Goal: Task Accomplishment & Management: Complete application form

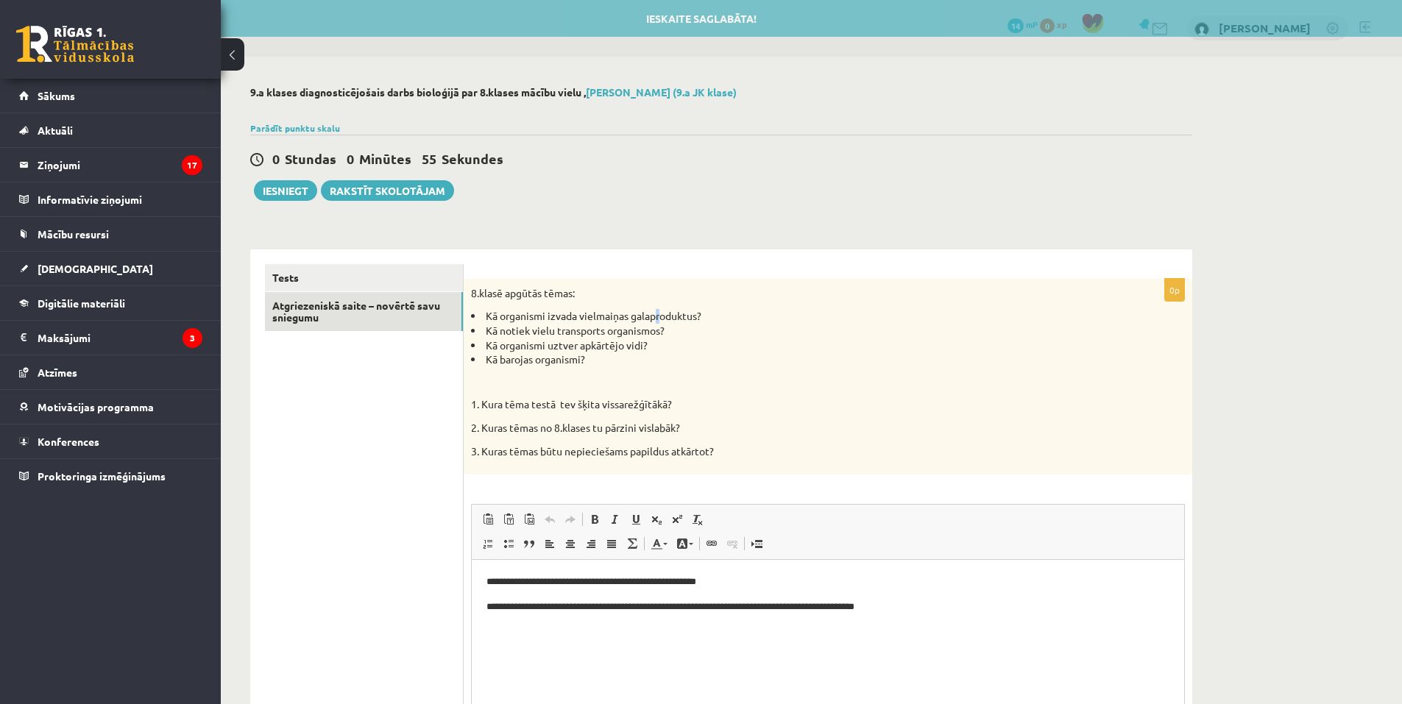
click at [665, 296] on div "8.klasē apgūtās tēmas: Kā organismi izvada vielmaiņas galaproduktus? Kā notiek …" at bounding box center [828, 377] width 728 height 196
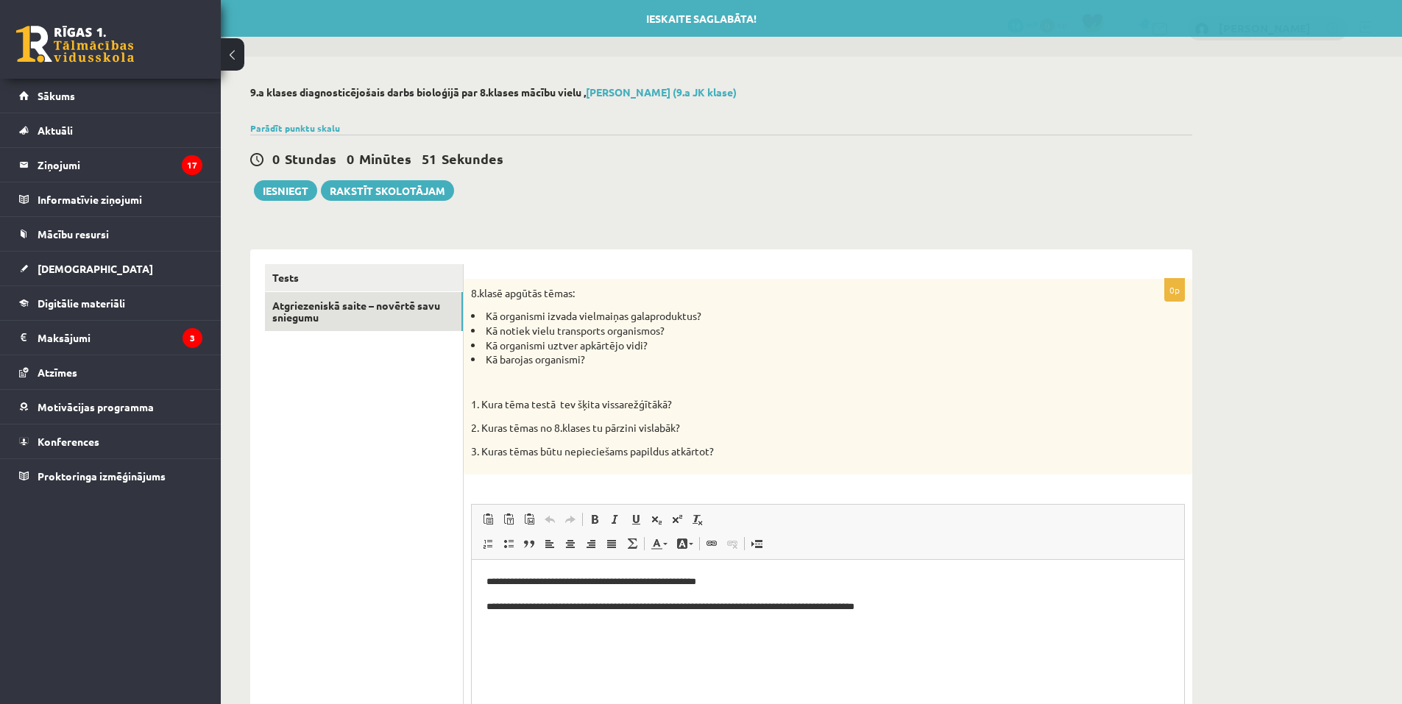
click at [743, 192] on div "0 Stundas 0 Minūtes 51 Sekundes Ieskaite saglabāta! Iesniegt Rakstīt skolotājam" at bounding box center [721, 168] width 942 height 66
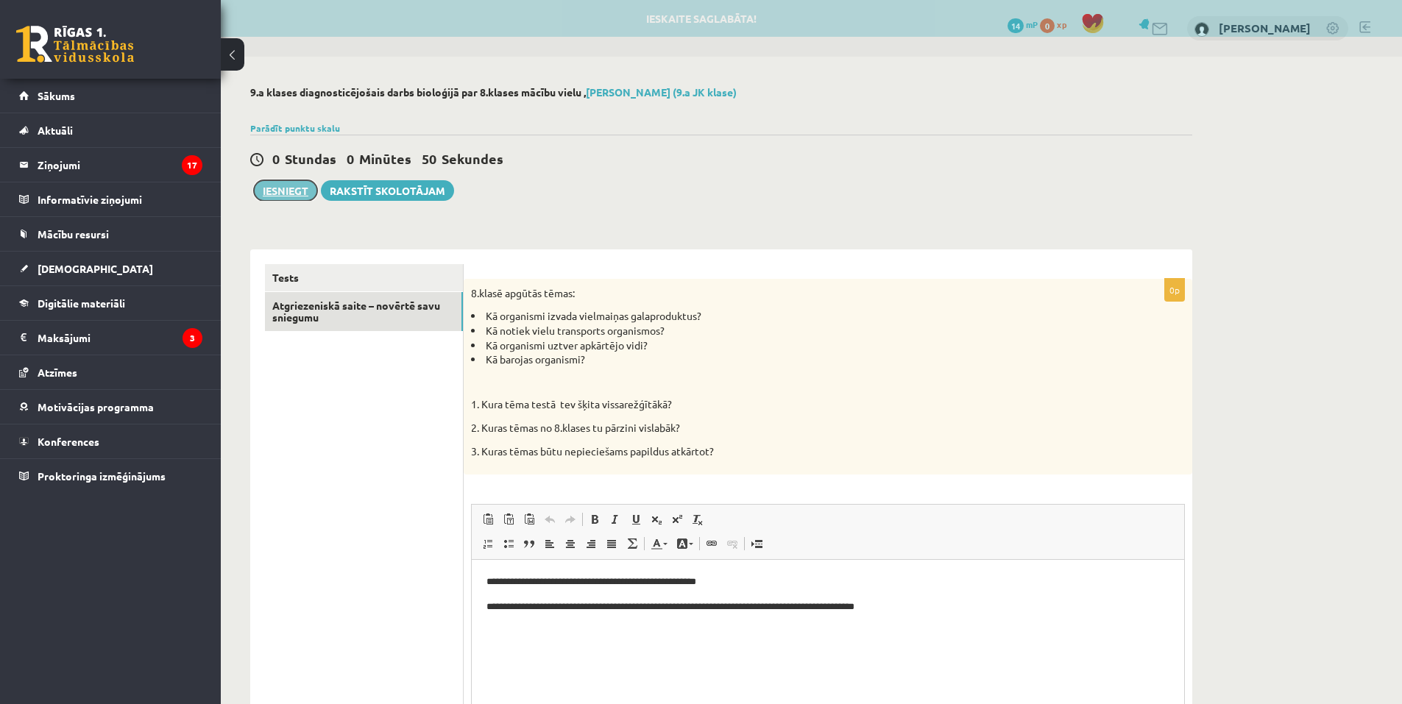
click at [287, 192] on button "Iesniegt" at bounding box center [285, 190] width 63 height 21
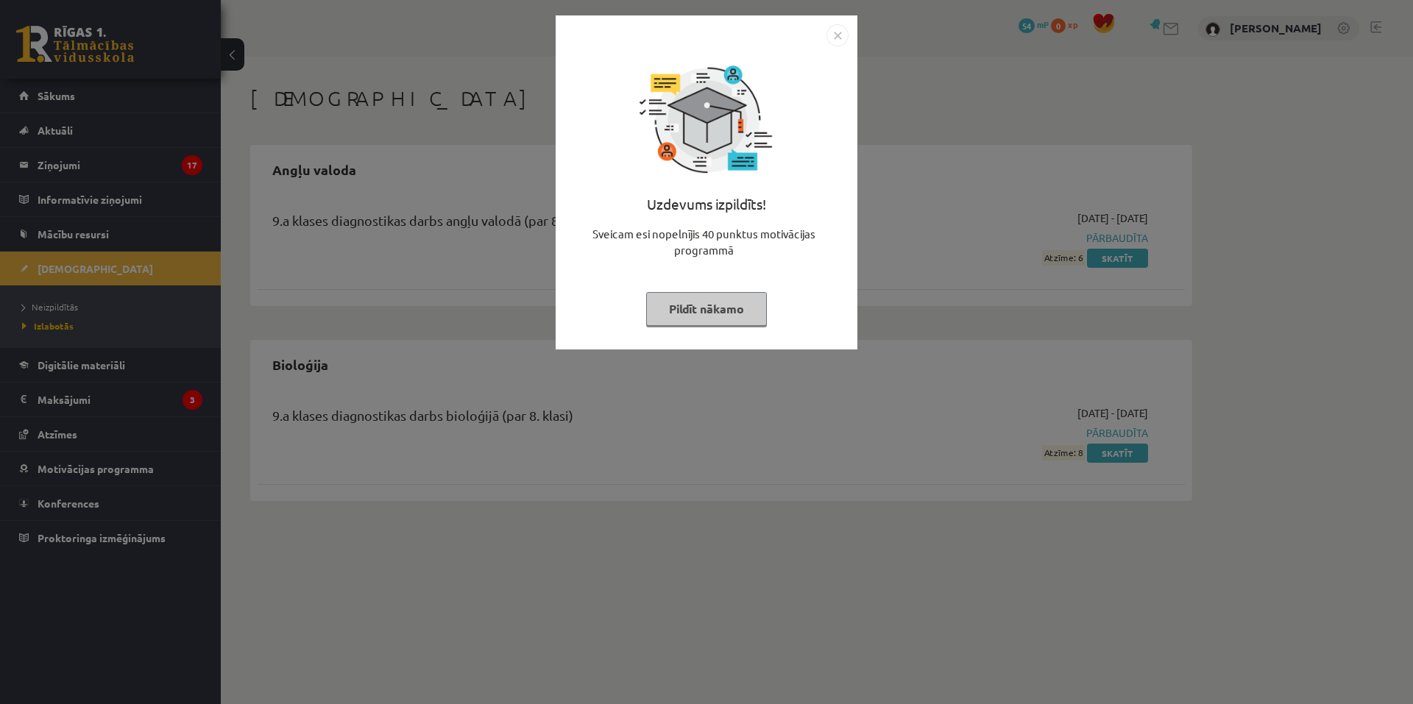
click at [840, 29] on img "Close" at bounding box center [837, 35] width 22 height 22
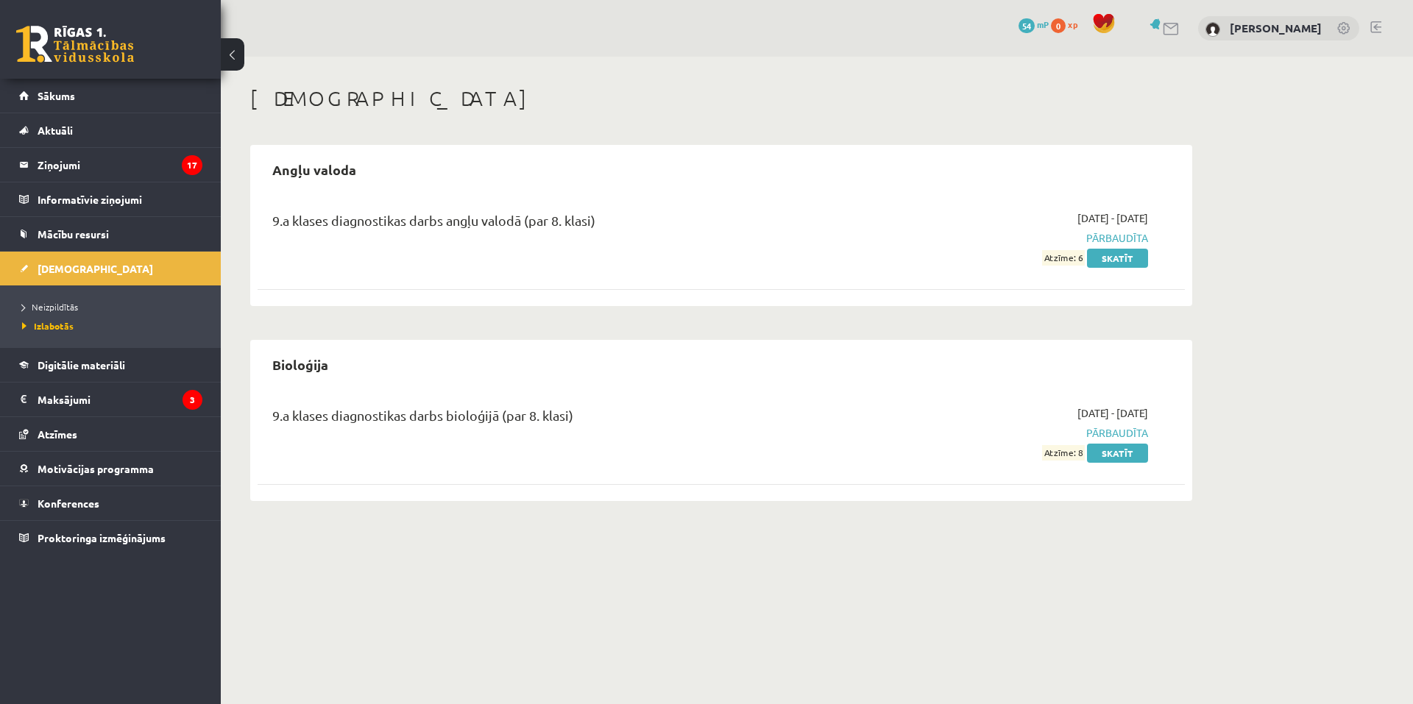
click at [53, 298] on li "Neizpildītās" at bounding box center [114, 306] width 184 height 19
click at [66, 304] on span "Neizpildītās" at bounding box center [54, 307] width 64 height 12
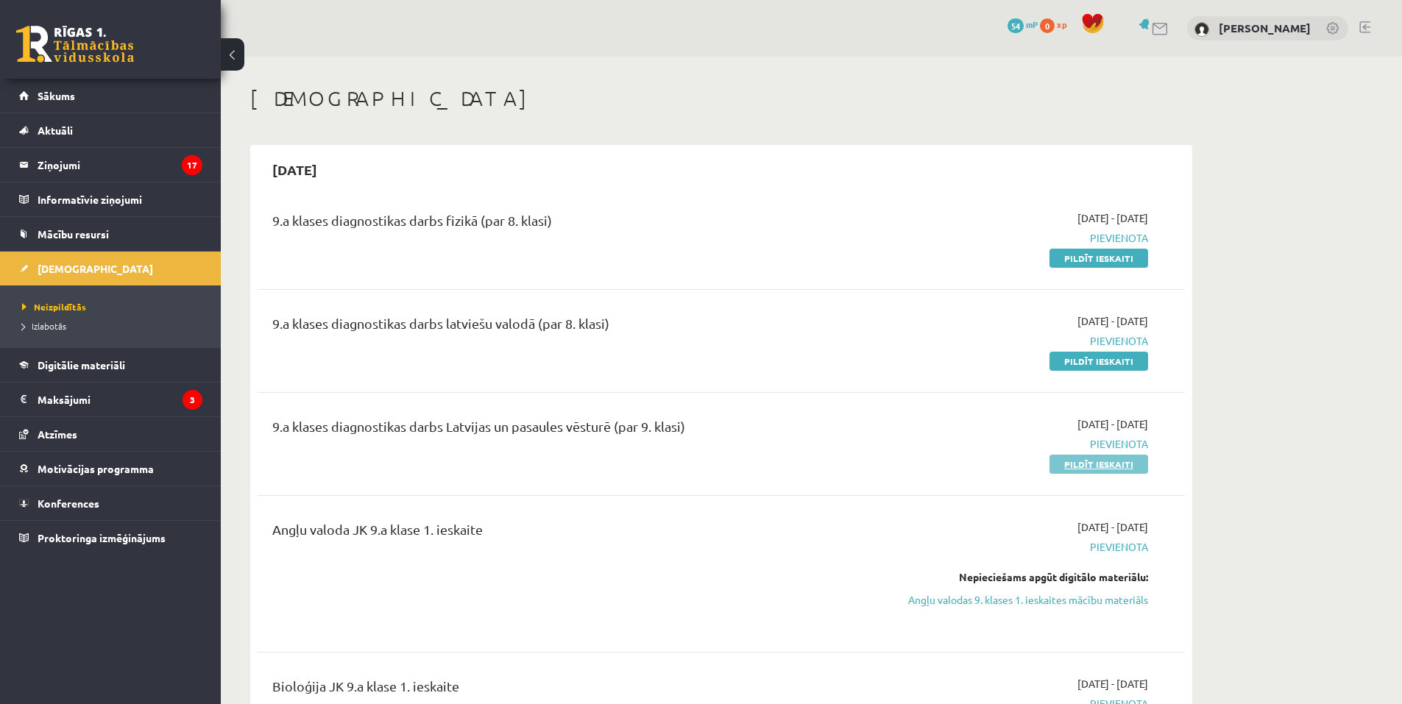
click at [1079, 461] on link "Pildīt ieskaiti" at bounding box center [1098, 464] width 99 height 19
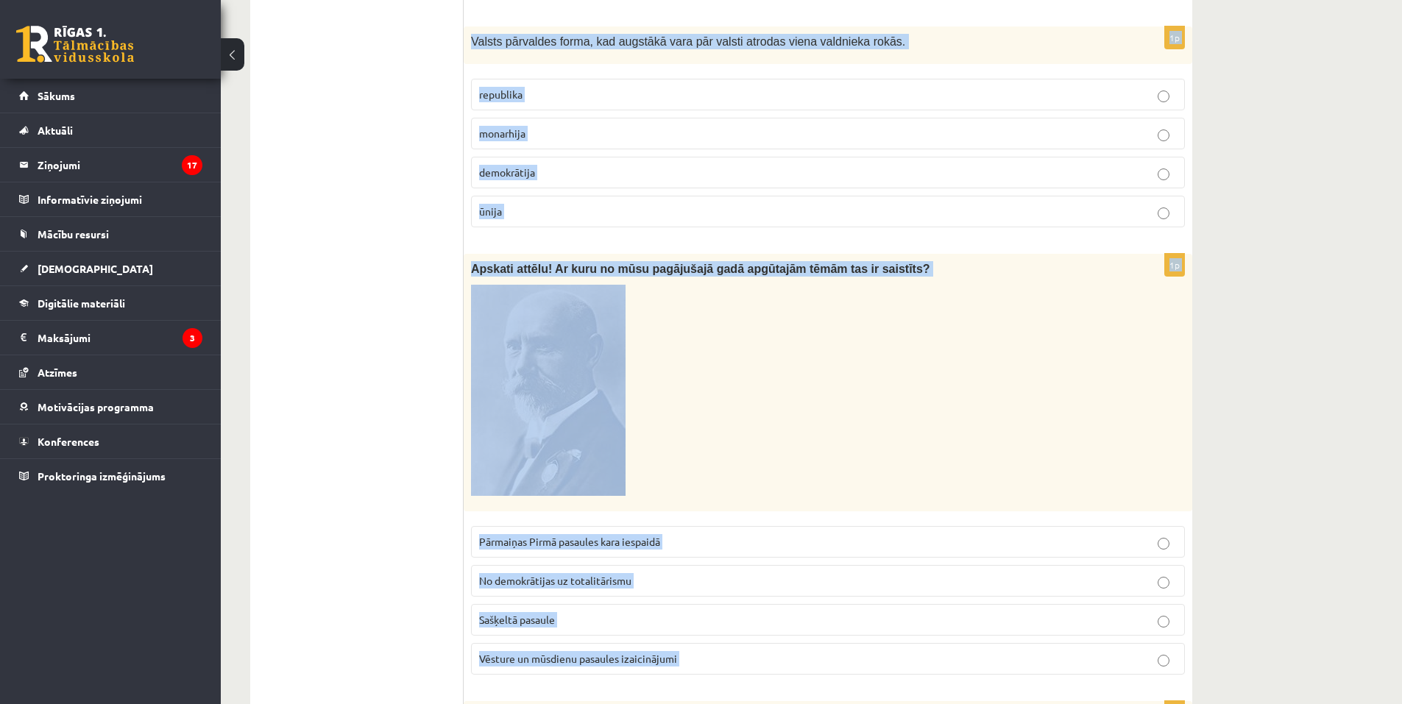
scroll to position [2728, 0]
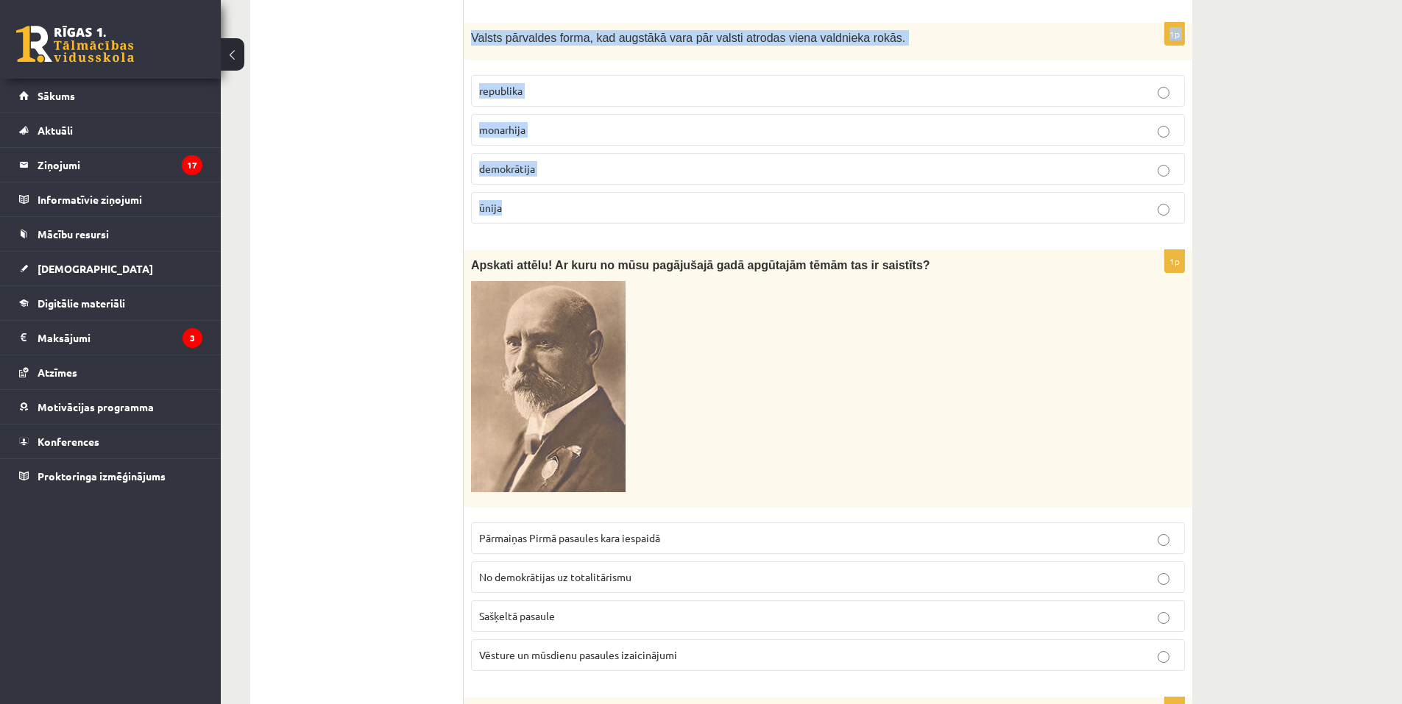
drag, startPoint x: 476, startPoint y: 68, endPoint x: 633, endPoint y: 182, distance: 193.8
copy form "zvēlies notikuma aprakstam atbilstošo svētku vai atceres dienu. Uzvara pār R. f…"
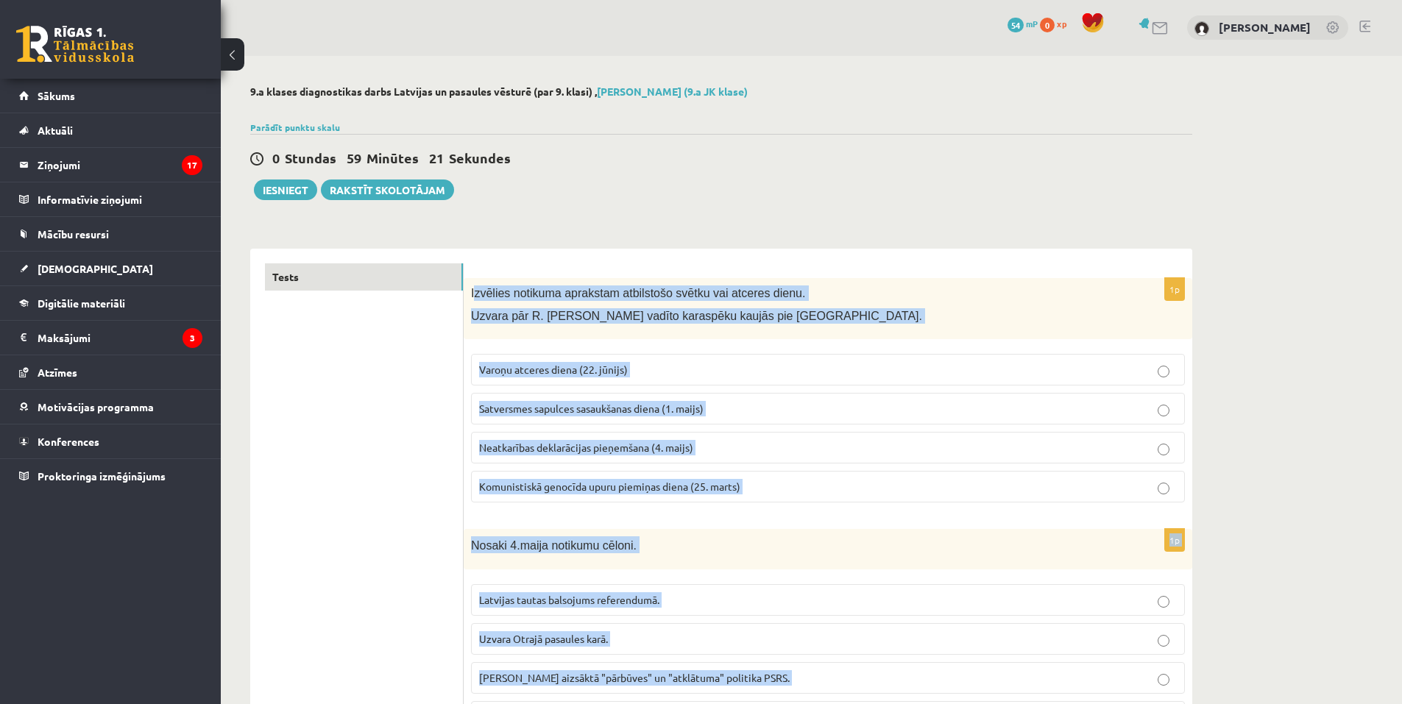
scroll to position [0, 0]
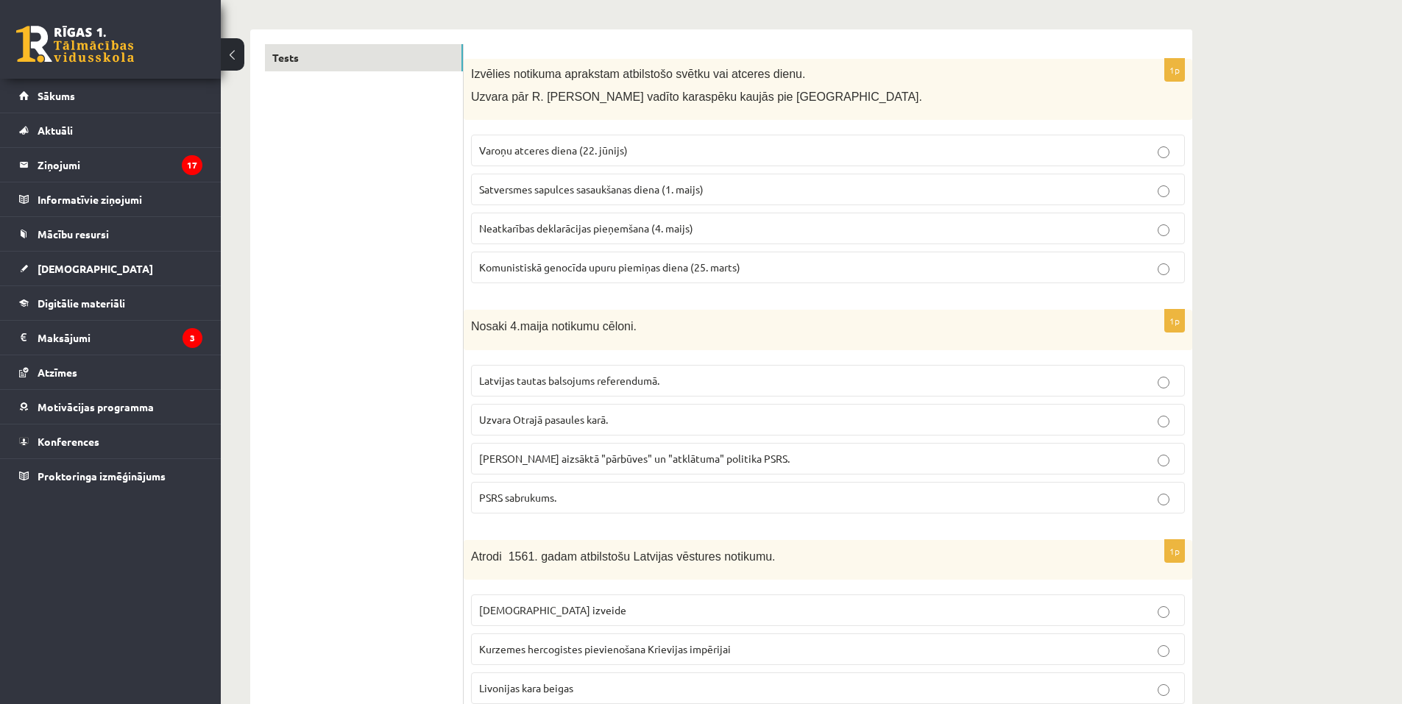
scroll to position [221, 0]
click at [664, 150] on p "Varoņu atceres diena (22. jūnijs)" at bounding box center [828, 149] width 698 height 15
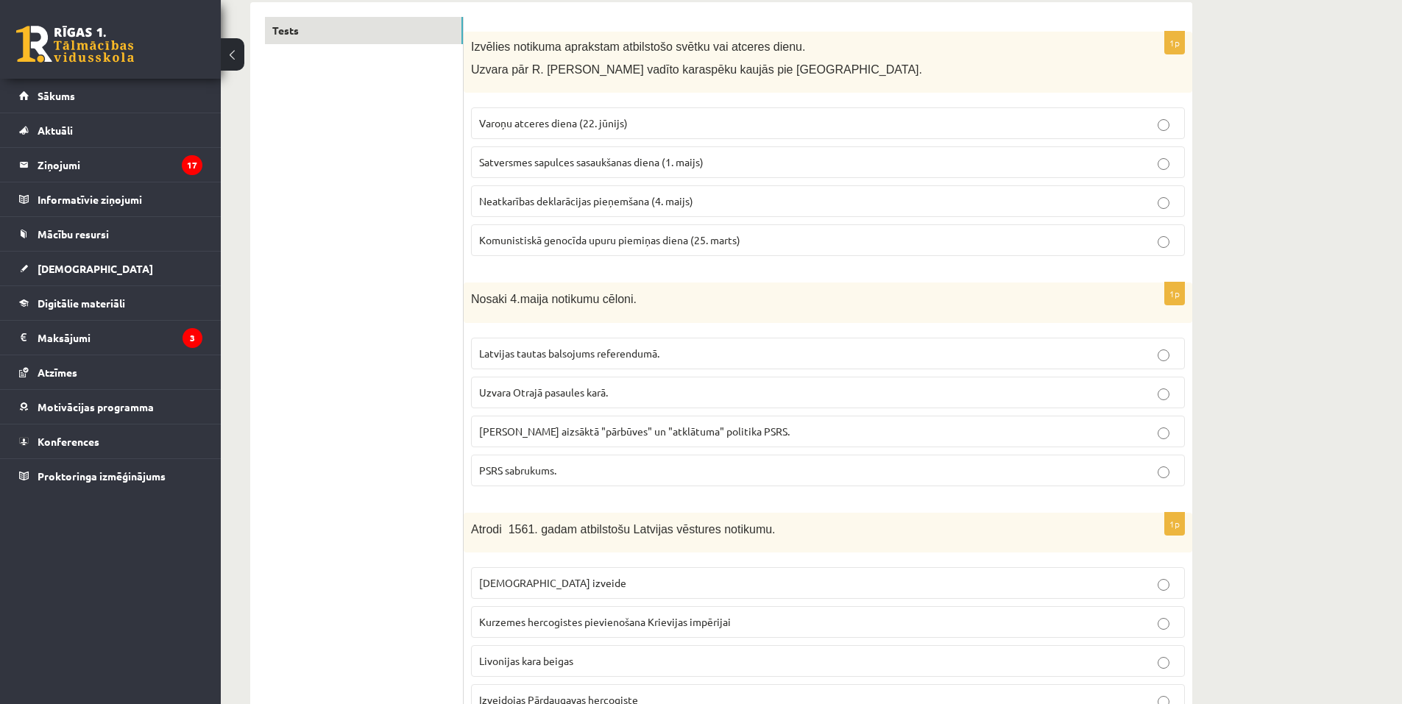
scroll to position [294, 0]
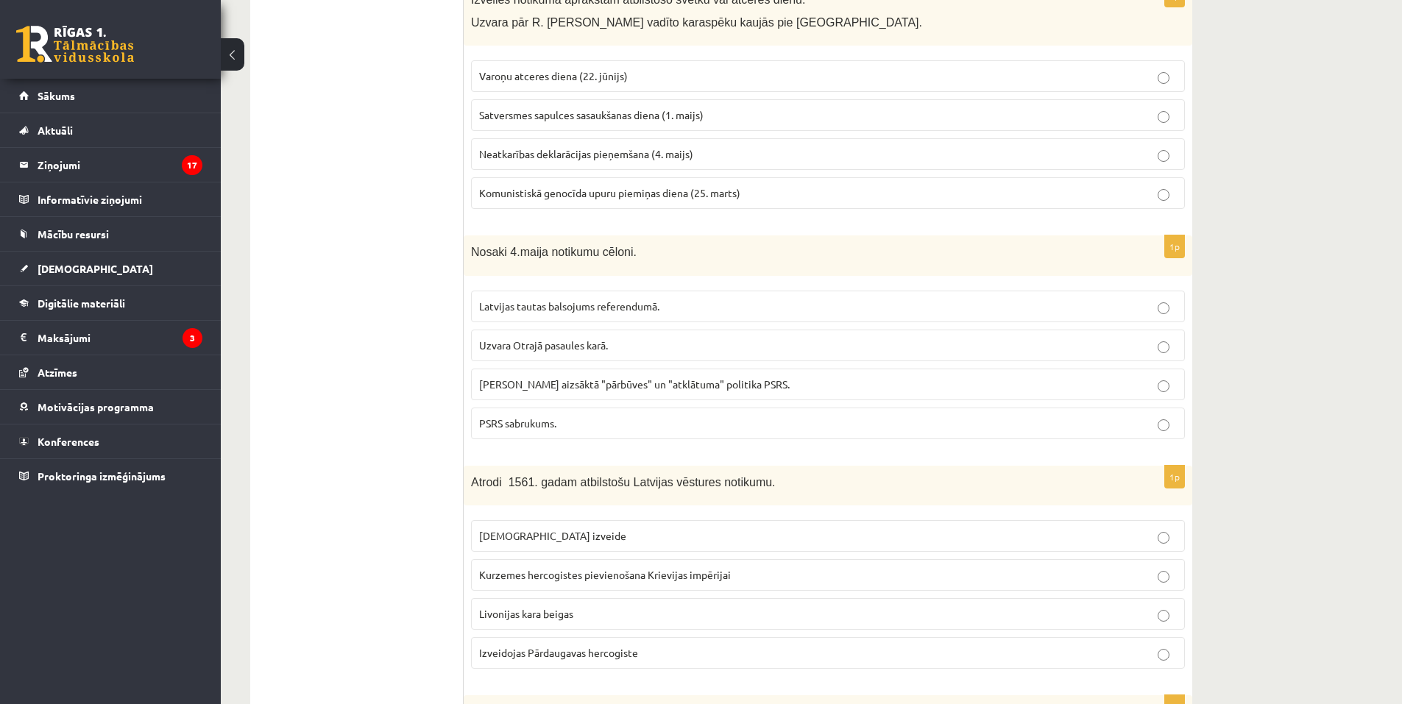
click at [606, 381] on span "Gorbačova aizsāktā "pārbūves" un "atklātuma" politika PSRS." at bounding box center [634, 383] width 311 height 13
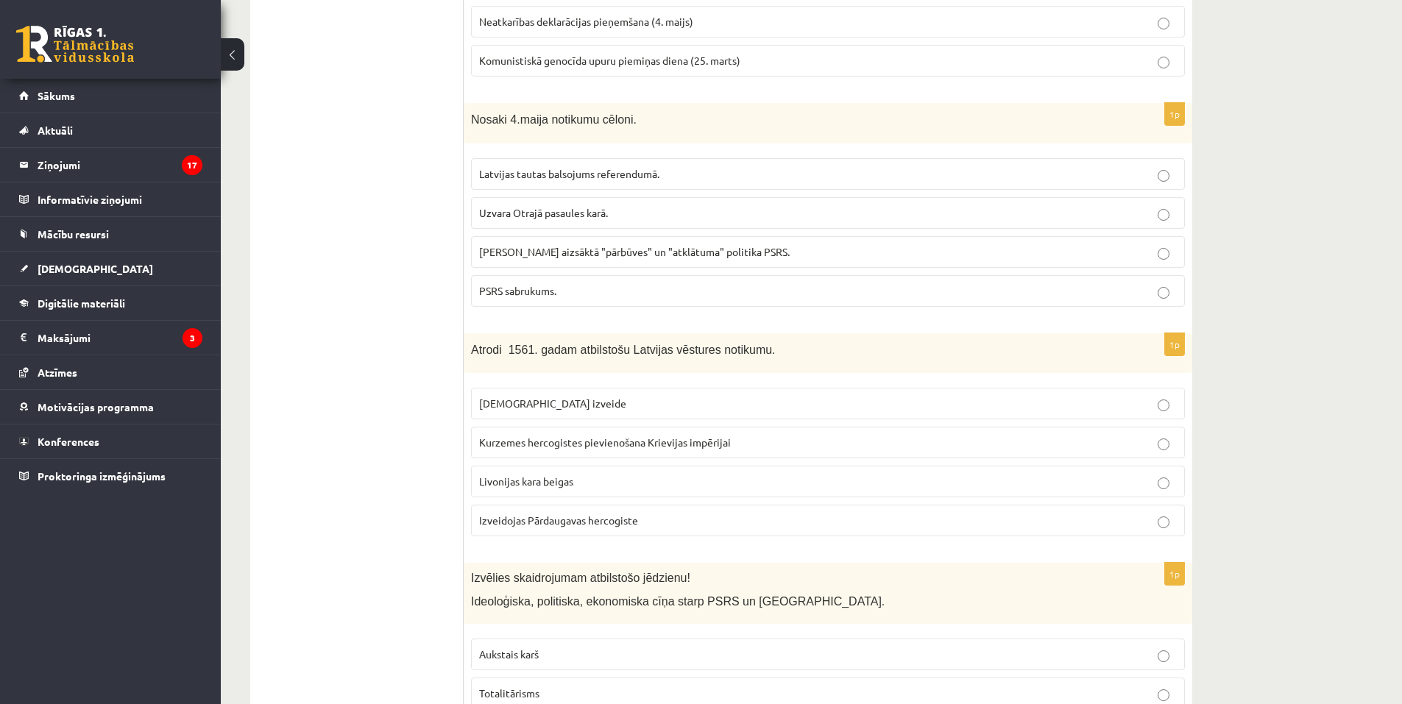
scroll to position [589, 0]
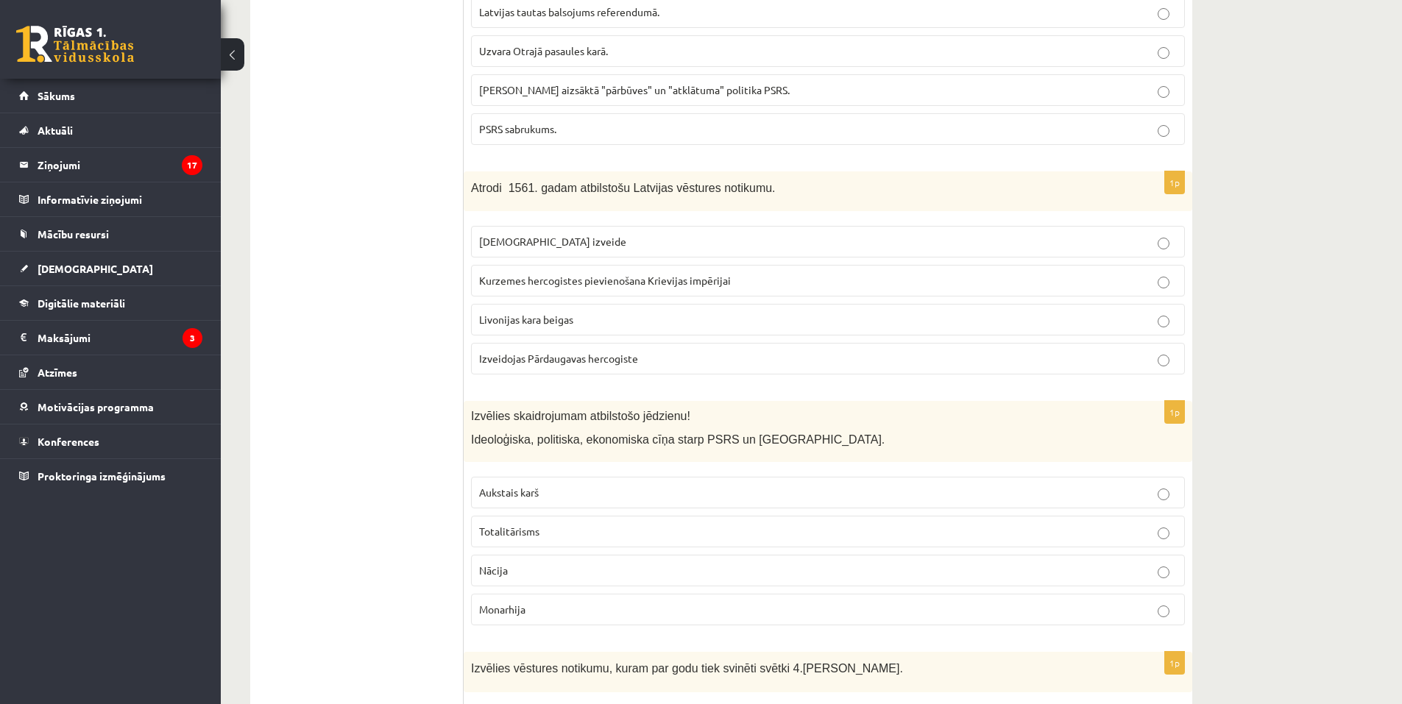
click at [598, 318] on p "Livonijas kara beigas" at bounding box center [828, 319] width 698 height 15
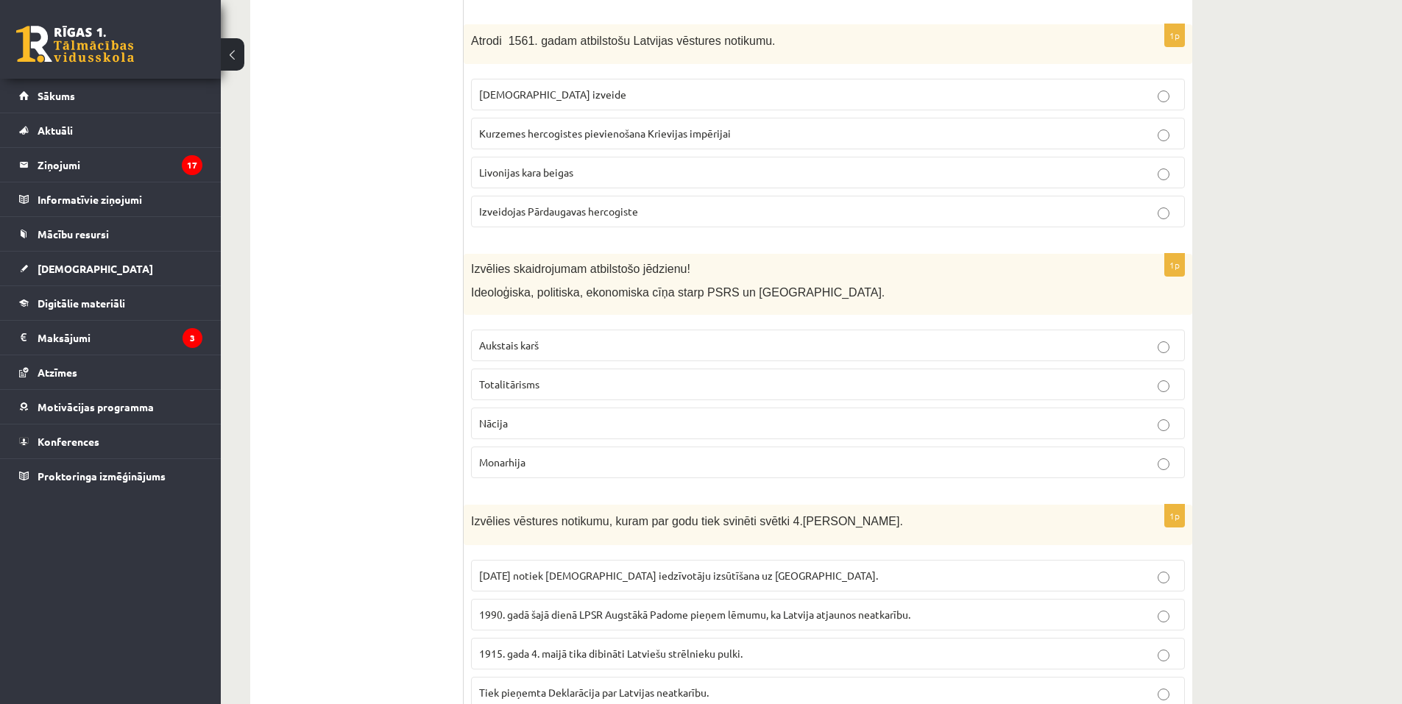
click at [551, 345] on p "Aukstais karš" at bounding box center [828, 345] width 698 height 15
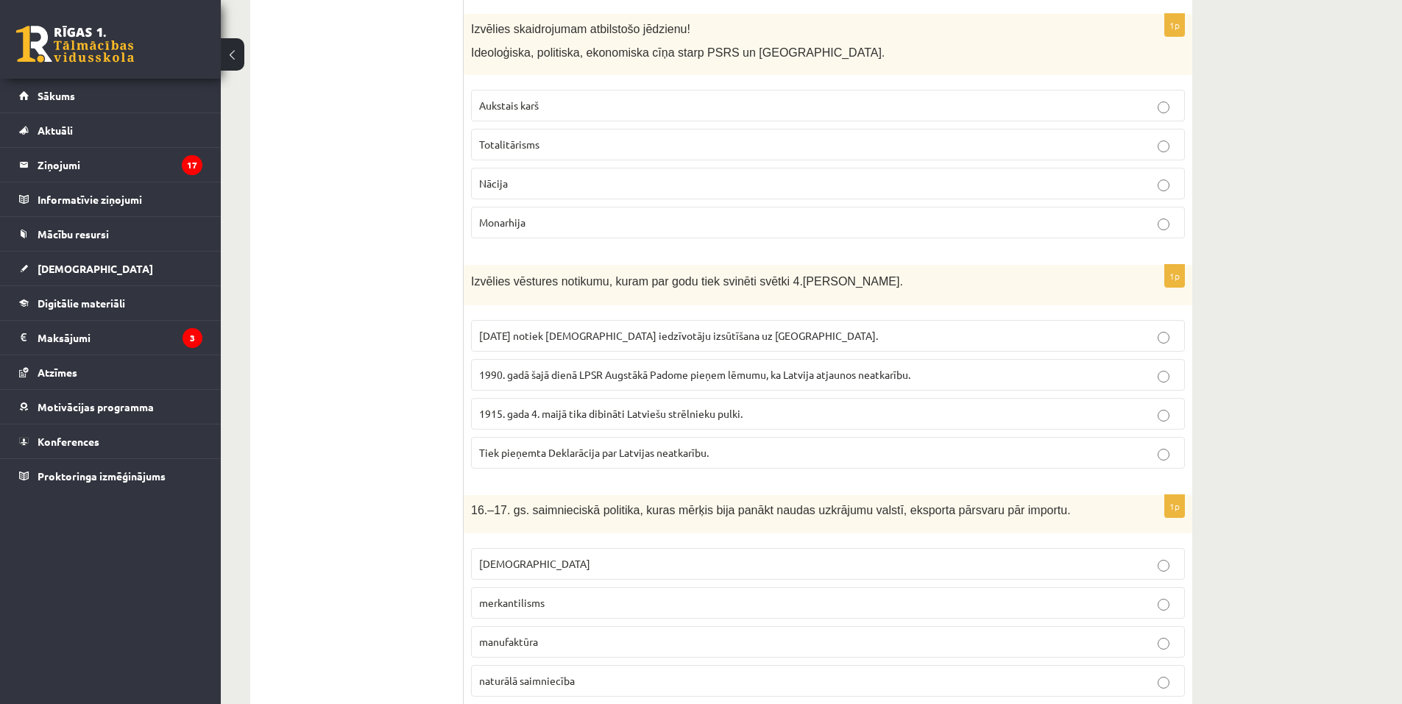
scroll to position [1030, 0]
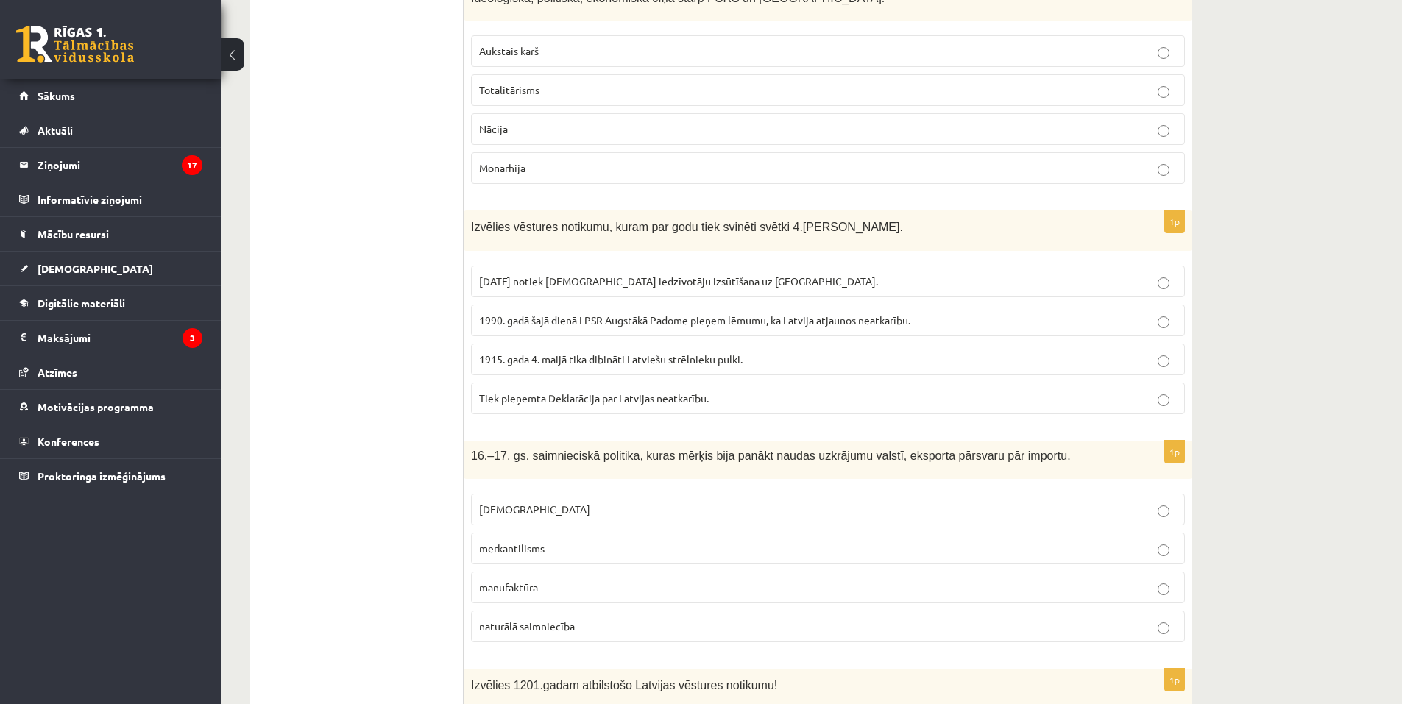
click at [538, 322] on span "1990. gadā šajā dienā LPSR Augstākā Padome pieņem lēmumu, ka Latvija atjaunos n…" at bounding box center [694, 319] width 431 height 13
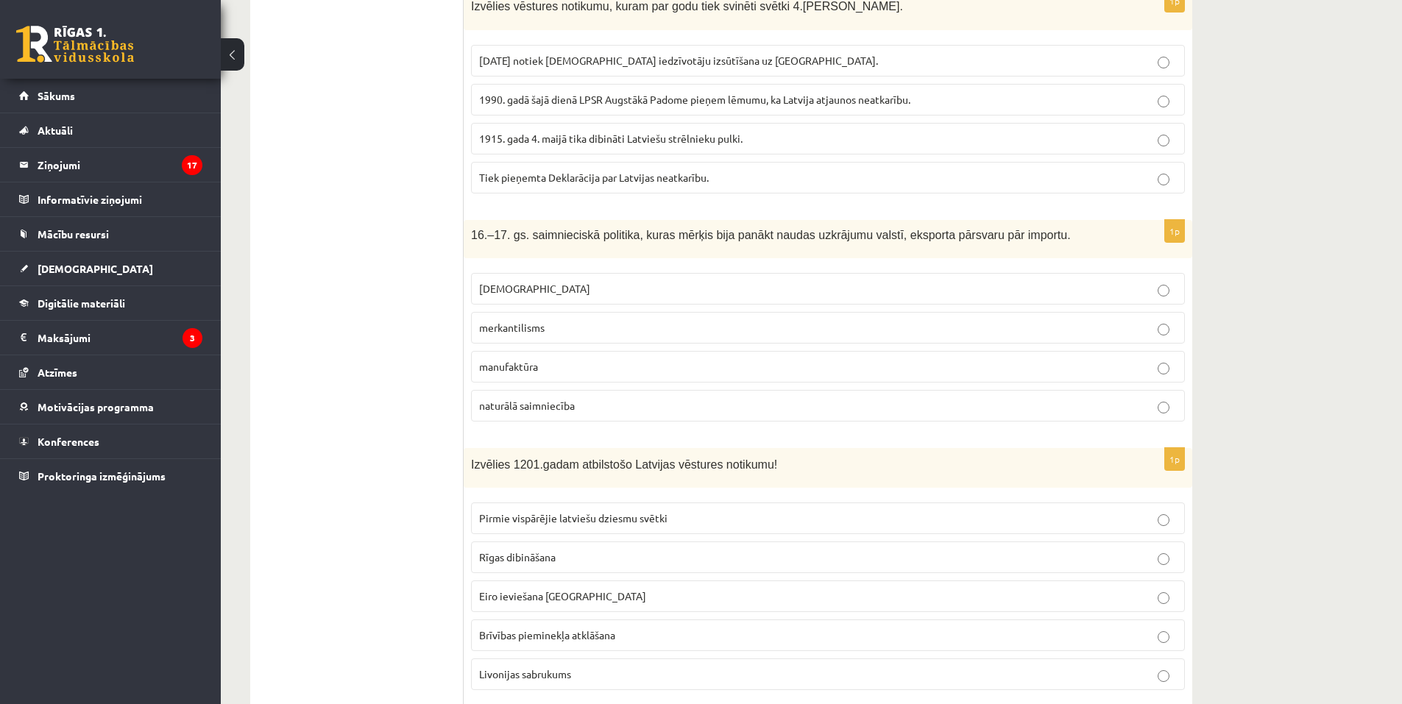
click at [533, 327] on span "merkantilisms" at bounding box center [511, 327] width 65 height 13
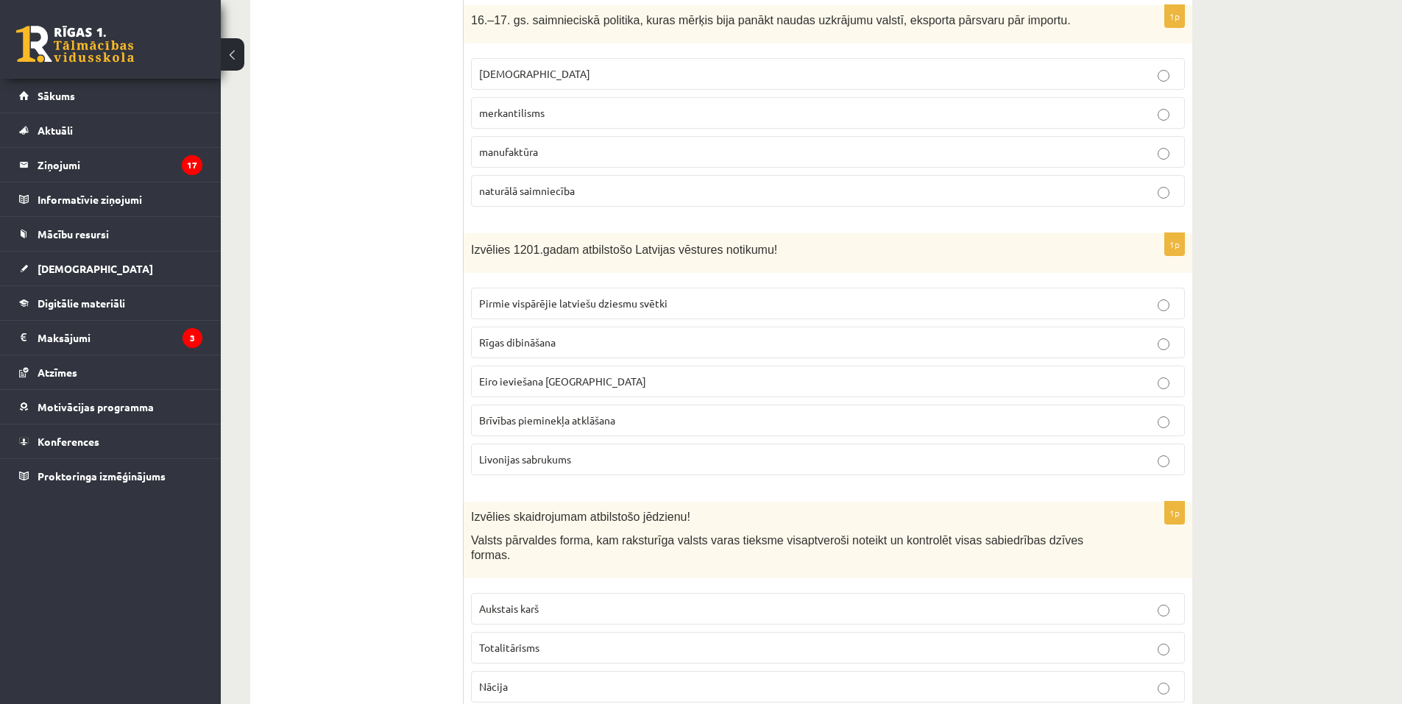
scroll to position [1472, 0]
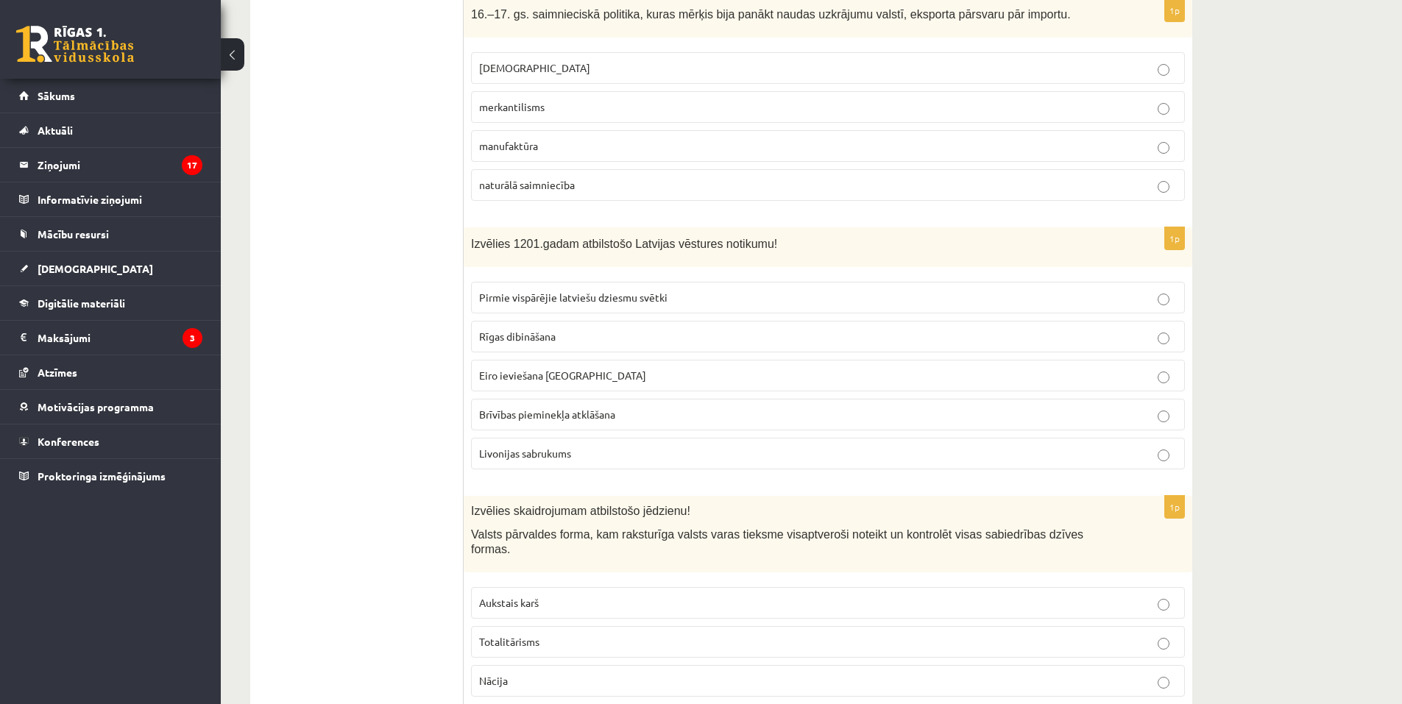
click at [516, 346] on label "Rīgas dibināšana" at bounding box center [828, 337] width 714 height 32
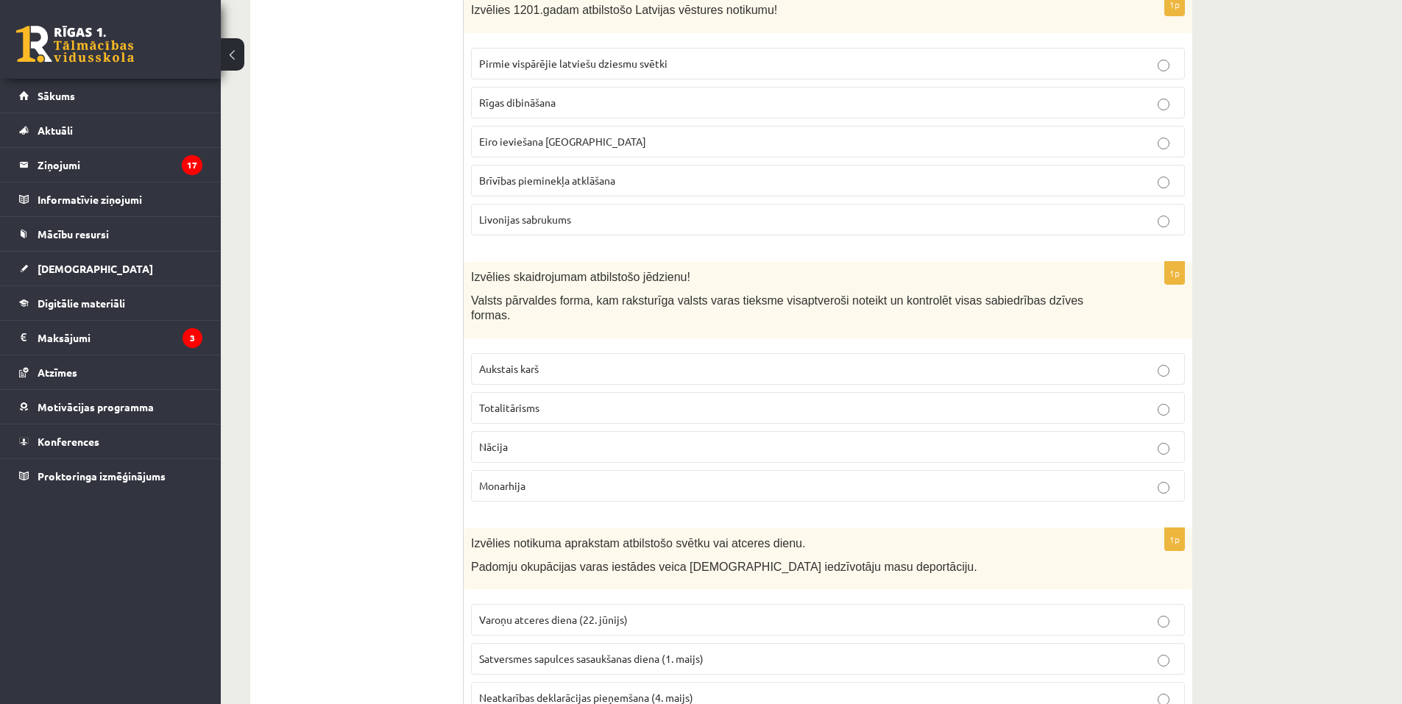
scroll to position [1766, 0]
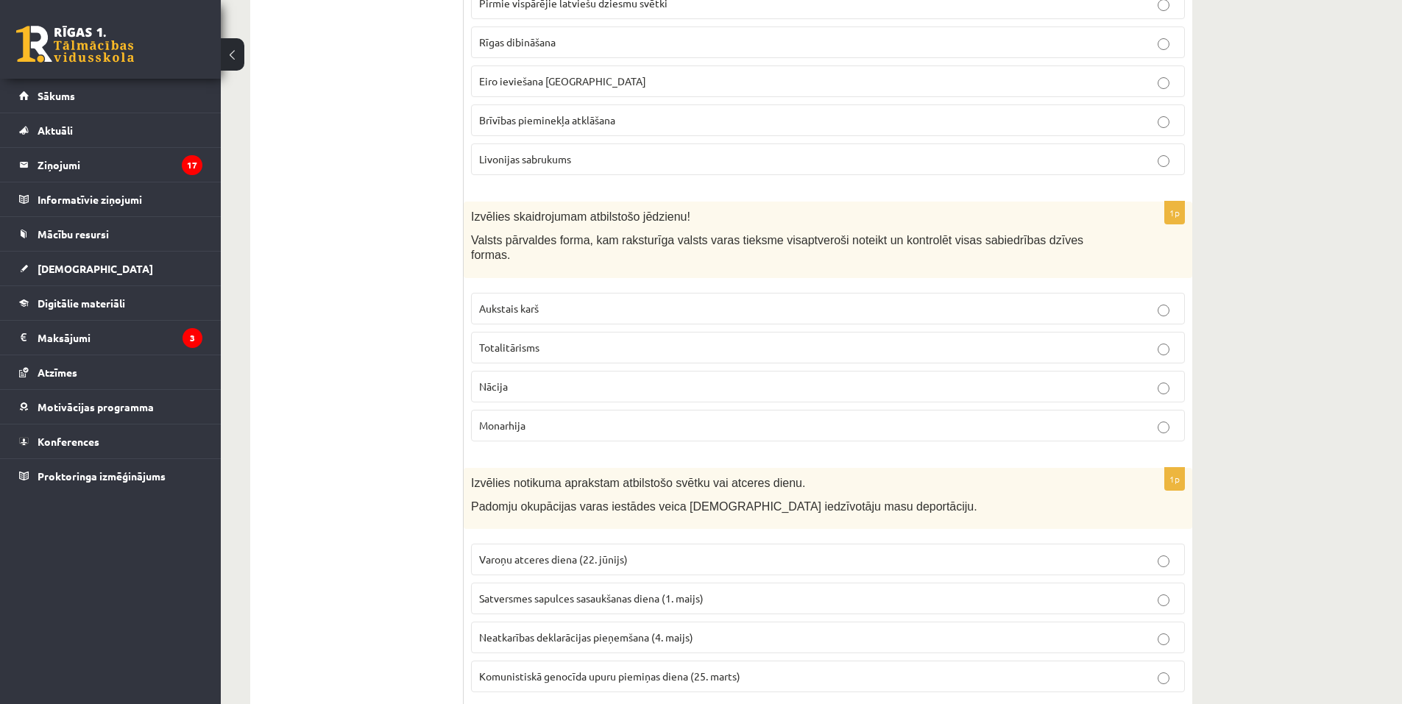
click at [531, 410] on label "Monarhija" at bounding box center [828, 426] width 714 height 32
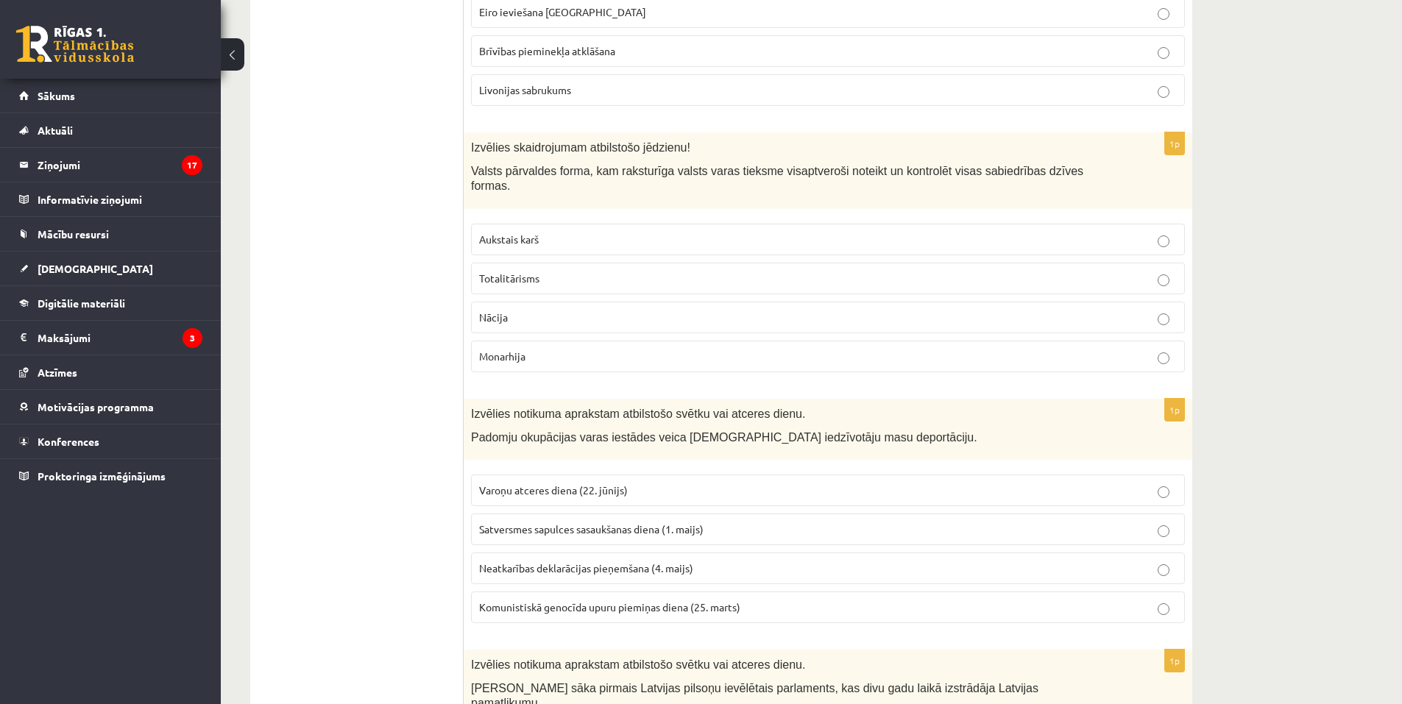
scroll to position [1839, 0]
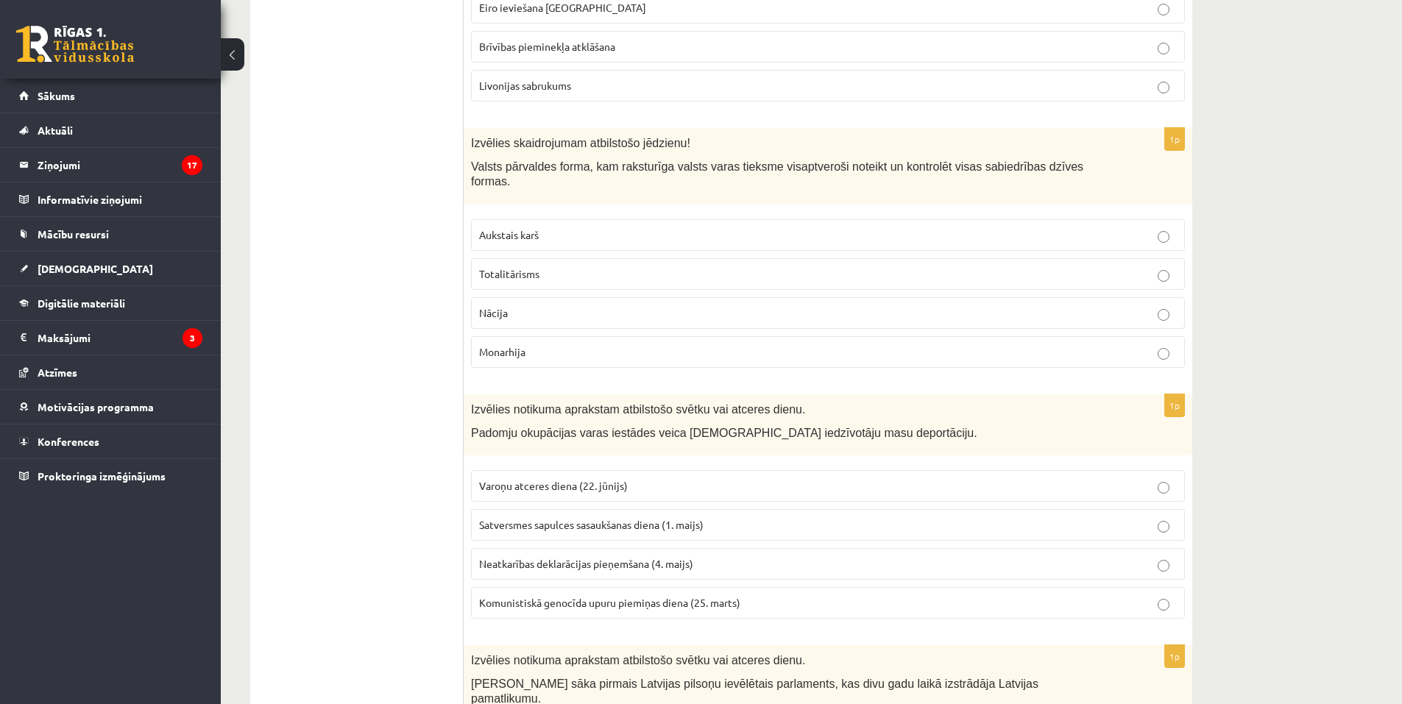
click at [569, 227] on p "Aukstais karš" at bounding box center [828, 234] width 698 height 15
click at [535, 258] on label "Totalitārisms" at bounding box center [828, 274] width 714 height 32
click at [541, 266] on p "Totalitārisms" at bounding box center [828, 273] width 698 height 15
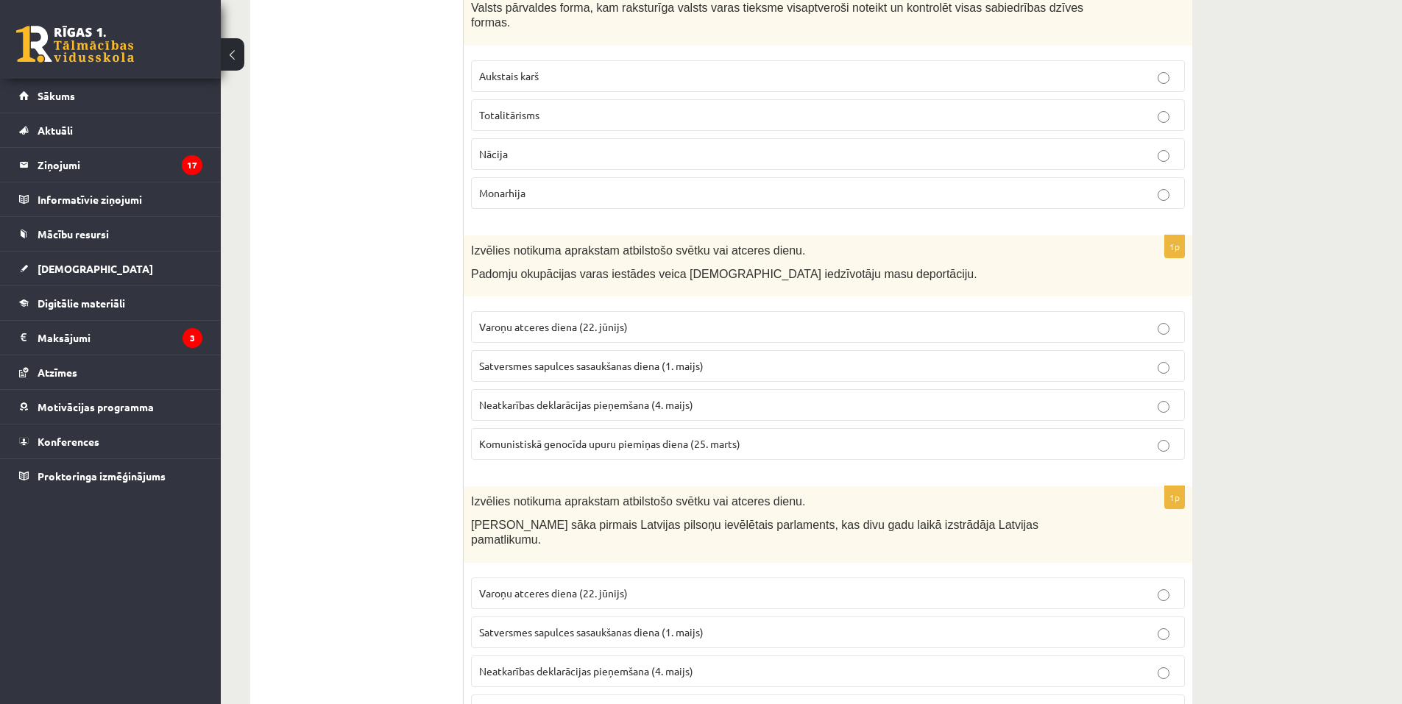
scroll to position [2060, 0]
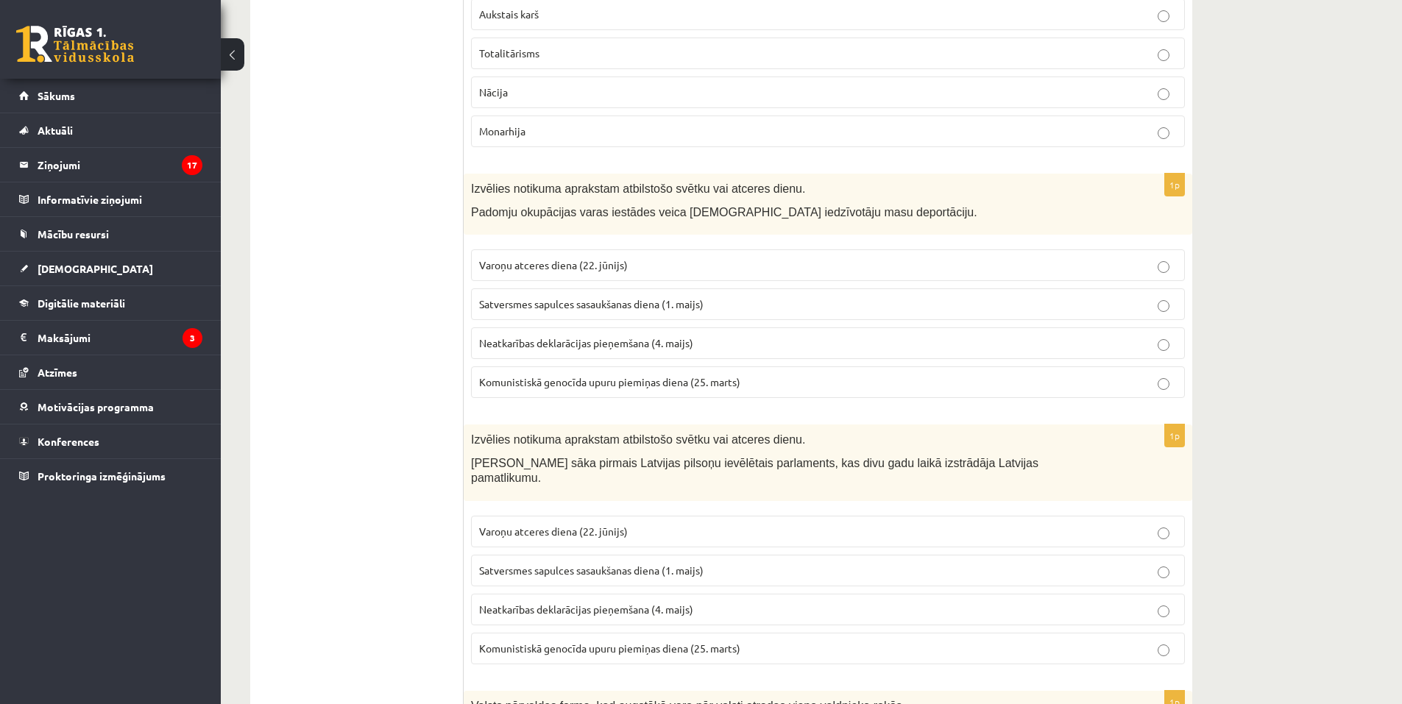
click at [580, 375] on span "Komunistiskā genocīda upuru piemiņas diena (25. marts)" at bounding box center [609, 381] width 261 height 13
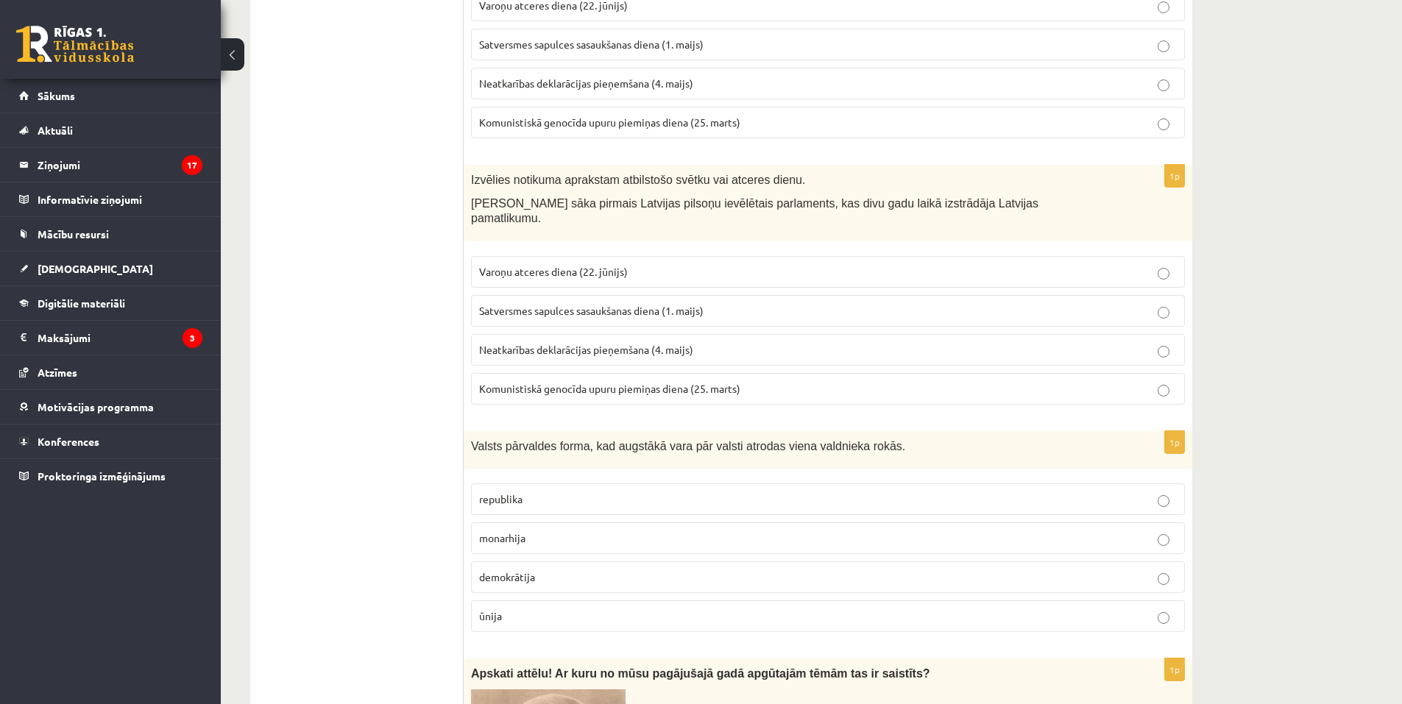
scroll to position [2281, 0]
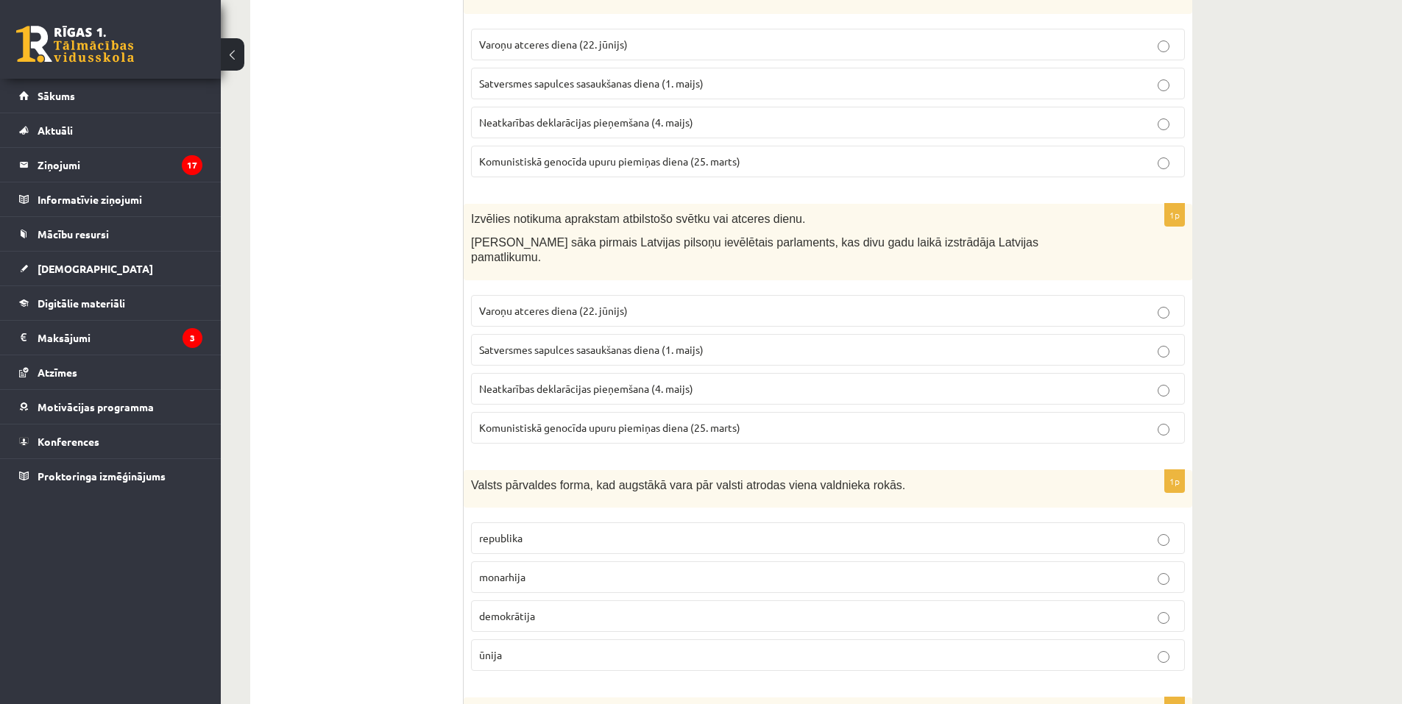
drag, startPoint x: 571, startPoint y: 316, endPoint x: 578, endPoint y: 331, distance: 16.1
click at [571, 343] on span "Satversmes sapulces sasaukšanas diena (1. maijs)" at bounding box center [591, 349] width 224 height 13
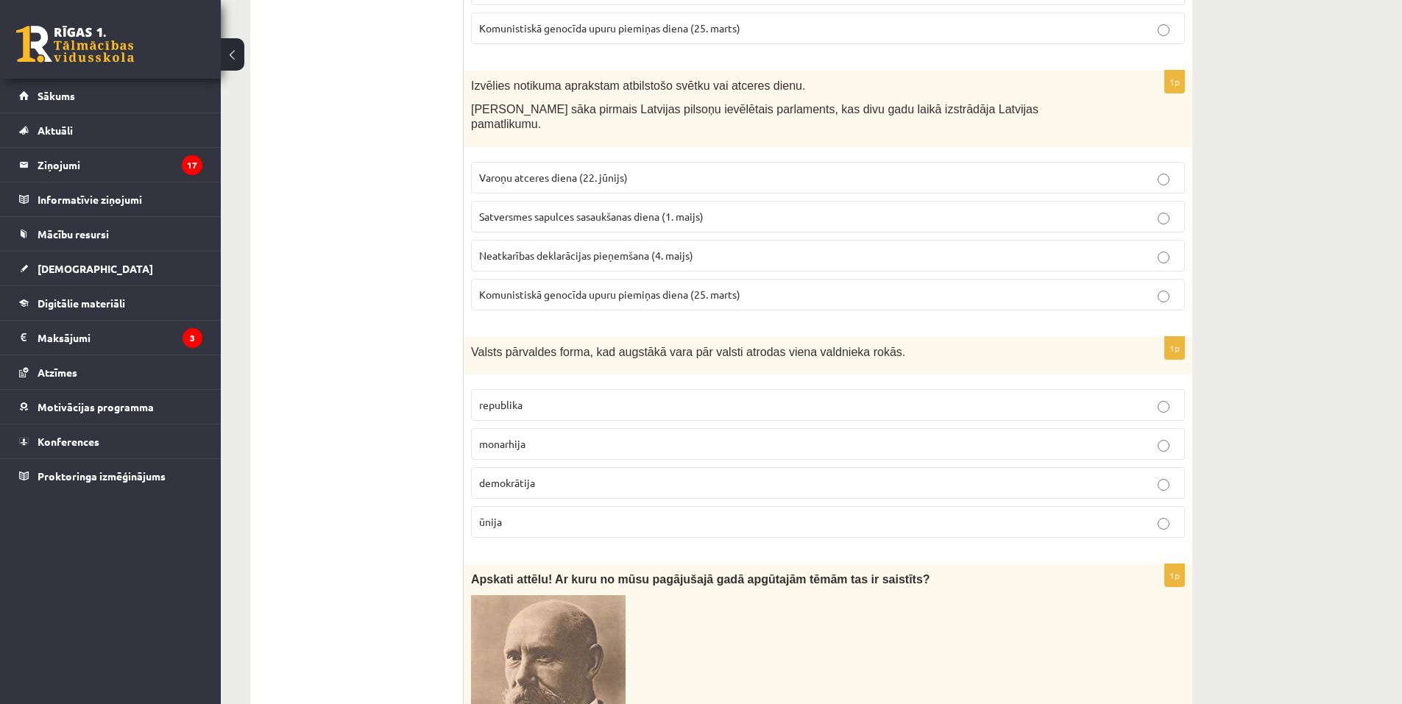
scroll to position [2502, 0]
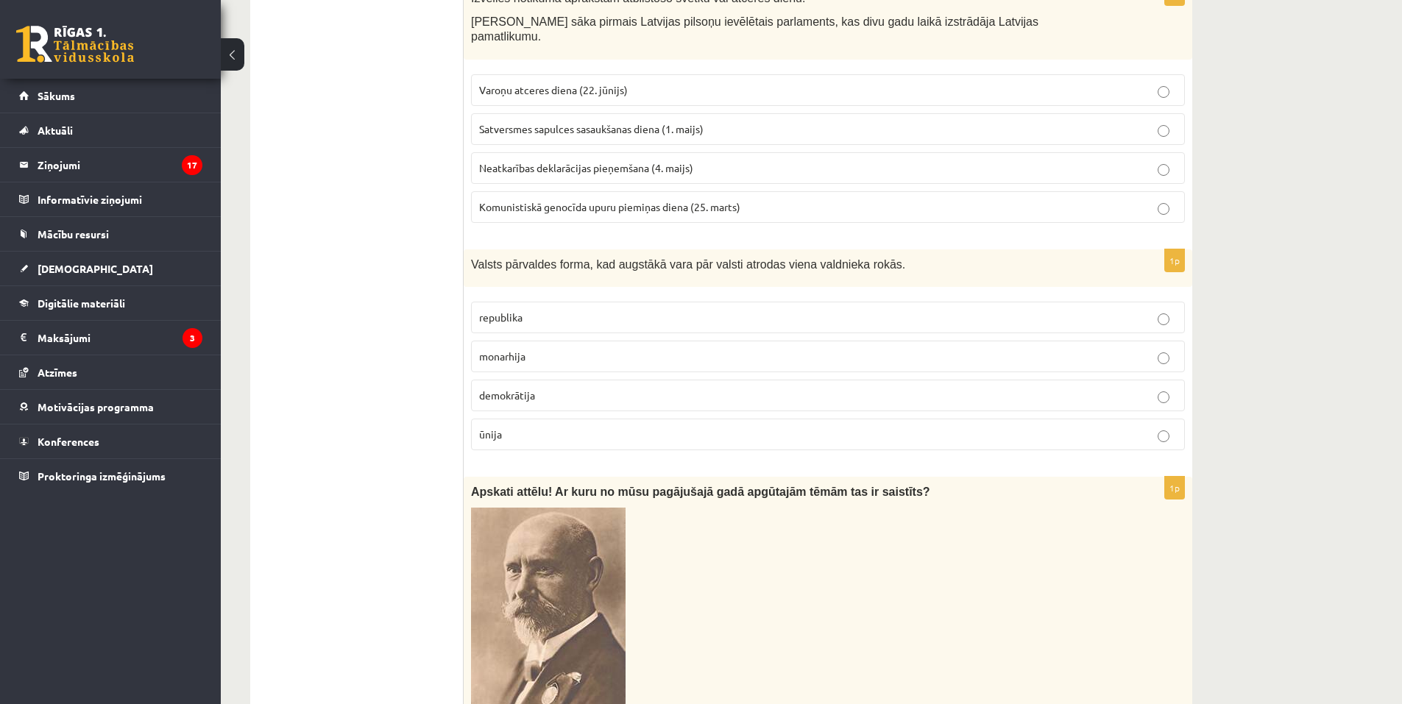
click at [566, 349] on p "monarhija" at bounding box center [828, 356] width 698 height 15
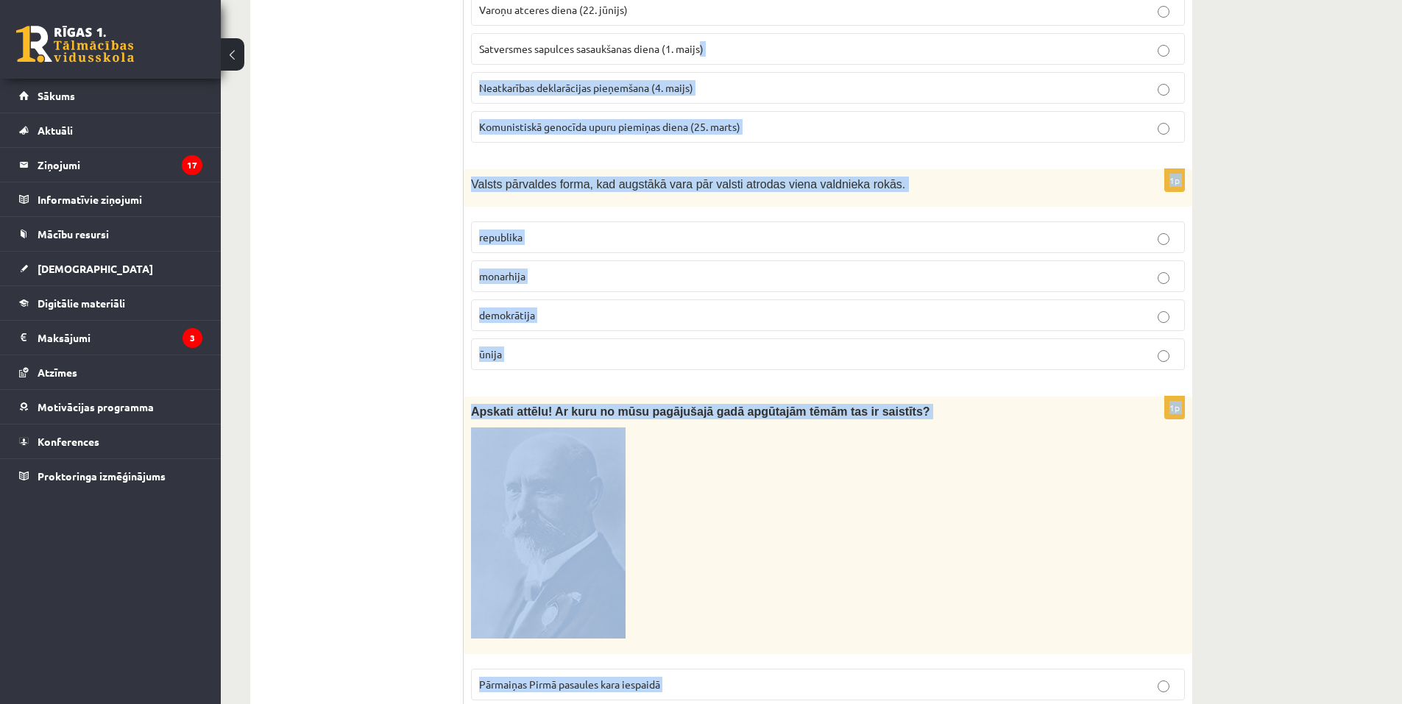
scroll to position [2383, 0]
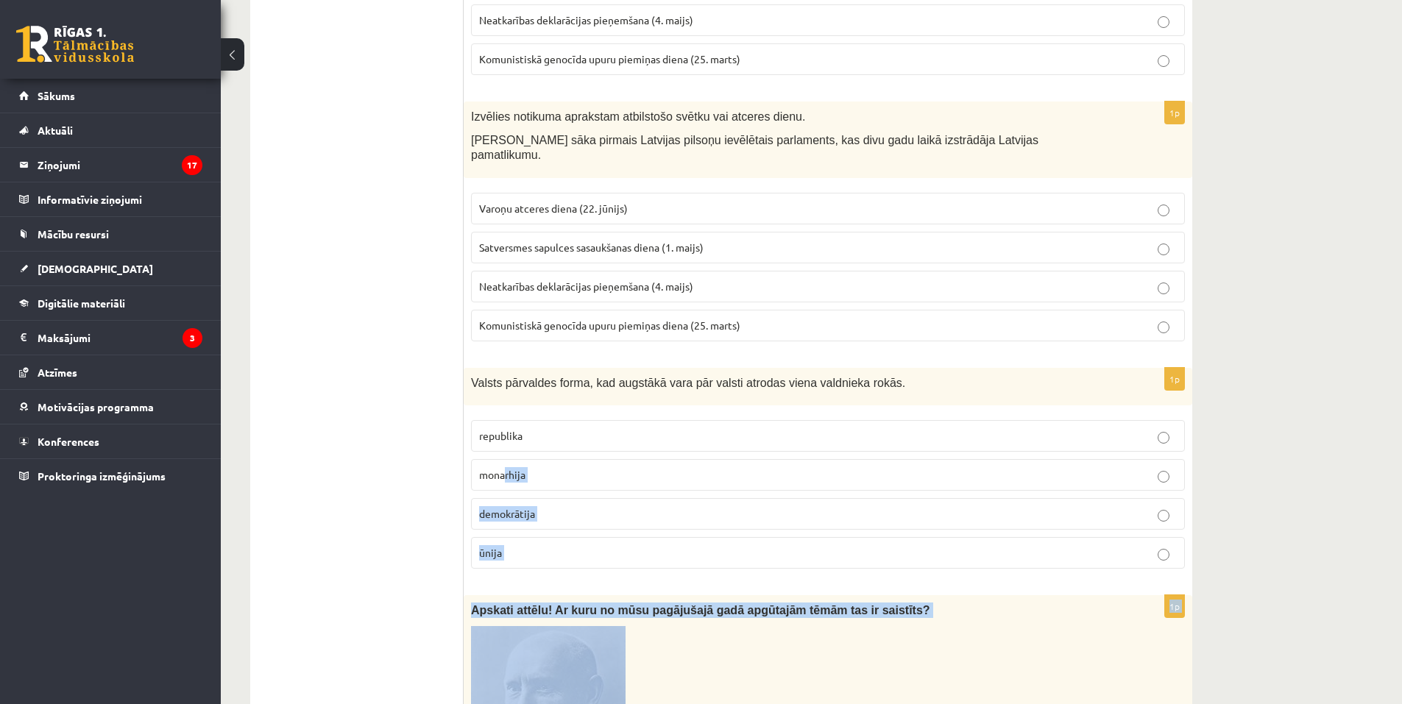
drag, startPoint x: 470, startPoint y: 171, endPoint x: 505, endPoint y: 433, distance: 264.3
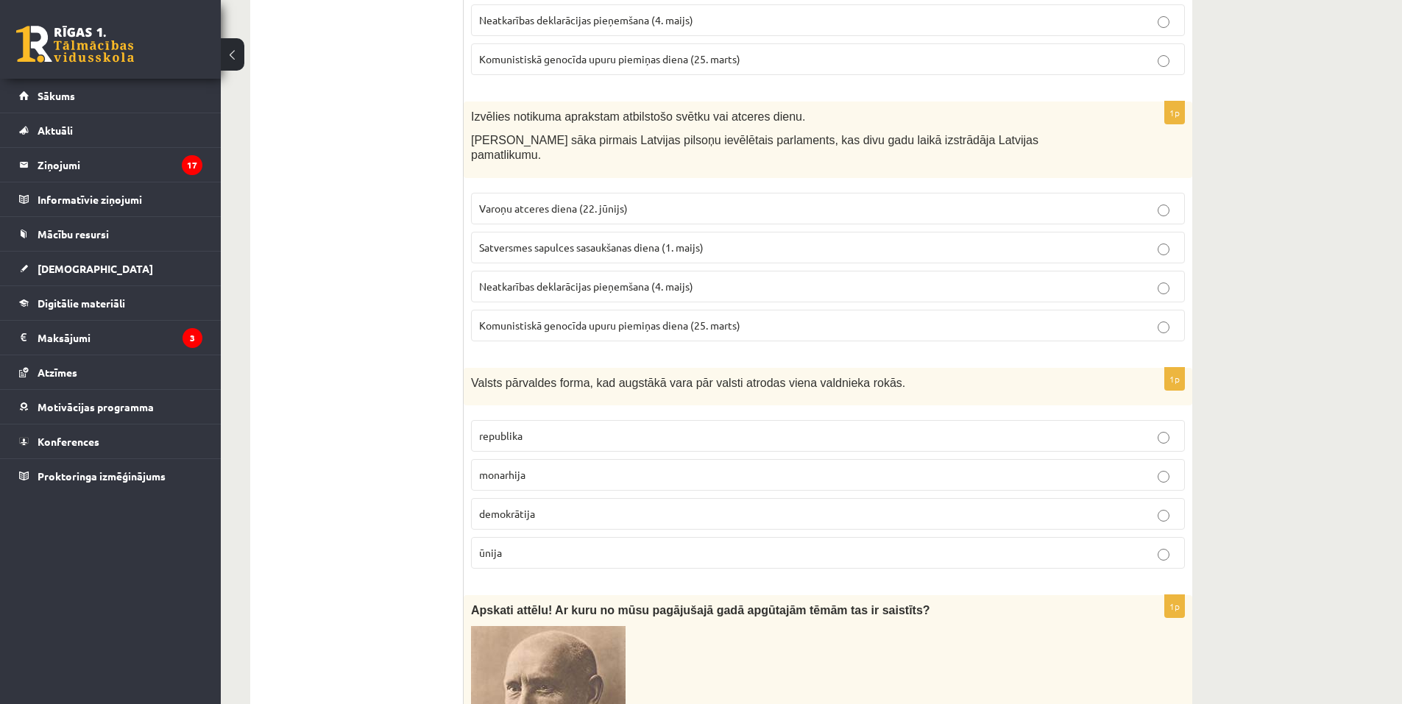
drag, startPoint x: 326, startPoint y: 449, endPoint x: 335, endPoint y: 431, distance: 19.7
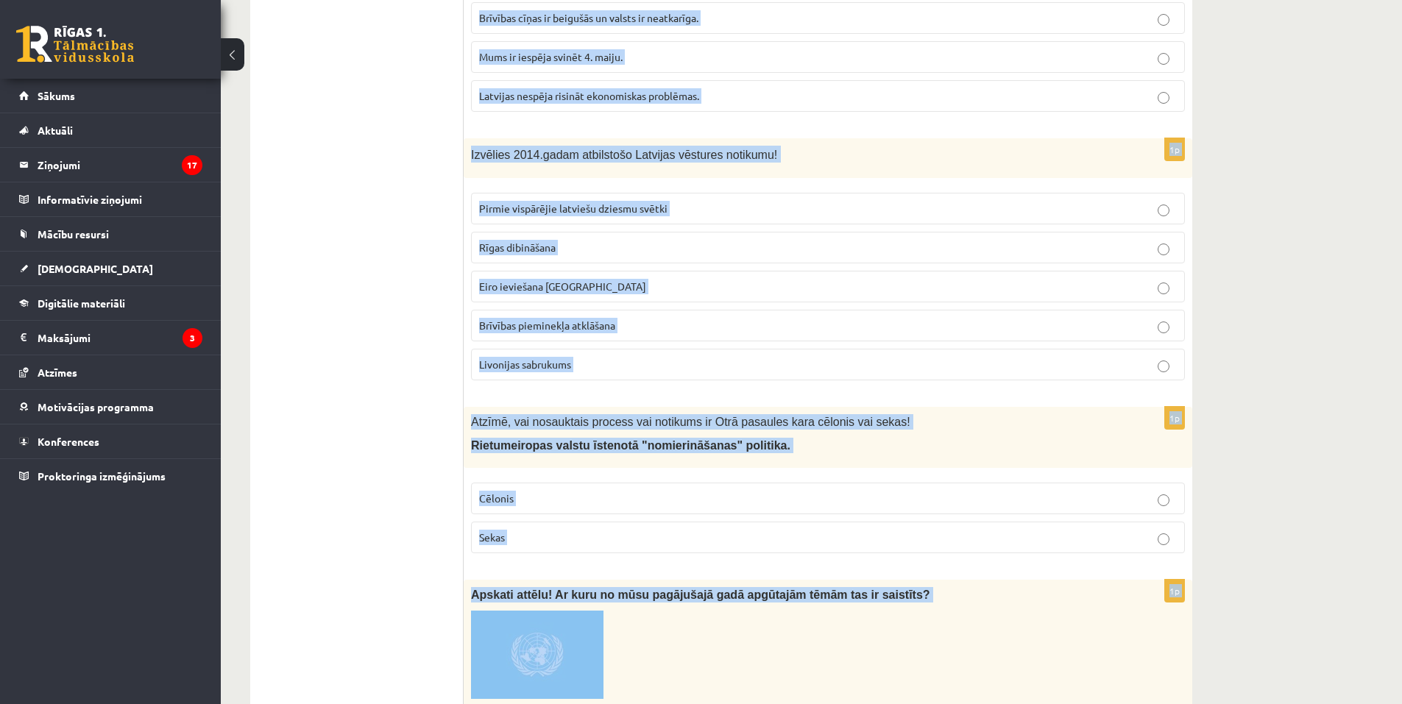
scroll to position [4510, 0]
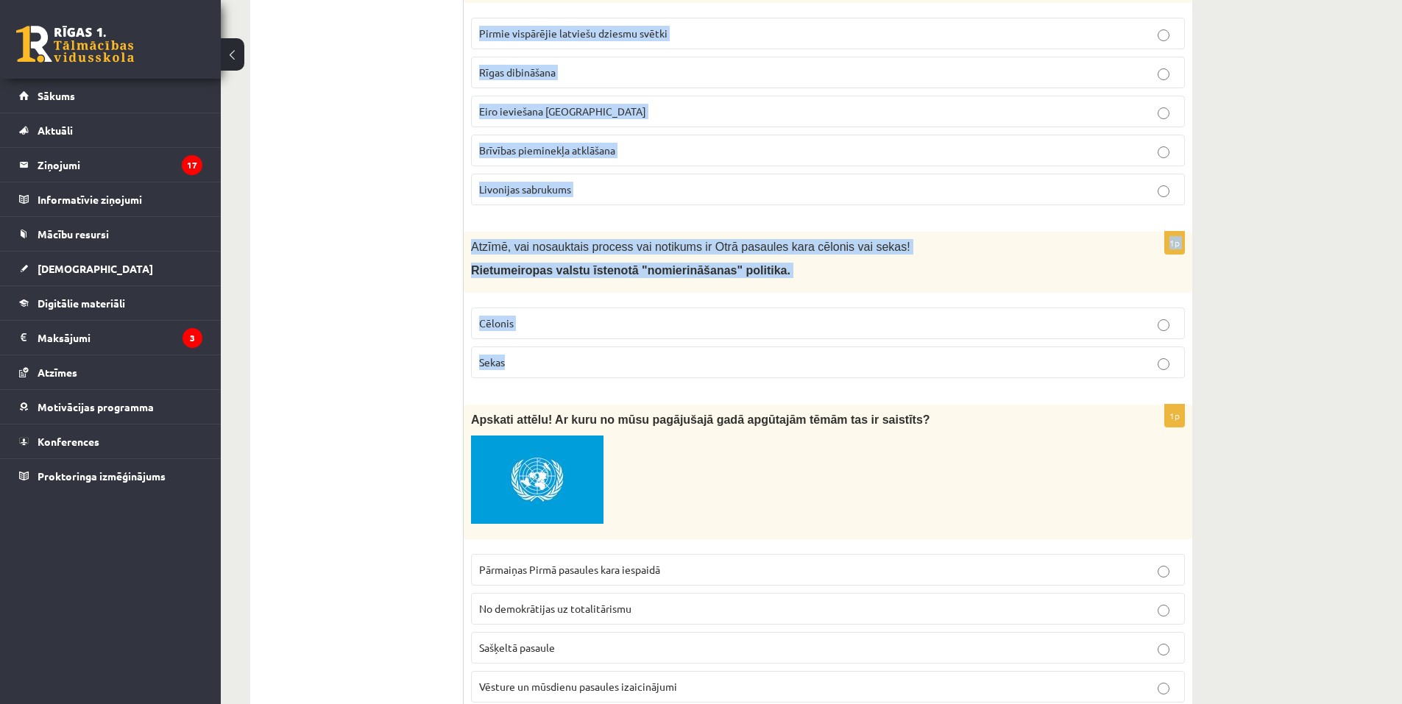
drag, startPoint x: 472, startPoint y: 285, endPoint x: 665, endPoint y: 300, distance: 194.1
copy form "Izlasi zemāk norādīto Sasniedzamo rezultātu. Kurā no 9.klases tēmām apguvi info…"
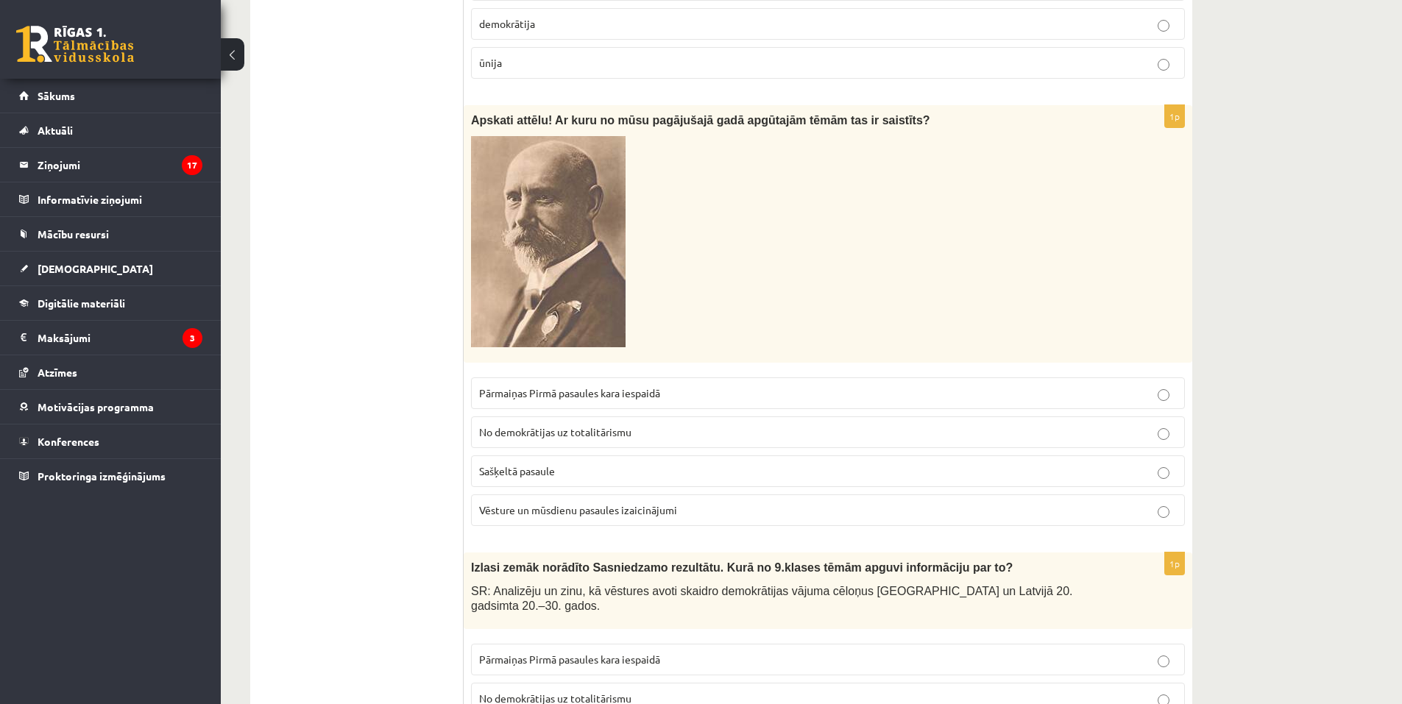
scroll to position [2818, 0]
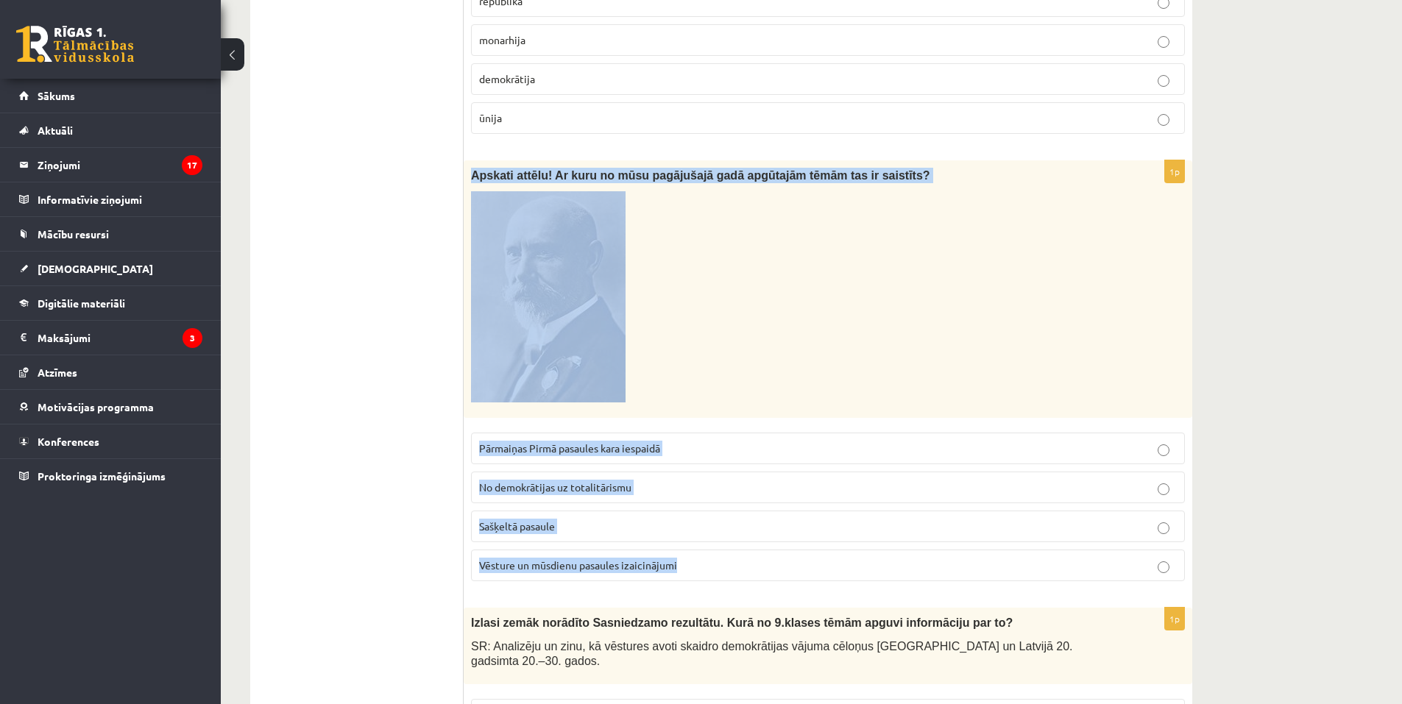
drag, startPoint x: 469, startPoint y: 141, endPoint x: 702, endPoint y: 535, distance: 458.2
click at [702, 535] on div "1p Apskati attēlu! Ar kuru no mūsu pagājušajā gadā apgūtajām tēmām tas ir saist…" at bounding box center [828, 376] width 728 height 433
copy div "Apskati attēlu! Ar kuru no mūsu pagājušajā gadā apgūtajām tēmām tas ir saistīts…"
click at [519, 197] on img at bounding box center [548, 296] width 155 height 211
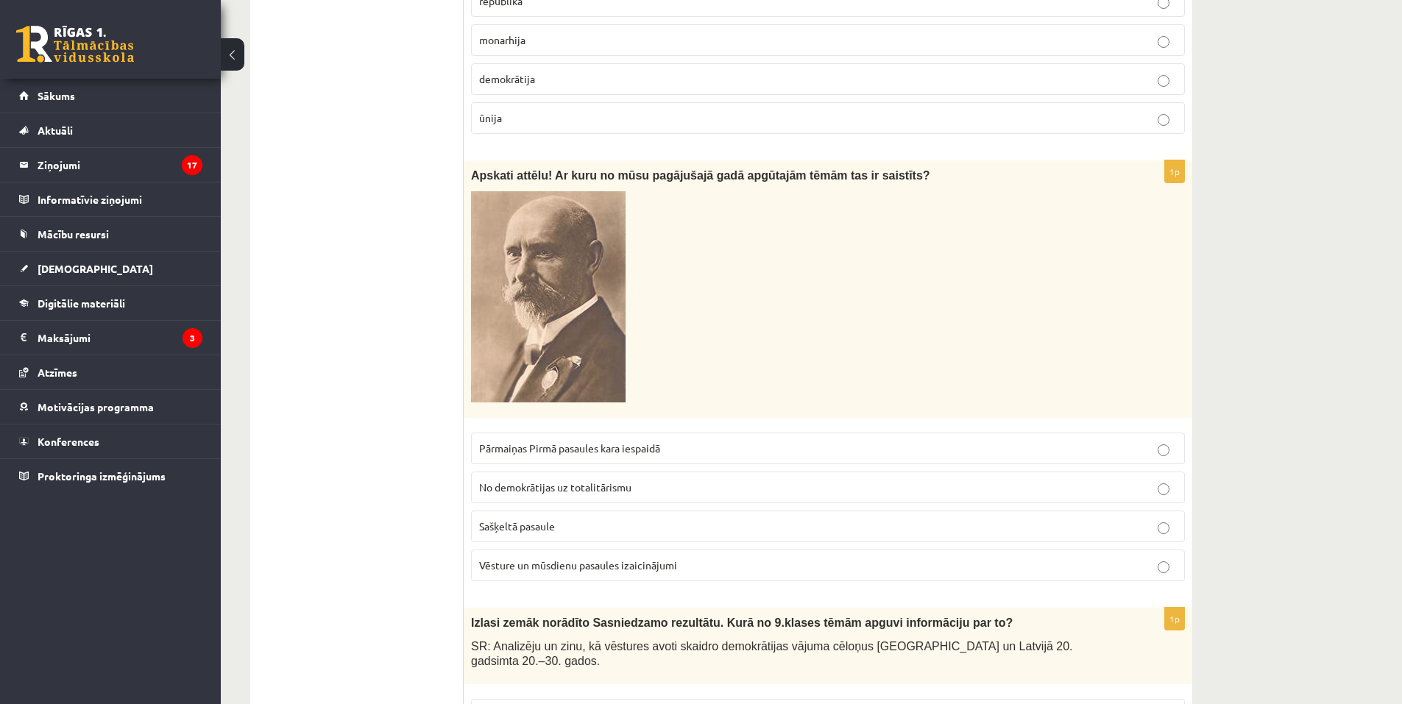
click at [543, 286] on img at bounding box center [548, 296] width 155 height 211
click at [599, 519] on p "Sašķeltā pasaule" at bounding box center [828, 526] width 698 height 15
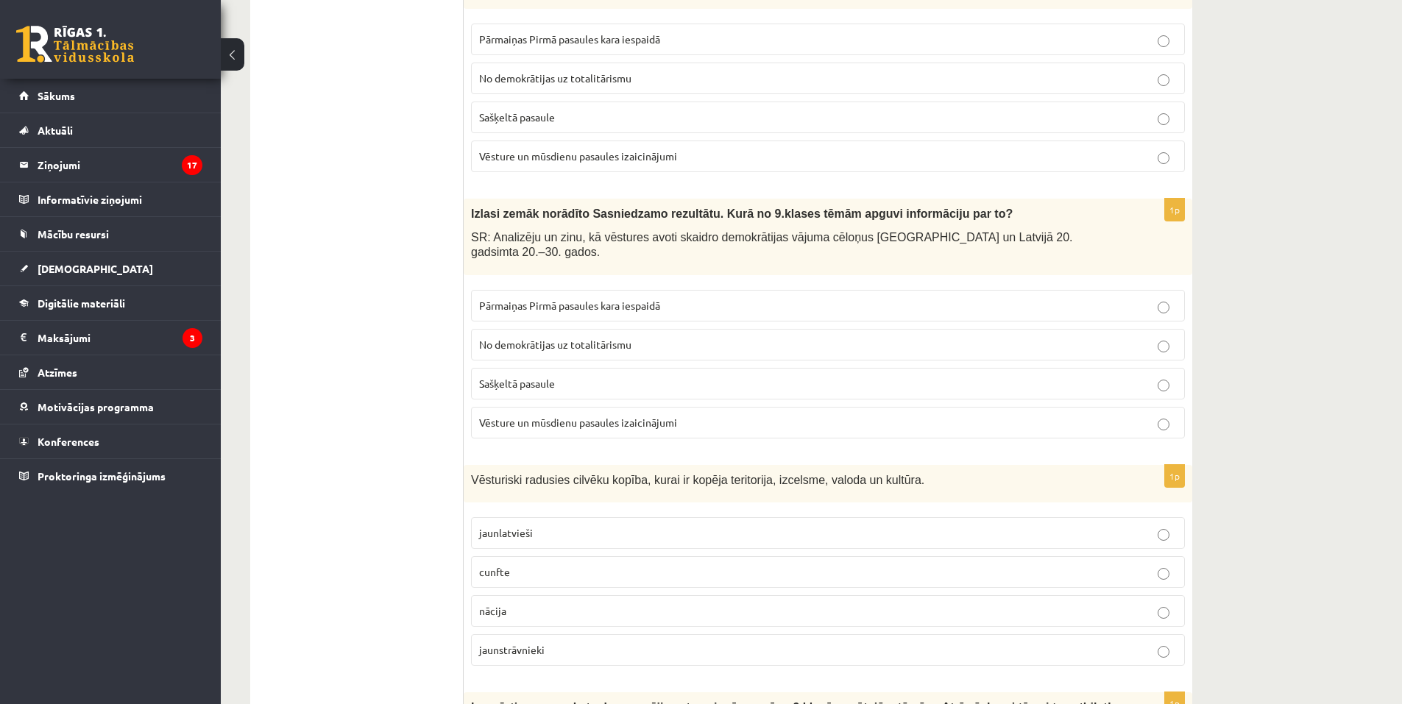
scroll to position [3260, 0]
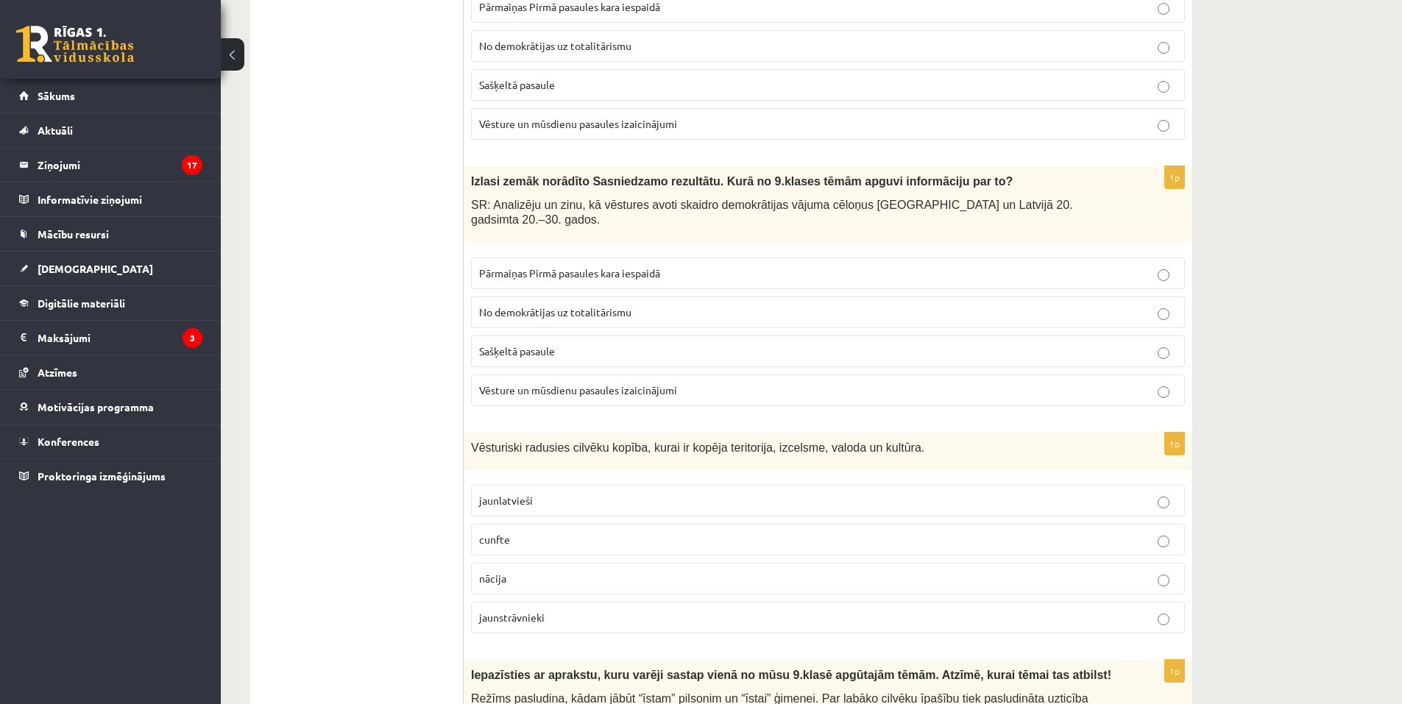
click at [581, 297] on label "No demokrātijas uz totalitārismu" at bounding box center [828, 313] width 714 height 32
click at [557, 571] on p "nācija" at bounding box center [828, 578] width 698 height 15
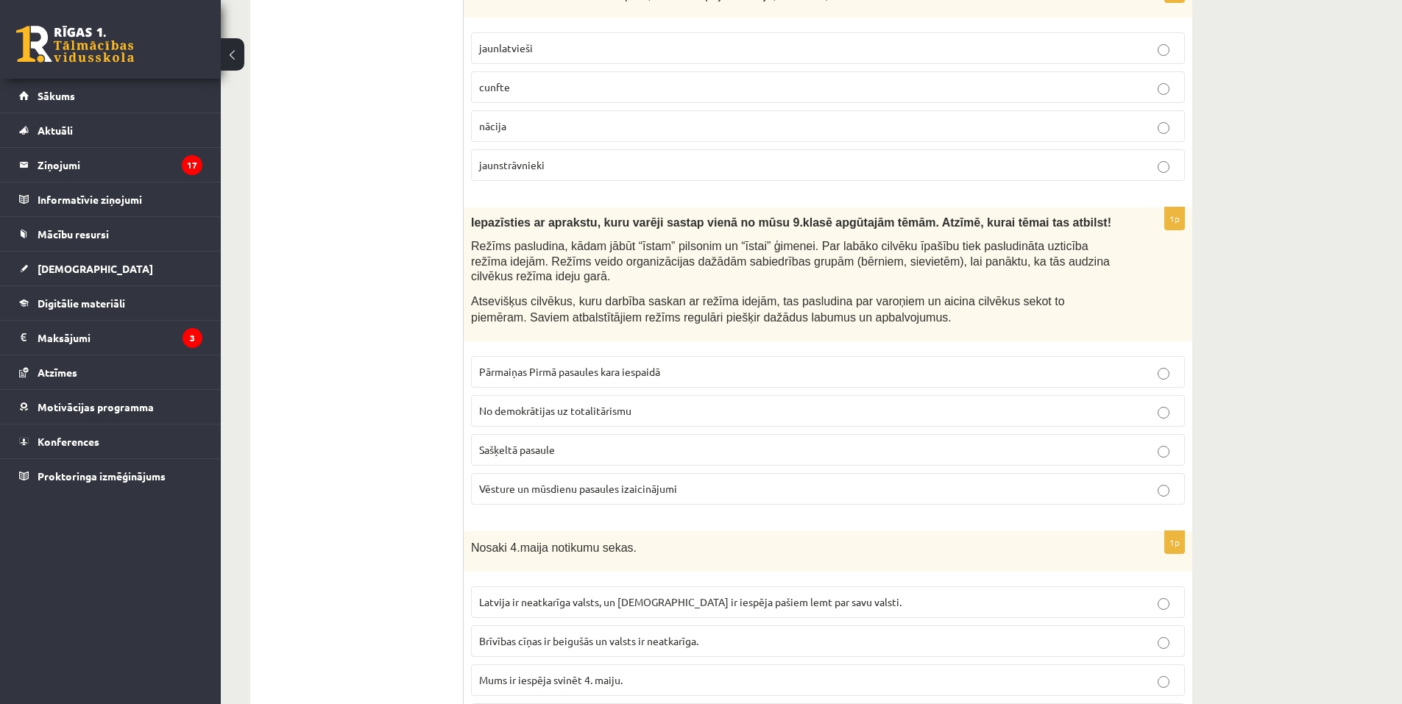
scroll to position [3701, 0]
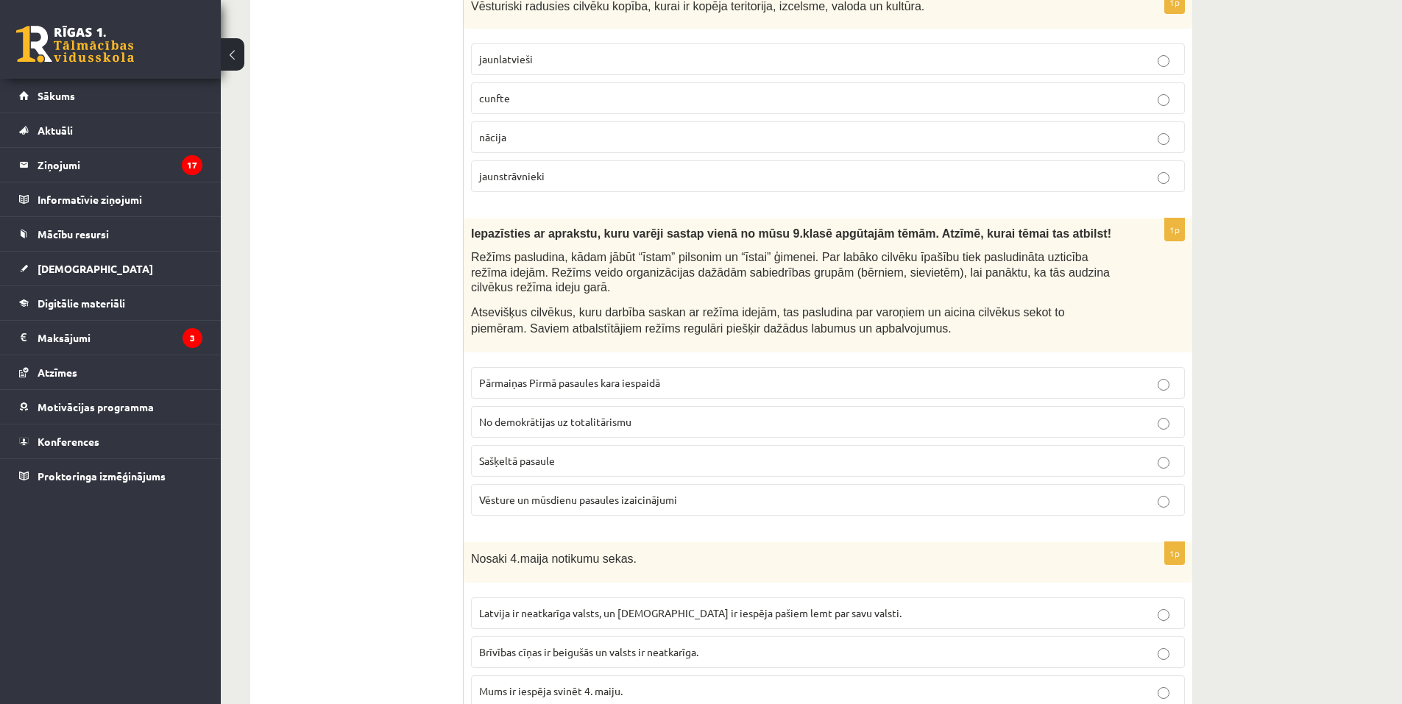
click at [553, 415] on span "No demokrātijas uz totalitārismu" at bounding box center [555, 421] width 152 height 13
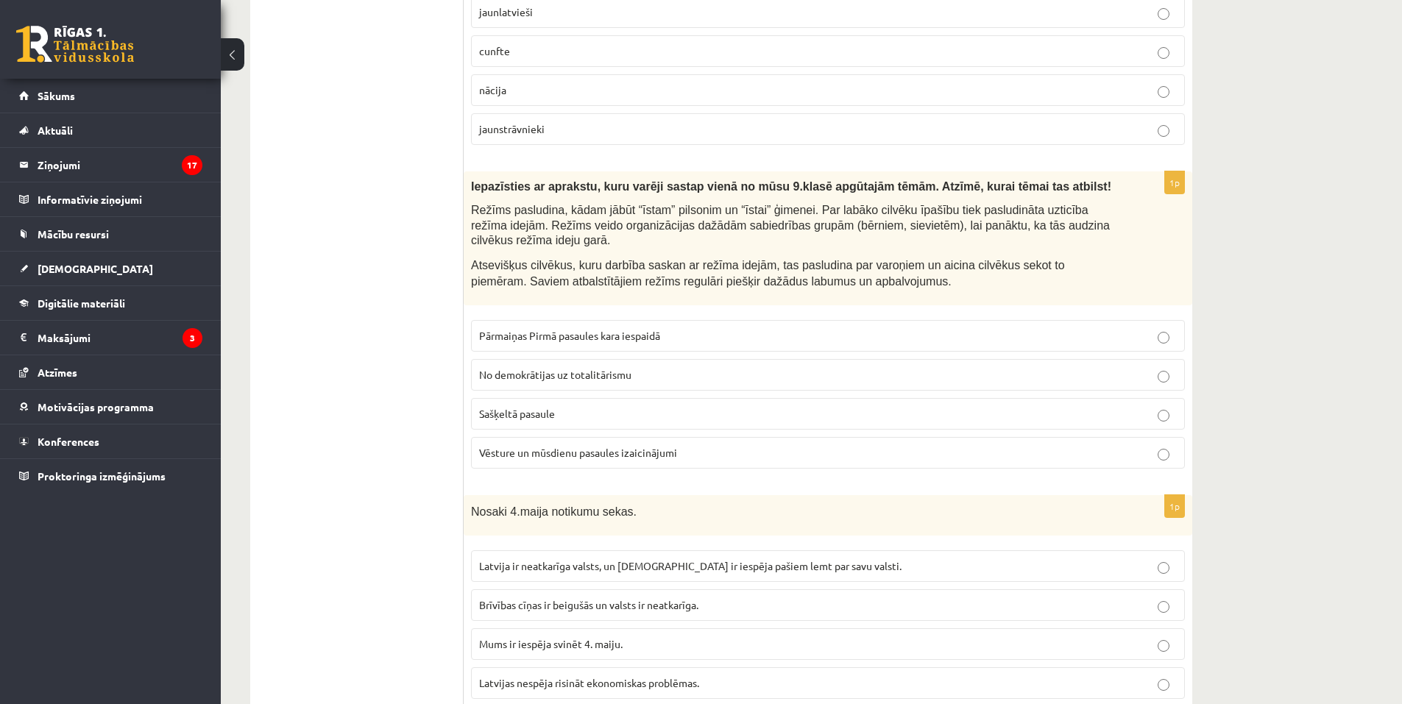
scroll to position [3922, 0]
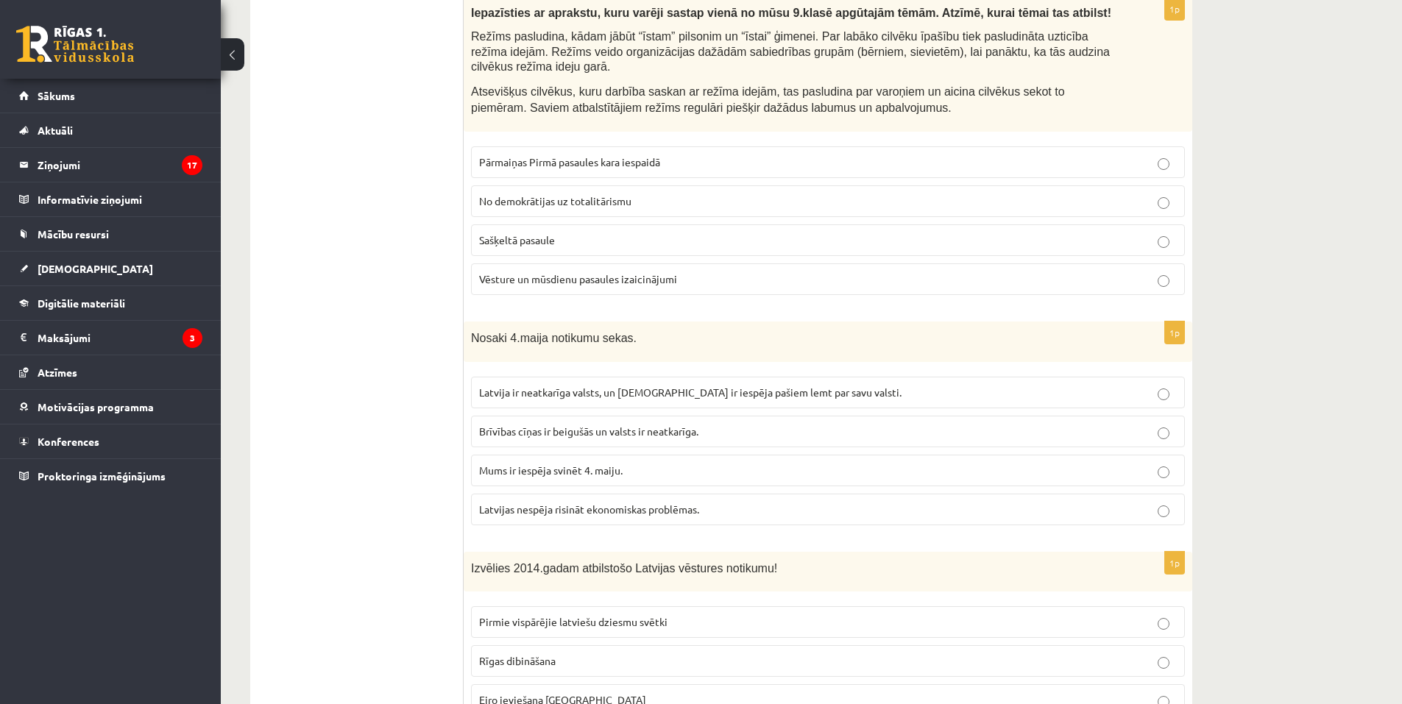
click at [633, 386] on span "Latvija ir neatkarīga valsts, un latviešiem ir iespēja pašiem lemt par savu val…" at bounding box center [690, 392] width 422 height 13
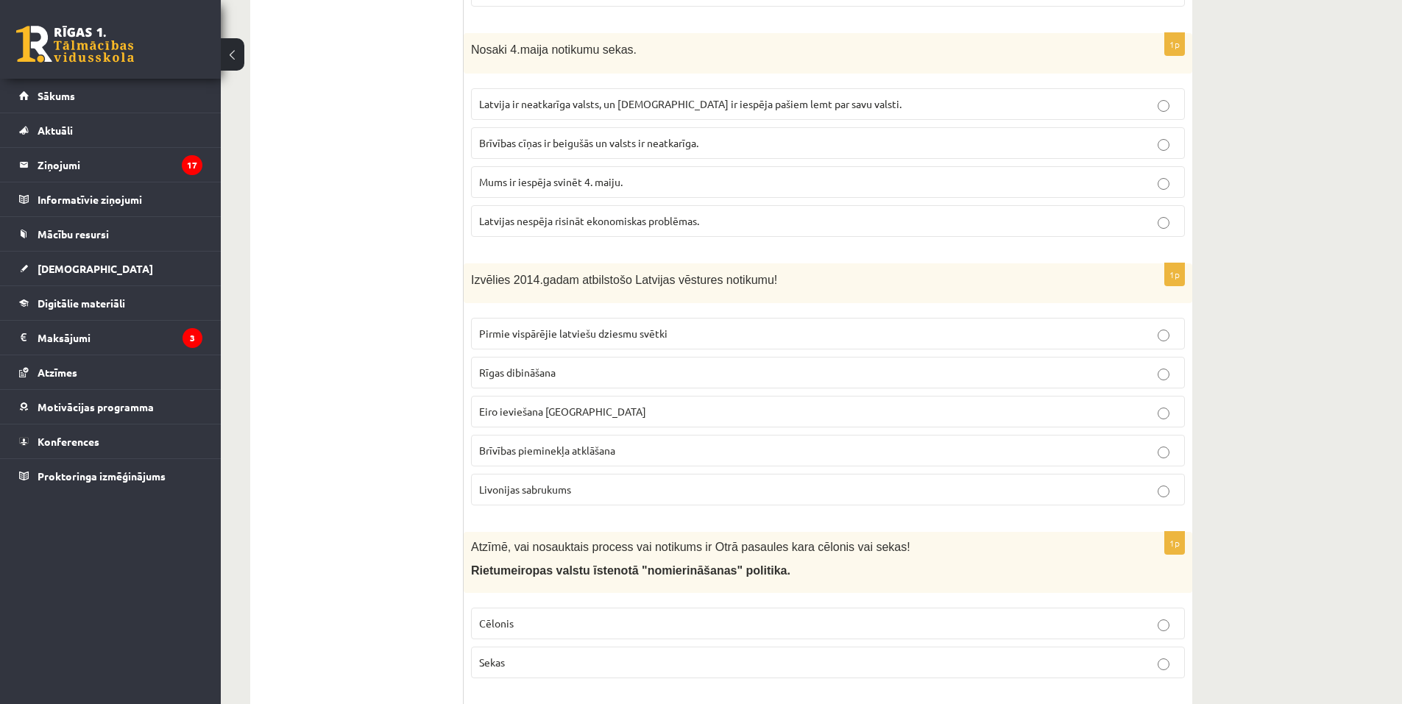
scroll to position [4216, 0]
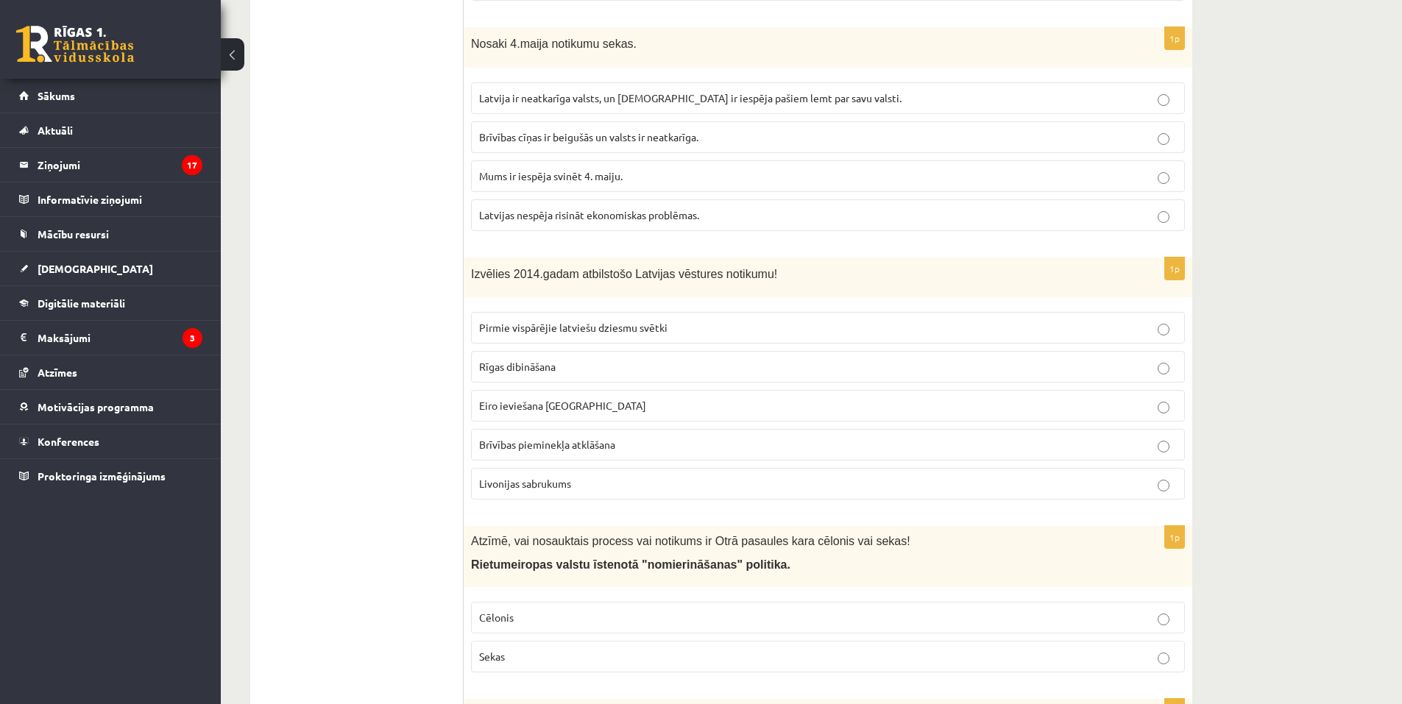
click at [556, 399] on span "Eiro ieviešana Latvijā" at bounding box center [562, 405] width 167 height 13
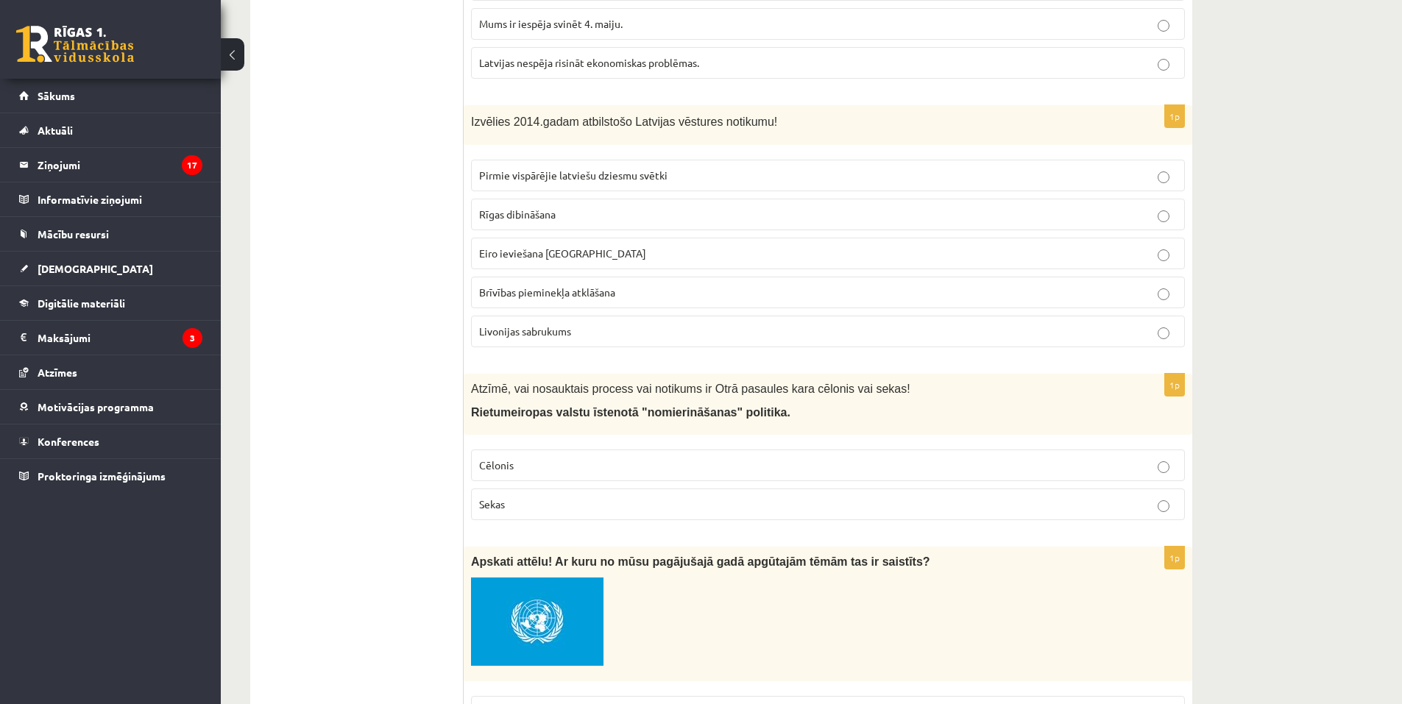
scroll to position [4437, 0]
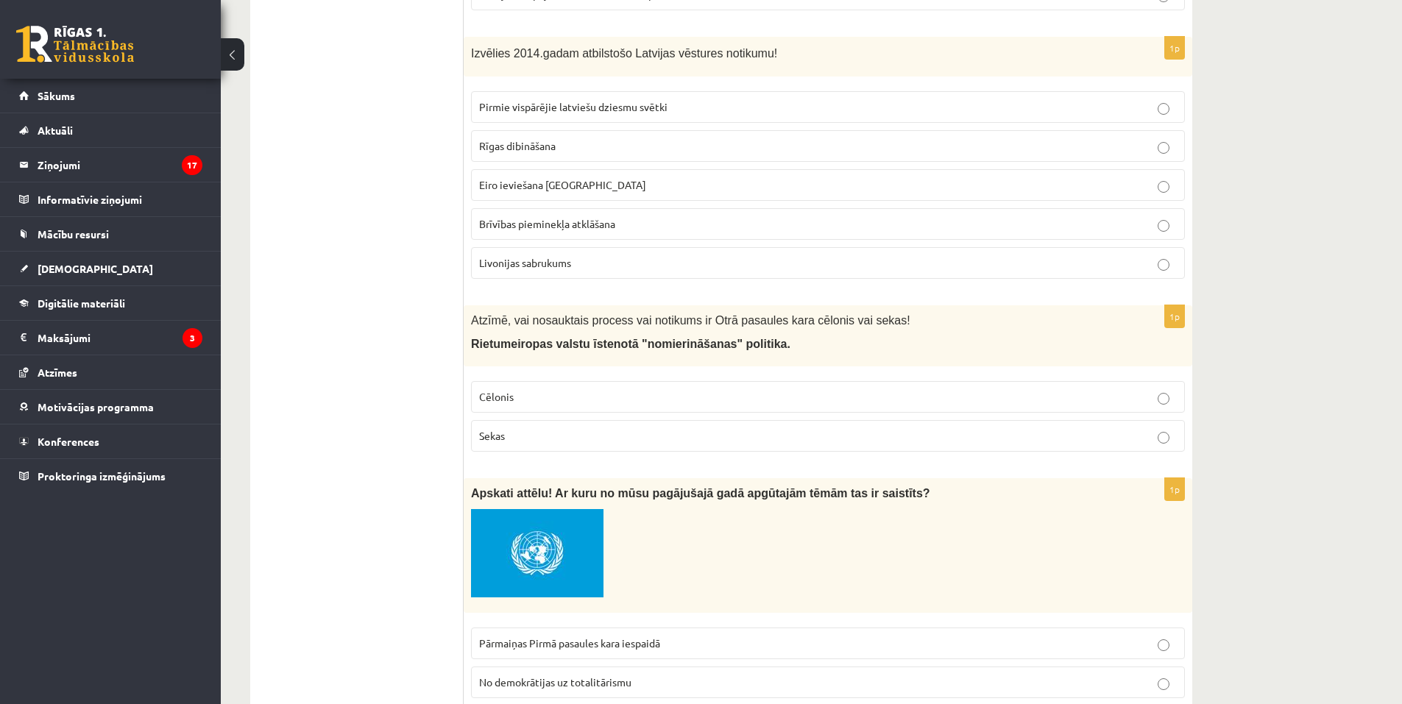
click at [578, 389] on p "Cēlonis" at bounding box center [828, 396] width 698 height 15
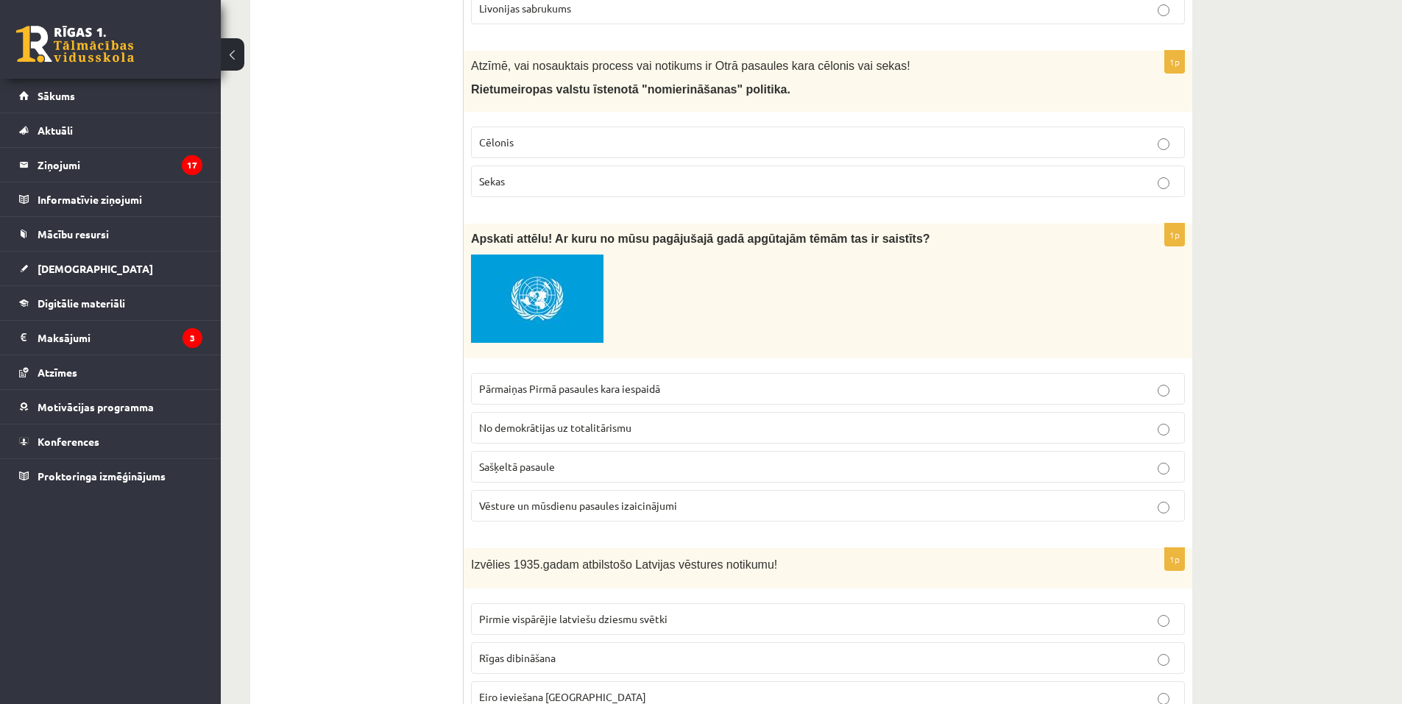
scroll to position [4731, 0]
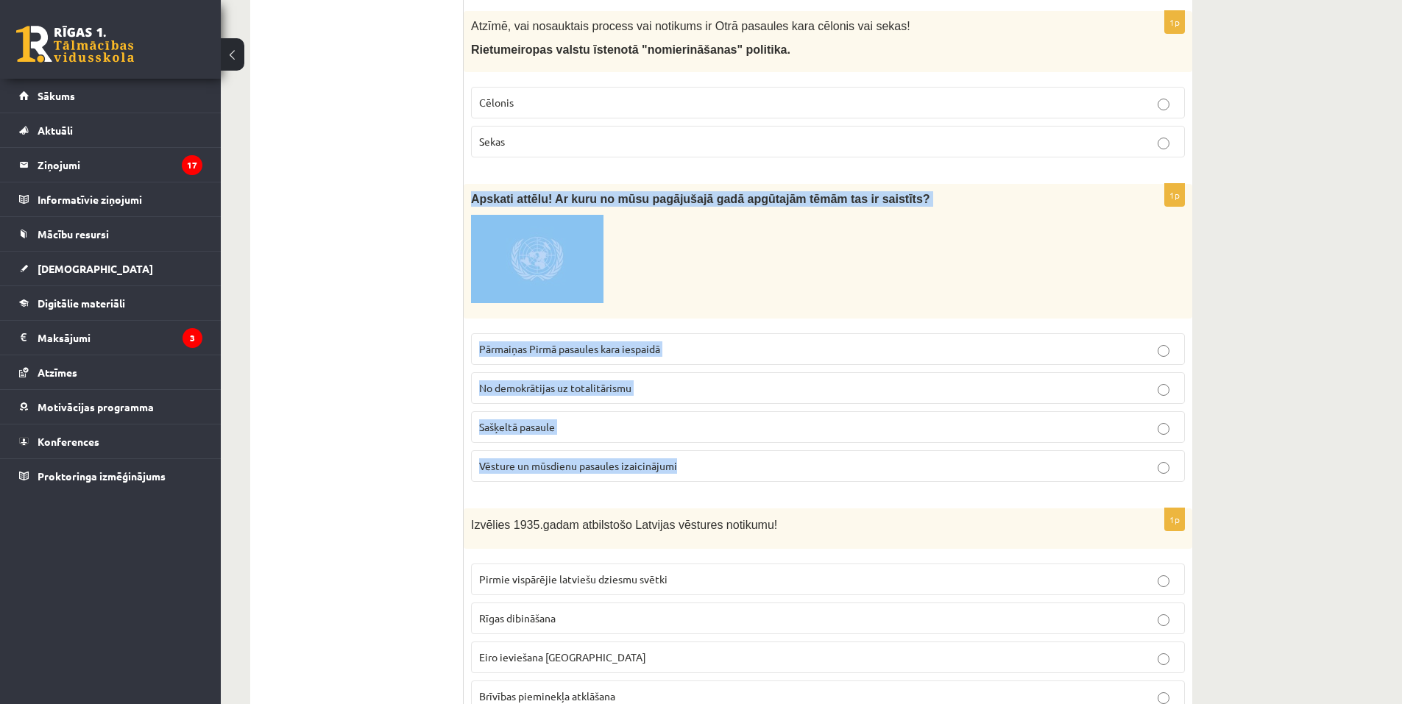
drag, startPoint x: 471, startPoint y: 133, endPoint x: 694, endPoint y: 431, distance: 372.2
click at [694, 431] on div "1p Apskati attēlu! Ar kuru no mūsu pagājušajā gadā apgūtajām tēmām tas ir saist…" at bounding box center [828, 339] width 728 height 310
copy div "Apskati attēlu! Ar kuru no mūsu pagājušajā gadā apgūtajām tēmām tas ir saistīts…"
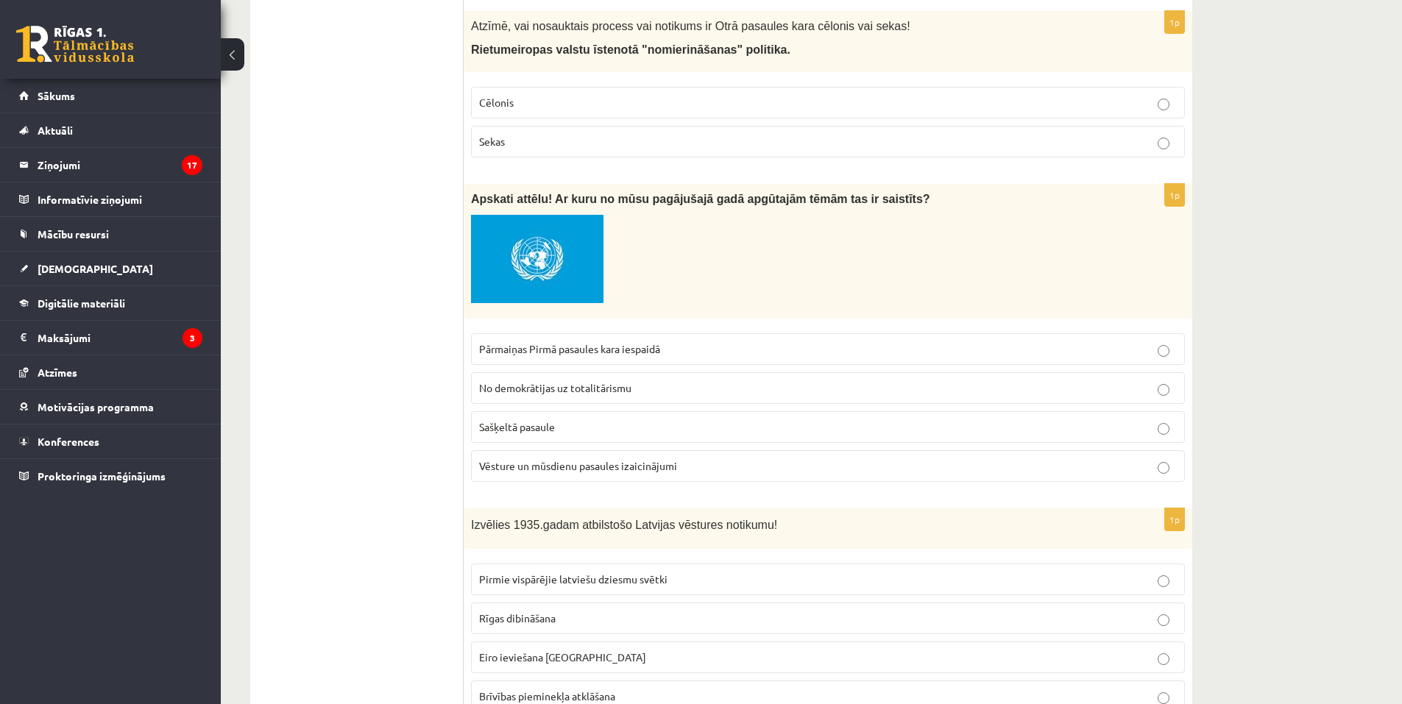
click at [572, 217] on img at bounding box center [537, 259] width 132 height 88
click at [680, 458] on p "Vēsture un mūsdienu pasaules izaicinājumi" at bounding box center [828, 465] width 698 height 15
click at [687, 341] on p "Pārmaiņas Pirmā pasaules kara iespaidā" at bounding box center [828, 348] width 698 height 15
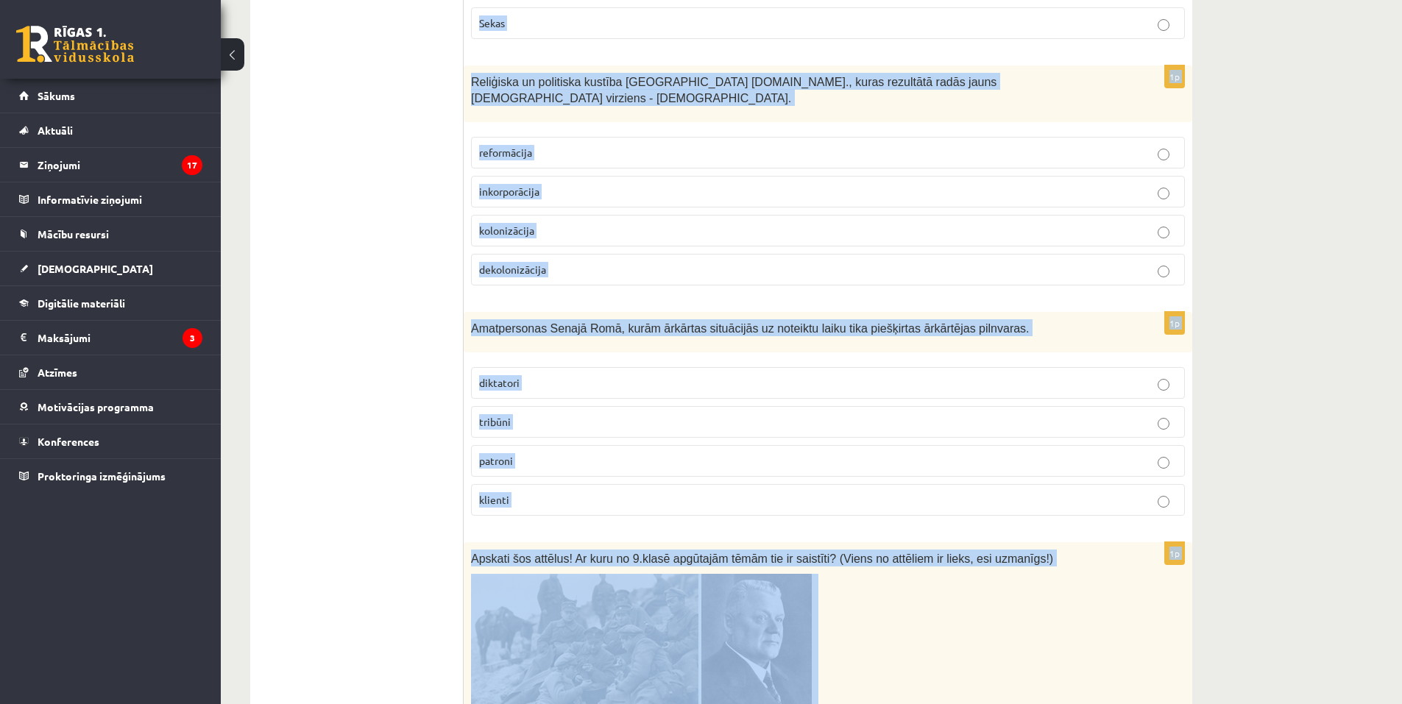
scroll to position [5636, 0]
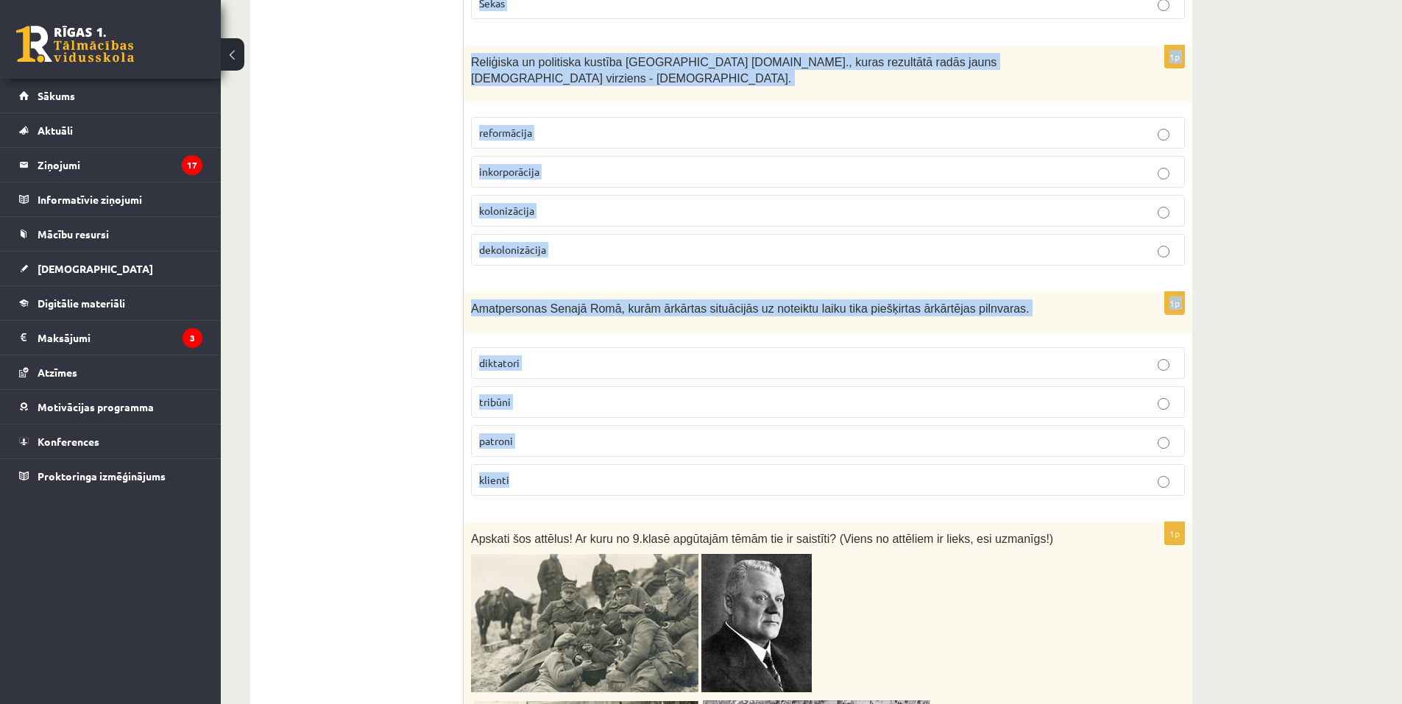
drag, startPoint x: 599, startPoint y: 347, endPoint x: 690, endPoint y: 397, distance: 103.7
copy form "zvēlies 1935.gadam atbilstošo Latvijas vēstures notikumu! Pirmie vispārējie lat…"
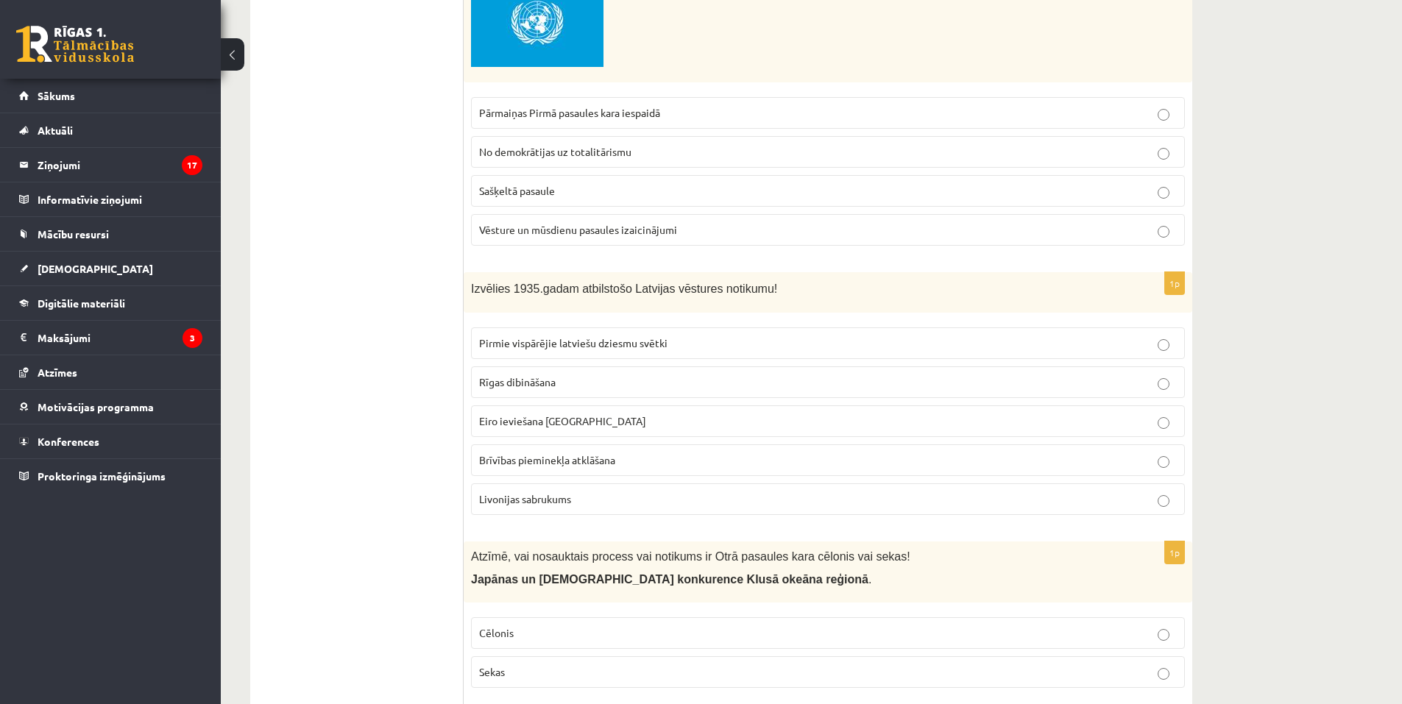
scroll to position [4974, 0]
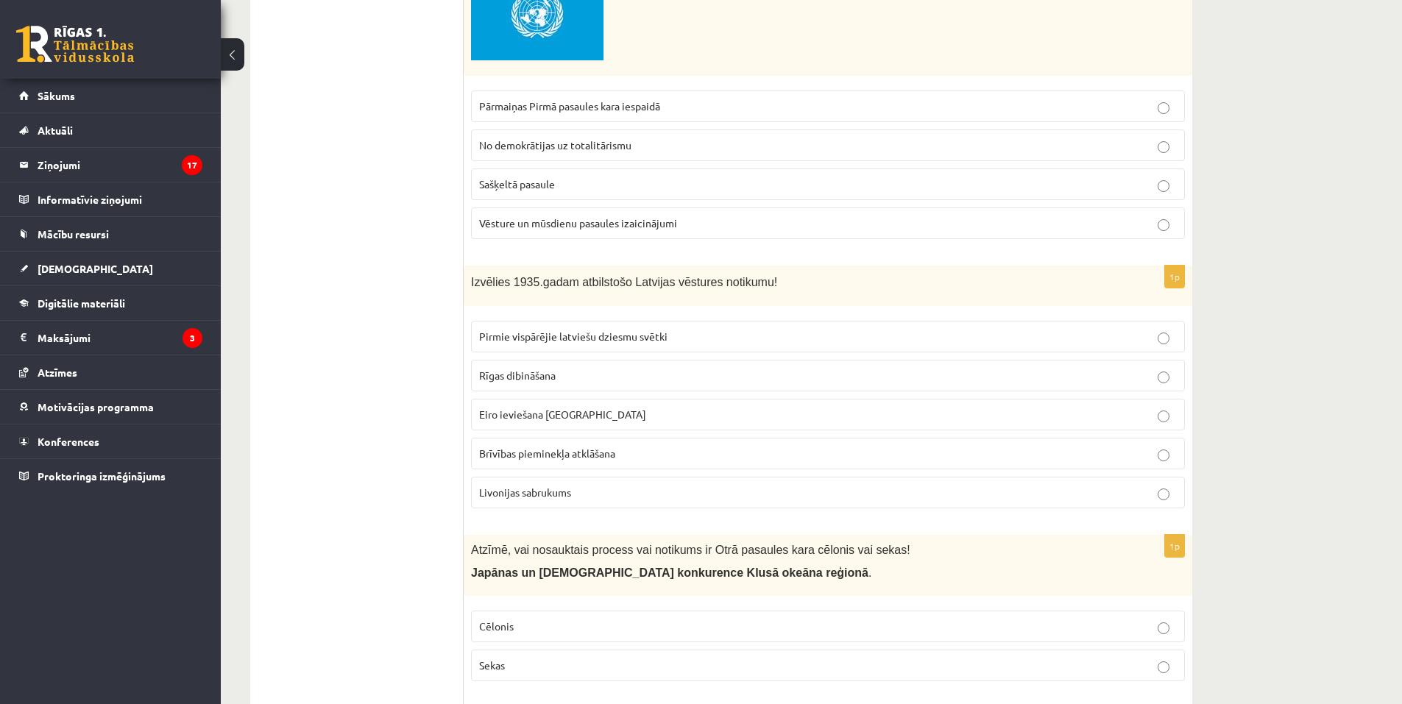
click at [589, 447] on span "Brīvības pieminekļa atklāšana" at bounding box center [547, 453] width 136 height 13
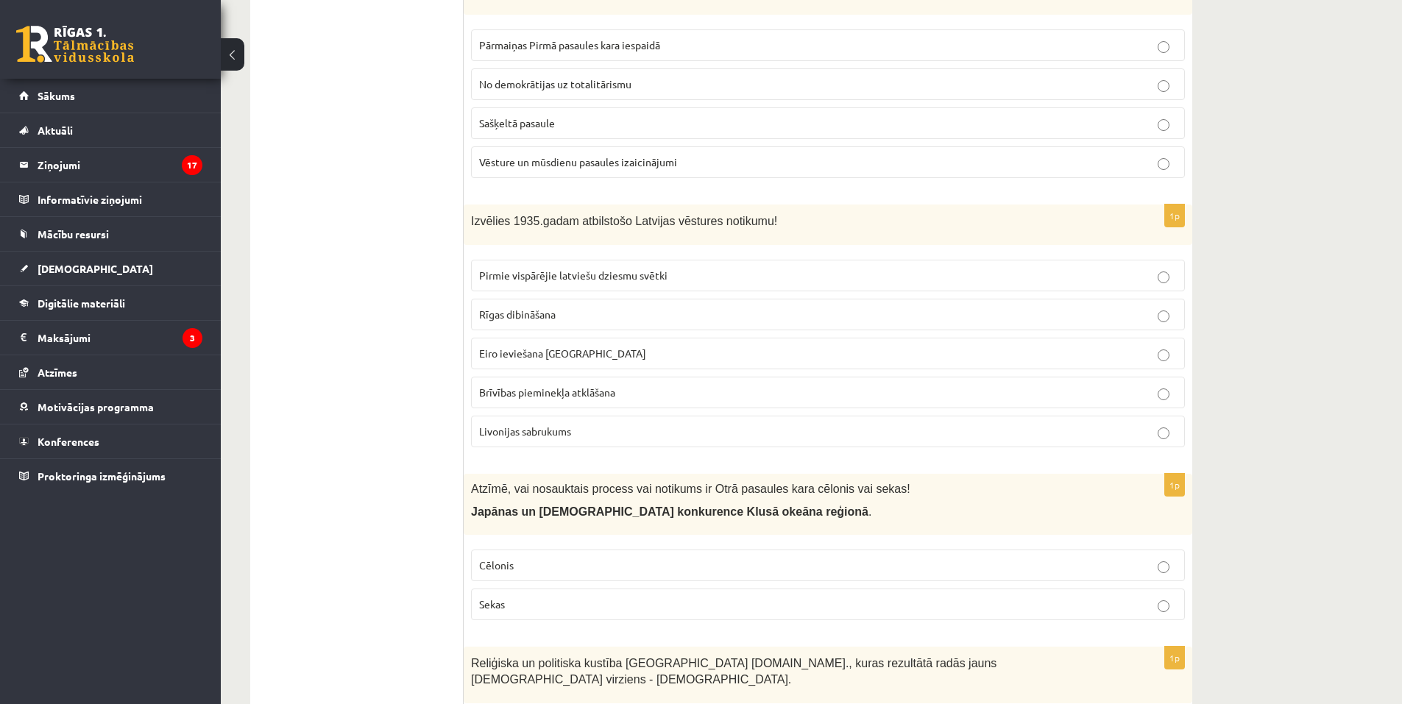
scroll to position [5195, 0]
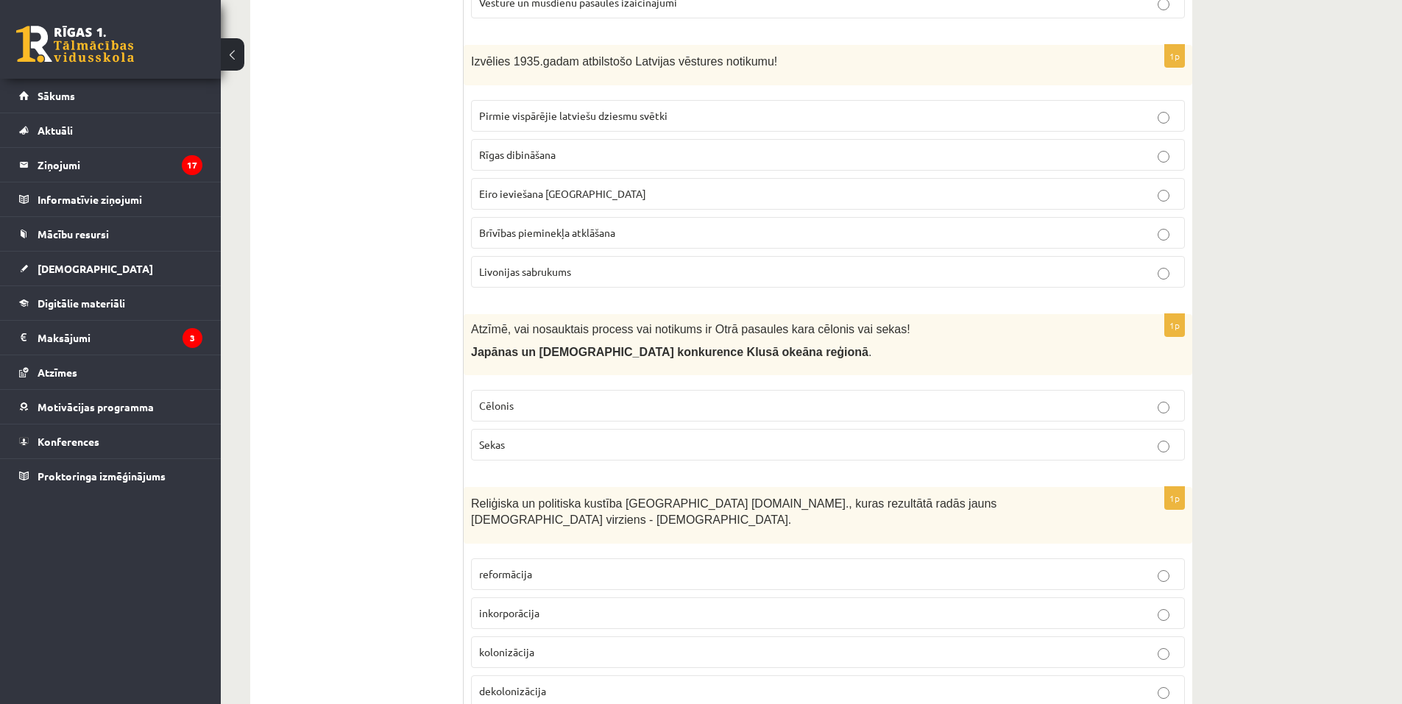
click at [567, 398] on p "Cēlonis" at bounding box center [828, 405] width 698 height 15
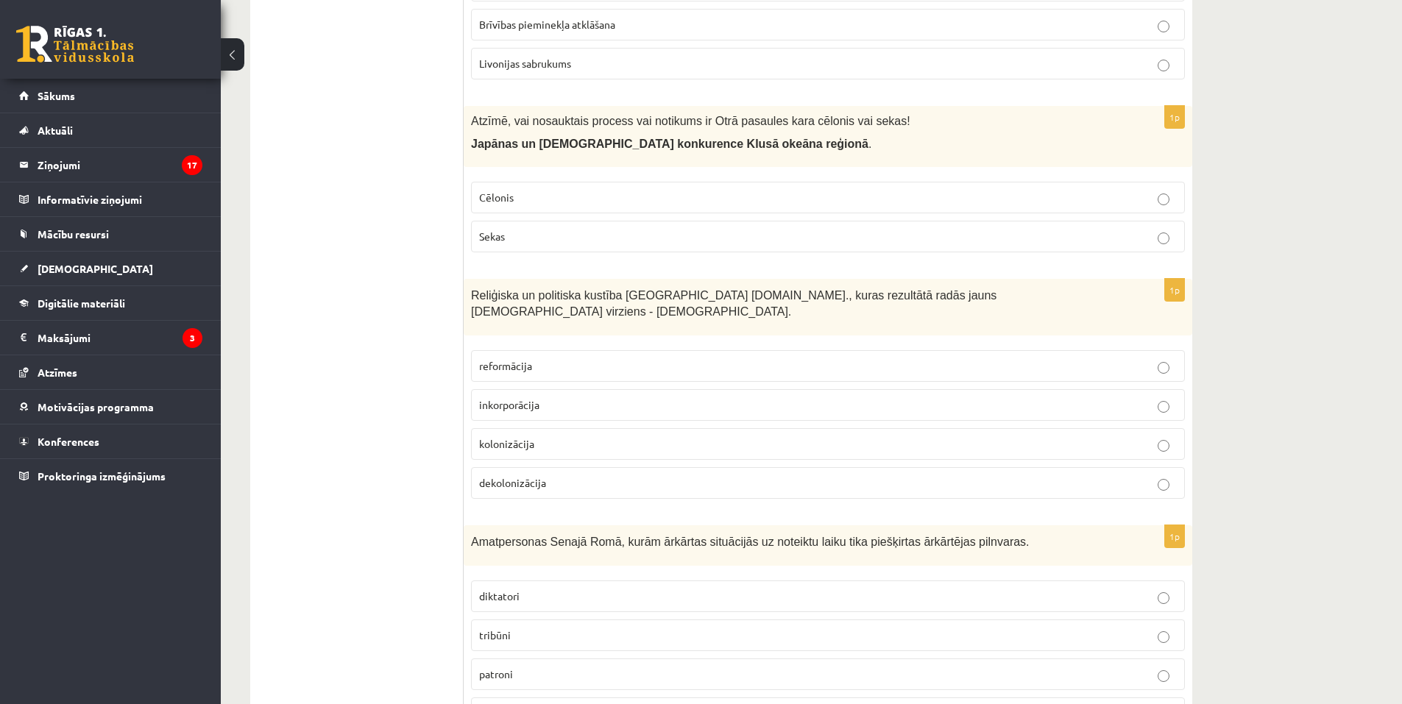
scroll to position [5415, 0]
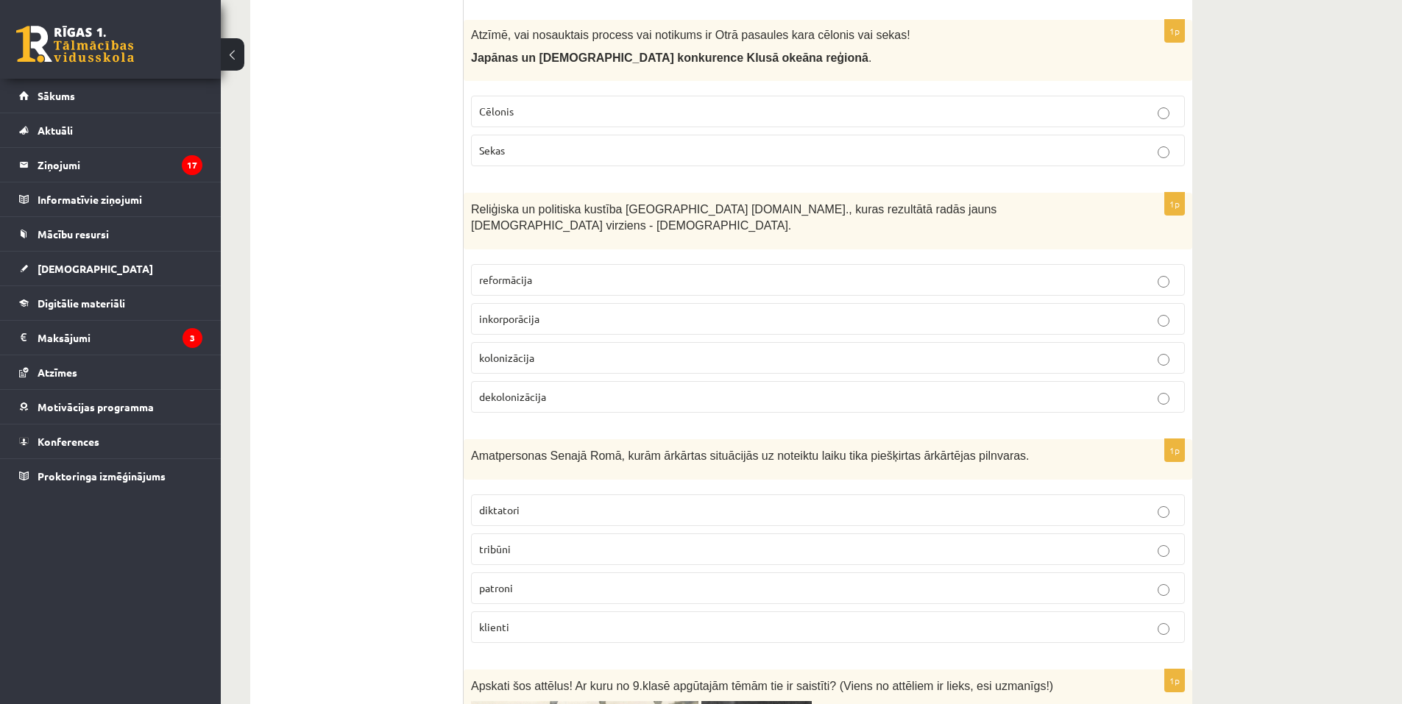
click at [545, 503] on p "diktatori" at bounding box center [828, 510] width 698 height 15
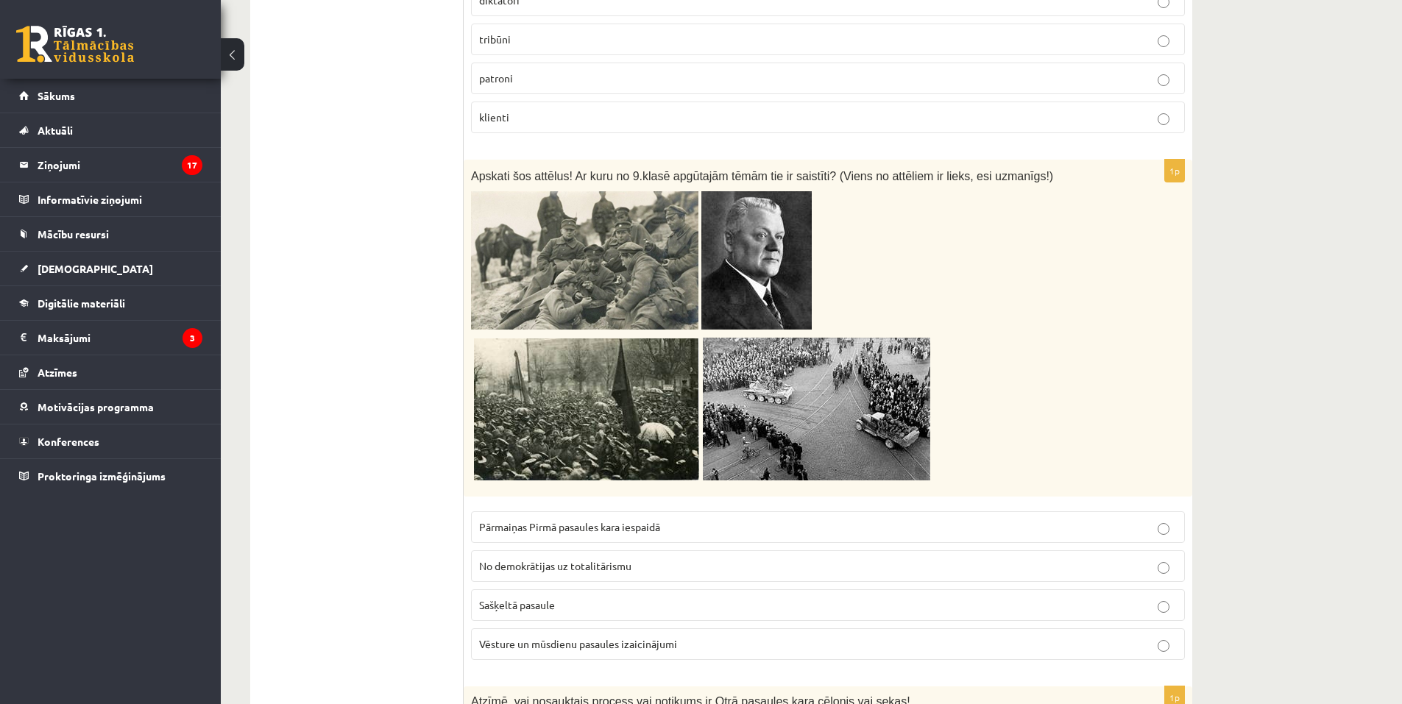
scroll to position [6004, 0]
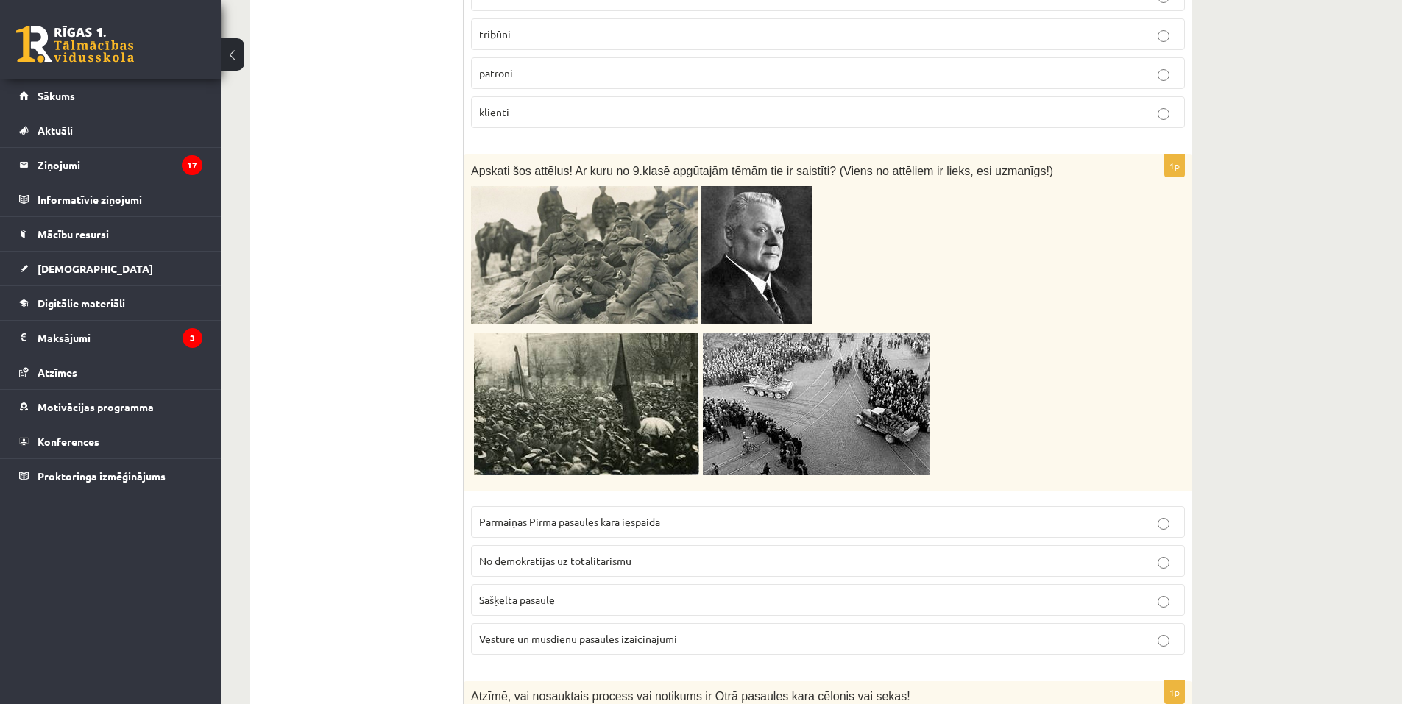
click at [596, 592] on p "Sašķeltā pasaule" at bounding box center [828, 599] width 698 height 15
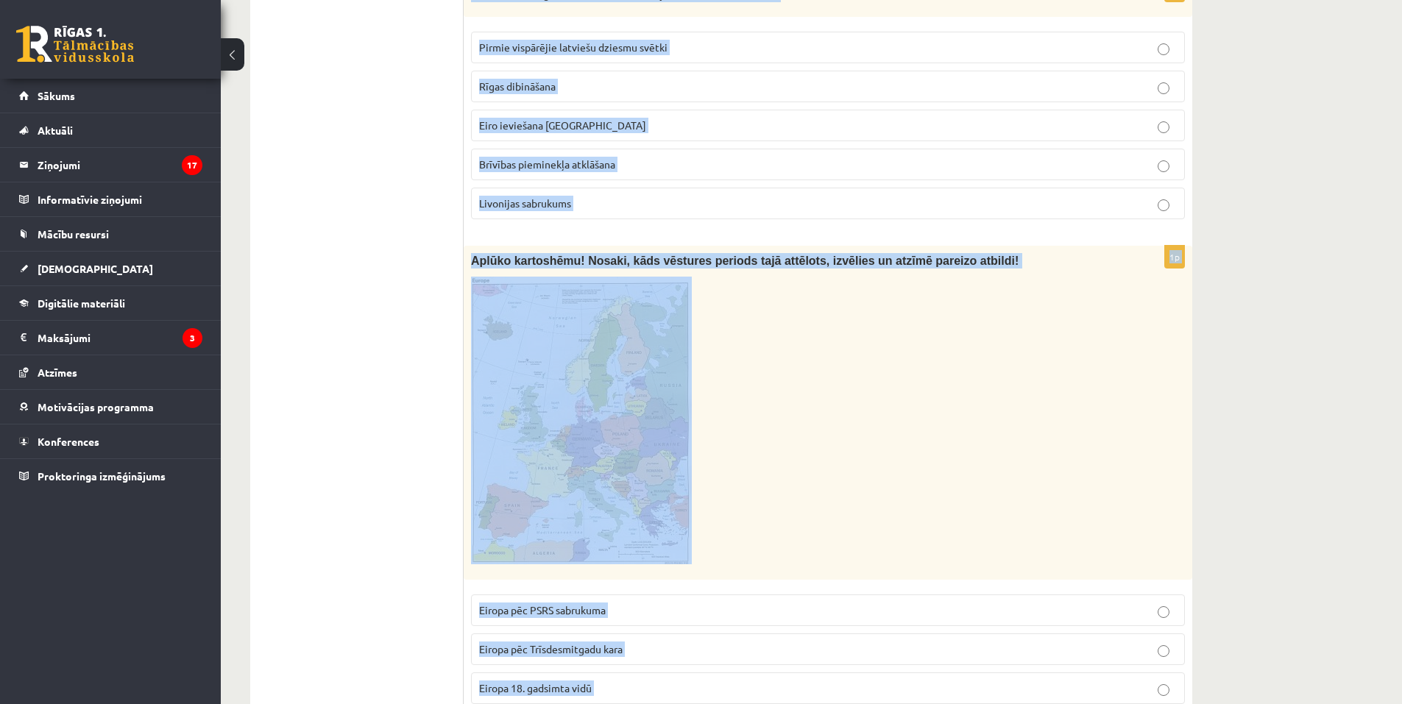
scroll to position [7302, 0]
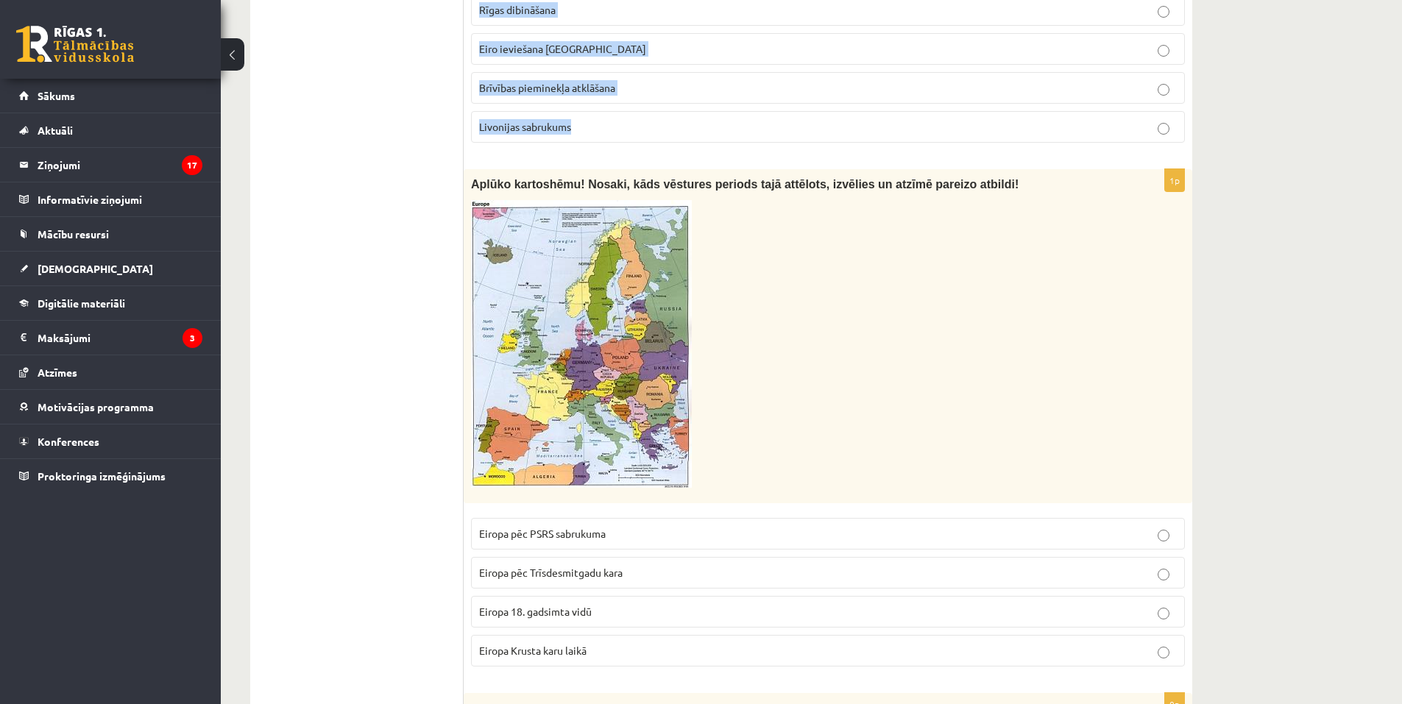
drag, startPoint x: 472, startPoint y: 171, endPoint x: 690, endPoint y: 73, distance: 238.8
copy form "Atzīmē, vai nosauktais process vai notikums ir Otrā pasaules kara cēlonis vai s…"
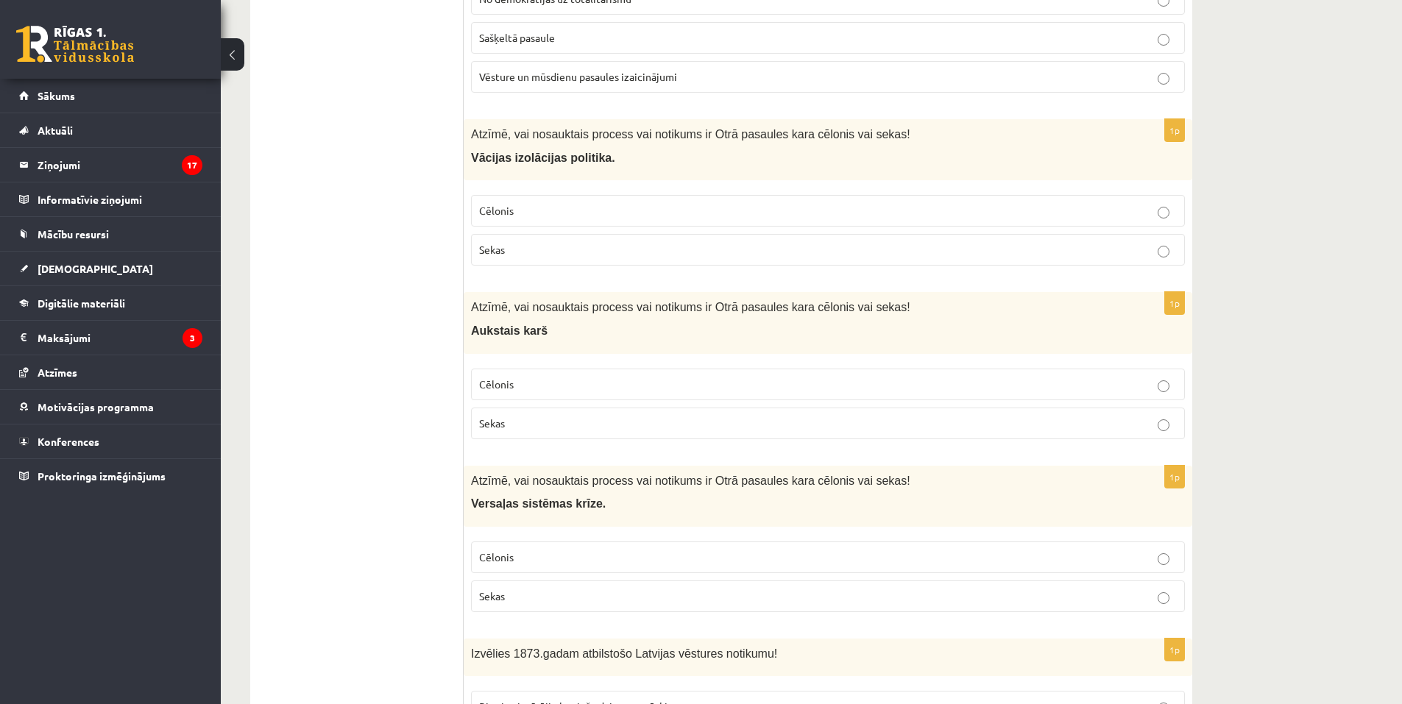
drag, startPoint x: 258, startPoint y: 502, endPoint x: 271, endPoint y: 500, distance: 12.7
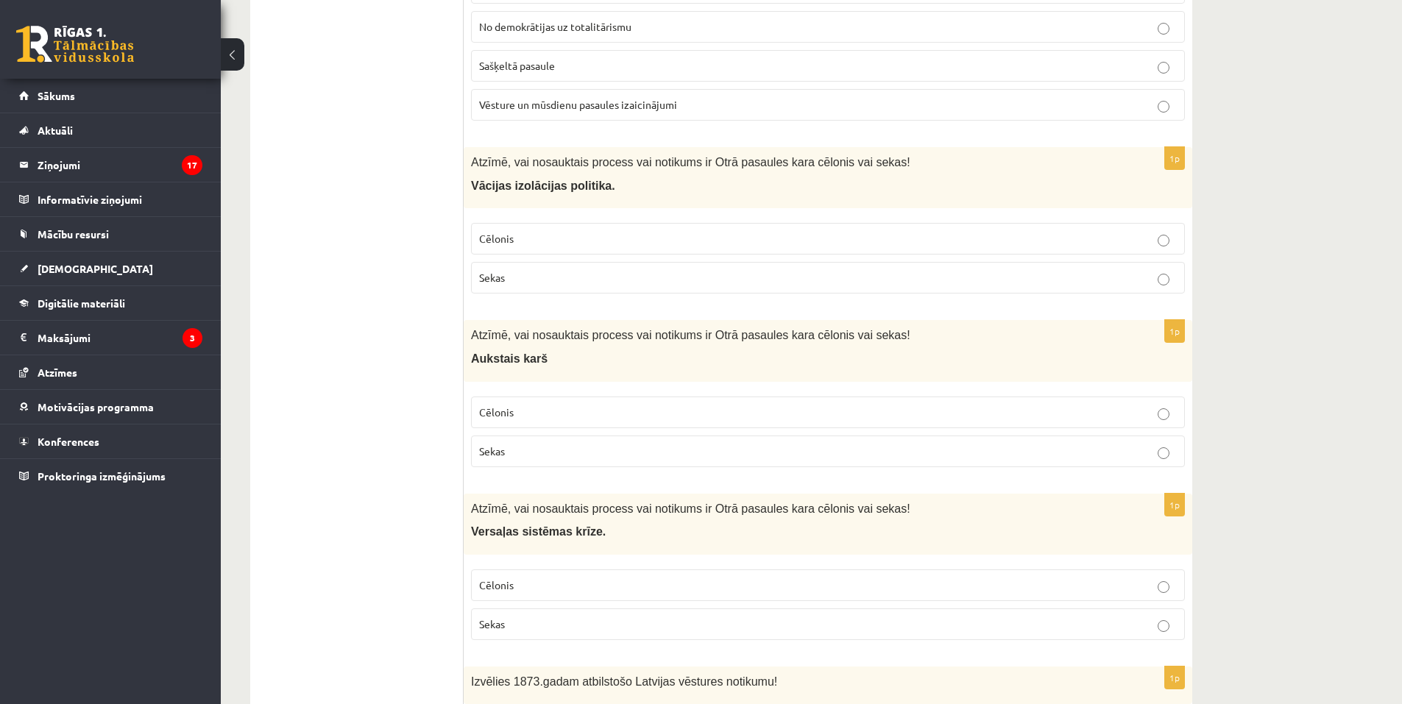
scroll to position [6419, 0]
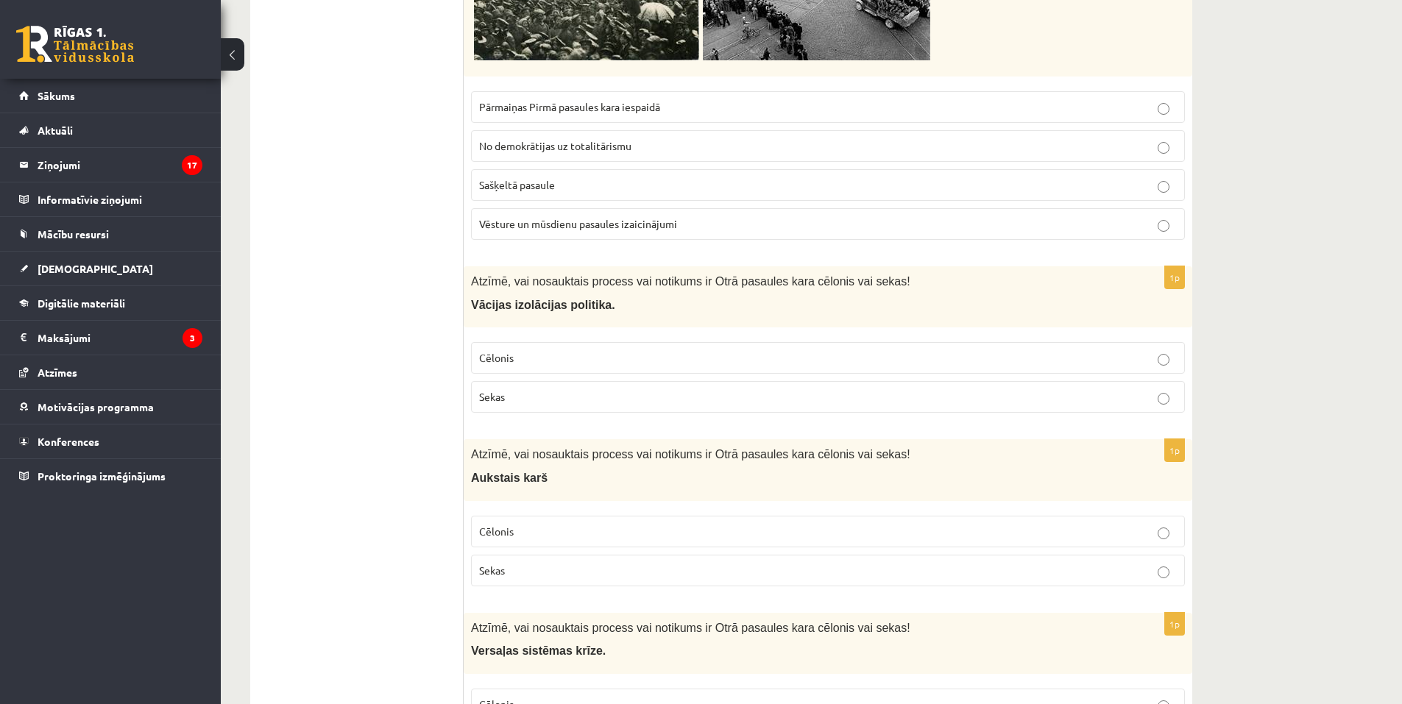
click at [531, 350] on p "Cēlonis" at bounding box center [828, 357] width 698 height 15
click at [541, 524] on p "Cēlonis" at bounding box center [828, 531] width 698 height 15
click at [618, 555] on label "Sekas" at bounding box center [828, 571] width 714 height 32
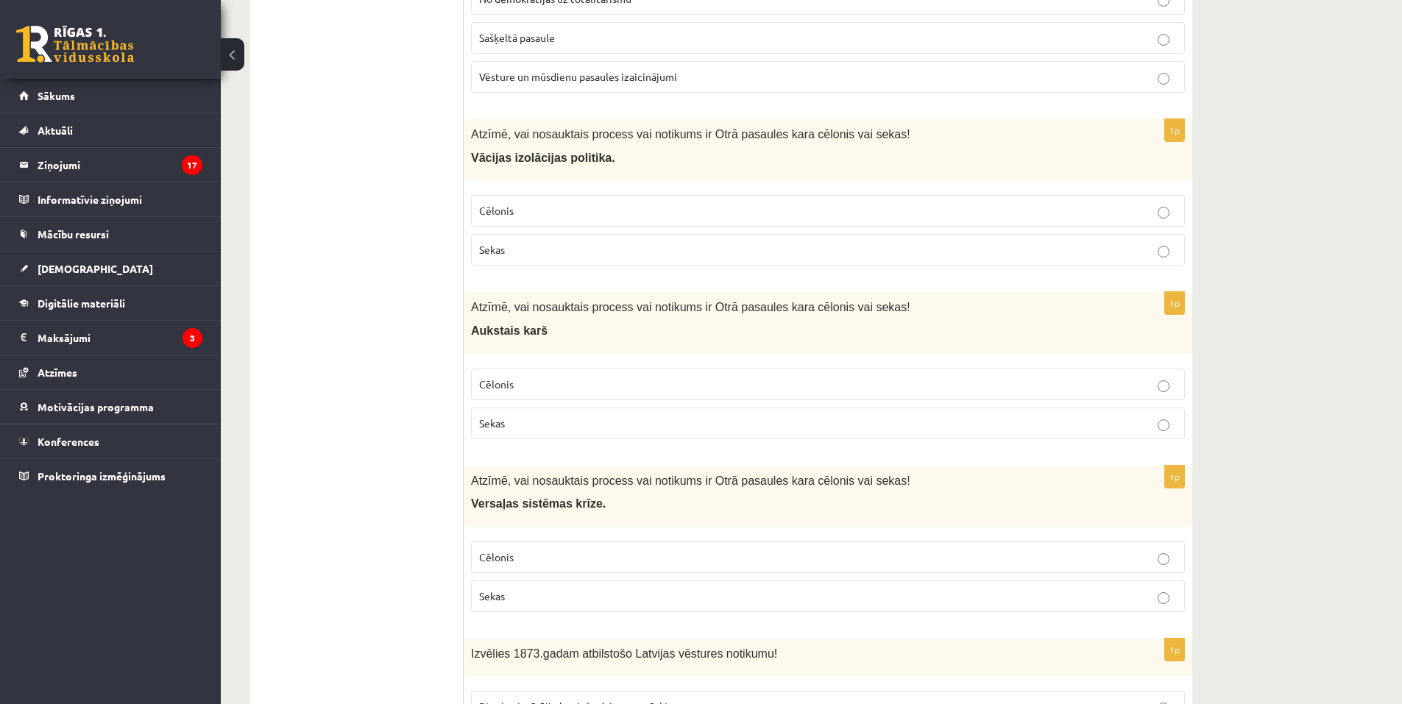
click at [590, 550] on p "Cēlonis" at bounding box center [828, 557] width 698 height 15
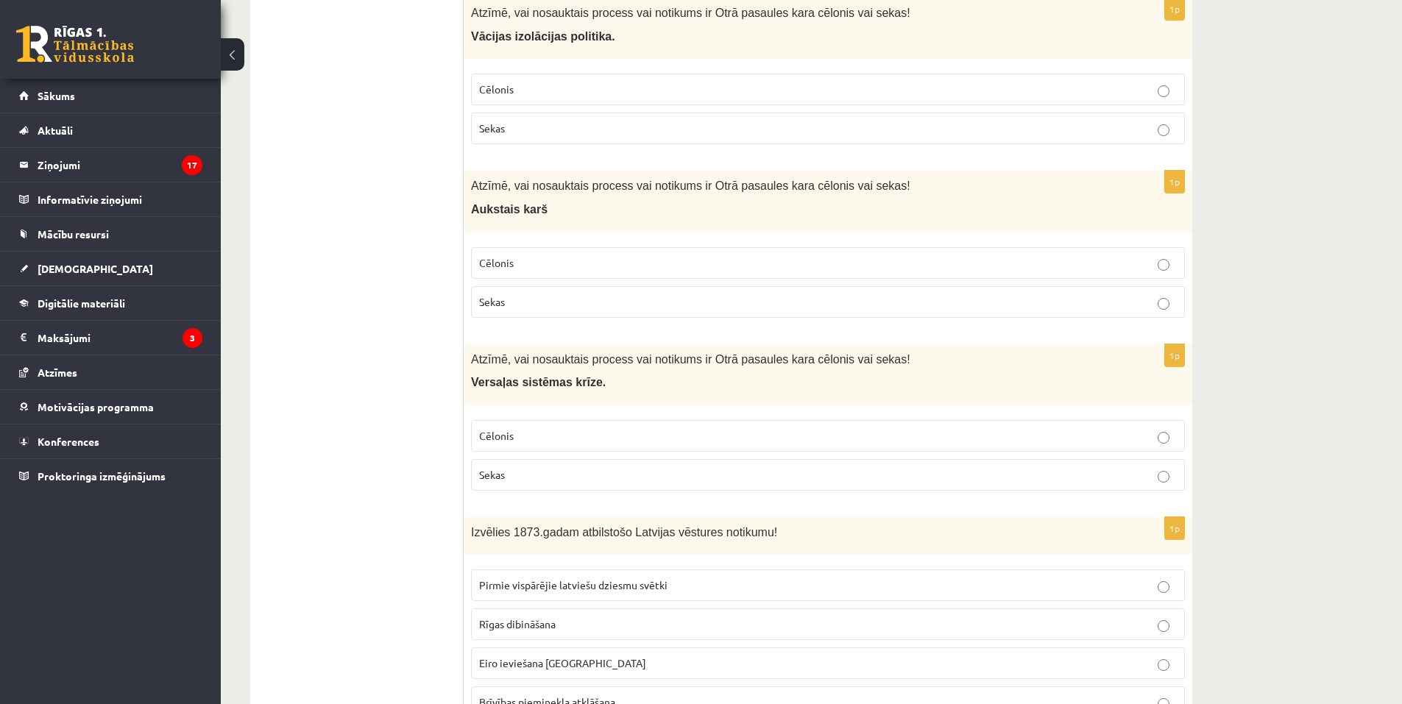
scroll to position [6860, 0]
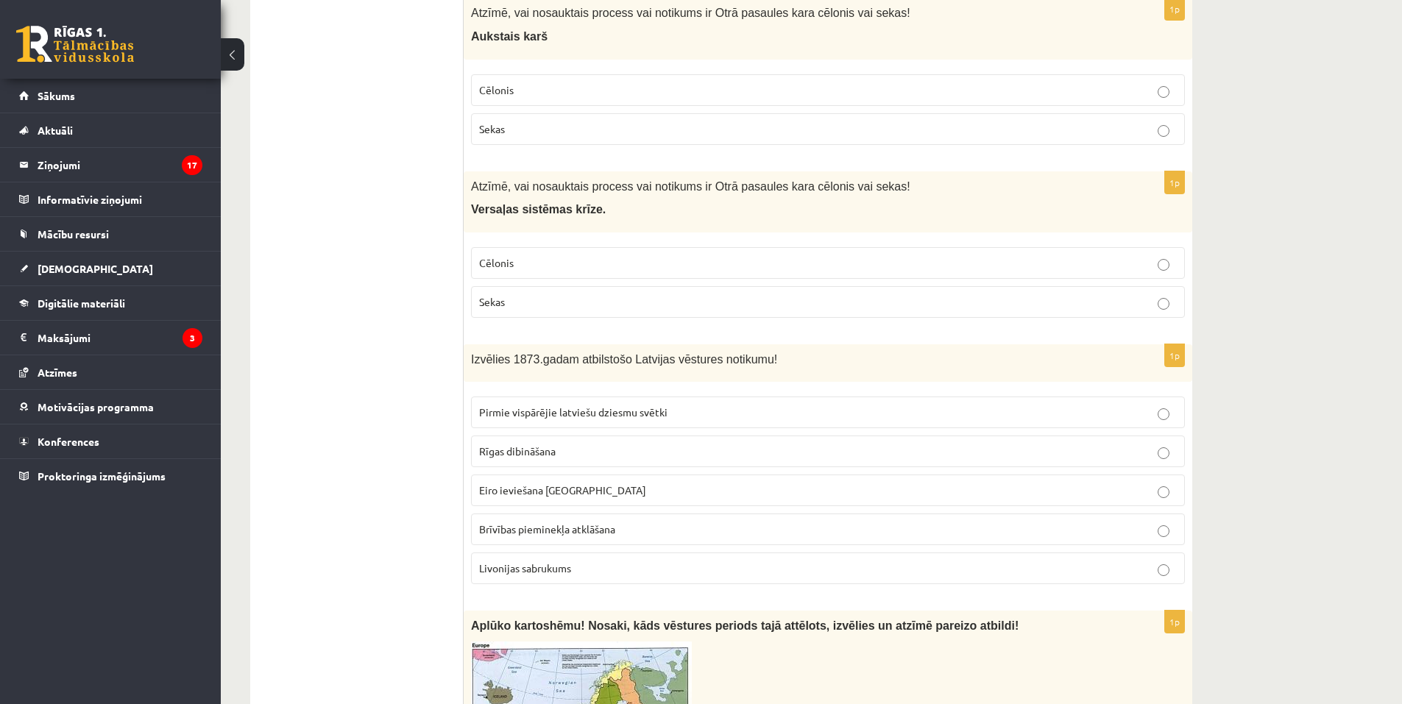
click at [563, 405] on span "Pirmie vispārējie latviešu dziesmu svētki" at bounding box center [573, 411] width 188 height 13
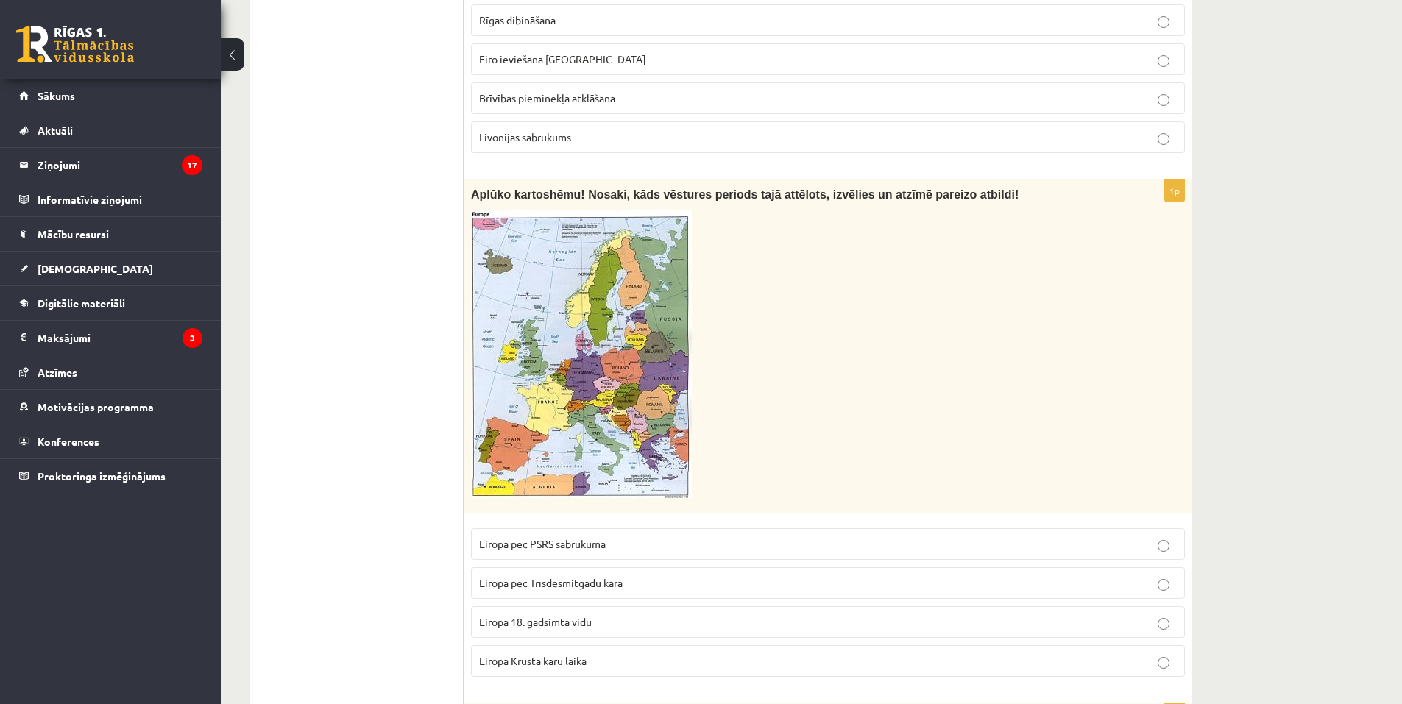
scroll to position [7302, 0]
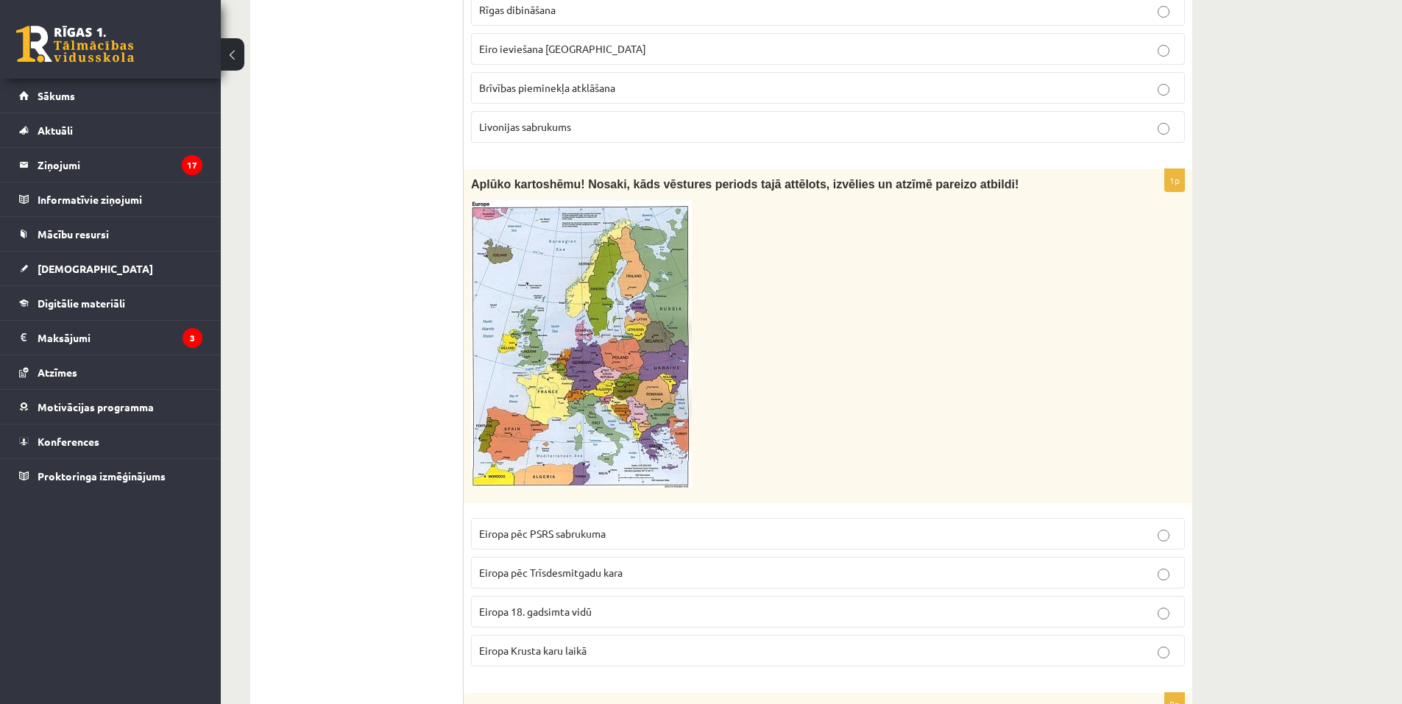
click at [634, 604] on p "Eiropa 18. gadsimta vidū" at bounding box center [828, 611] width 698 height 15
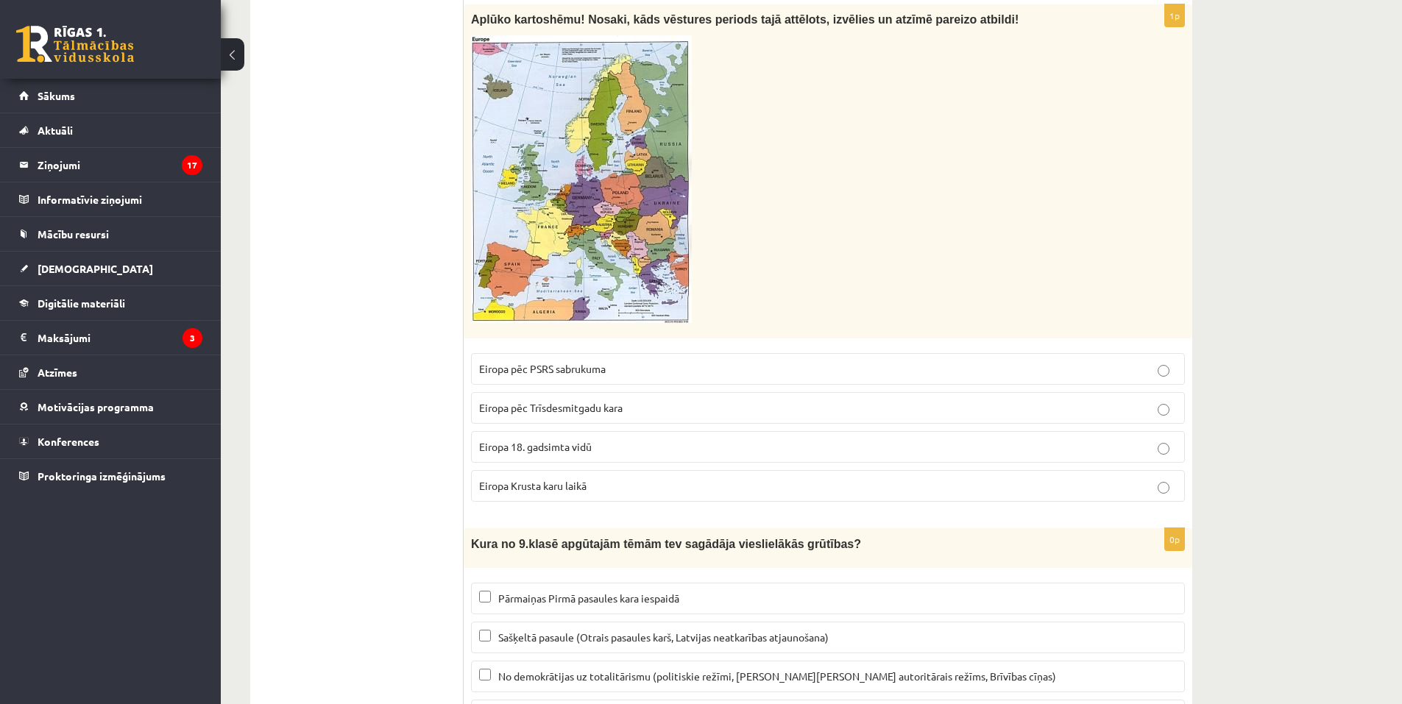
scroll to position [7474, 0]
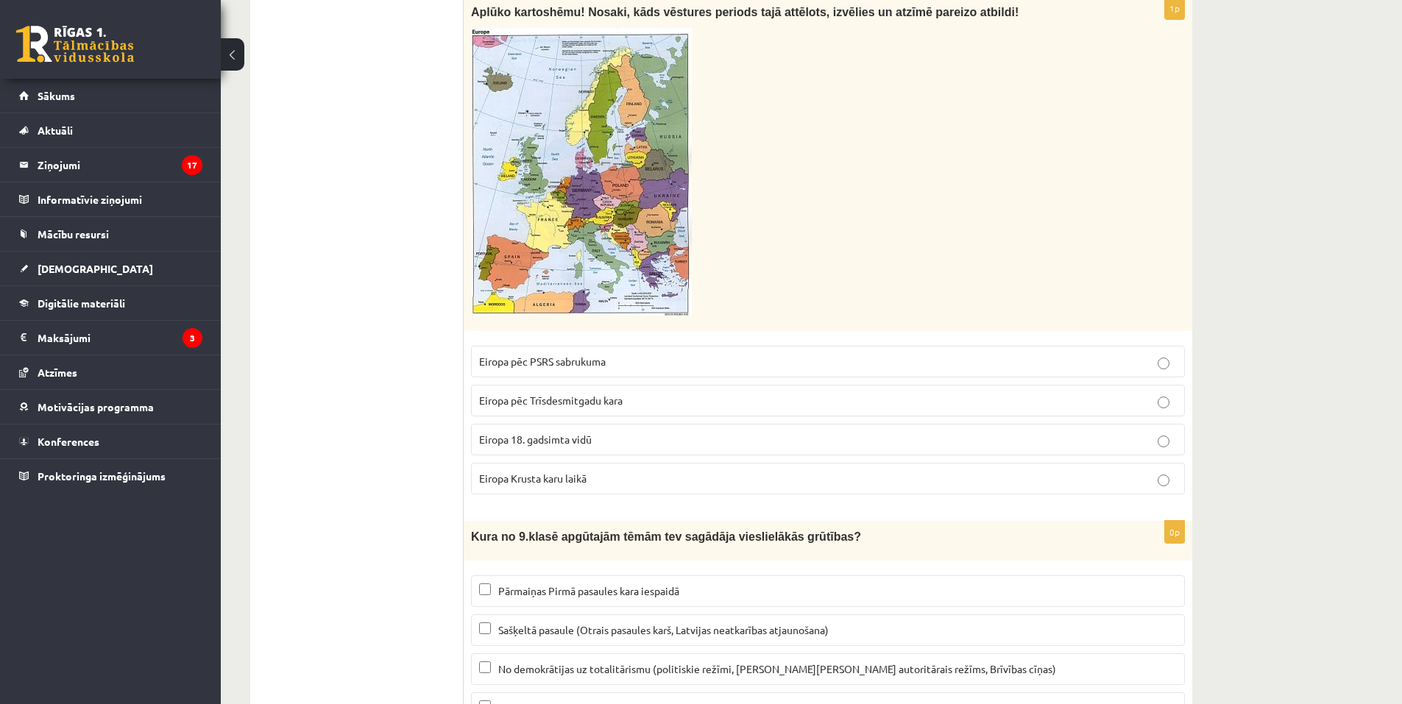
click at [636, 662] on span "No demokrātijas uz totalitārismu (politiskie režīmi, K.Ulmaņa autoritārais režī…" at bounding box center [777, 668] width 558 height 13
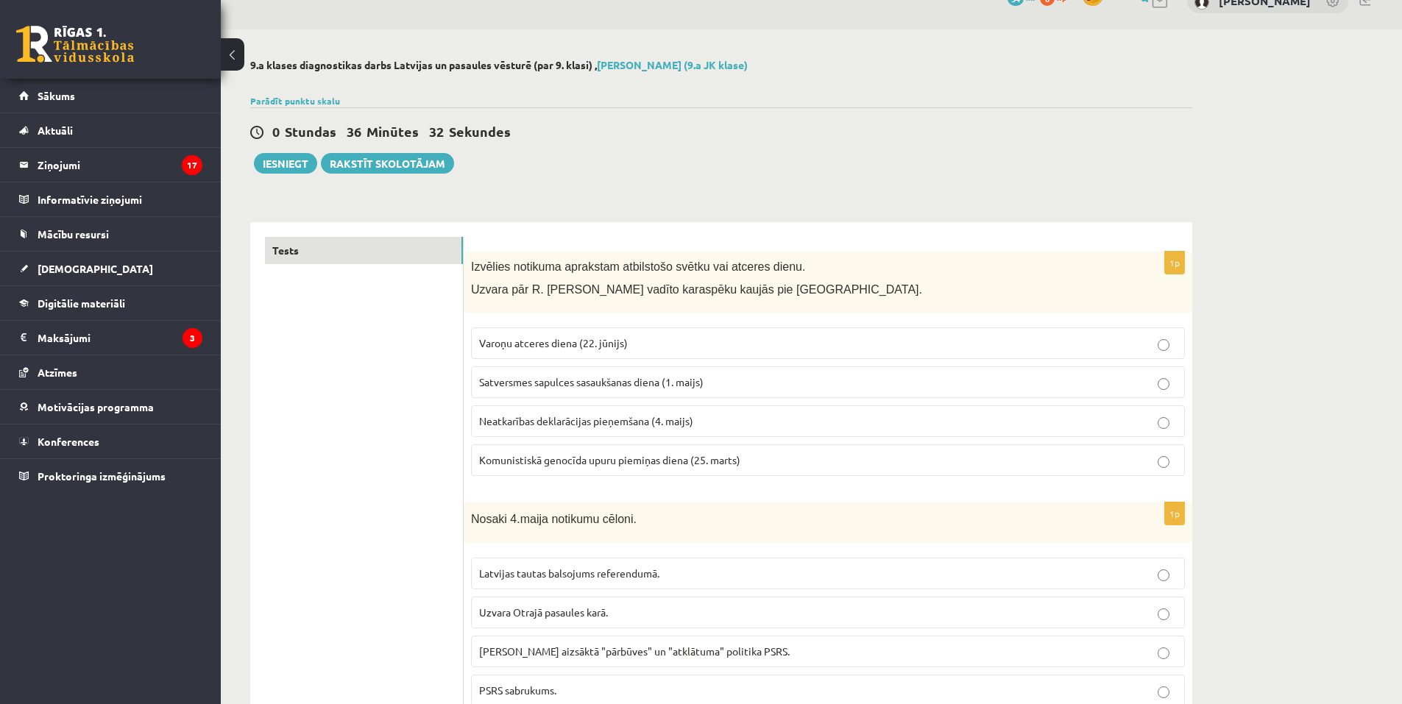
scroll to position [0, 0]
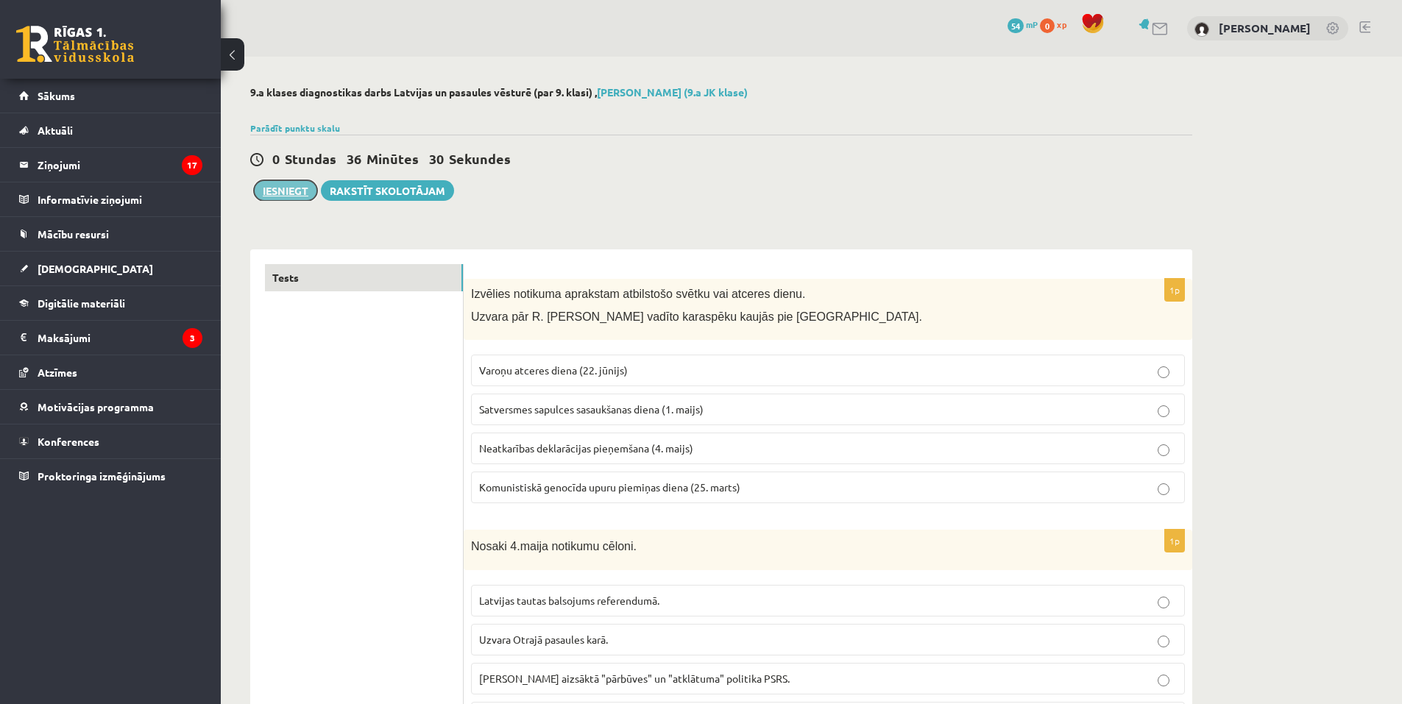
click at [305, 187] on button "Iesniegt" at bounding box center [285, 190] width 63 height 21
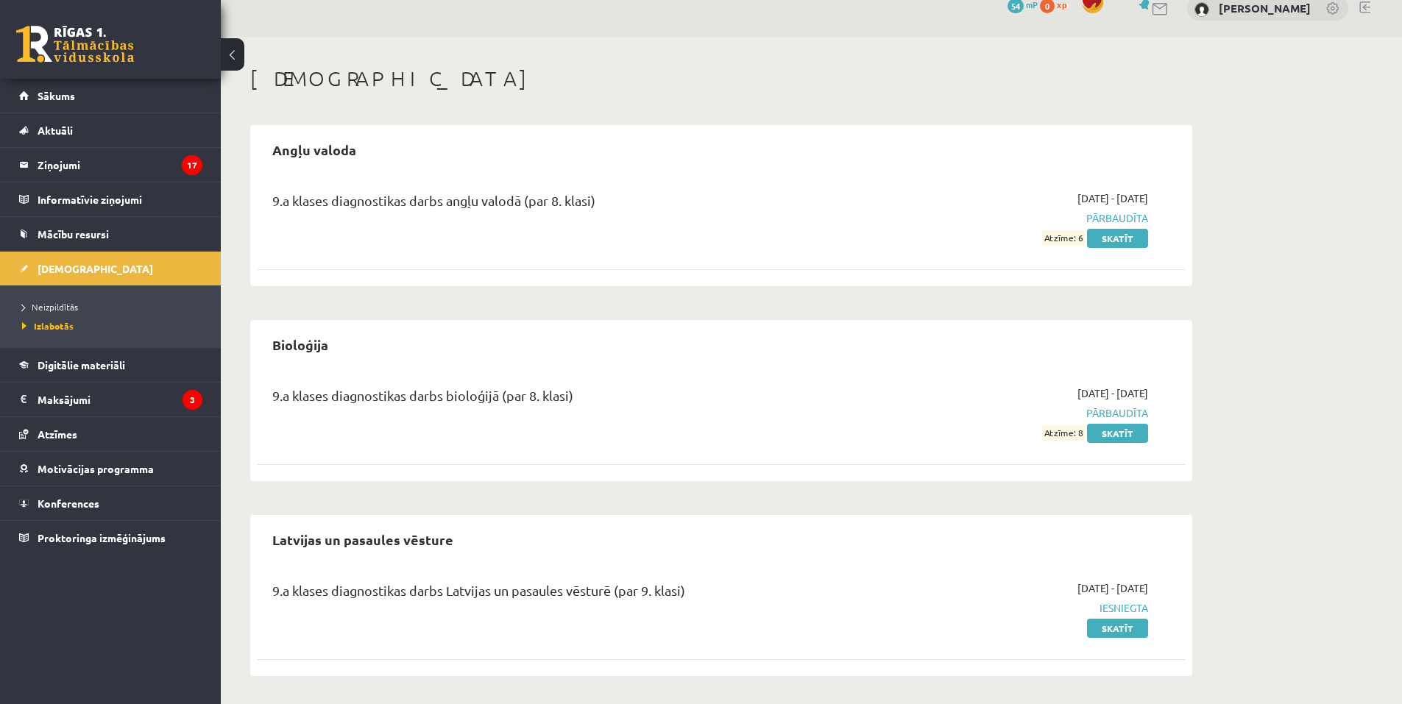
scroll to position [21, 0]
click at [65, 309] on span "Neizpildītās" at bounding box center [50, 307] width 56 height 12
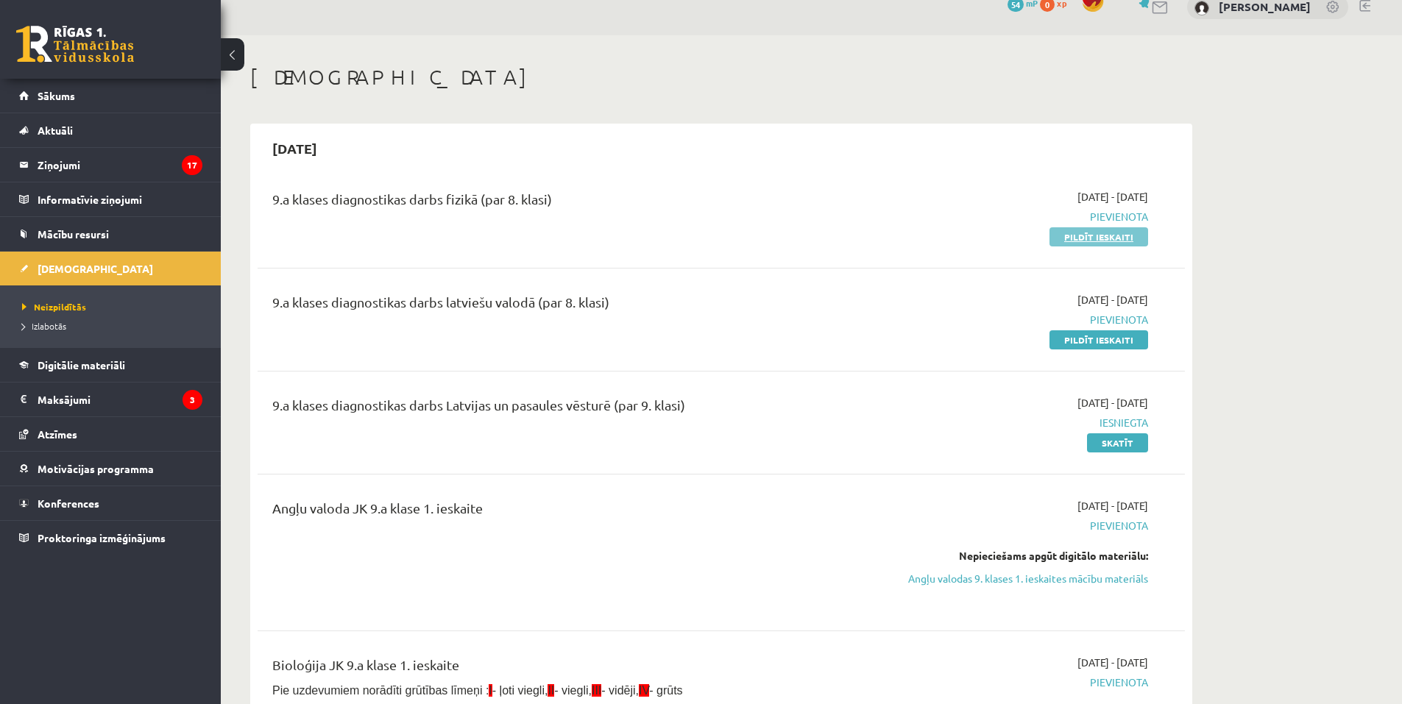
click at [1095, 237] on link "Pildīt ieskaiti" at bounding box center [1098, 236] width 99 height 19
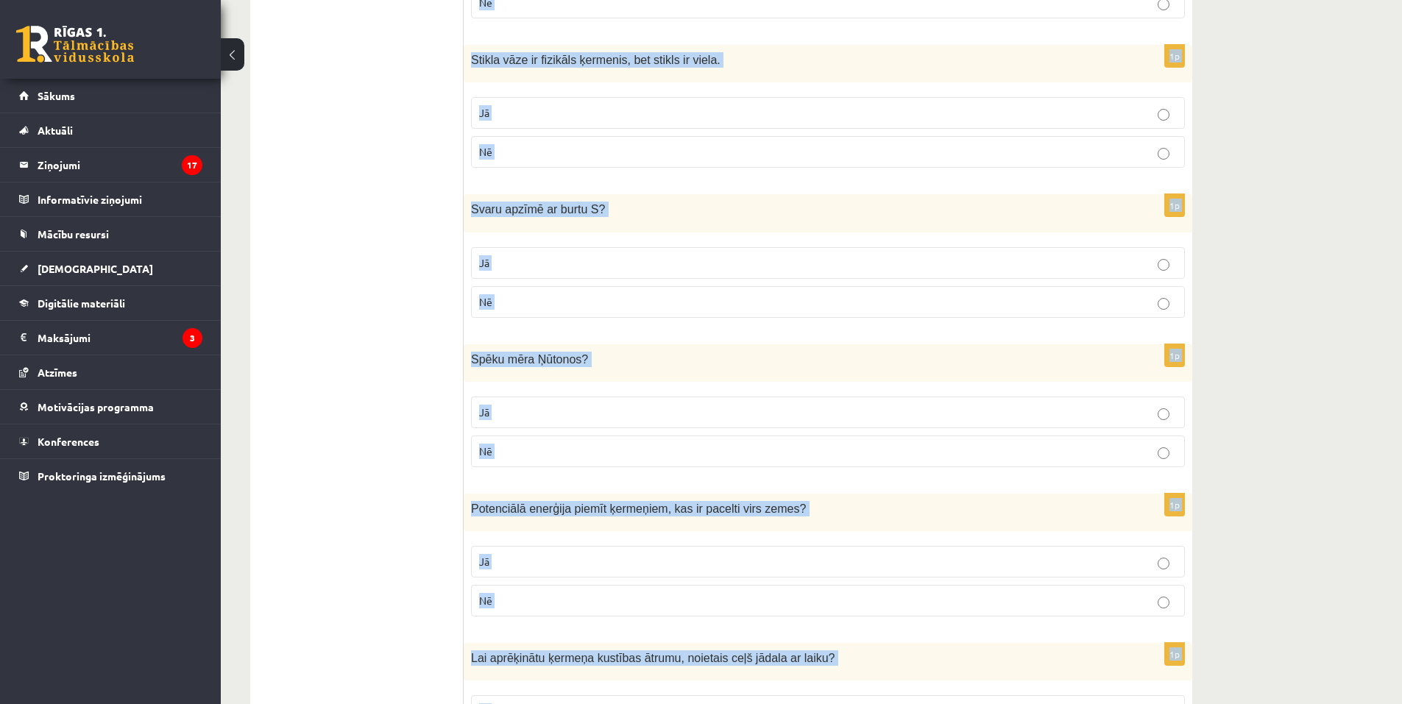
scroll to position [2320, 0]
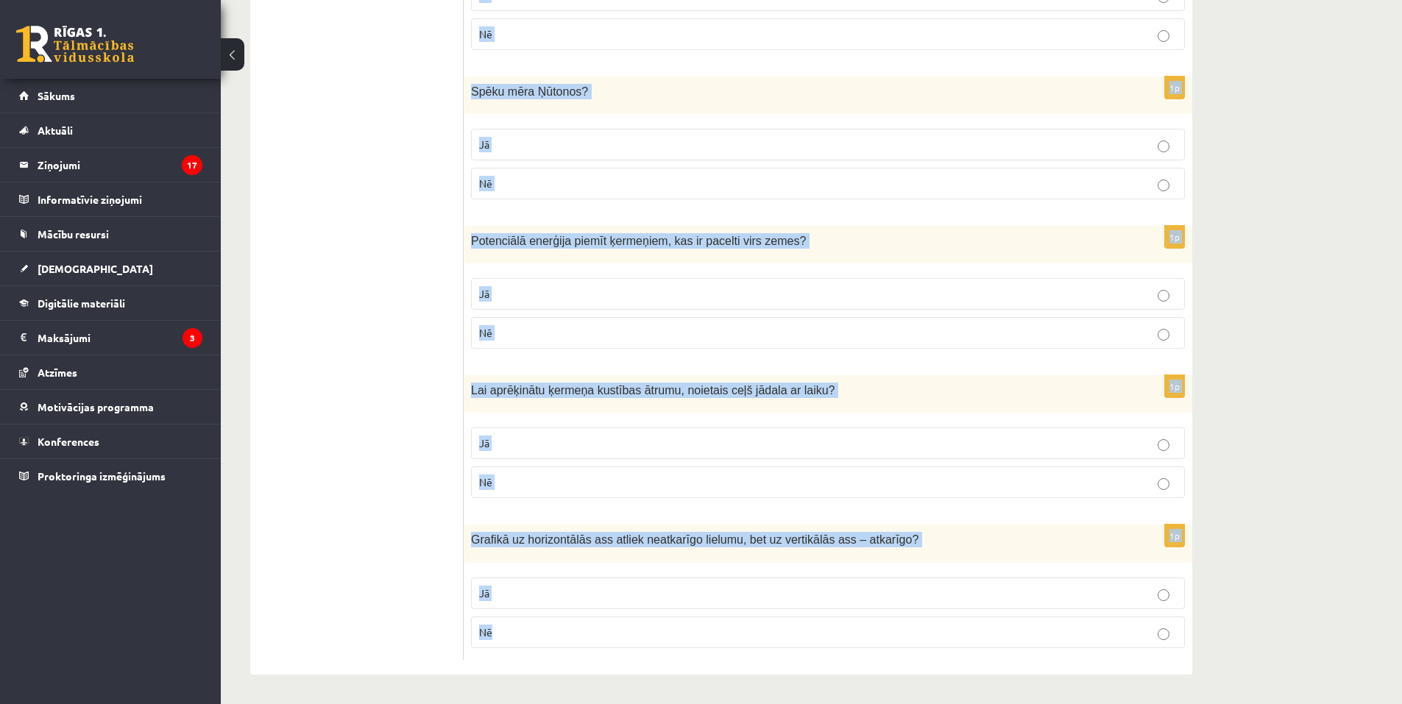
drag, startPoint x: 483, startPoint y: 321, endPoint x: 854, endPoint y: 705, distance: 533.4
copy form "Viela var mainīt savu agregātstāvokli. Jā Nē 1p Berzes spēks var būt vērsts kus…"
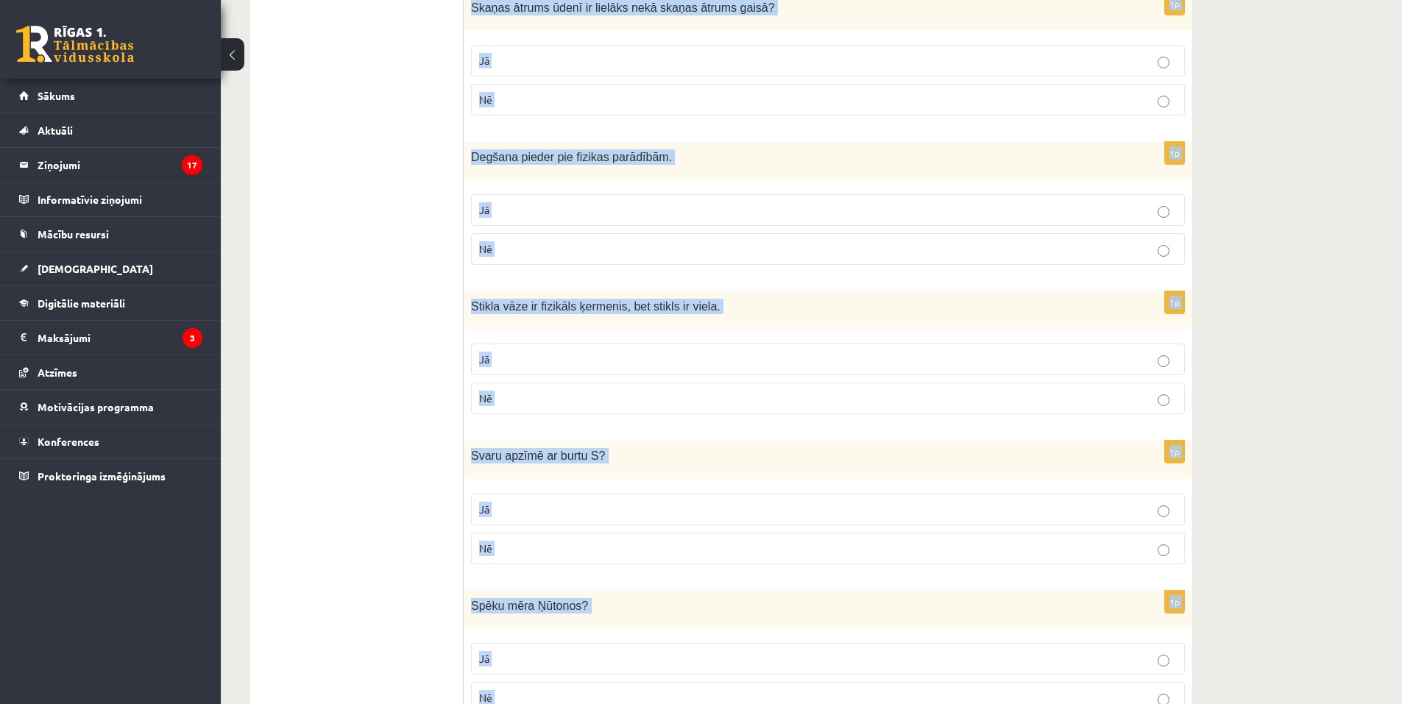
drag, startPoint x: 656, startPoint y: 542, endPoint x: 647, endPoint y: 525, distance: 18.4
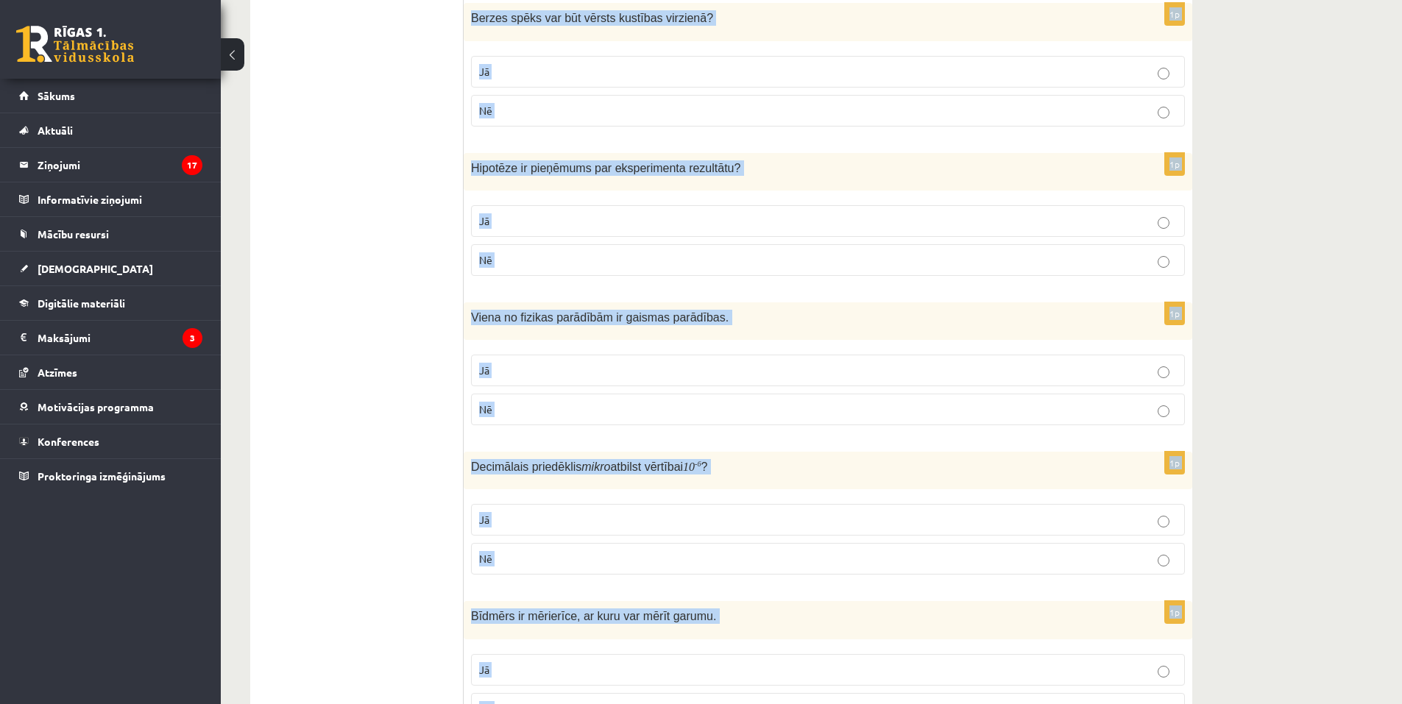
scroll to position [0, 0]
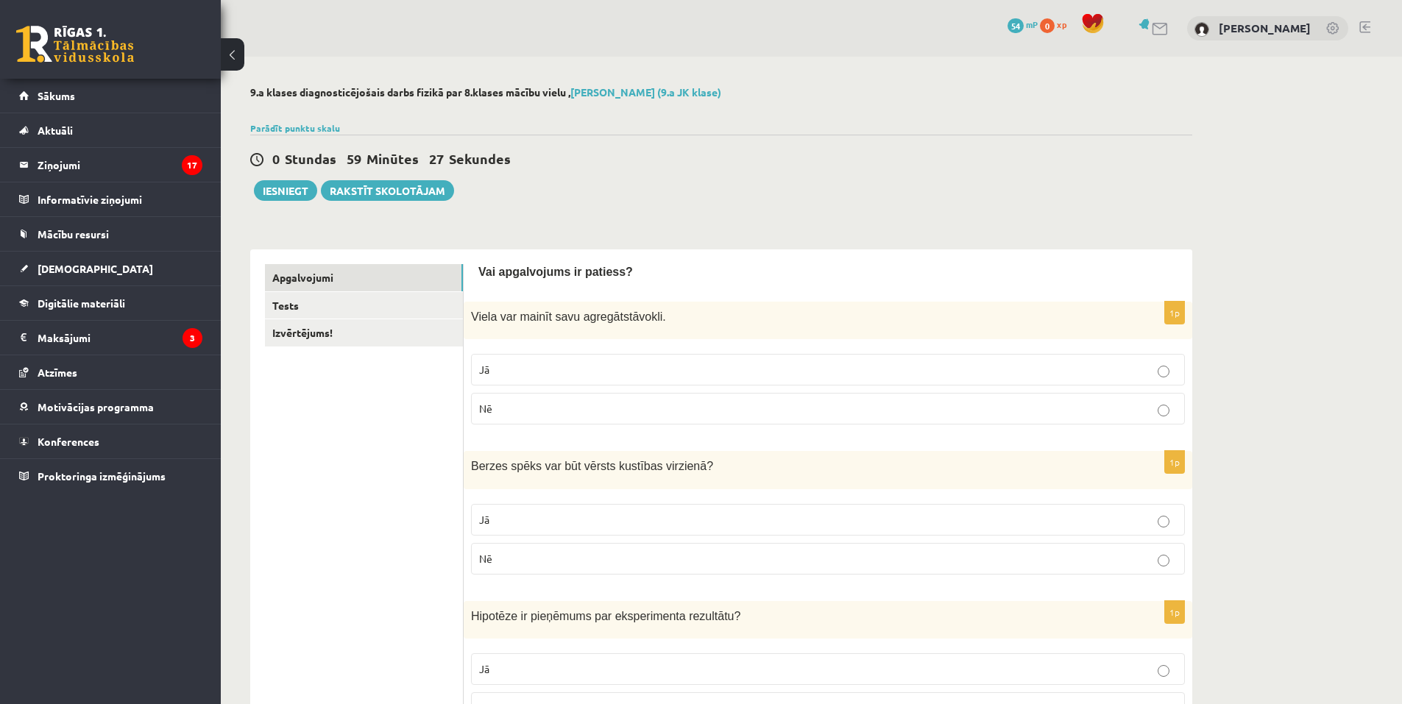
click at [543, 372] on p "Jā" at bounding box center [828, 369] width 698 height 15
click at [623, 557] on p "Nē" at bounding box center [828, 558] width 698 height 15
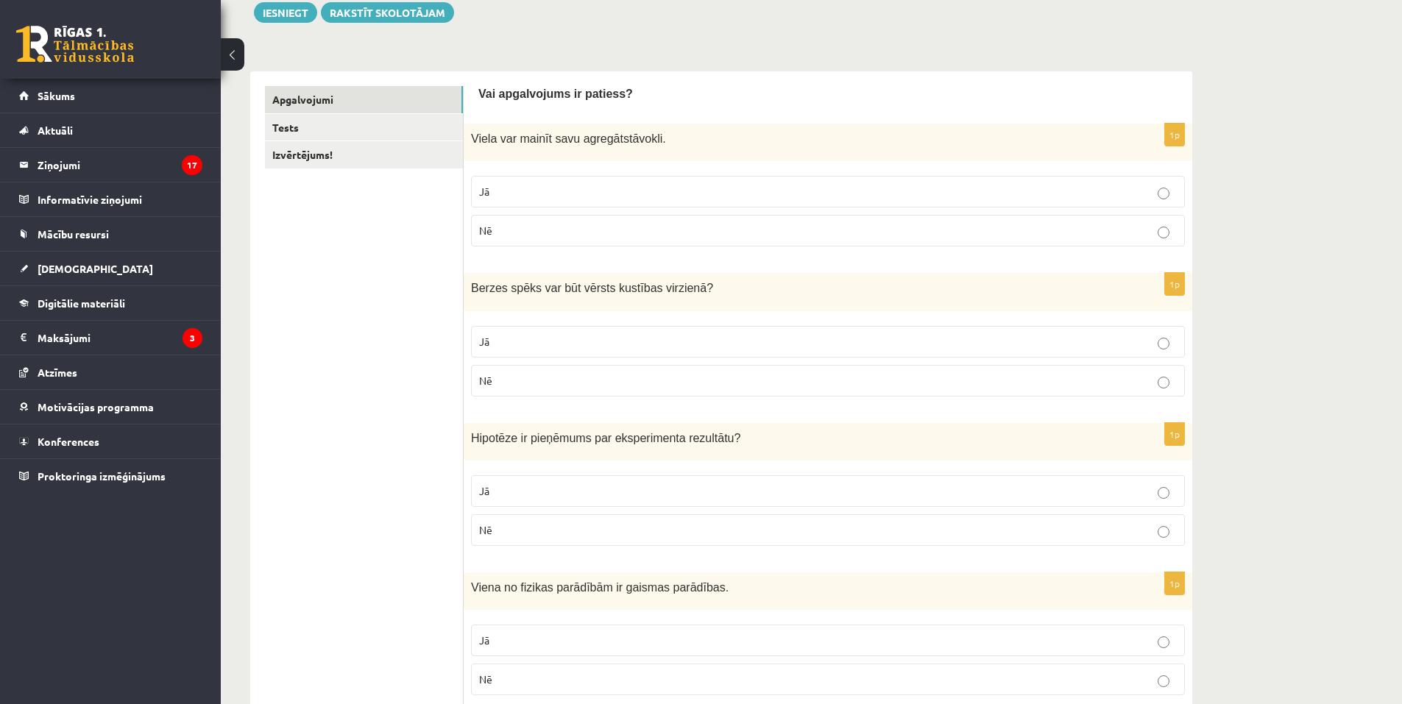
scroll to position [221, 0]
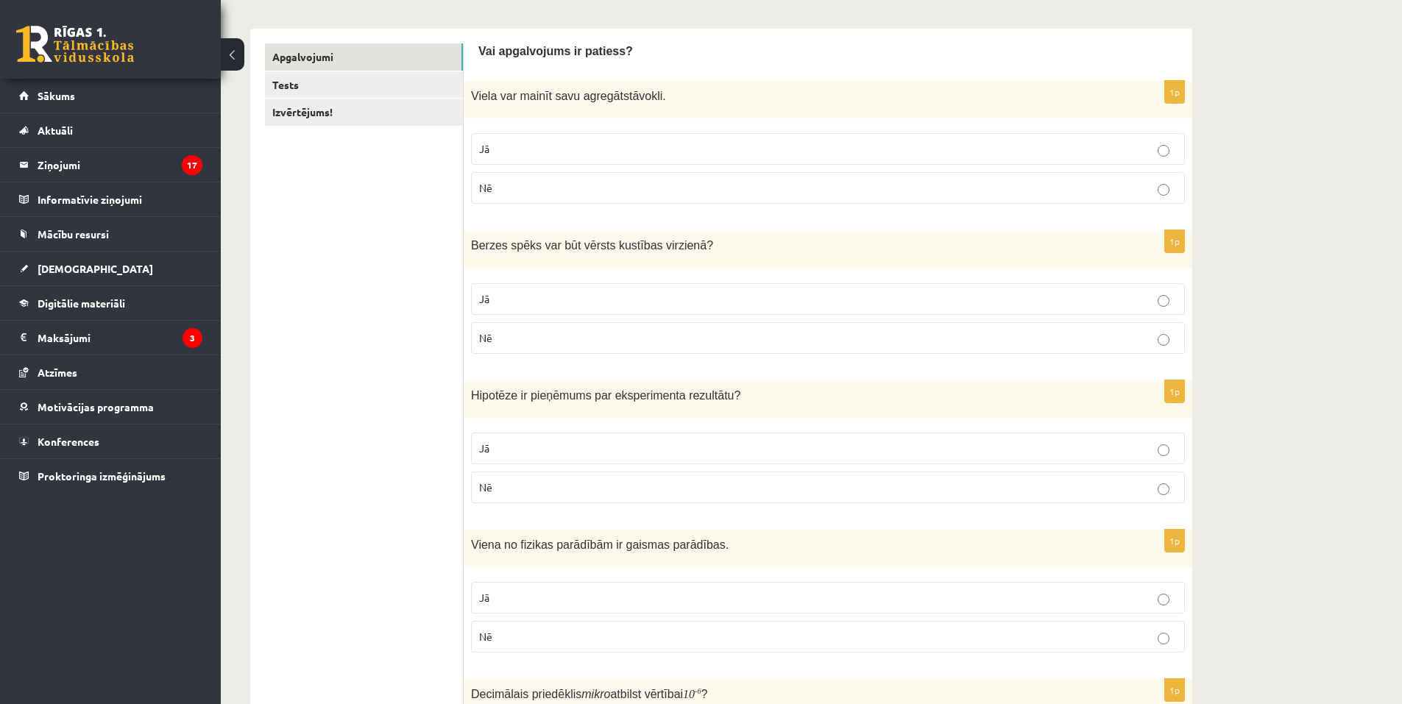
drag, startPoint x: 542, startPoint y: 449, endPoint x: 542, endPoint y: 475, distance: 26.5
click at [543, 447] on p "Jā" at bounding box center [828, 448] width 698 height 15
click at [529, 591] on p "Jā" at bounding box center [828, 597] width 698 height 15
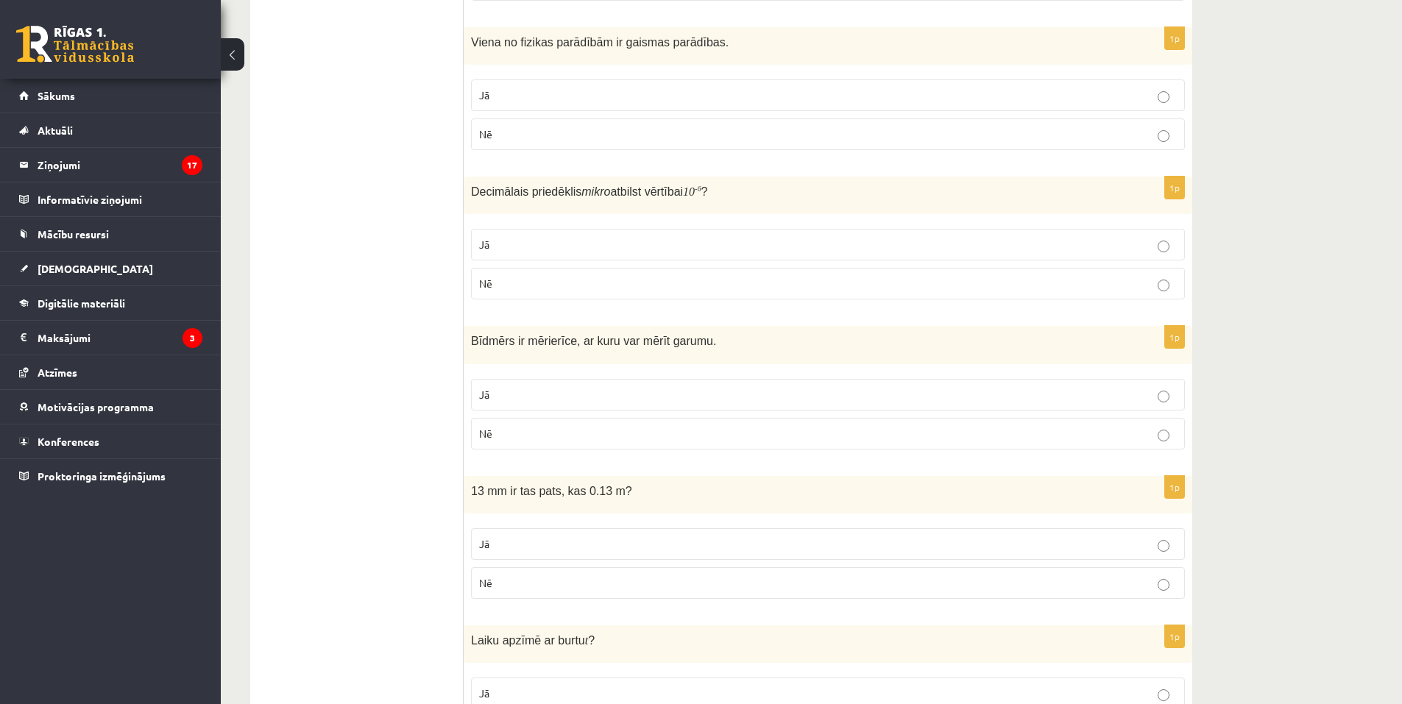
scroll to position [736, 0]
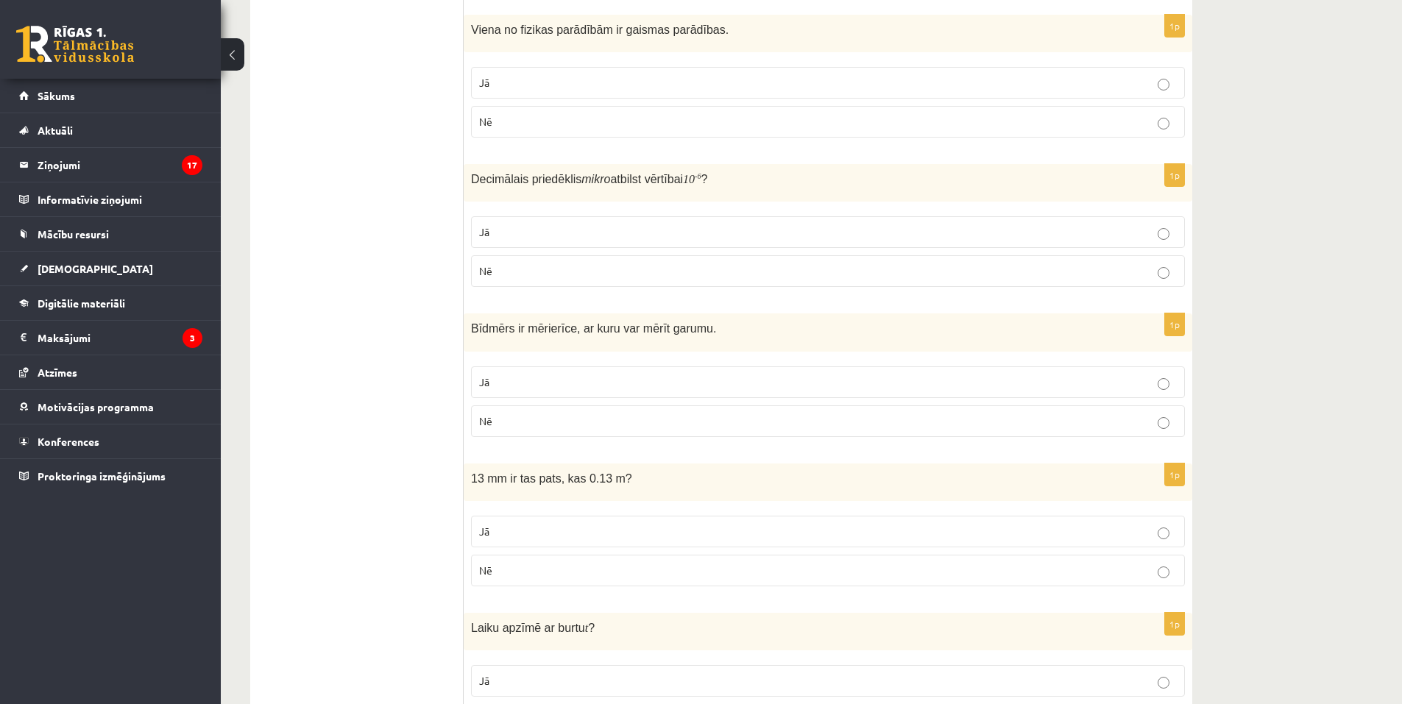
click at [573, 225] on p "Jā" at bounding box center [828, 231] width 698 height 15
click at [565, 384] on p "Jā" at bounding box center [828, 382] width 698 height 15
click at [531, 575] on p "Nē" at bounding box center [828, 570] width 698 height 15
click at [524, 676] on p "Jā" at bounding box center [828, 680] width 698 height 15
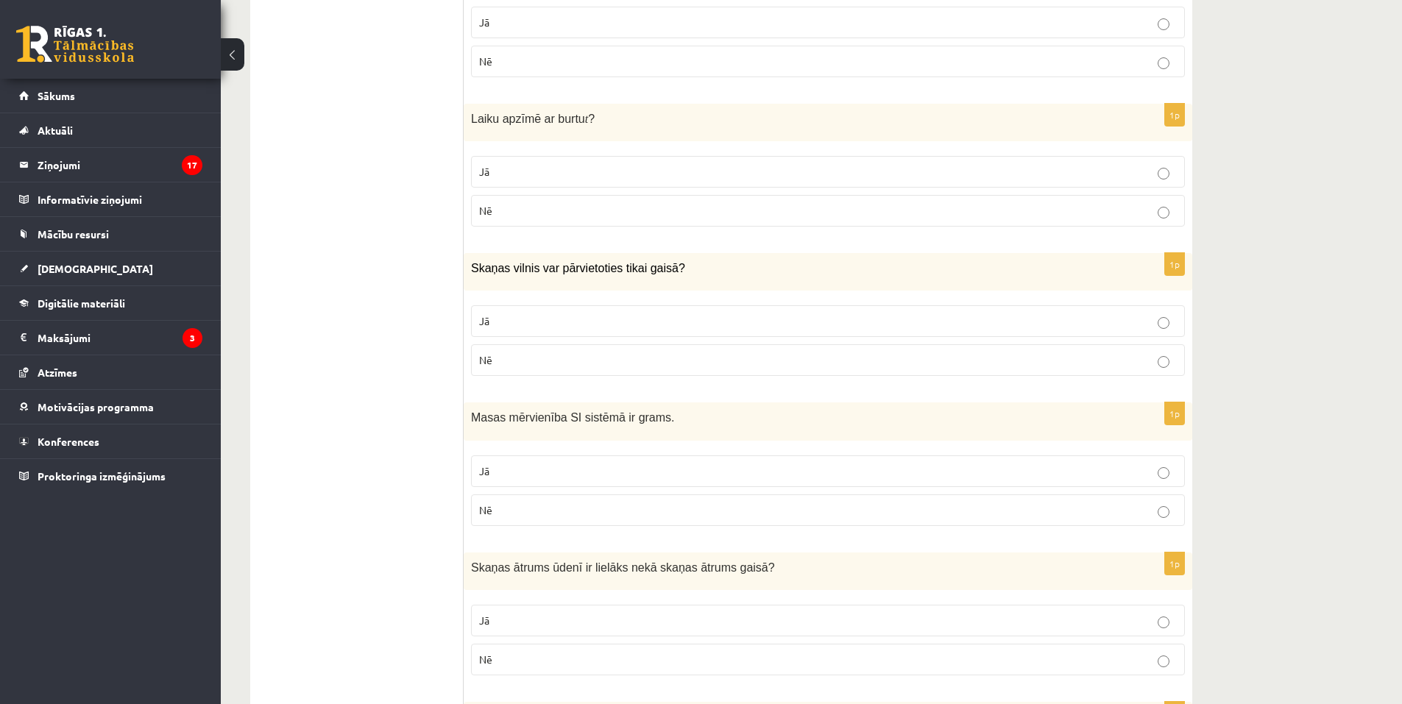
scroll to position [1251, 0]
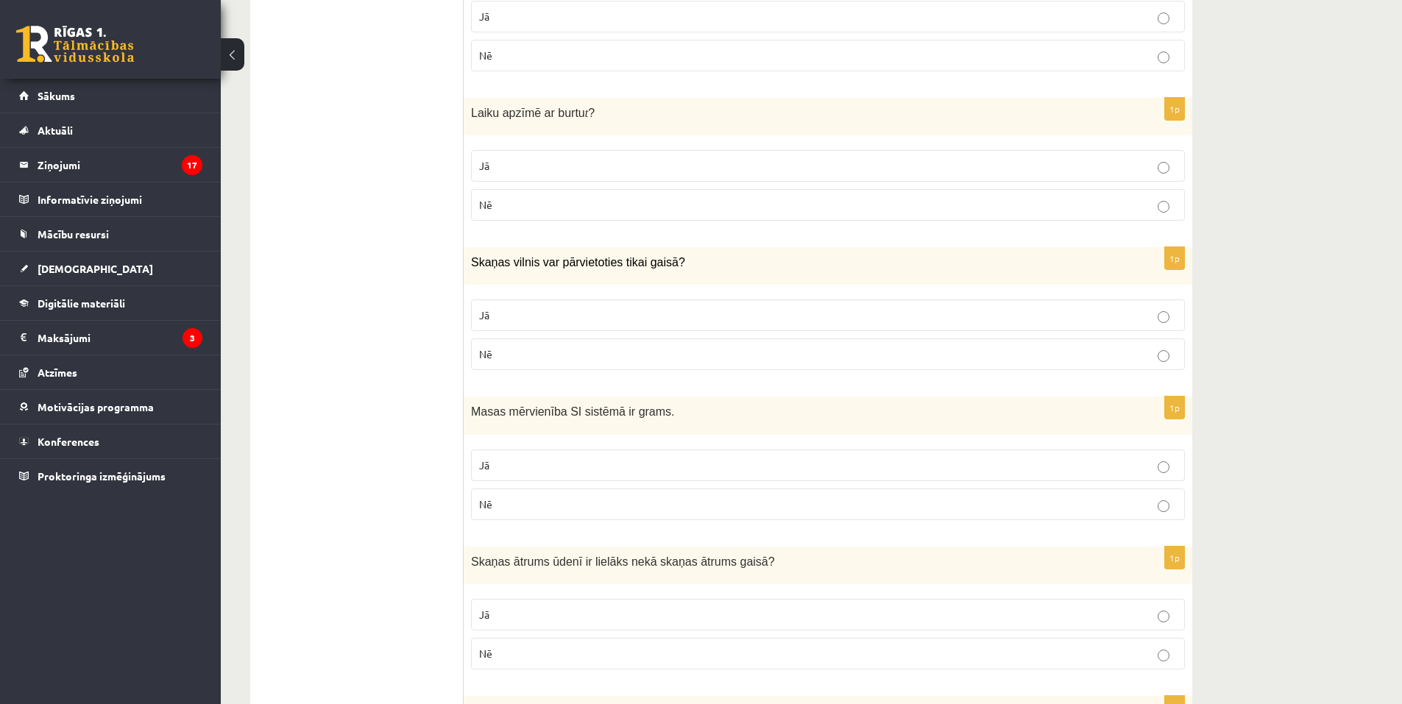
click at [771, 364] on label "Nē" at bounding box center [828, 354] width 714 height 32
click at [662, 505] on p "Nē" at bounding box center [828, 504] width 698 height 15
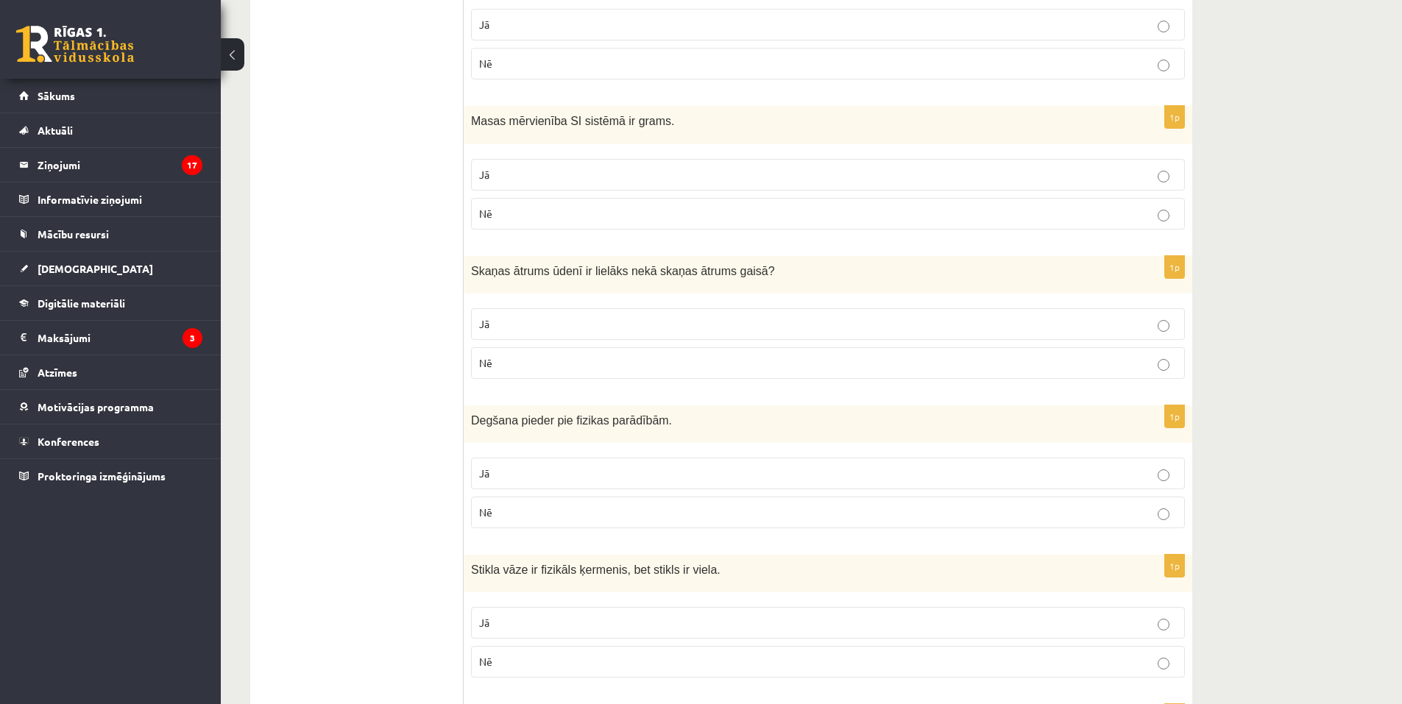
scroll to position [1545, 0]
click at [546, 324] on p "Jā" at bounding box center [828, 320] width 698 height 15
click at [533, 509] on p "Nē" at bounding box center [828, 508] width 698 height 15
click at [514, 616] on p "Jā" at bounding box center [828, 618] width 698 height 15
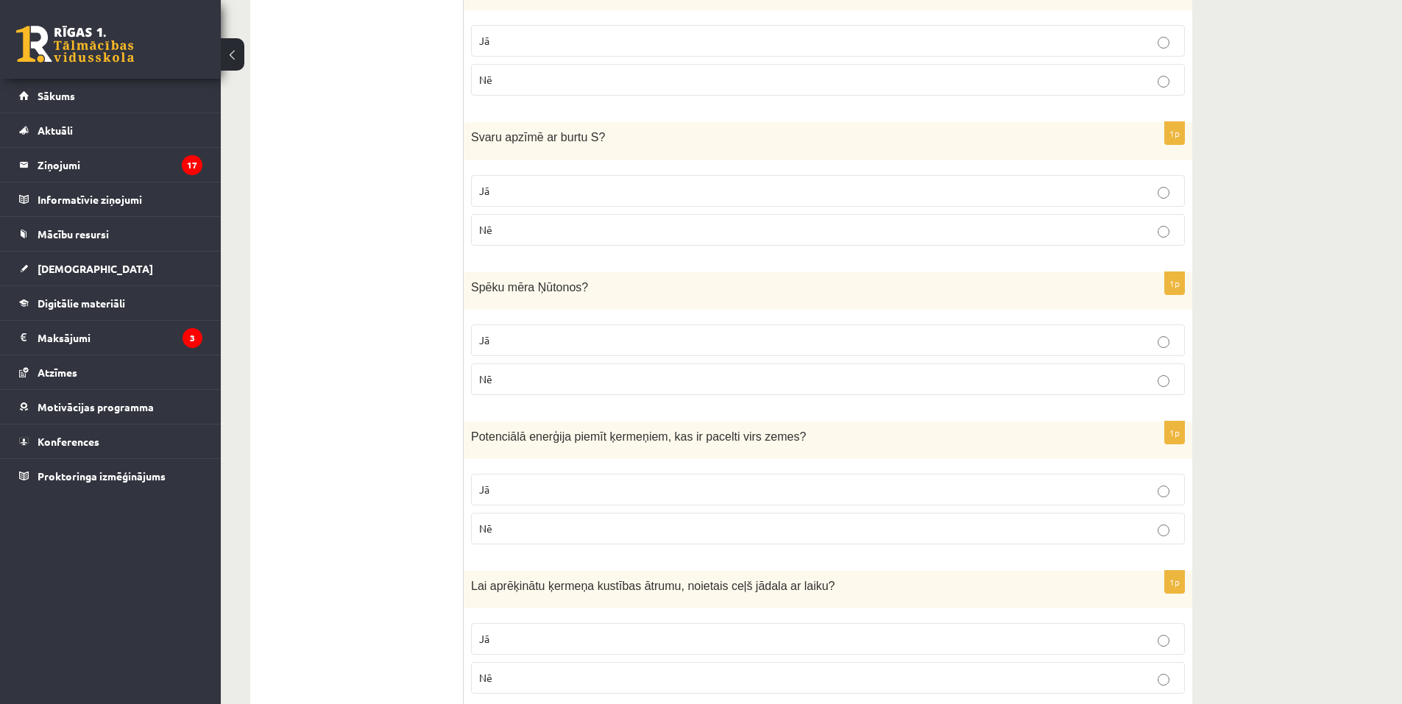
scroll to position [2134, 0]
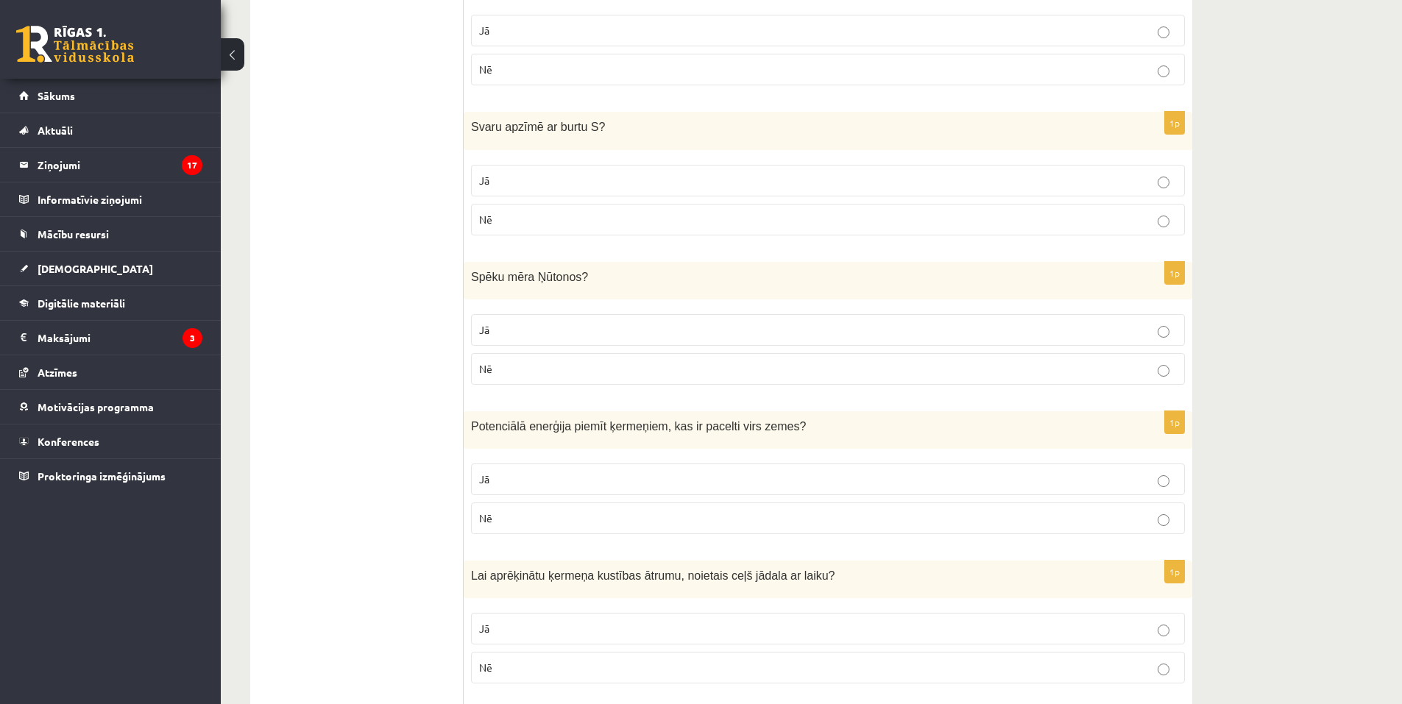
click at [737, 187] on p "Jā" at bounding box center [828, 180] width 698 height 15
click at [737, 338] on p "Jā" at bounding box center [828, 329] width 698 height 15
drag, startPoint x: 609, startPoint y: 478, endPoint x: 620, endPoint y: 500, distance: 25.3
click at [609, 477] on p "Jā" at bounding box center [828, 479] width 698 height 15
drag, startPoint x: 572, startPoint y: 642, endPoint x: 586, endPoint y: 625, distance: 21.4
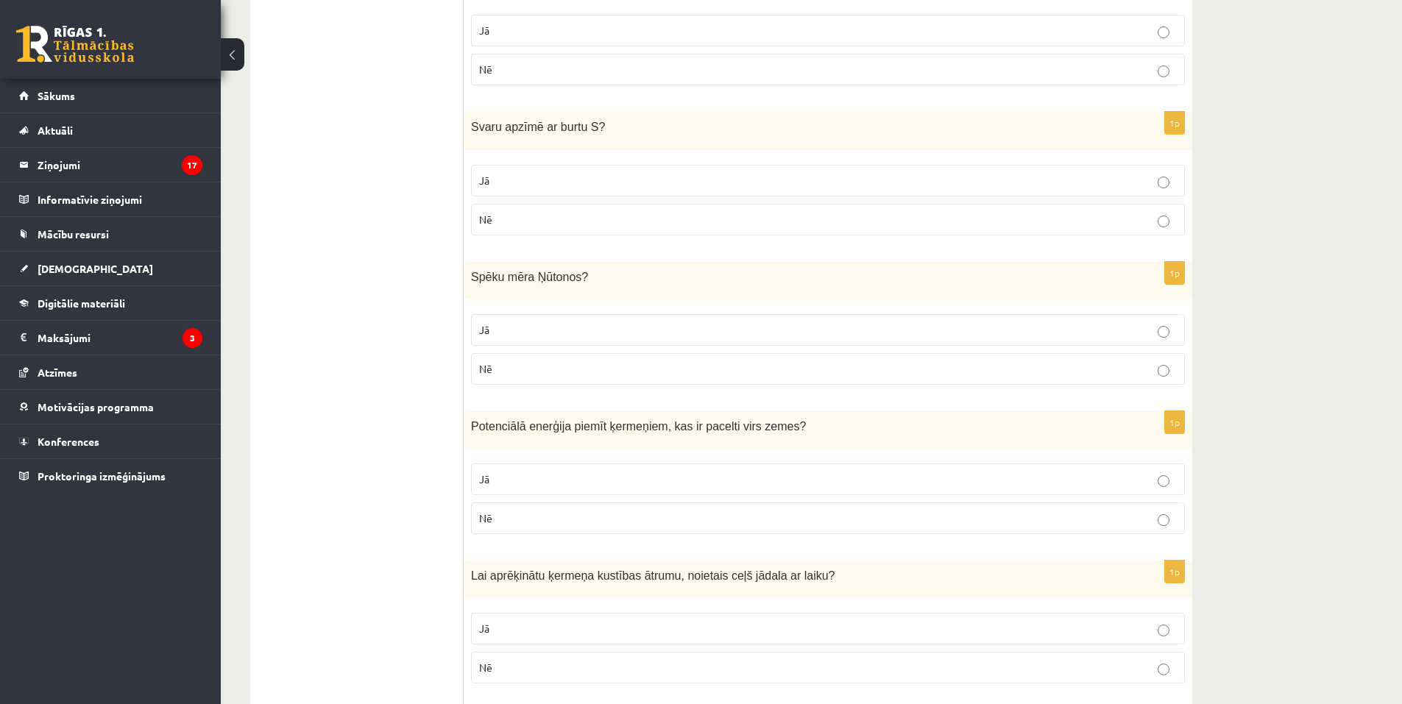
click at [572, 639] on label "Jā" at bounding box center [828, 629] width 714 height 32
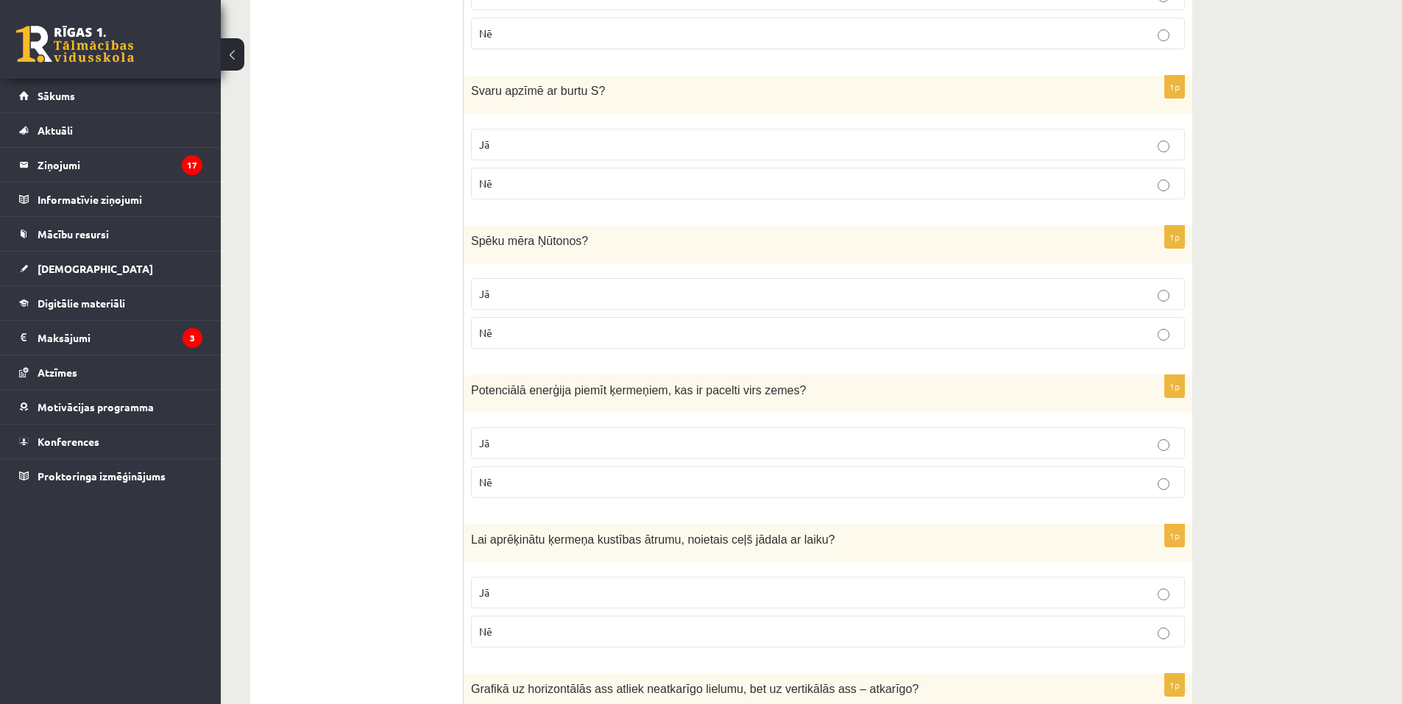
scroll to position [2320, 0]
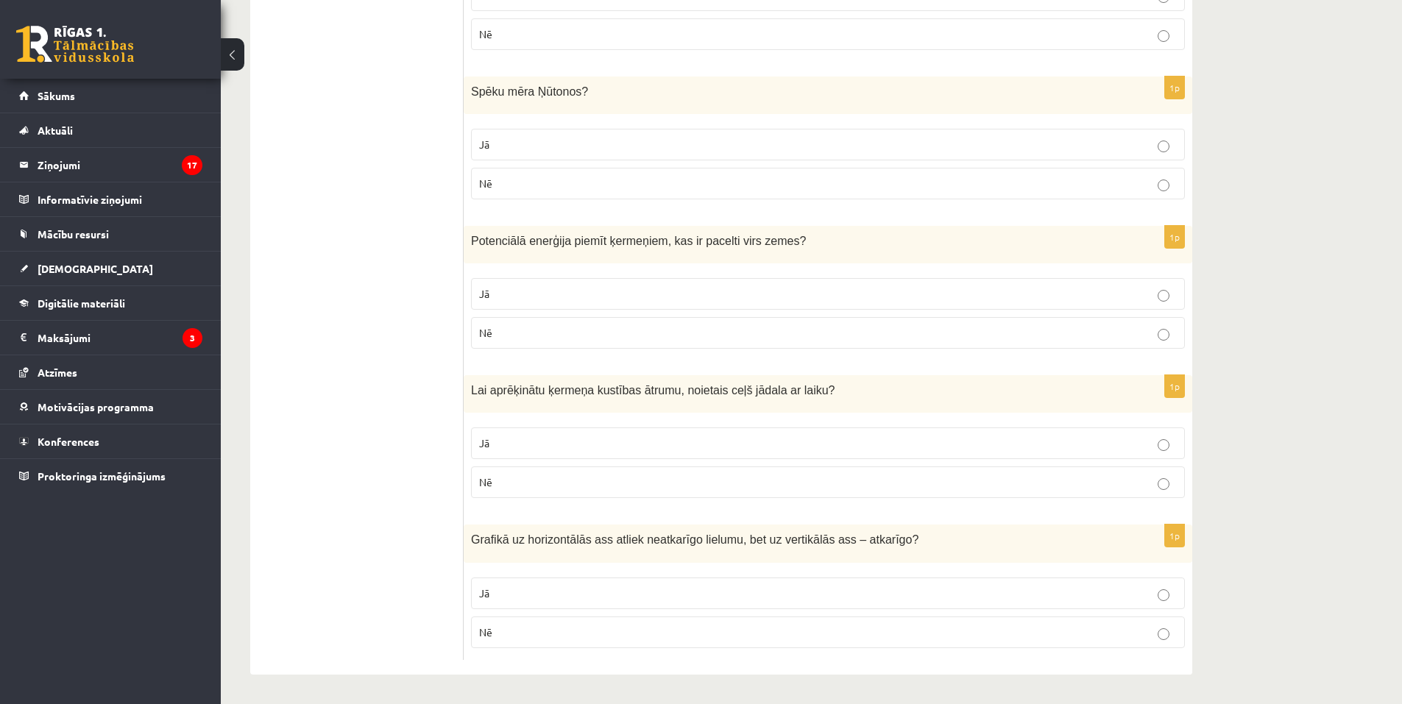
click at [567, 589] on p "Jā" at bounding box center [828, 593] width 698 height 15
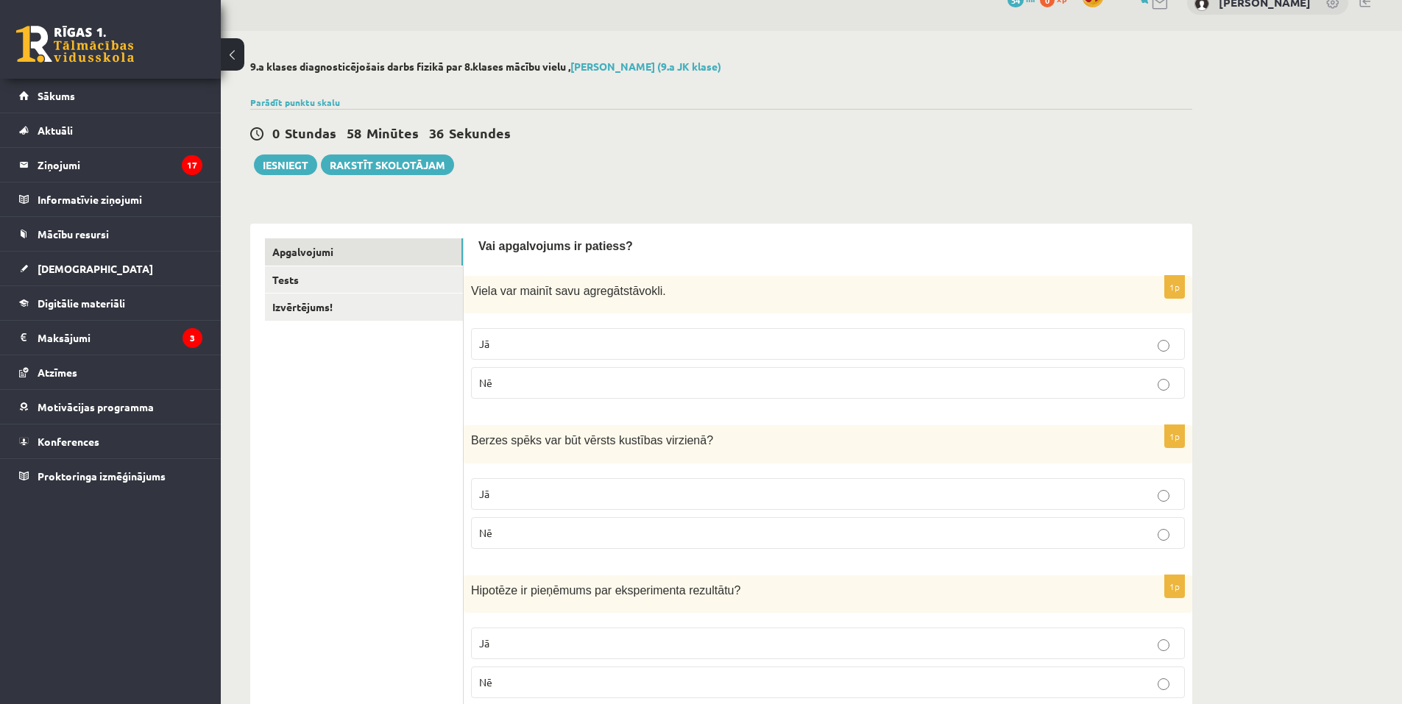
scroll to position [0, 0]
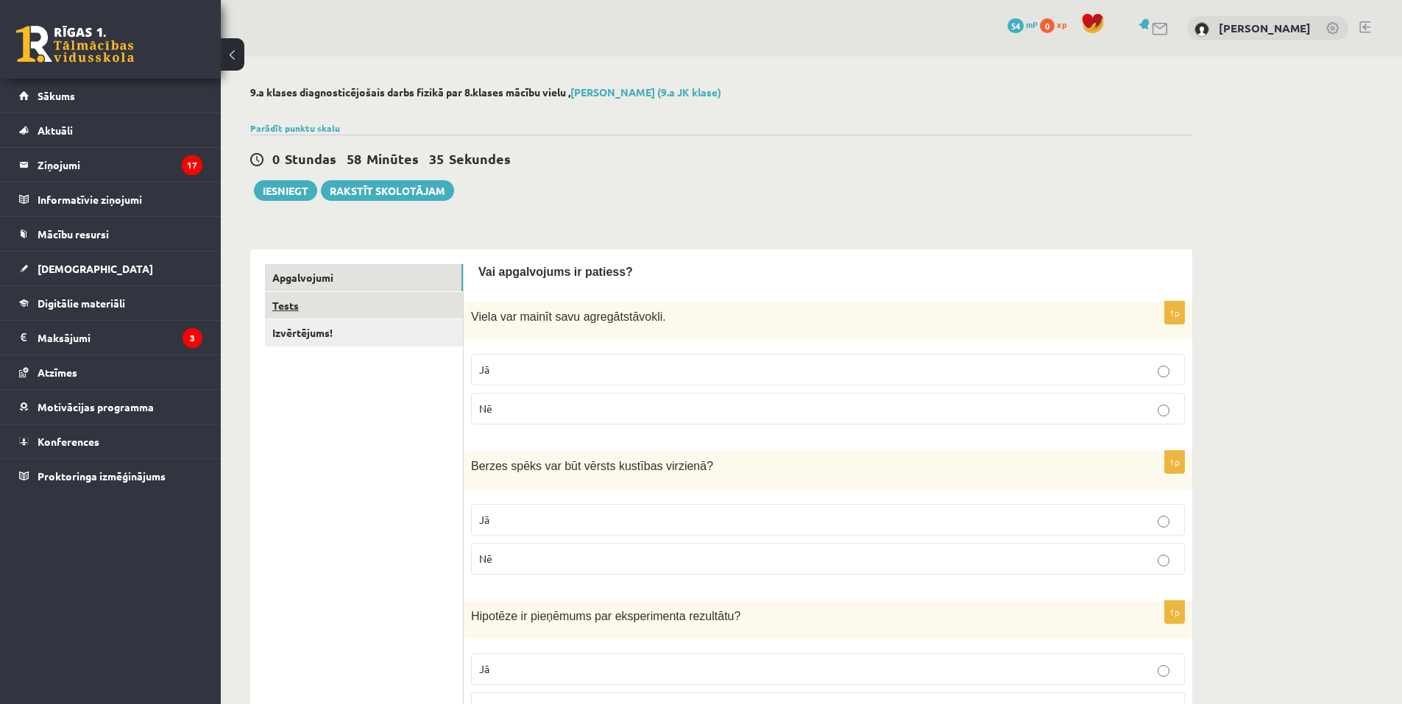
click at [317, 302] on link "Tests" at bounding box center [364, 305] width 198 height 27
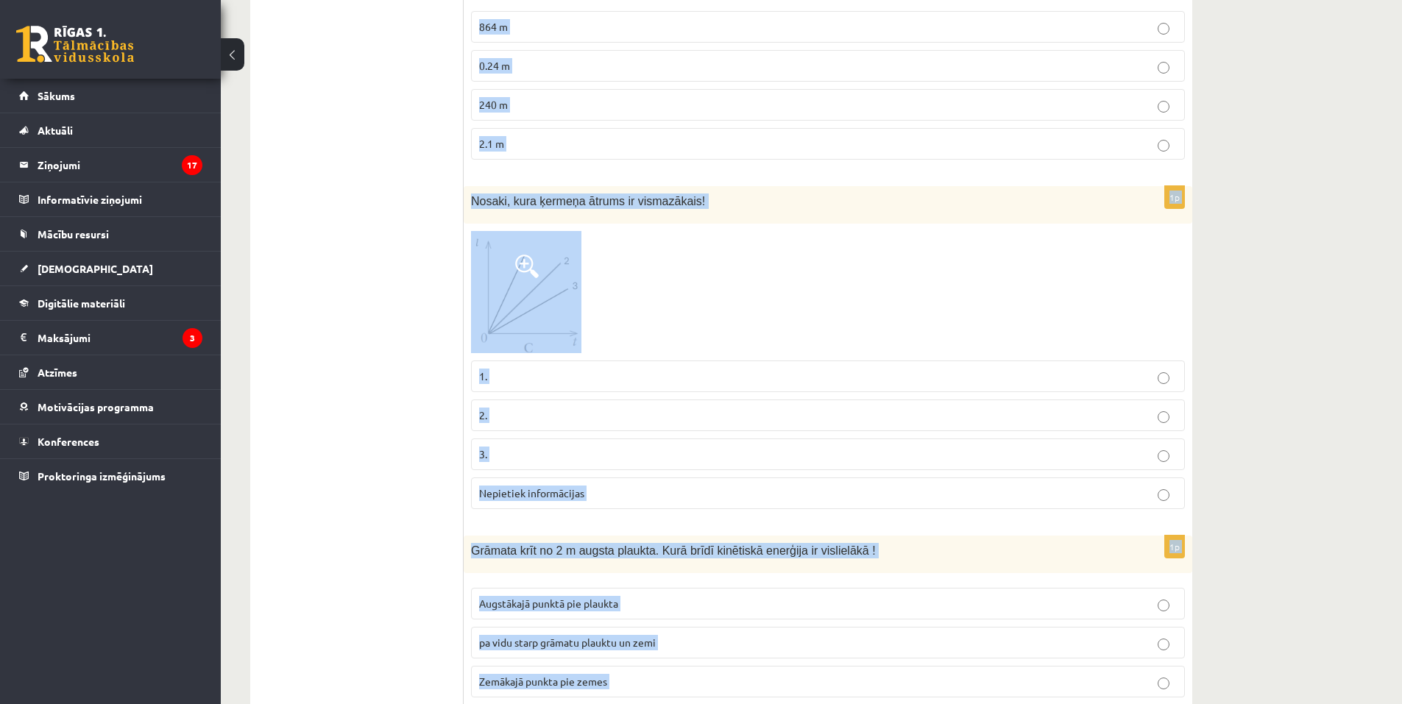
scroll to position [1341, 0]
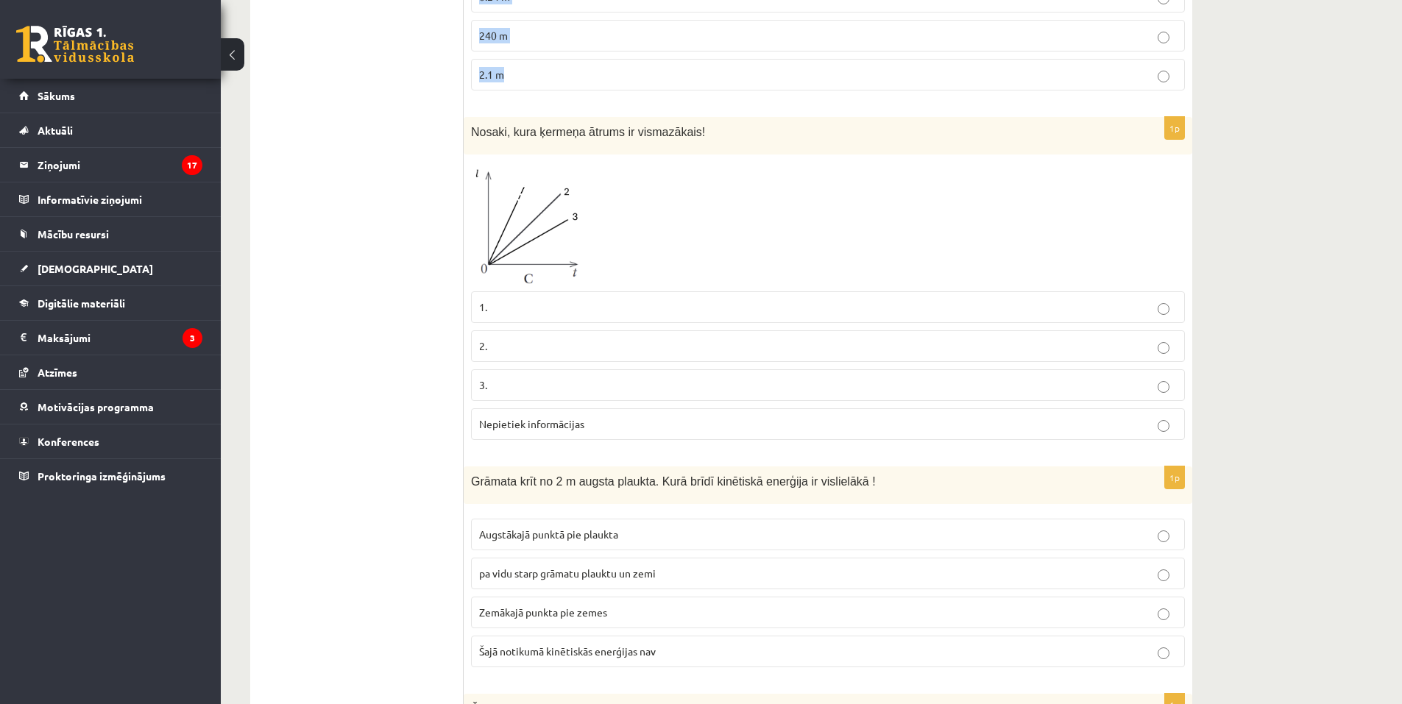
drag, startPoint x: 673, startPoint y: 391, endPoint x: 624, endPoint y: 57, distance: 336.8
click at [624, 57] on form "1p Kurš process notiek tāpēc, ka Zeme griežas ap savu asi? Ūdens līmeņa maiņa o…" at bounding box center [827, 643] width 699 height 3438
copy form "Kurš process notiek tāpēc, ka Zeme griežas ap savu asi? Ūdens līmeņa maiņa okeā…"
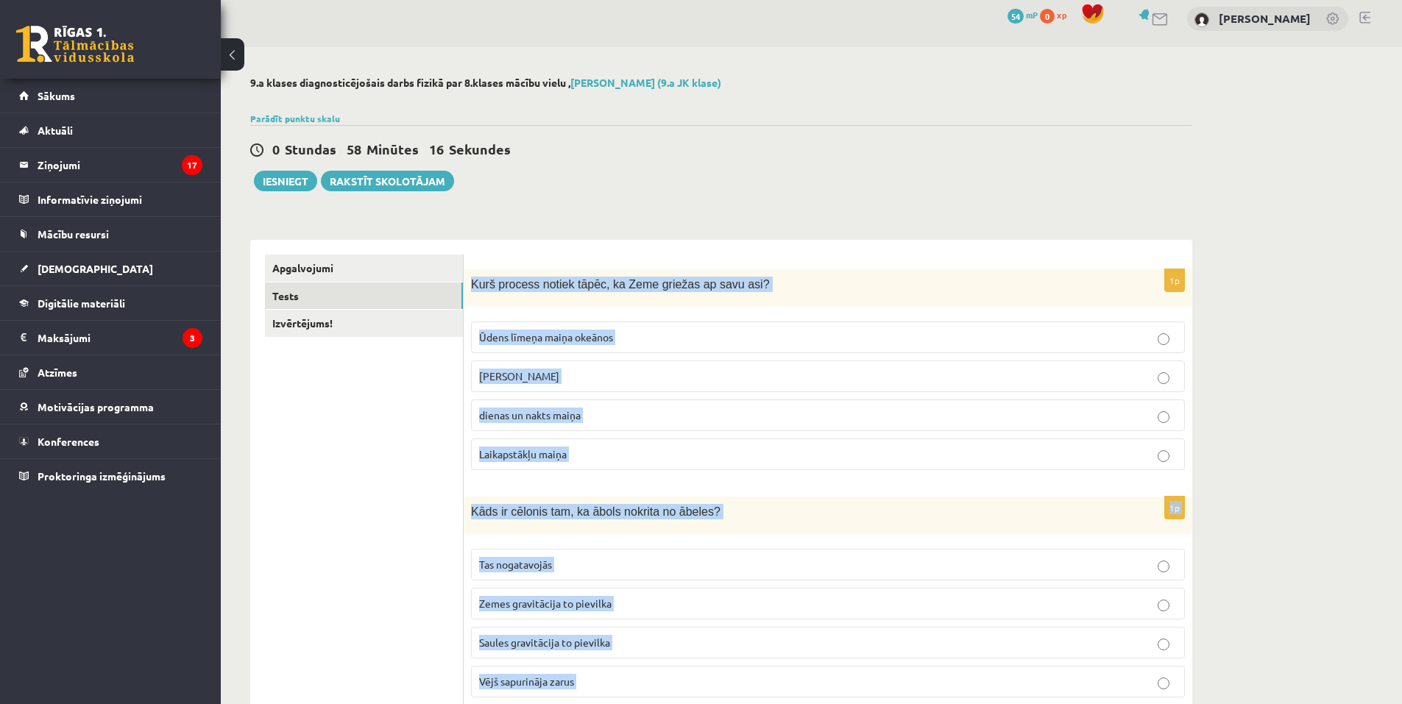
scroll to position [0, 0]
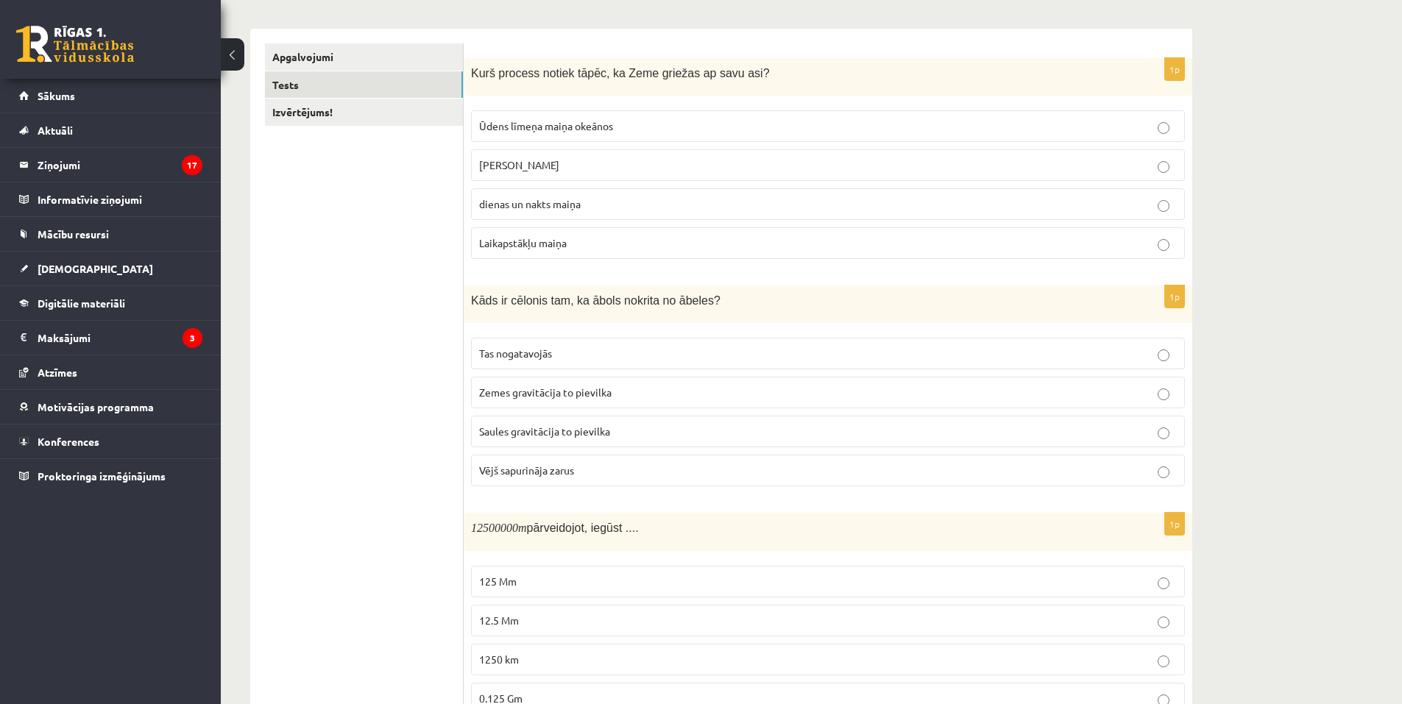
click at [553, 202] on span "dienas un nakts maiņa" at bounding box center [530, 203] width 102 height 13
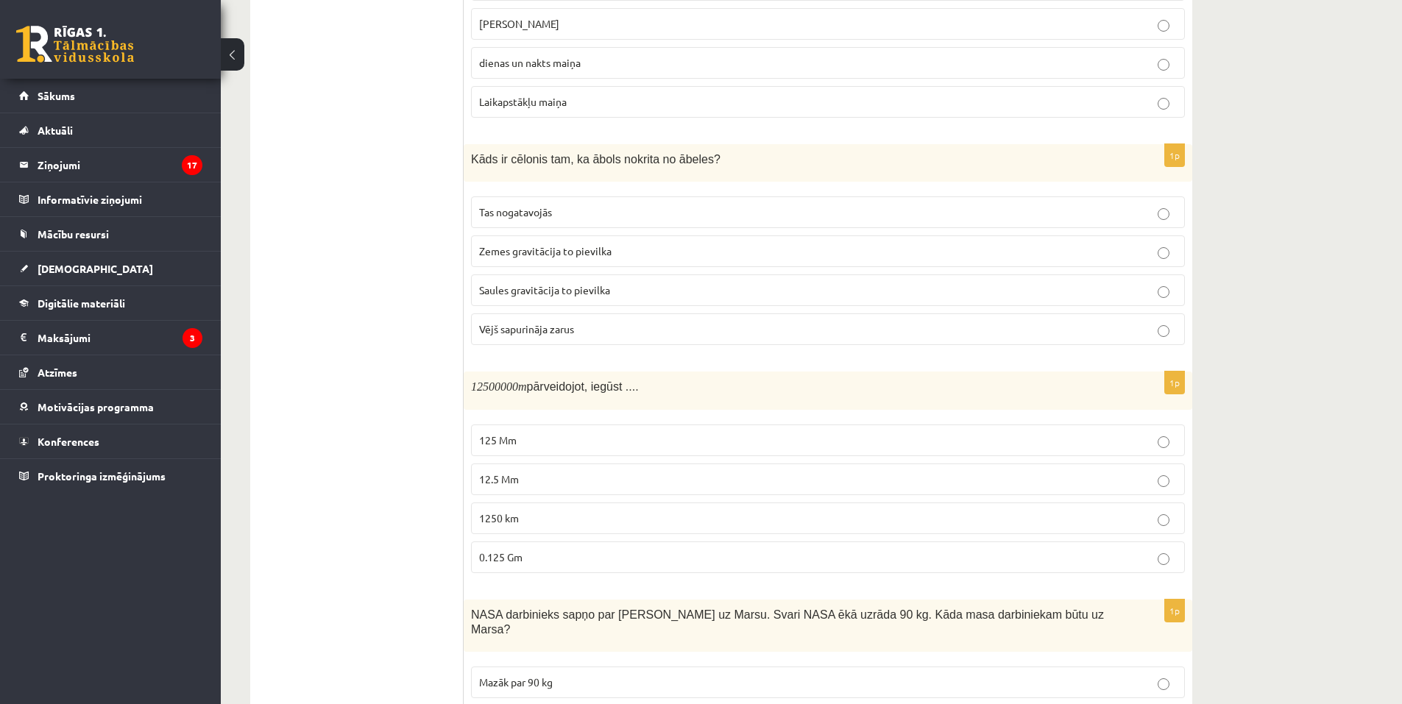
scroll to position [368, 0]
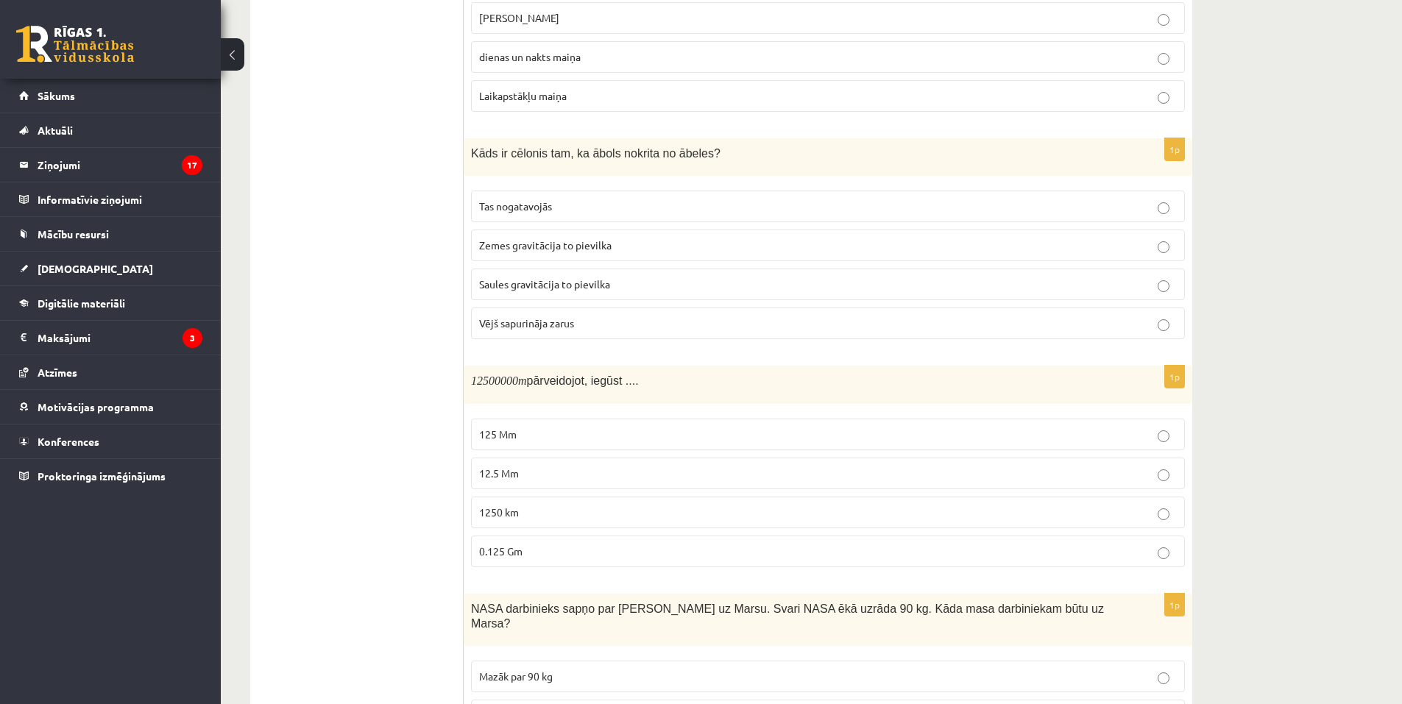
click at [558, 246] on span "Zemes gravitācija to pievilka" at bounding box center [545, 244] width 132 height 13
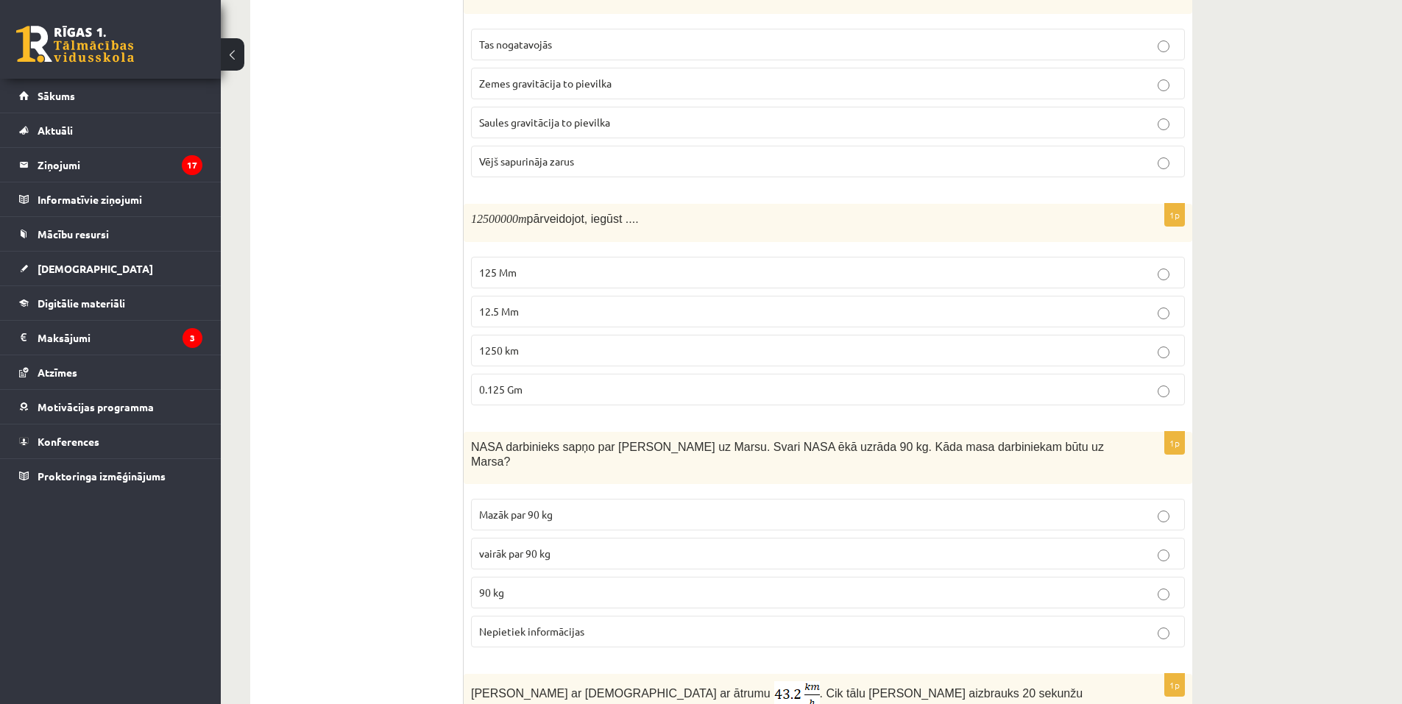
scroll to position [589, 0]
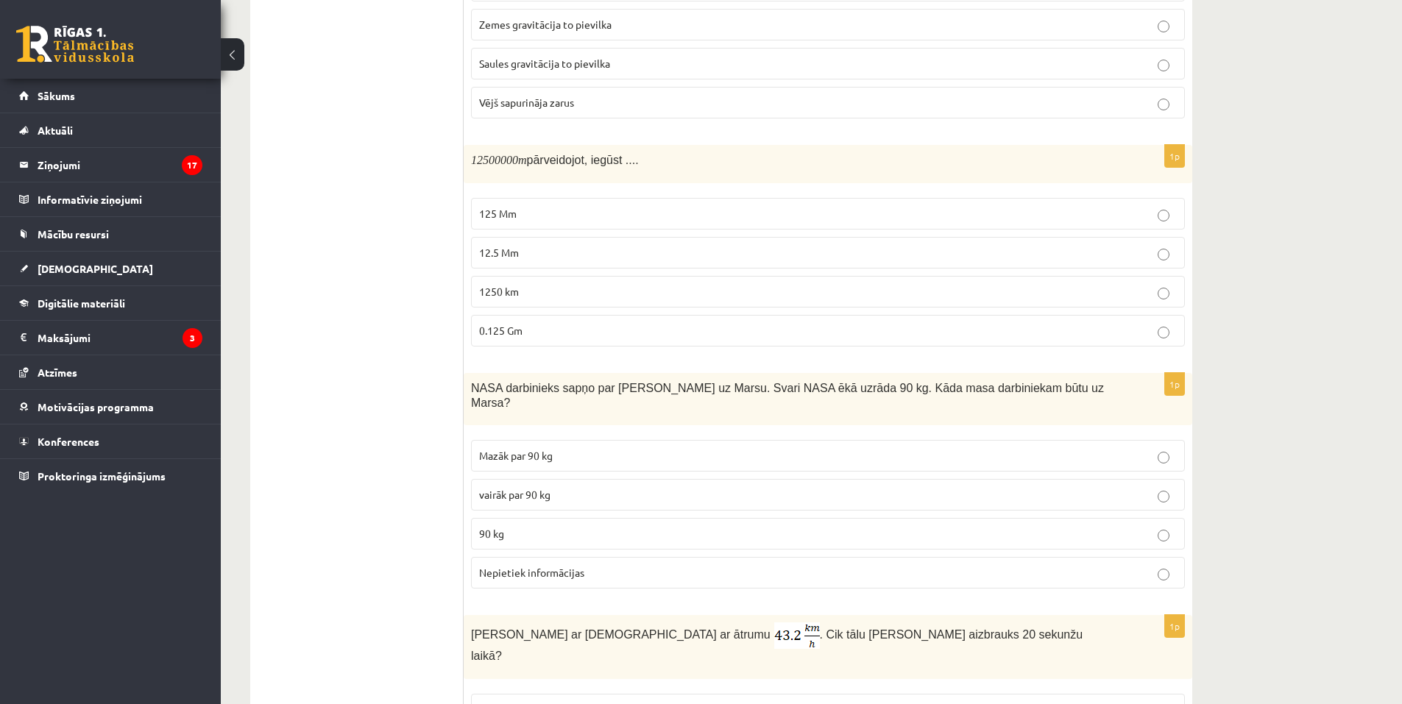
click at [550, 241] on label "12.5 Mm" at bounding box center [828, 253] width 714 height 32
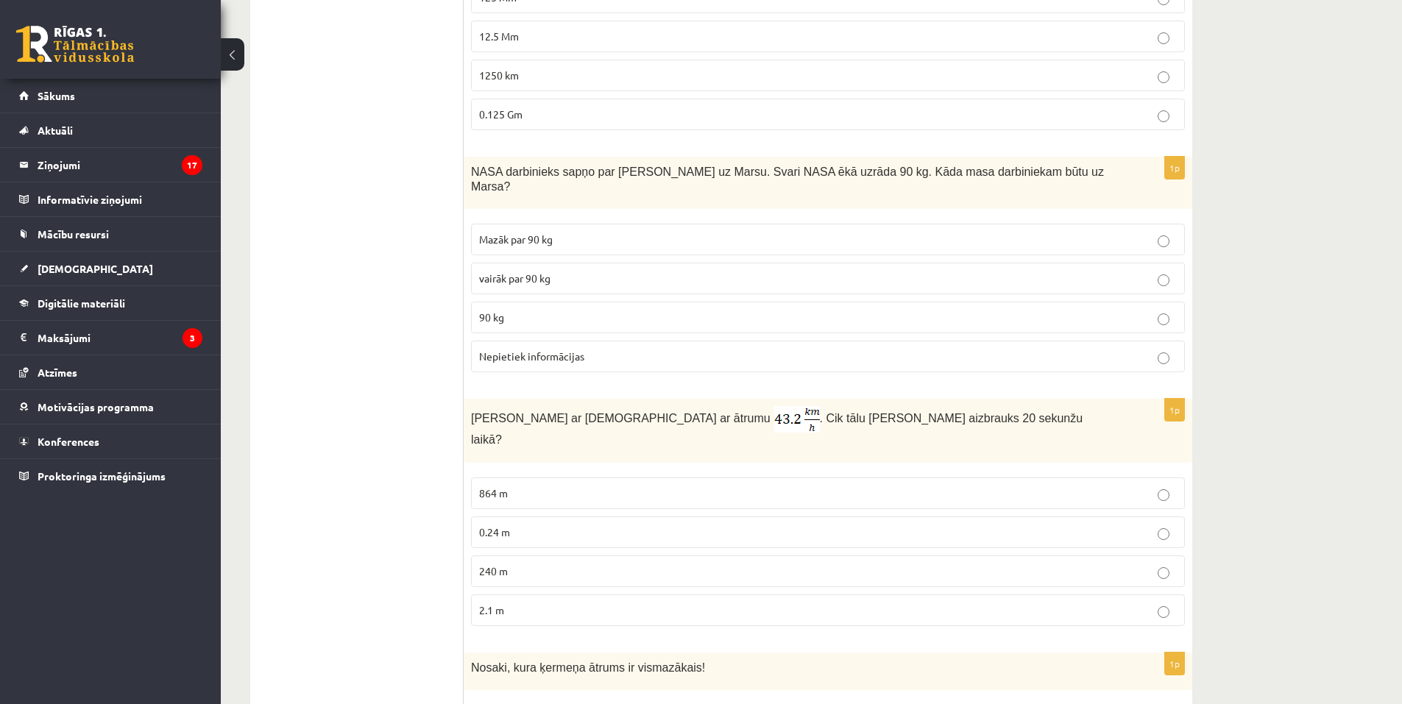
scroll to position [809, 0]
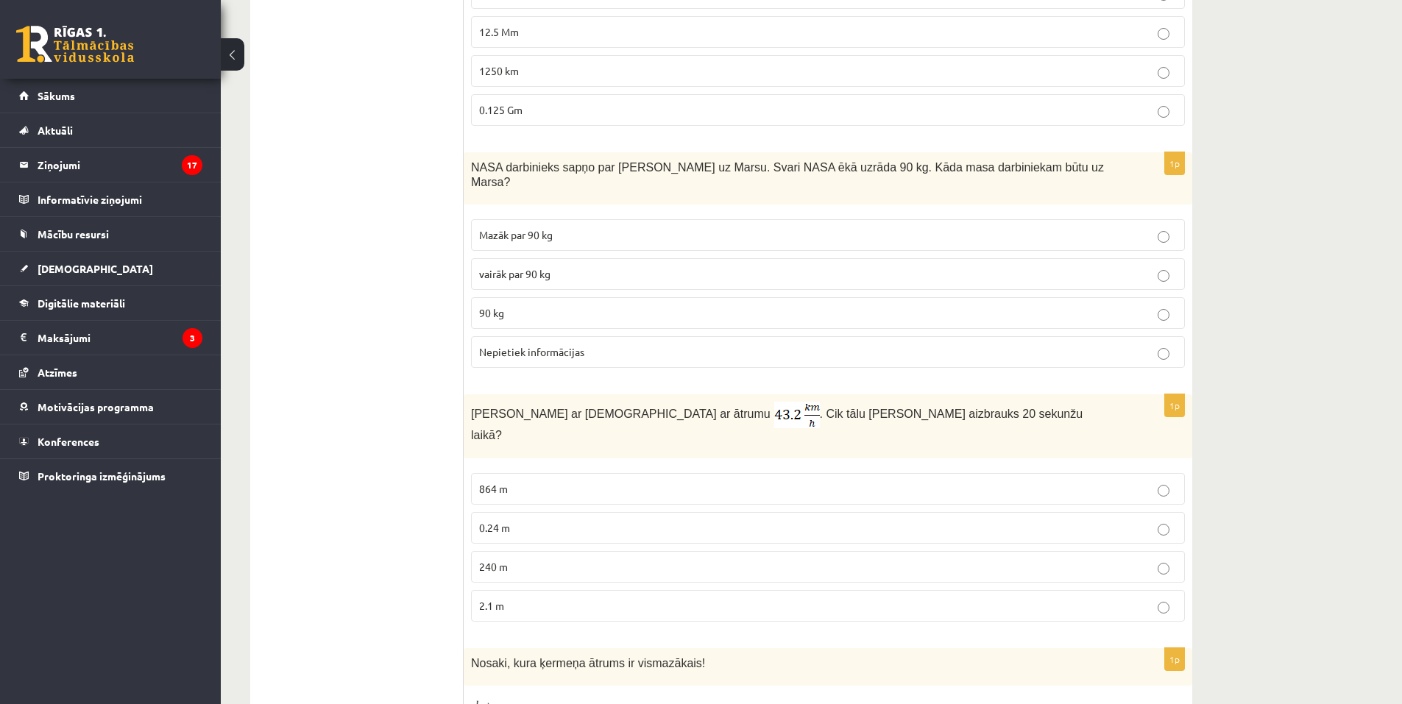
click at [505, 305] on p "90 kg" at bounding box center [828, 312] width 698 height 15
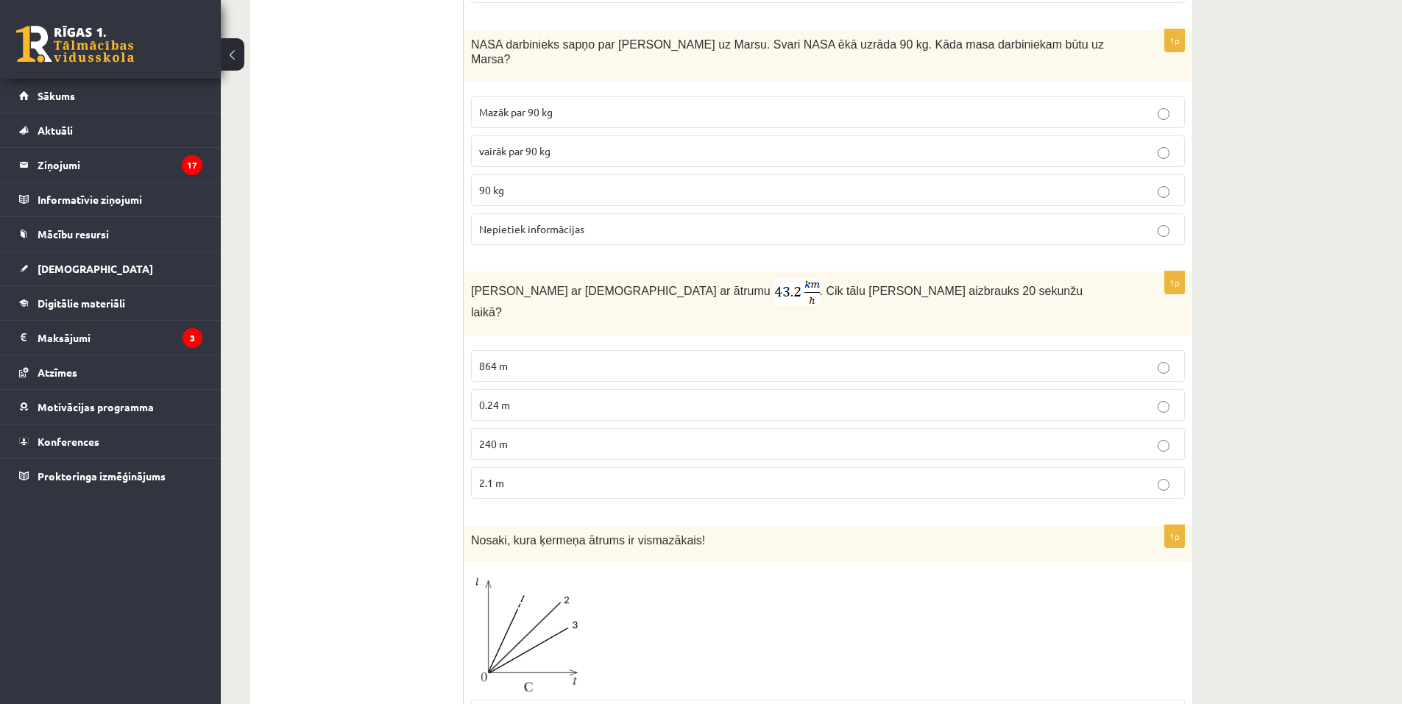
scroll to position [1030, 0]
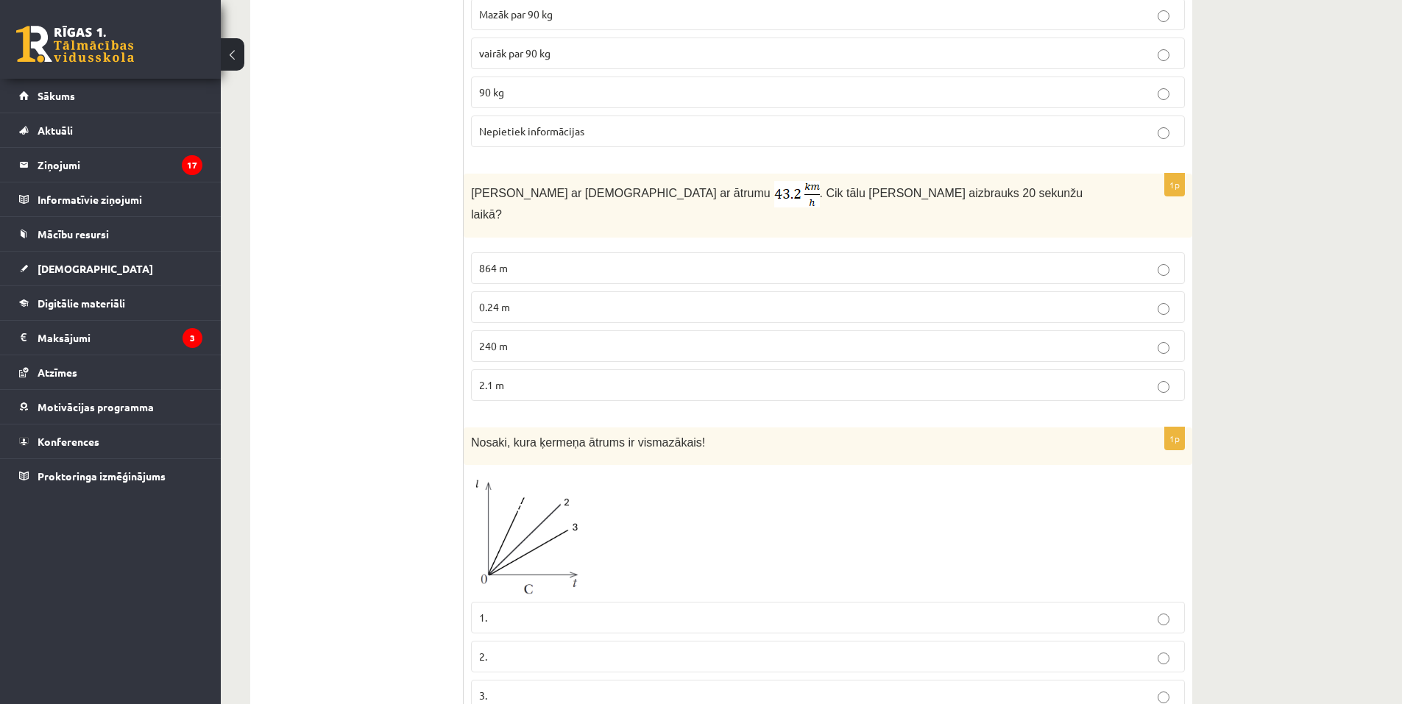
click at [540, 338] on p "240 m" at bounding box center [828, 345] width 698 height 15
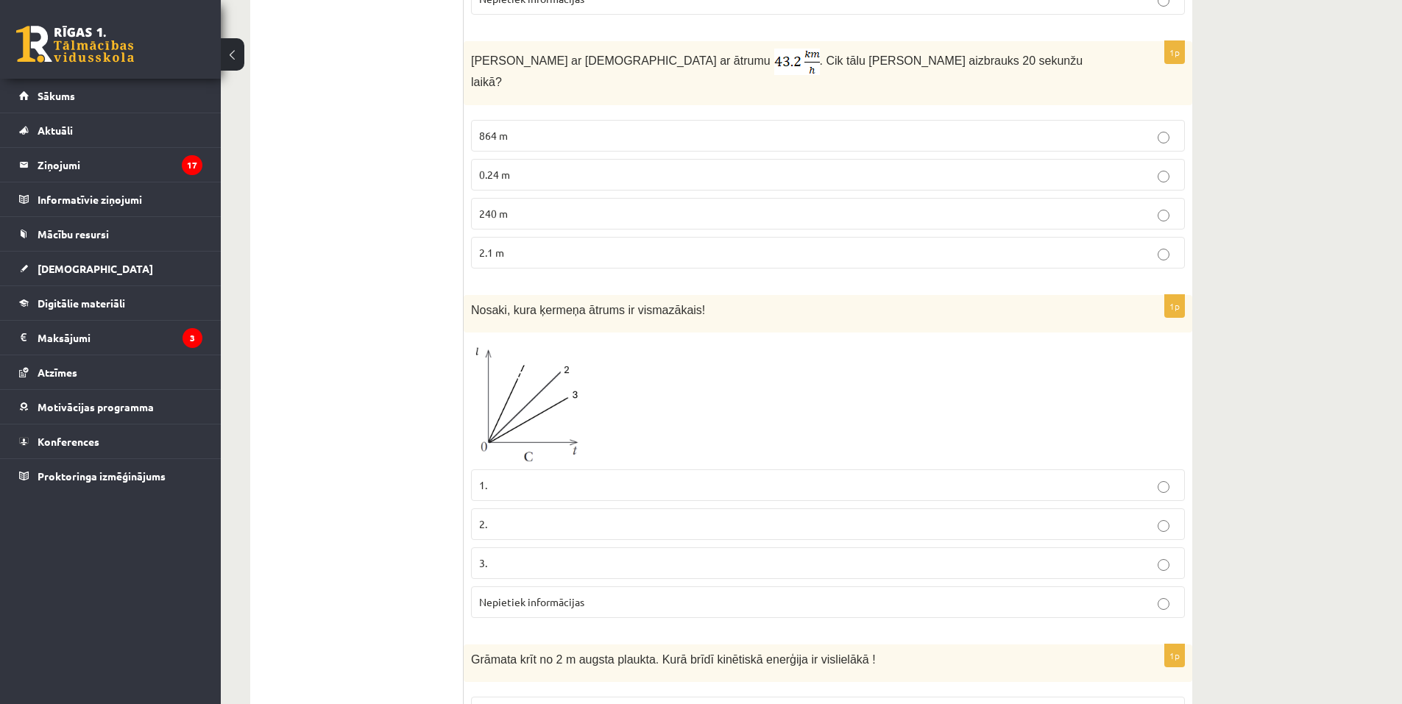
scroll to position [1324, 0]
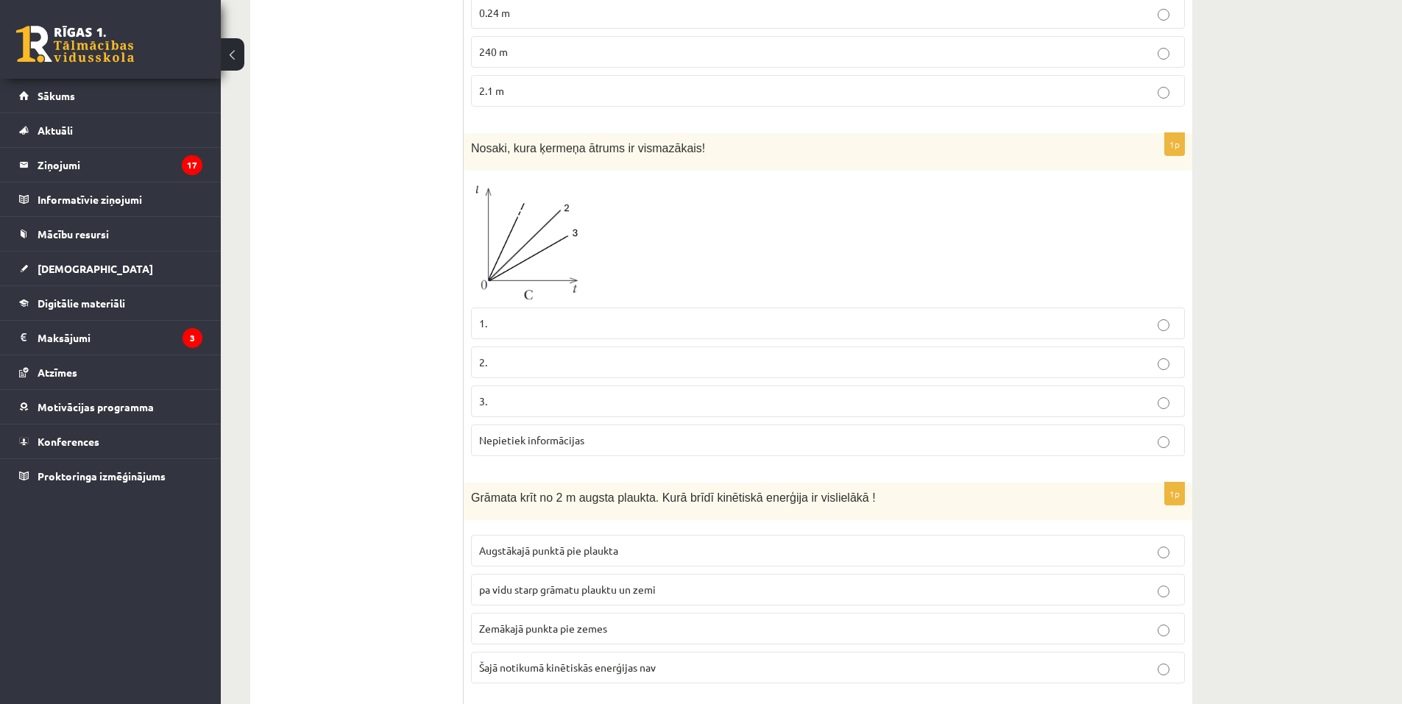
click at [567, 433] on span "Nepietiek informācijas" at bounding box center [531, 439] width 105 height 13
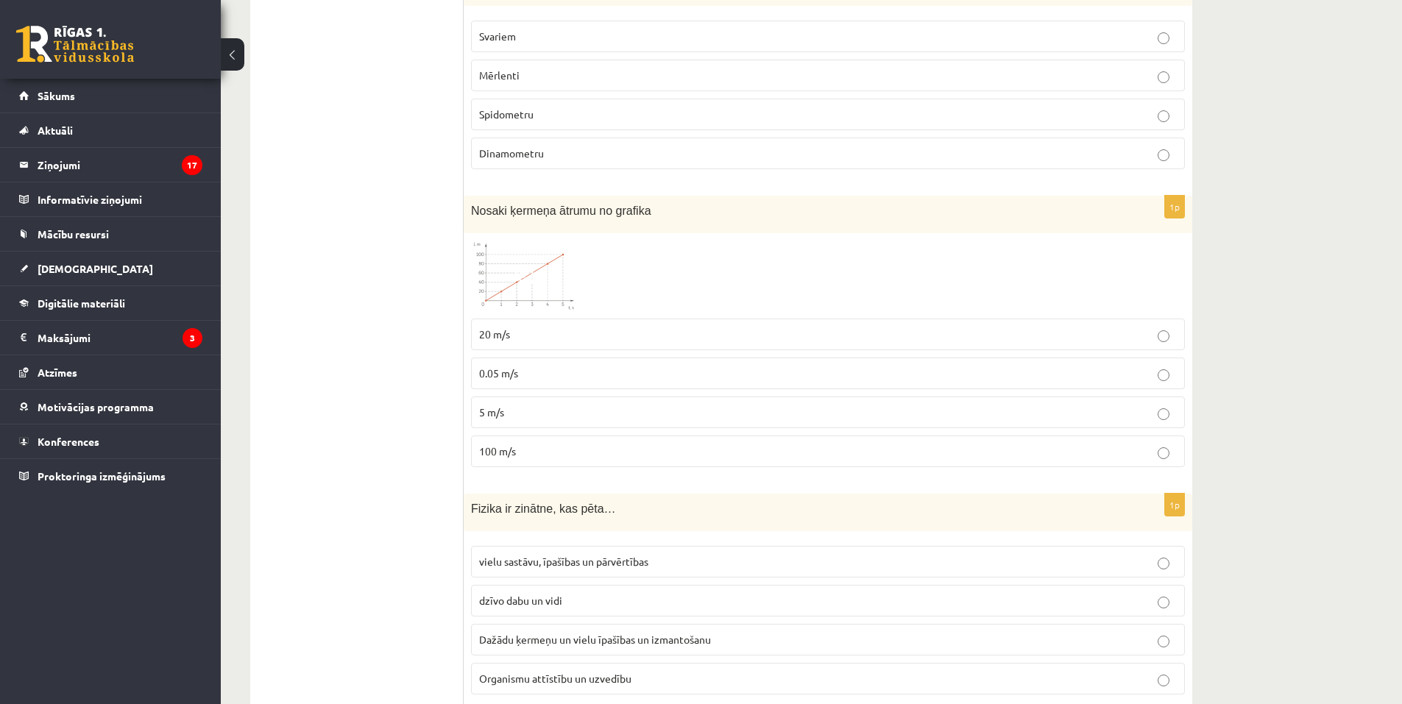
scroll to position [2385, 0]
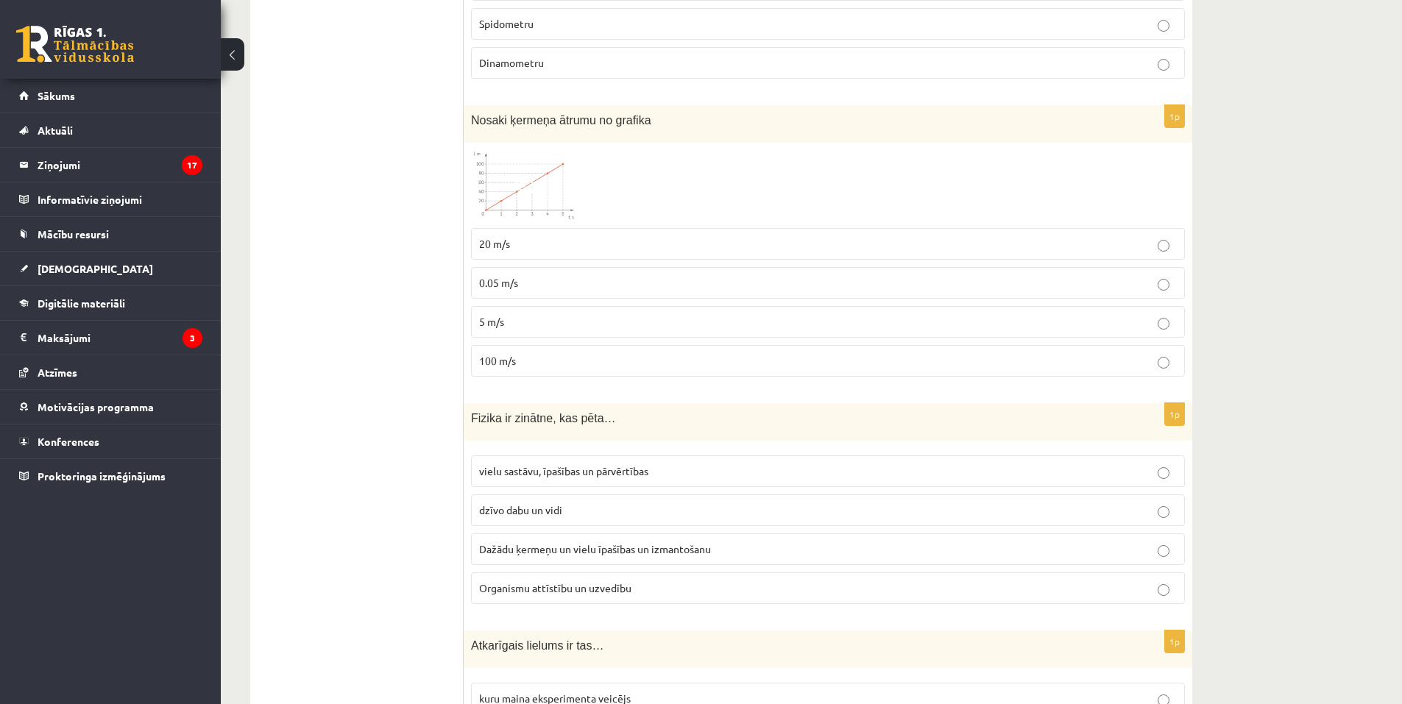
drag, startPoint x: 456, startPoint y: 166, endPoint x: 642, endPoint y: 43, distance: 223.5
copy div "Izvērtējums! 1p Kurš process notiek tāpēc, ka Zeme griežas ap savu asi? Ūdens l…"
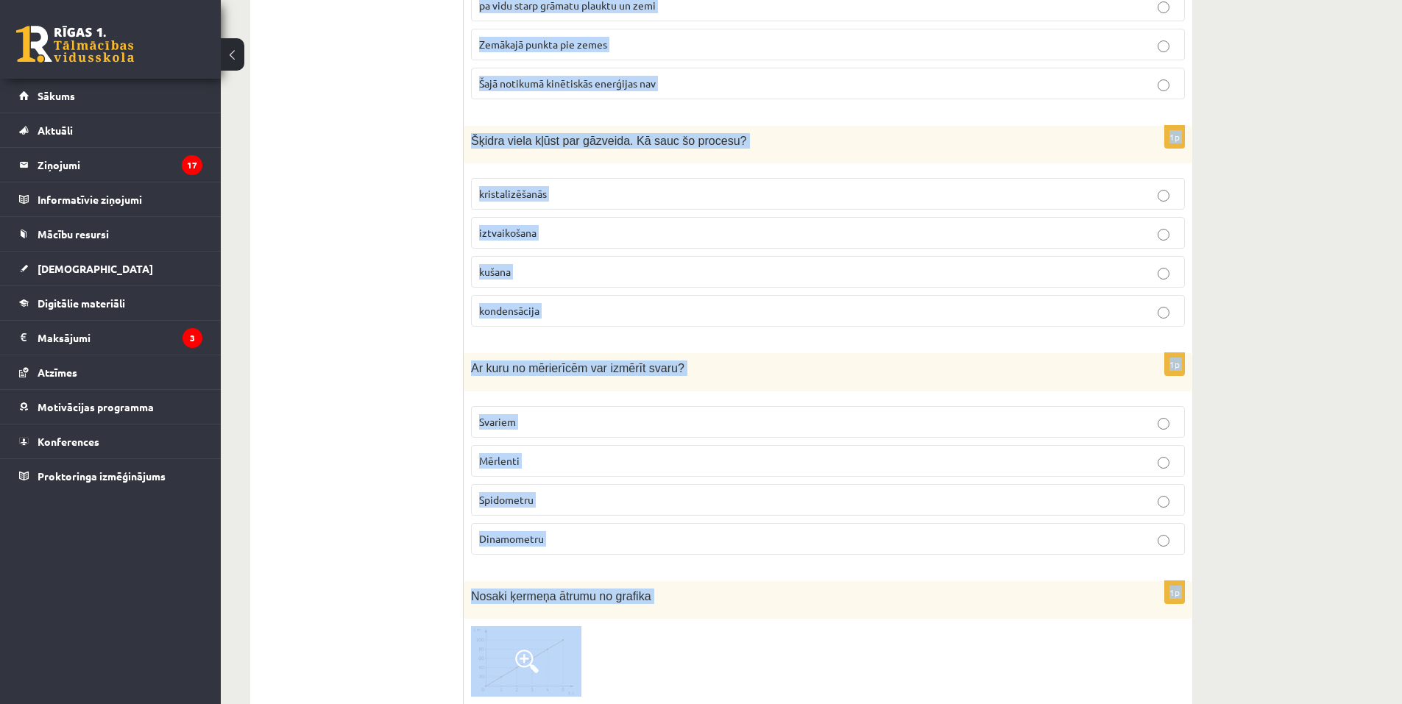
scroll to position [2162, 0]
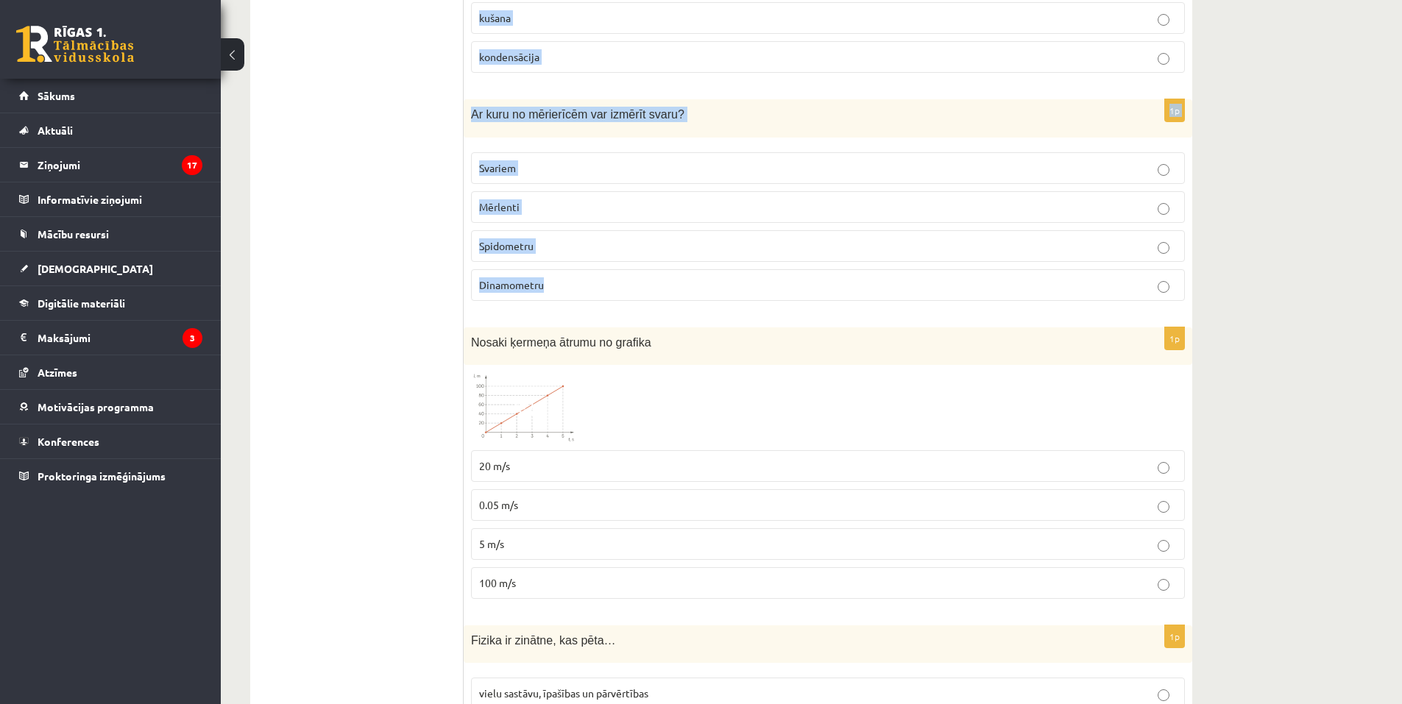
drag, startPoint x: 472, startPoint y: 219, endPoint x: 649, endPoint y: 266, distance: 183.5
copy form "Grāmata krīt no 2 m augsta plaukta. Kurā brīdī kinētiskā enerģija ir vislielākā…"
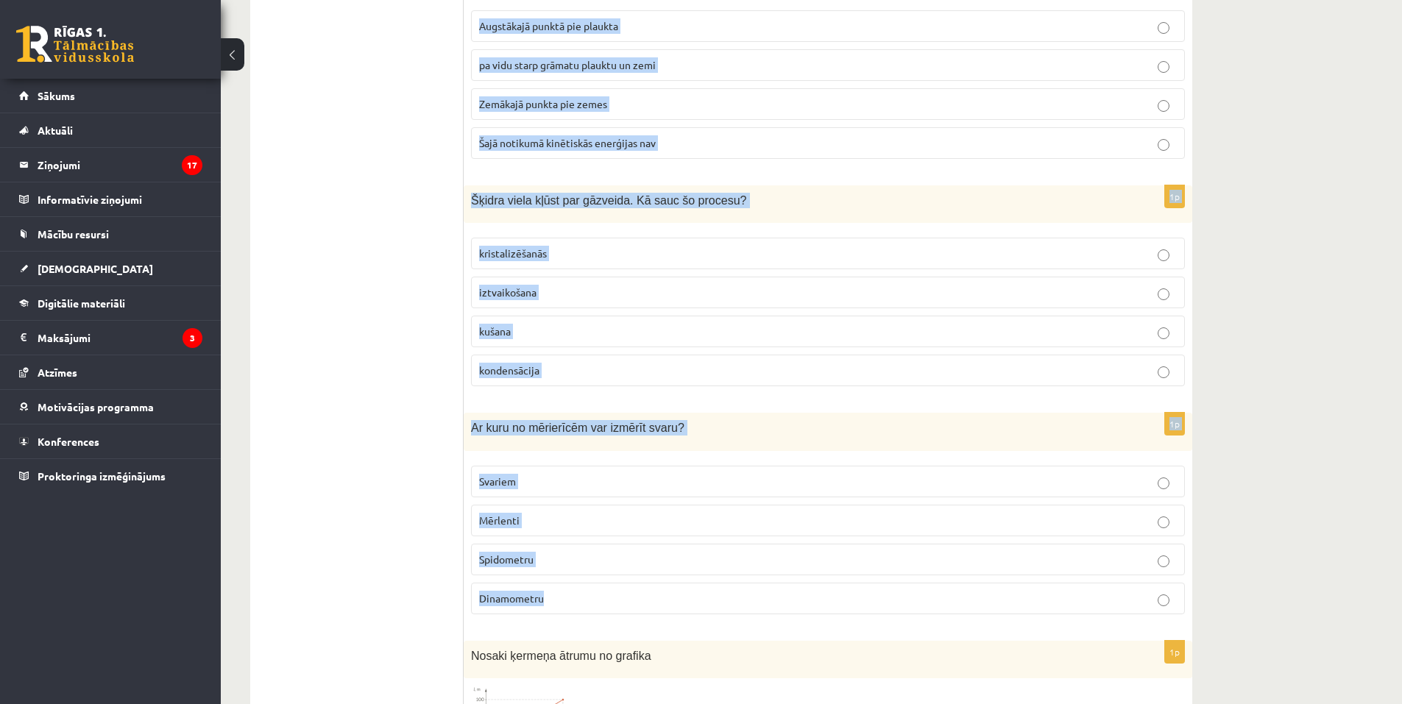
scroll to position [1795, 0]
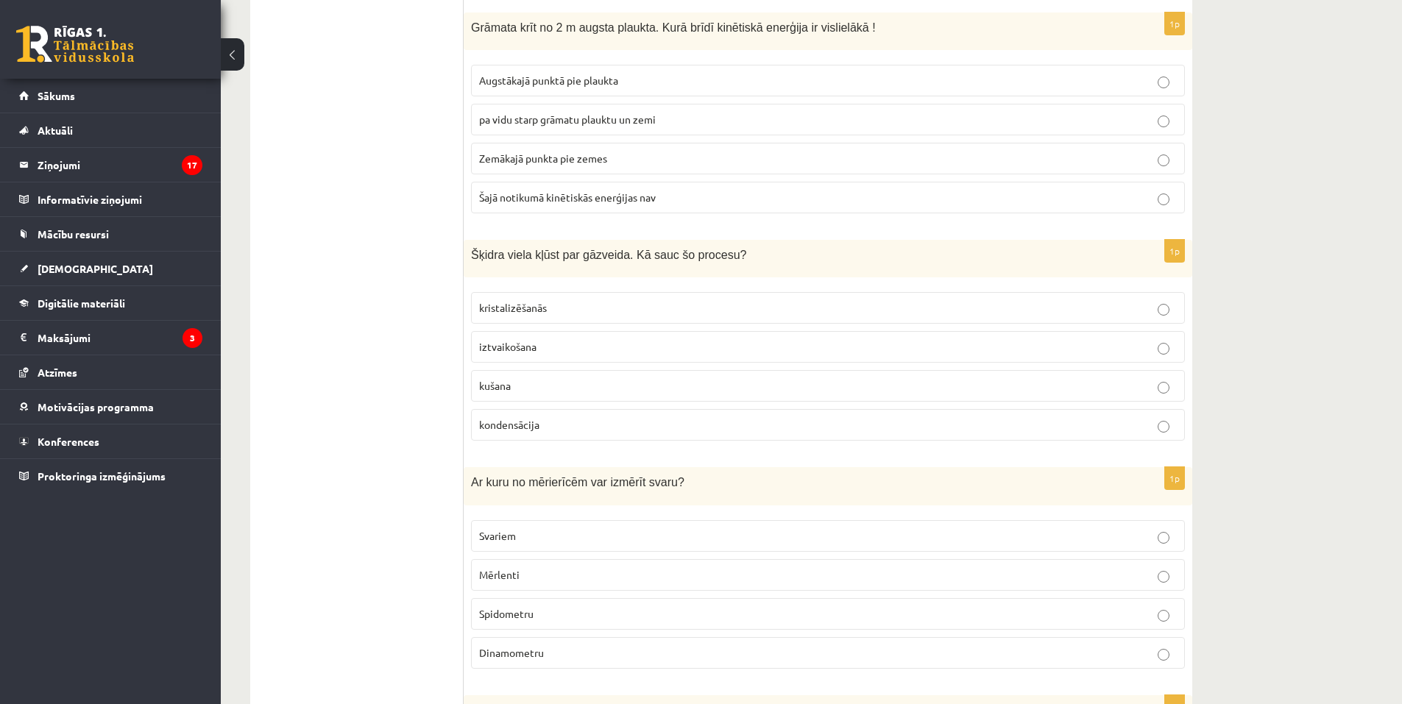
click at [367, 348] on ul "Apgalvojumi Tests Izvērtējums!" at bounding box center [364, 189] width 199 height 3438
click at [543, 151] on p "Zemākajā punkta pie zemes" at bounding box center [828, 158] width 698 height 15
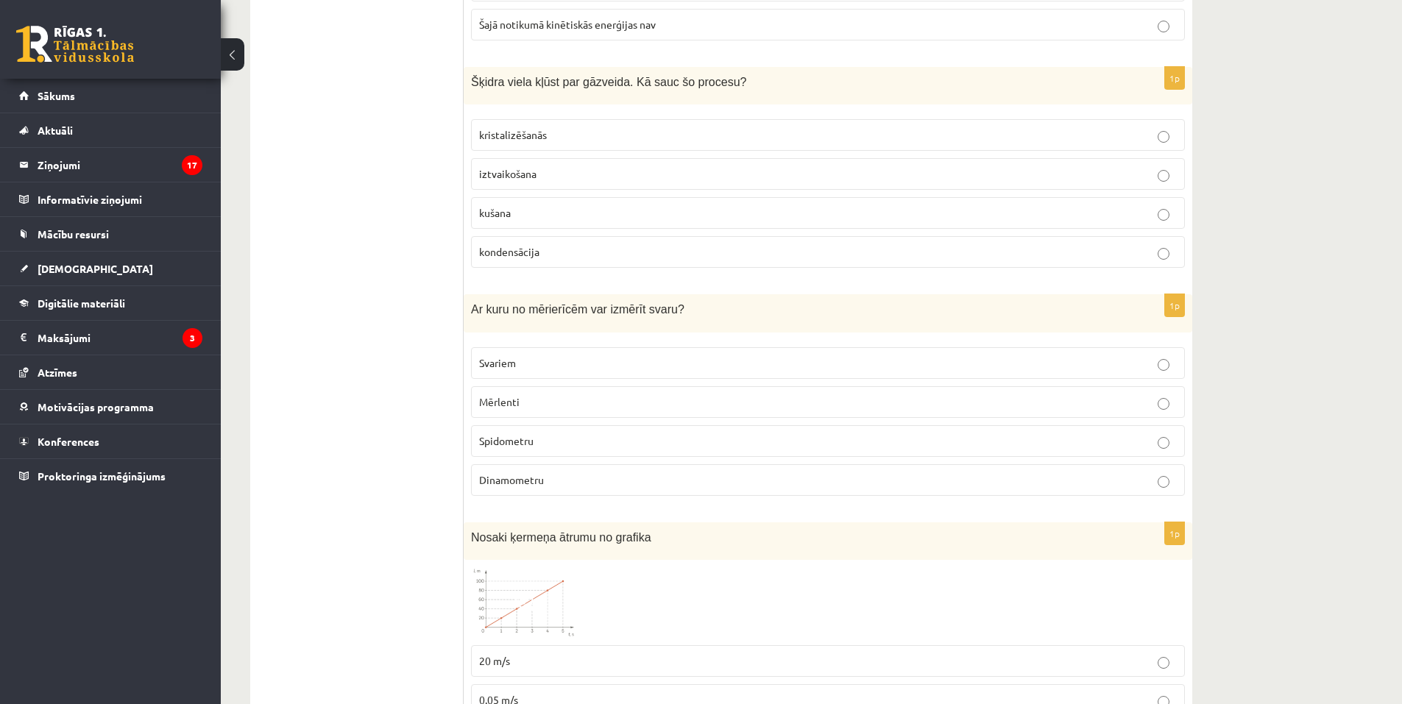
scroll to position [2015, 0]
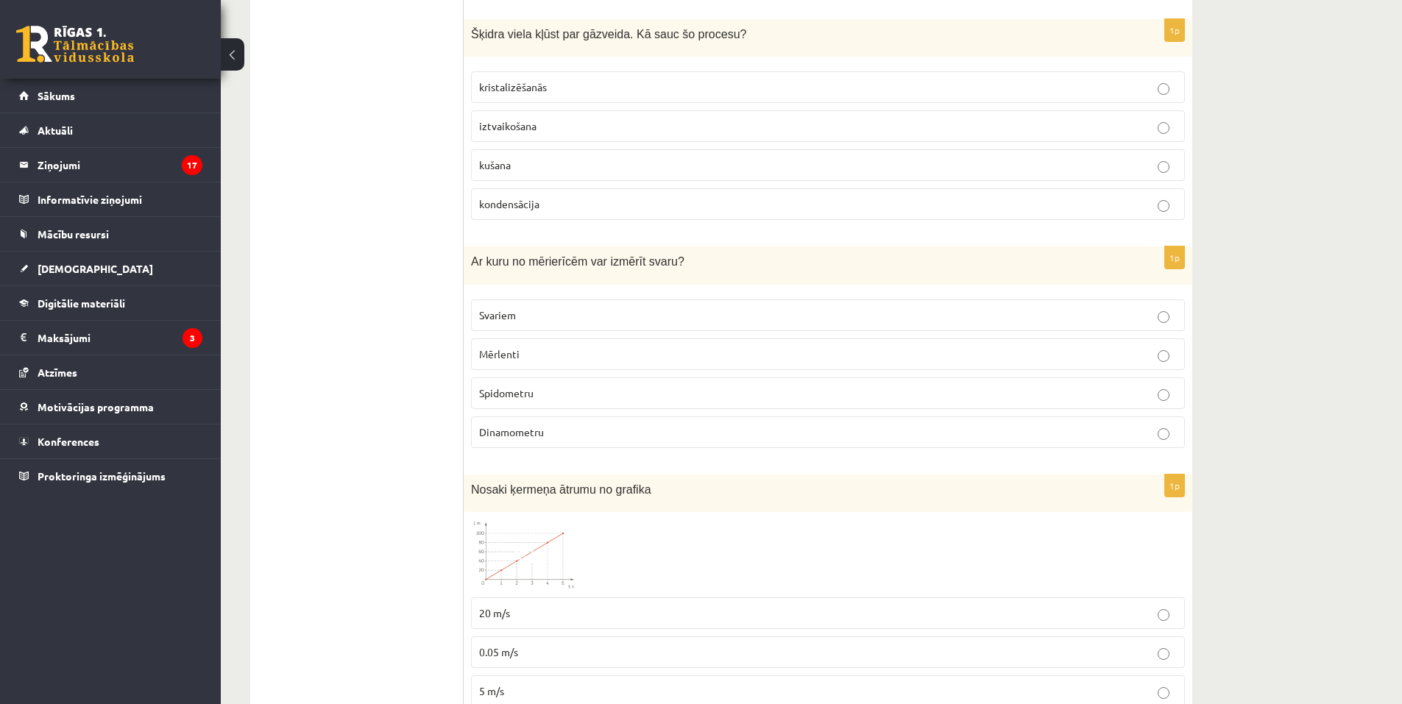
click at [540, 118] on p "iztvaikošana" at bounding box center [828, 125] width 698 height 15
click at [552, 308] on p "Svariem" at bounding box center [828, 315] width 698 height 15
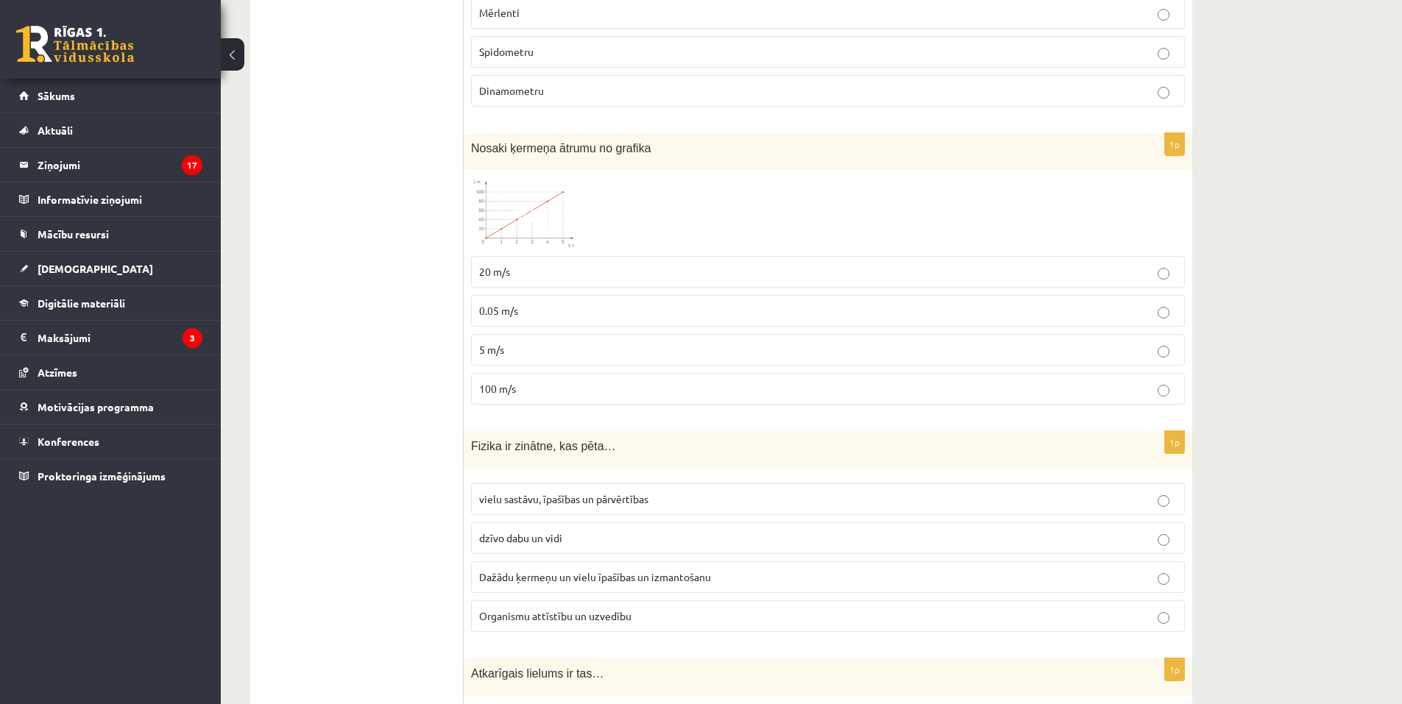
scroll to position [2310, 0]
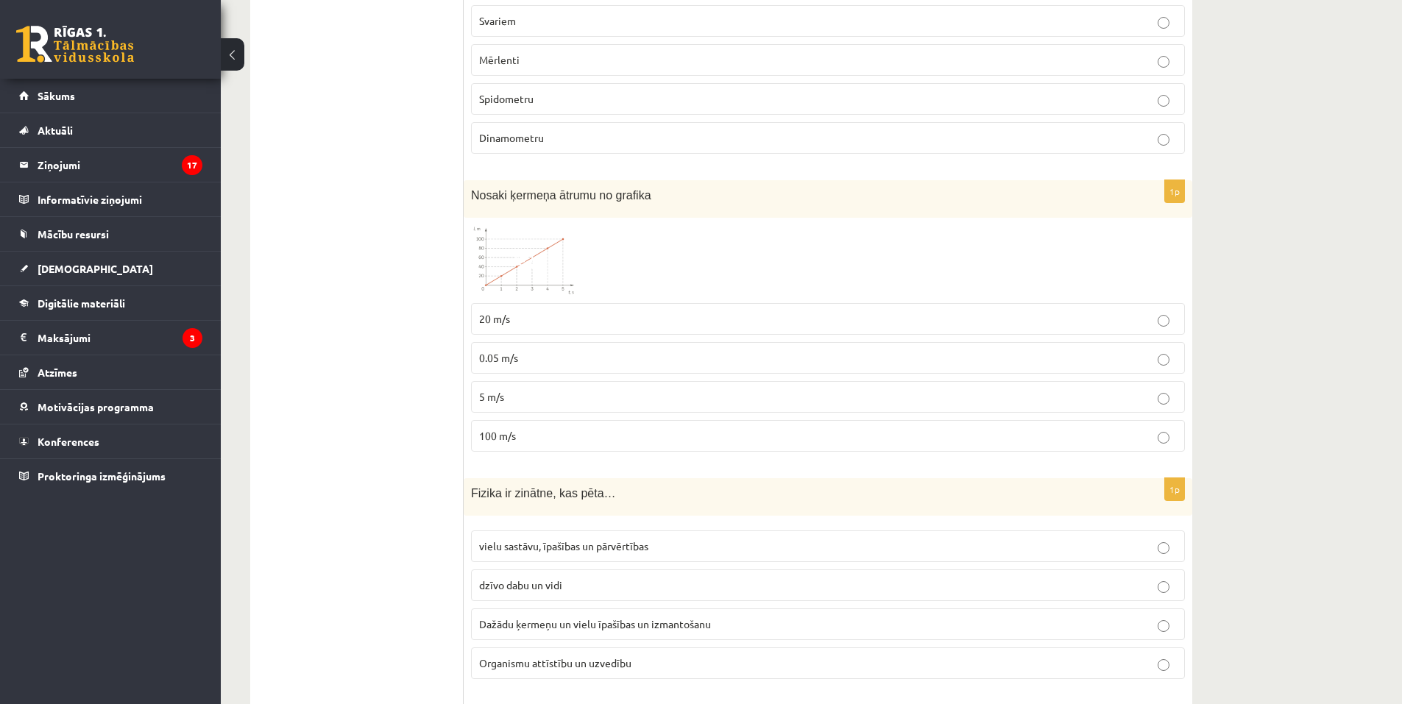
click at [496, 230] on img at bounding box center [526, 260] width 110 height 71
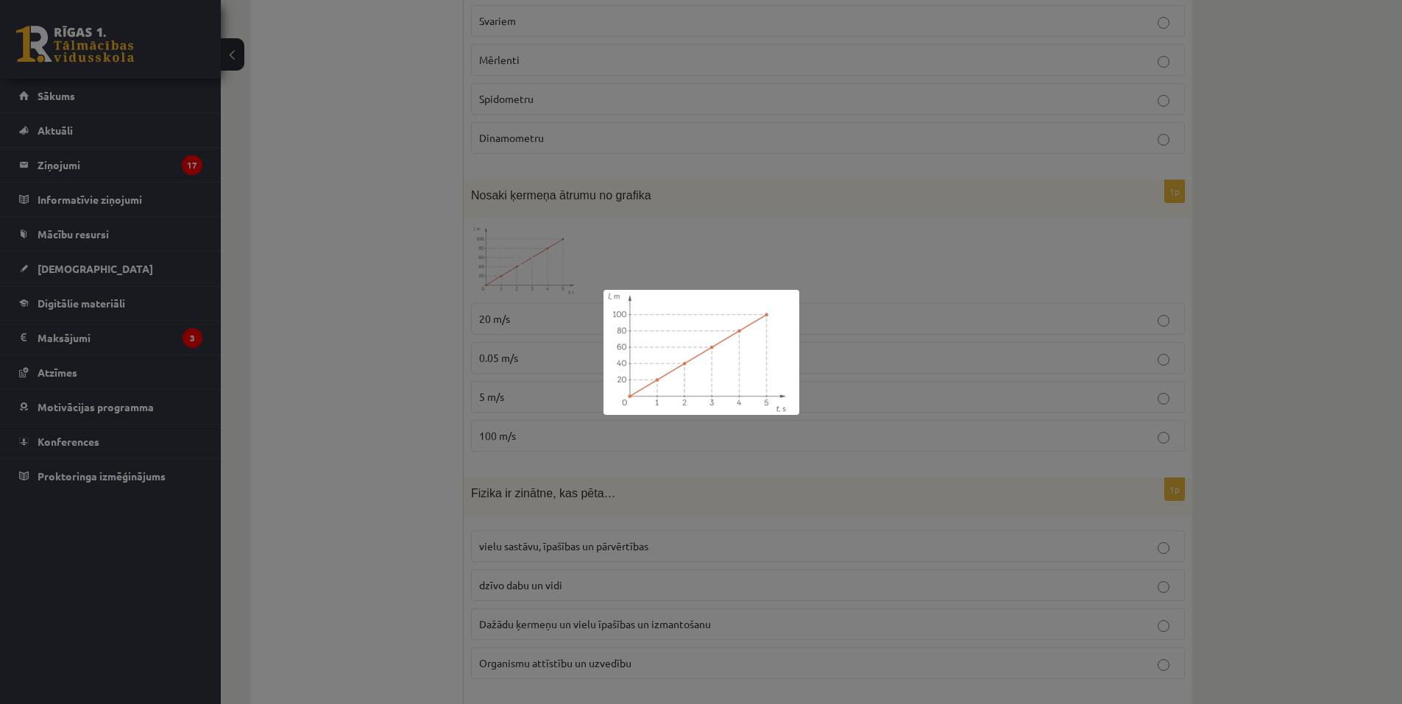
click at [877, 398] on div at bounding box center [701, 352] width 1402 height 704
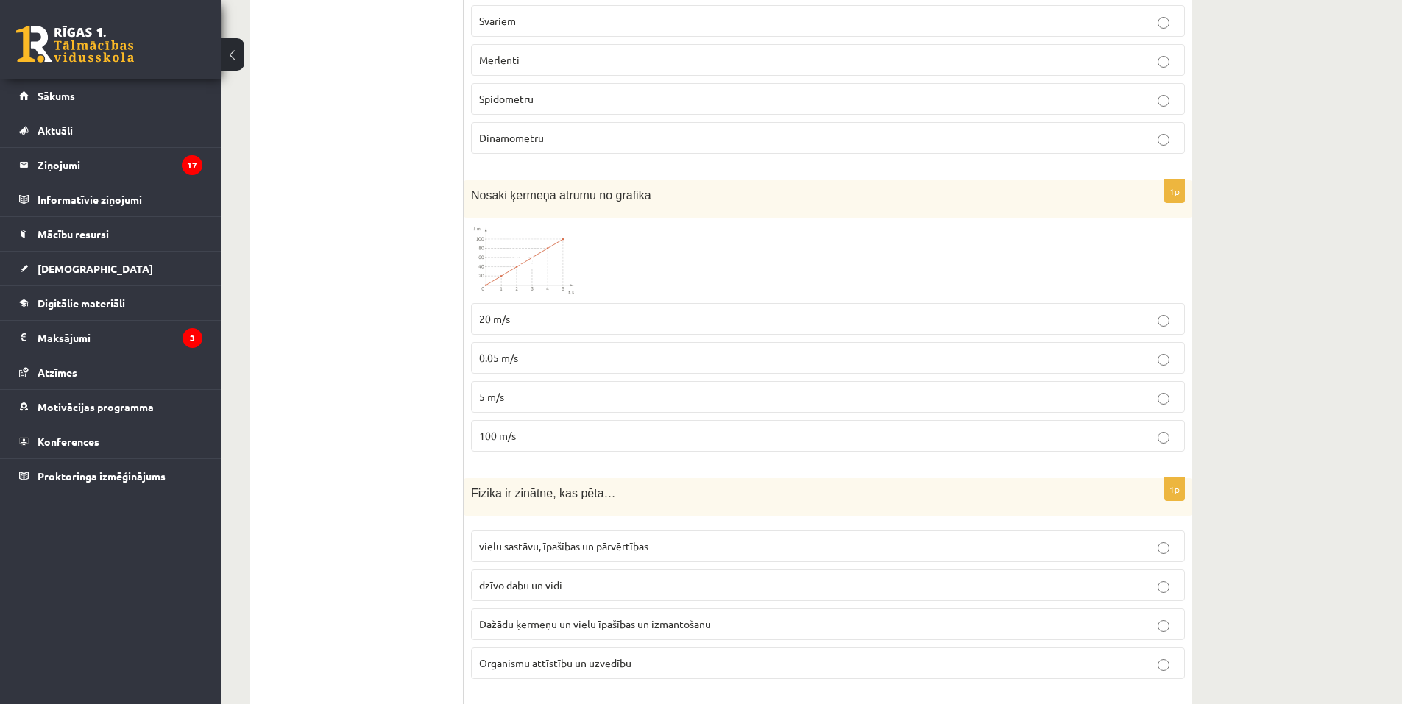
click at [517, 249] on span at bounding box center [527, 261] width 24 height 24
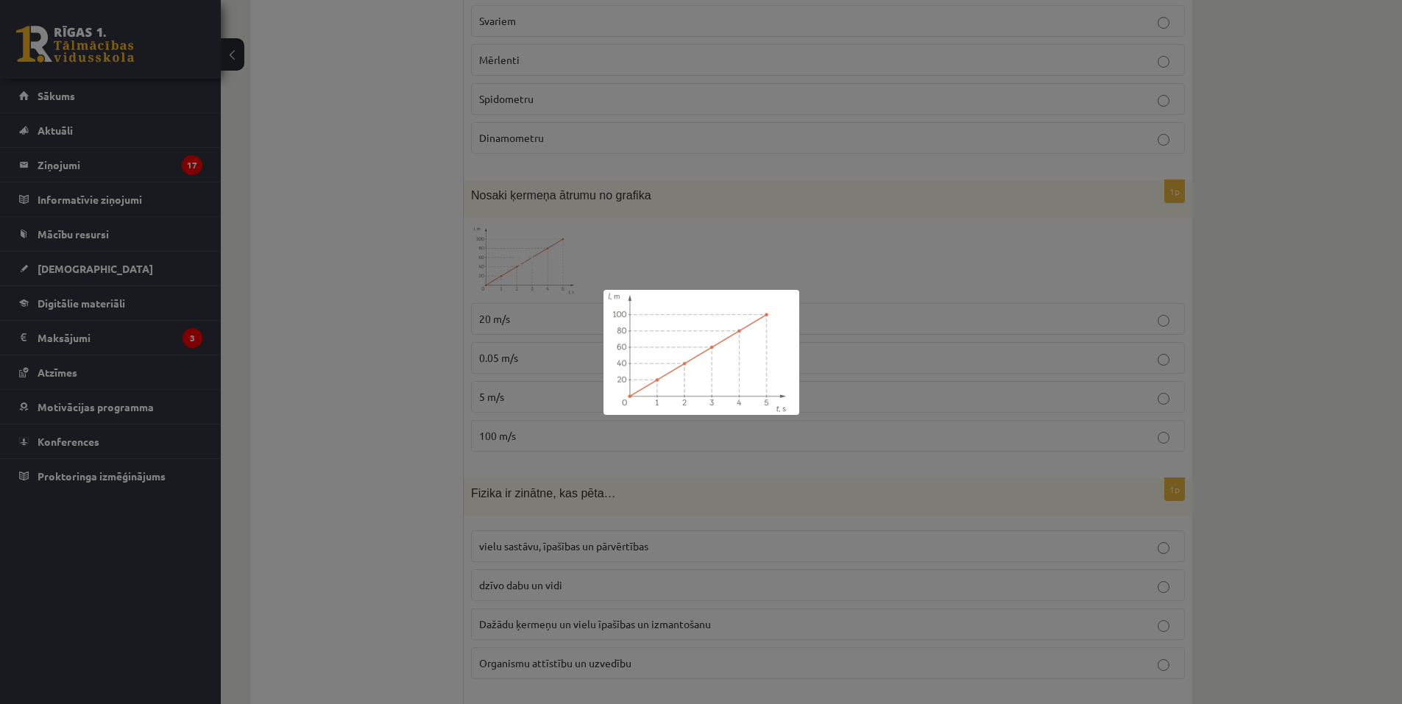
click at [948, 339] on div at bounding box center [701, 352] width 1402 height 704
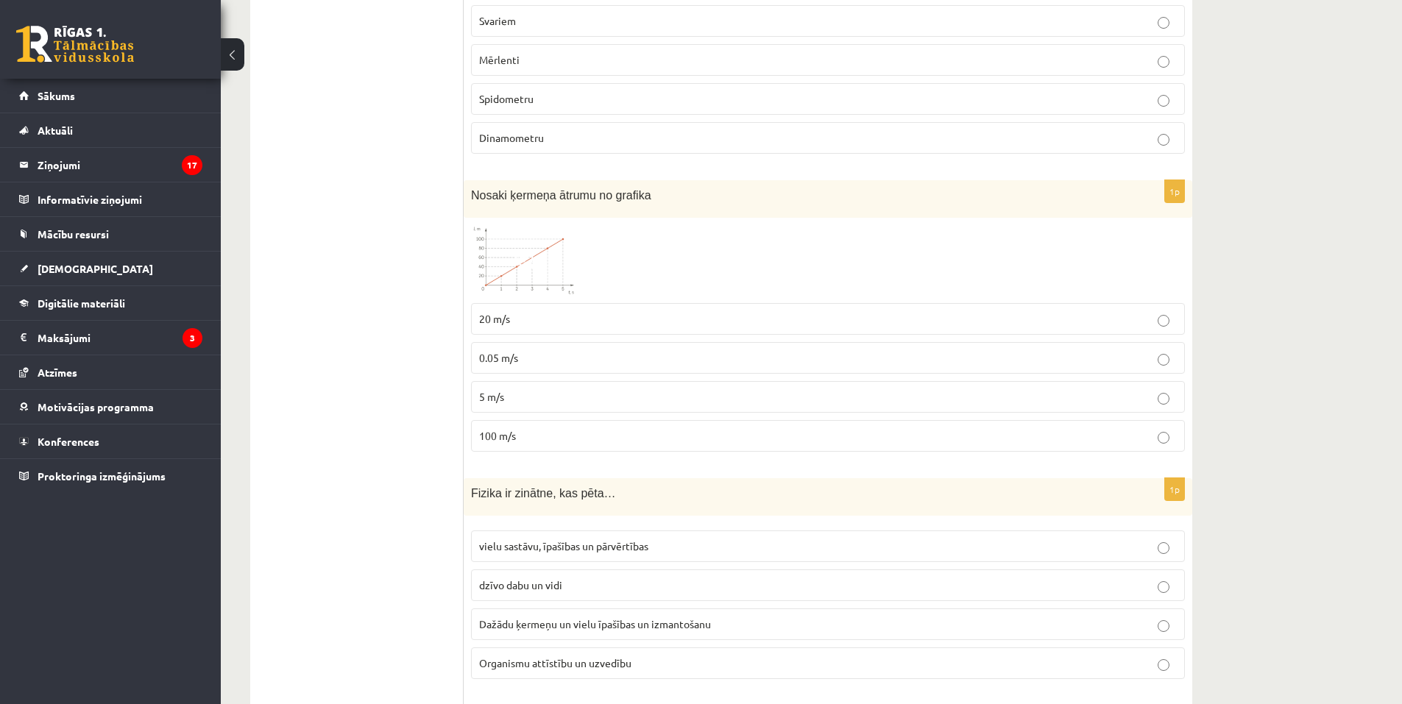
click at [597, 428] on p "100 m/s" at bounding box center [828, 435] width 698 height 15
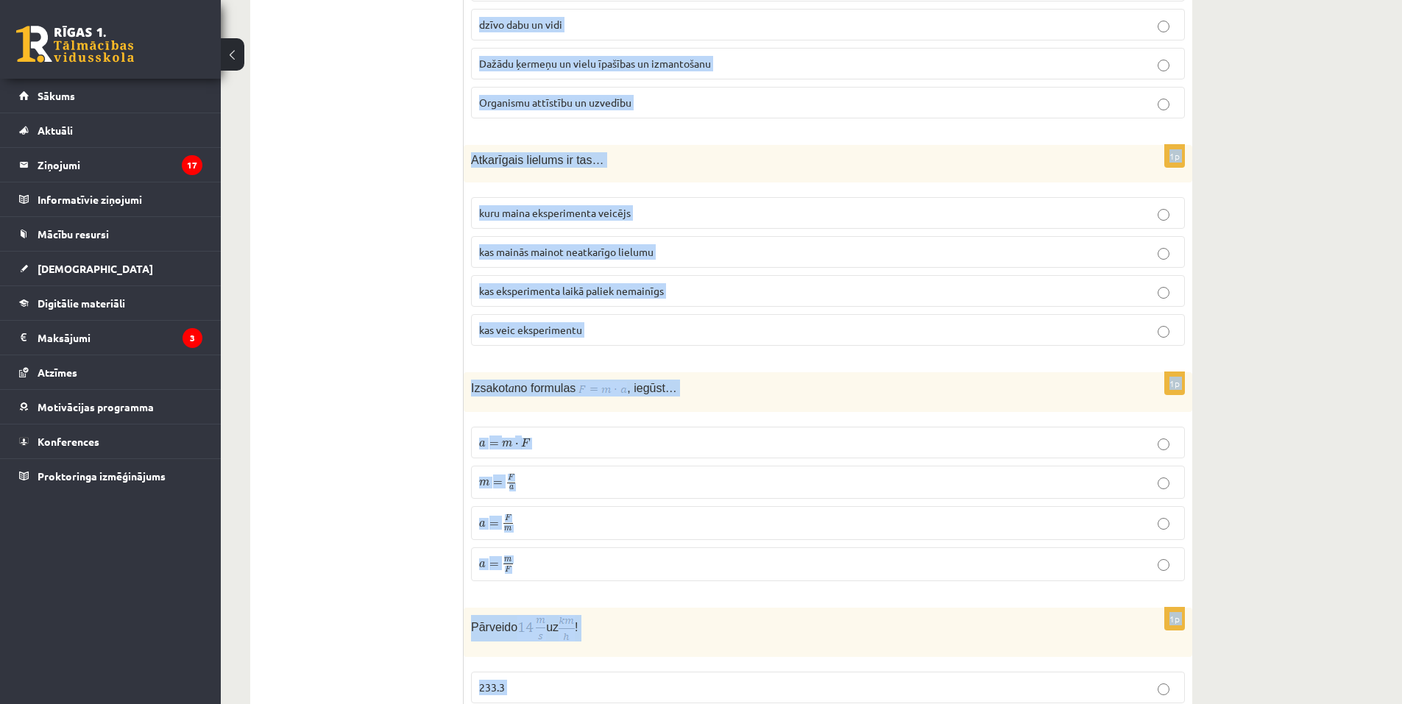
scroll to position [3012, 0]
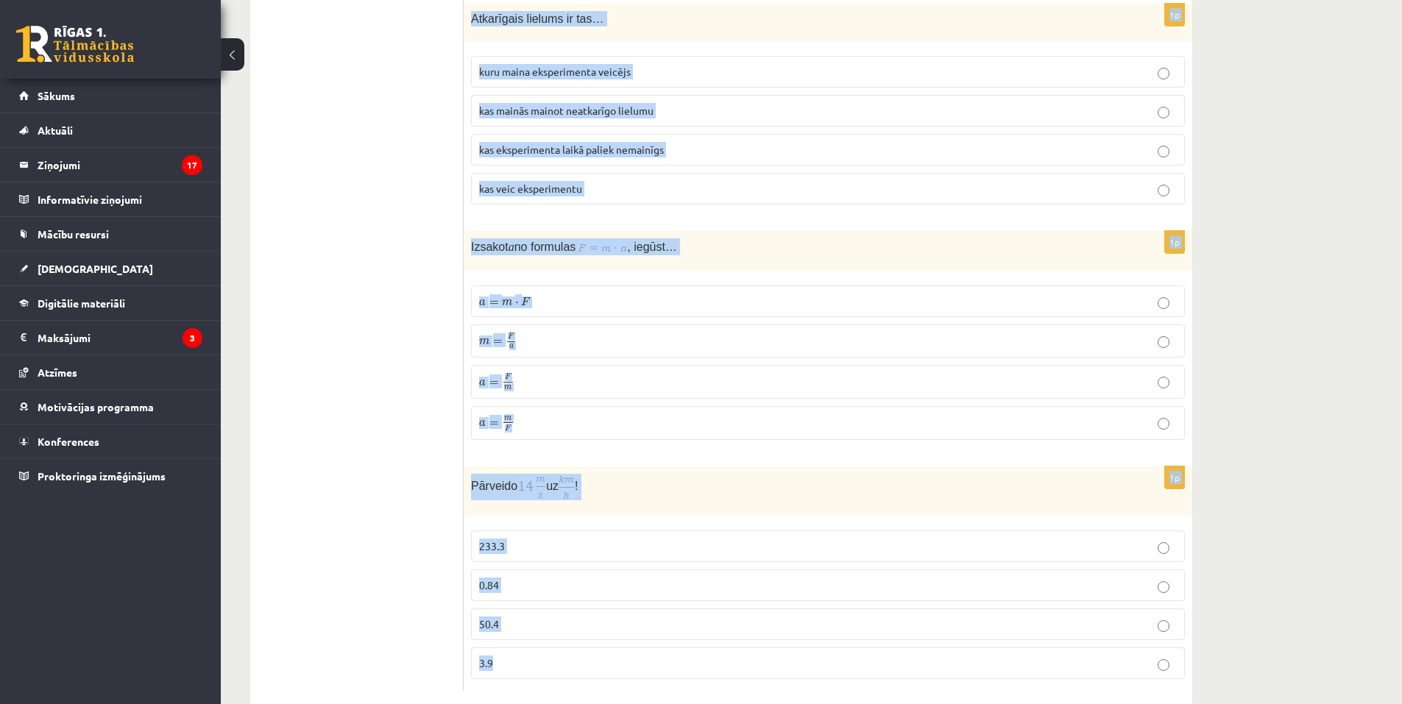
drag, startPoint x: 475, startPoint y: 241, endPoint x: 798, endPoint y: 704, distance: 564.4
copy form "Fizika ir zinātne, kas pēta… vielu sastāvu, īpašības un pārvērtības dzīvo dabu …"
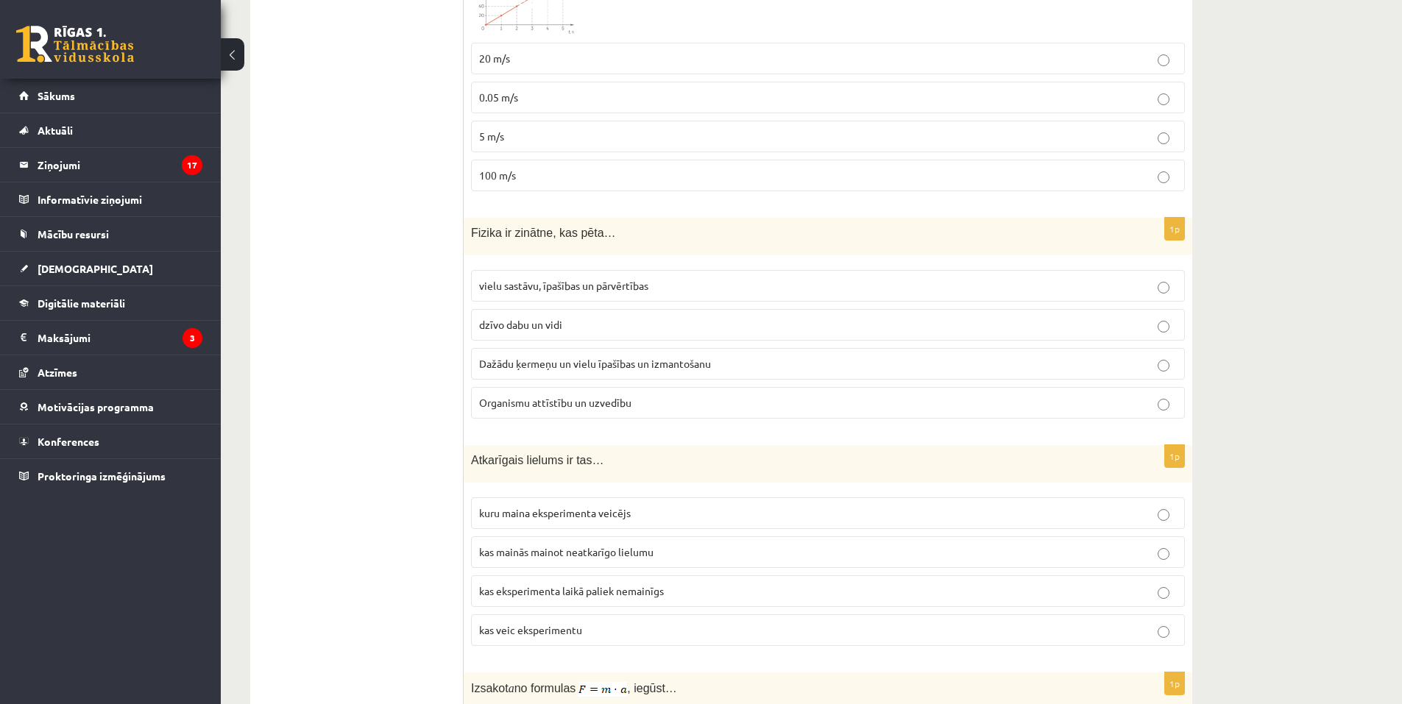
click at [558, 357] on span "Dažādu ķermeņu un vielu īpašības un izmantošanu" at bounding box center [595, 363] width 232 height 13
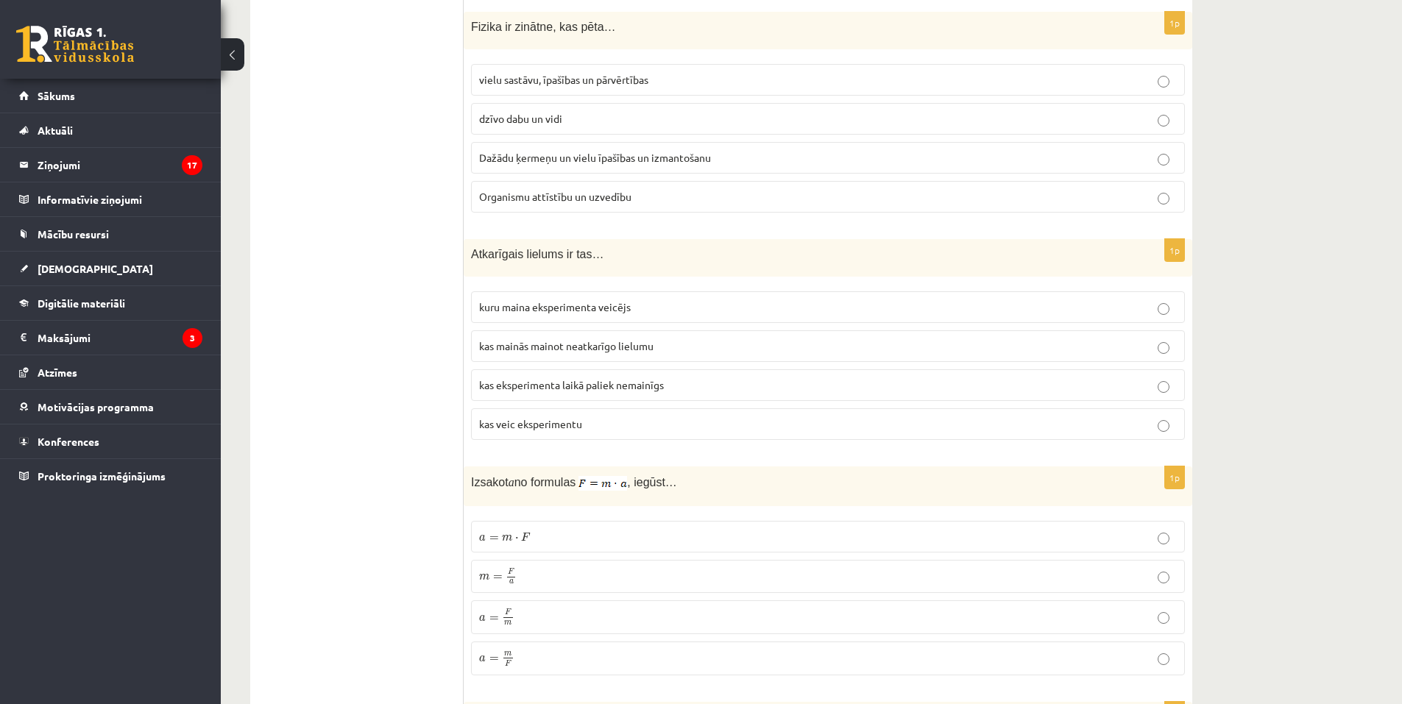
scroll to position [2791, 0]
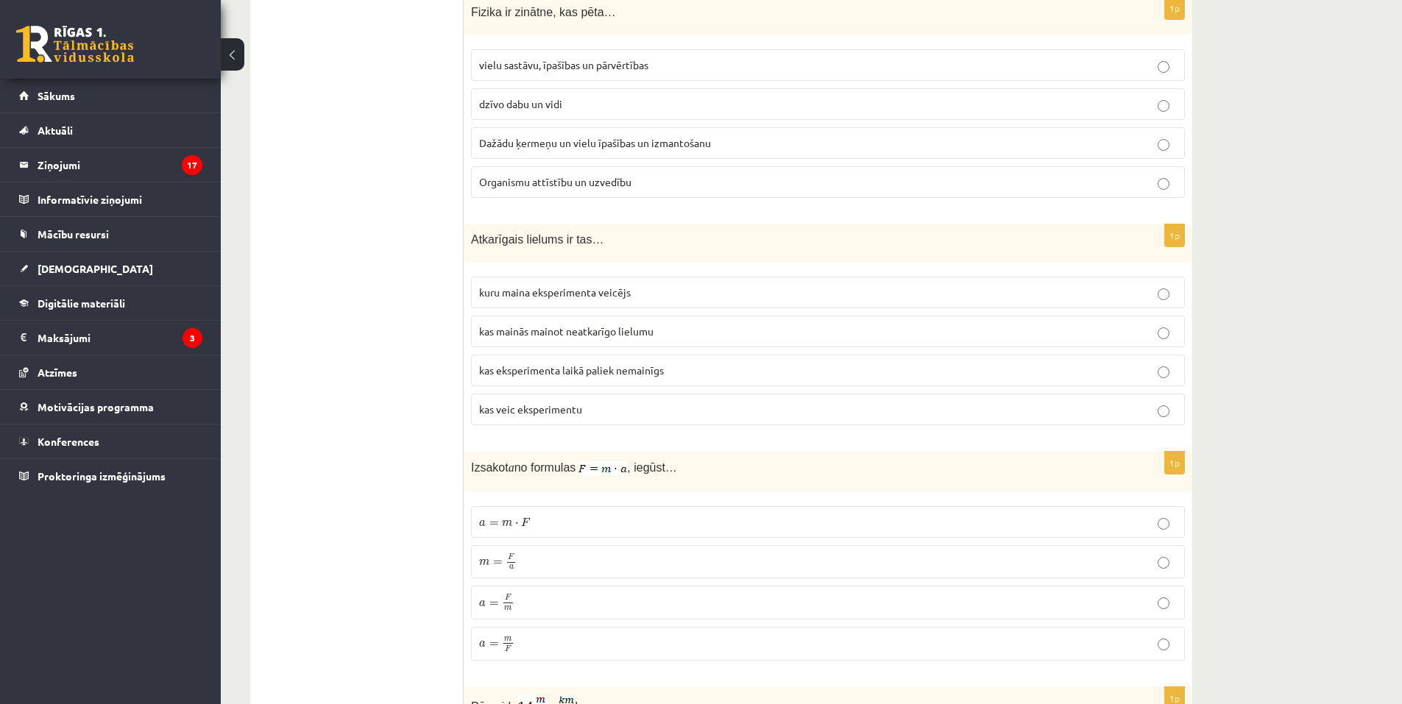
click at [592, 285] on span "kuru maina eksperimenta veicējs" at bounding box center [555, 291] width 152 height 13
click at [662, 324] on p "kas mainās mainot neatkarīgo lielumu" at bounding box center [828, 331] width 698 height 15
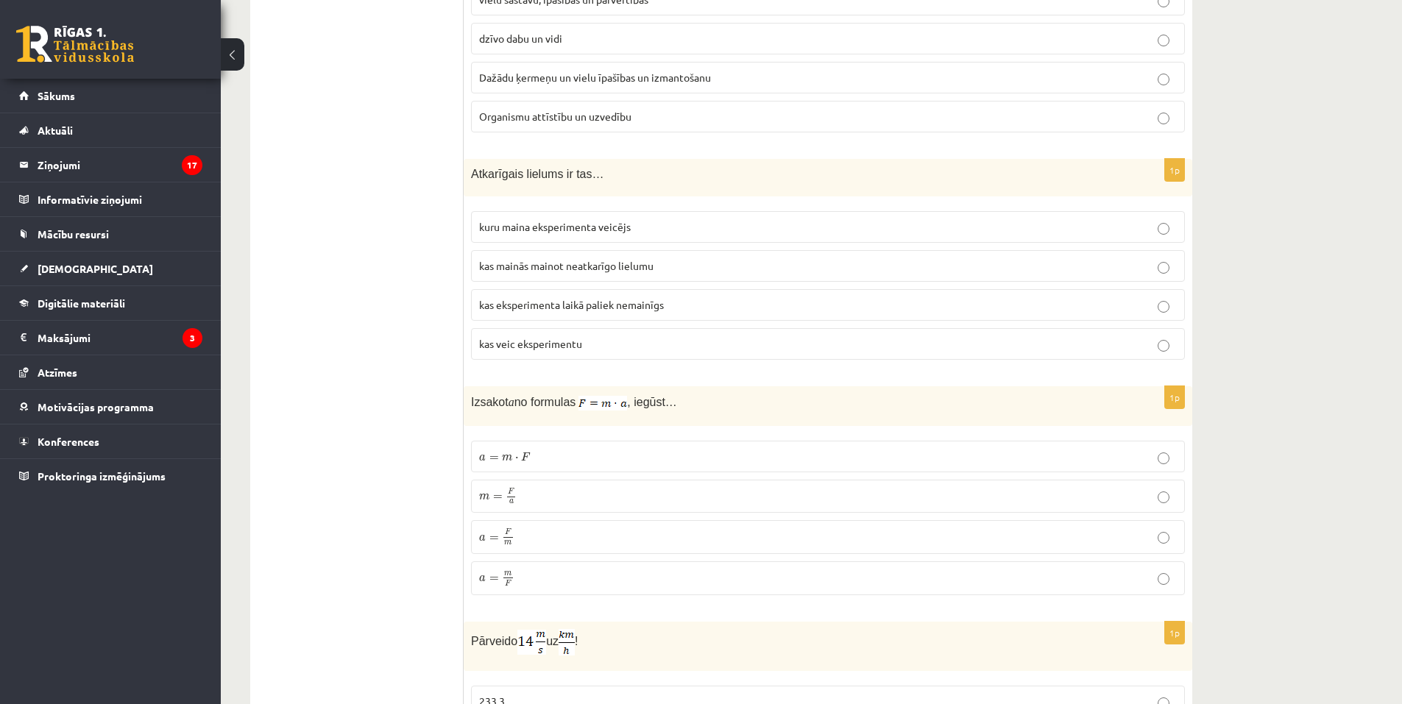
scroll to position [2864, 0]
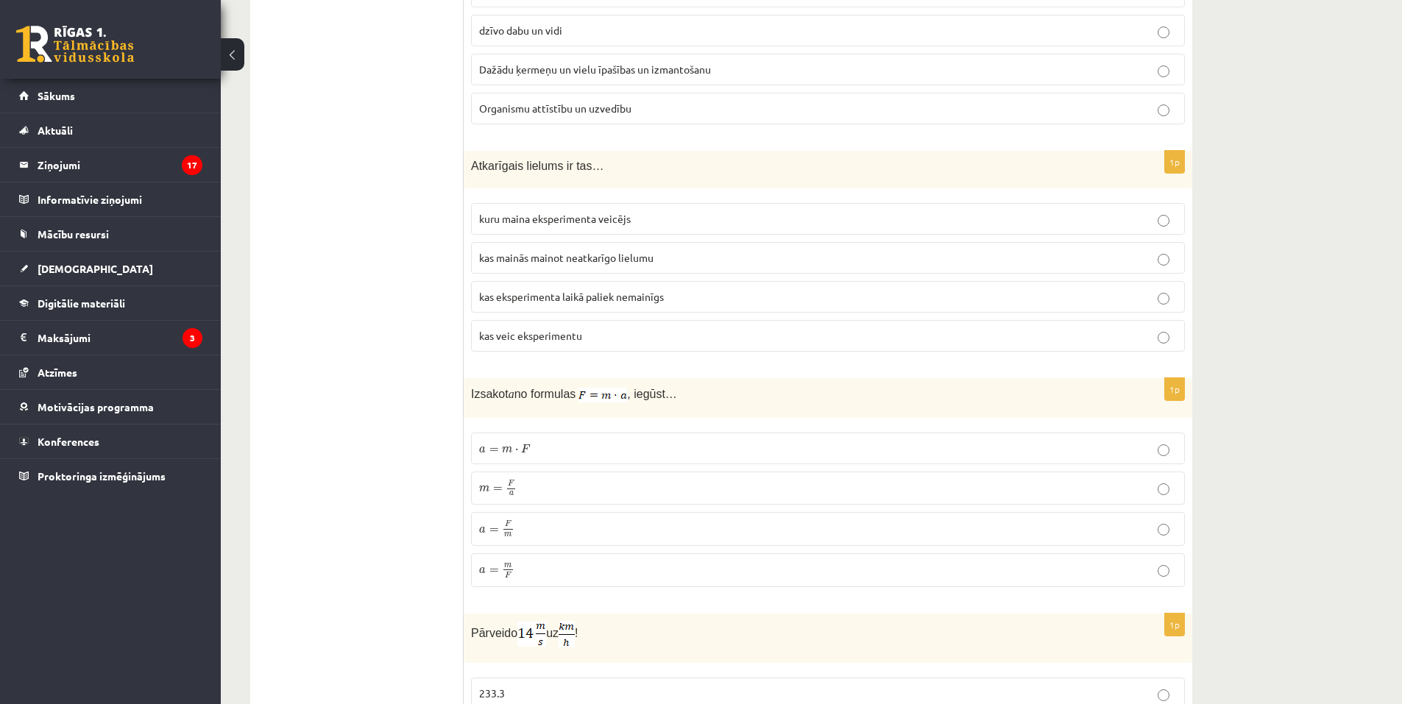
click at [556, 520] on p "a = F m a = F m" at bounding box center [828, 529] width 698 height 18
click at [553, 441] on p "a = m ⋅ F a = m ⋅ F" at bounding box center [828, 448] width 698 height 15
click at [579, 520] on p "a = F m a = F m" at bounding box center [828, 529] width 698 height 18
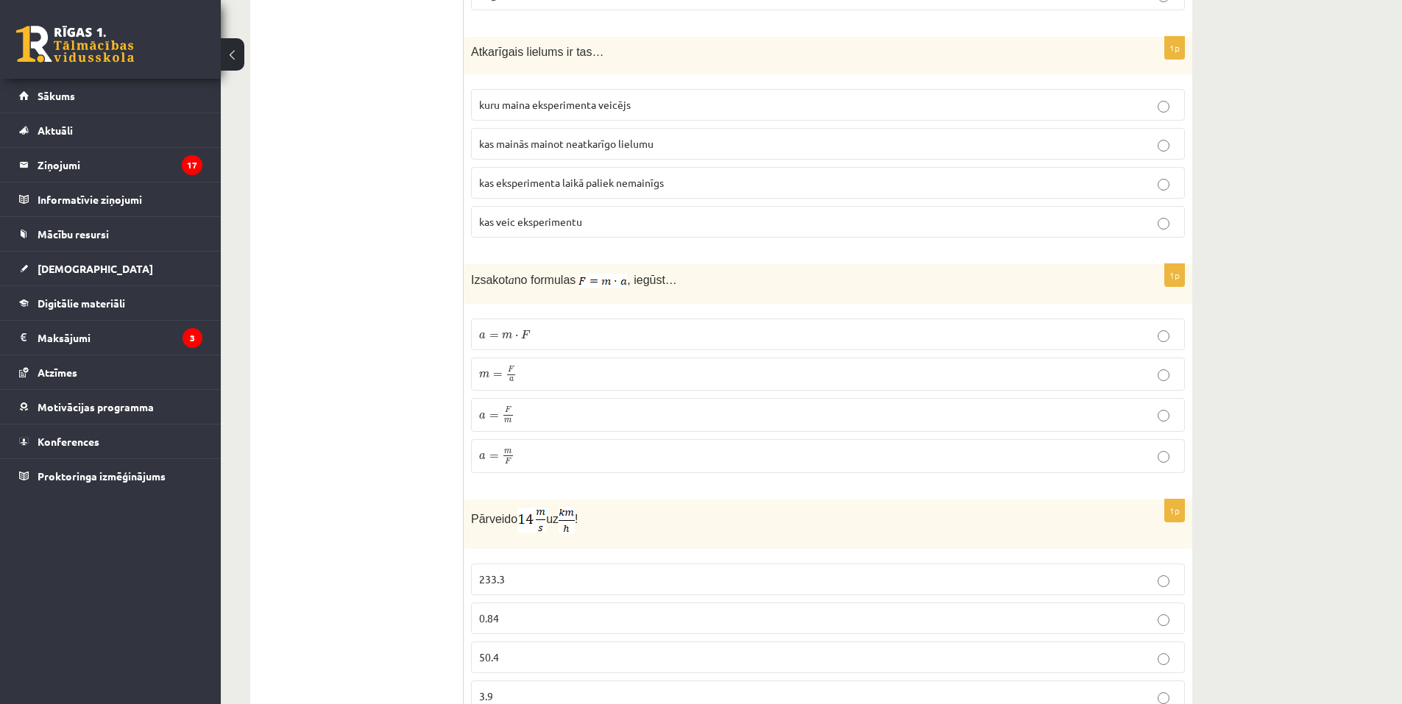
scroll to position [3012, 0]
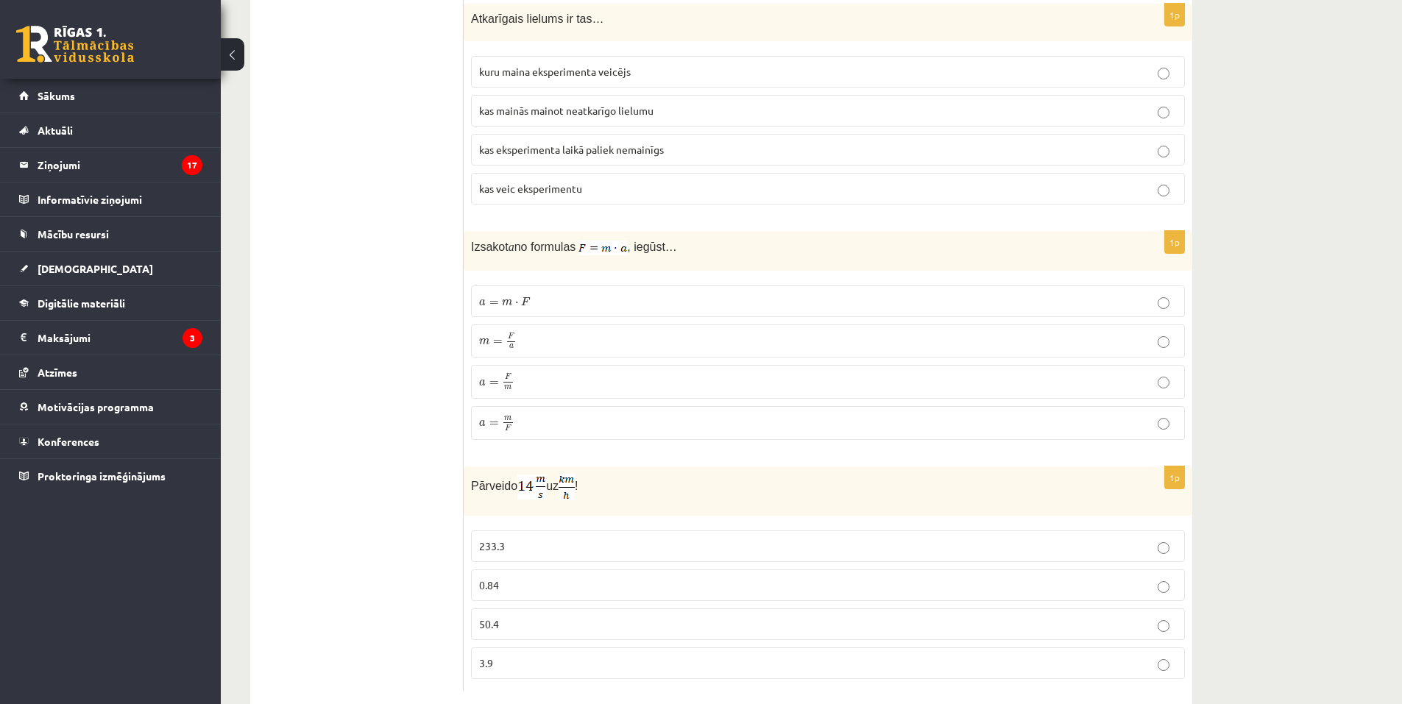
drag, startPoint x: 470, startPoint y: 455, endPoint x: 597, endPoint y: 471, distance: 128.3
click at [597, 471] on div "Pārveido uz !" at bounding box center [828, 490] width 728 height 49
drag, startPoint x: 569, startPoint y: 461, endPoint x: 365, endPoint y: 410, distance: 210.9
drag, startPoint x: 548, startPoint y: 469, endPoint x: 619, endPoint y: 473, distance: 70.8
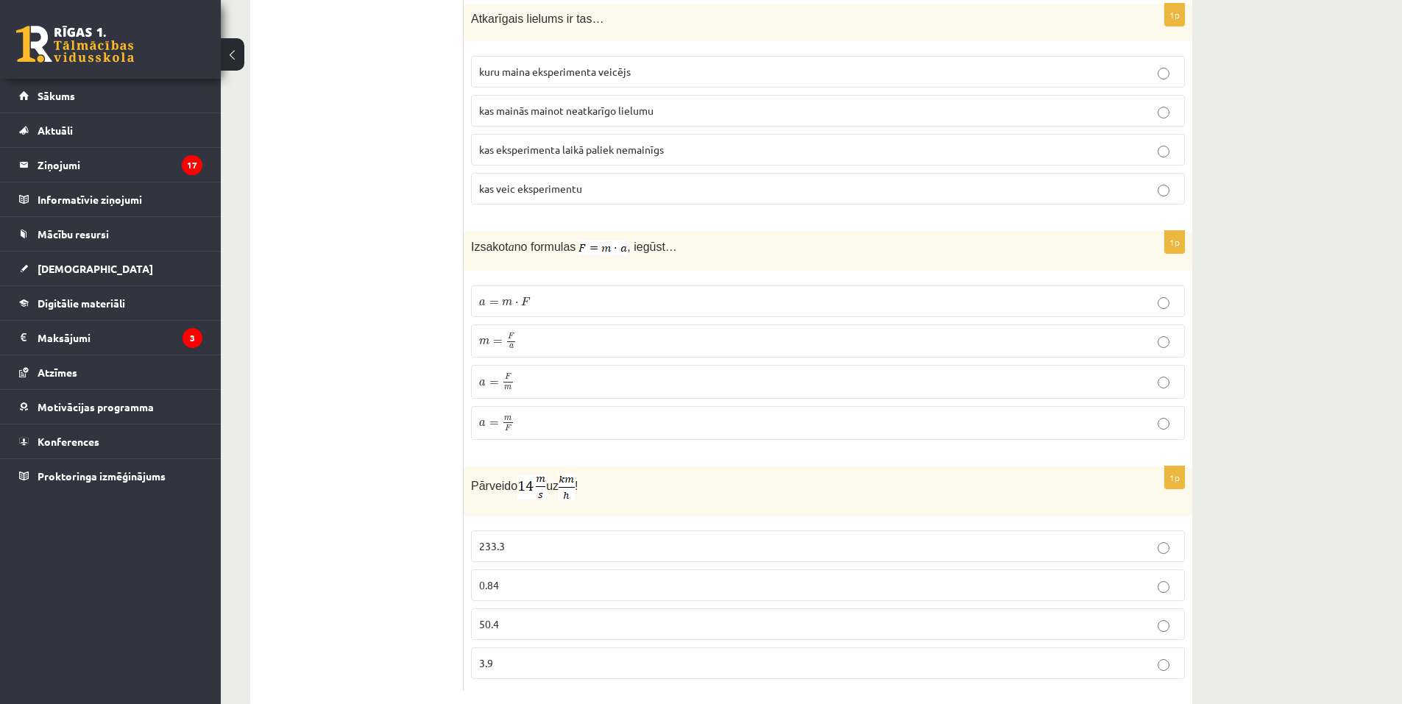
click at [658, 478] on div "Pārveido uz !" at bounding box center [828, 490] width 728 height 49
drag, startPoint x: 564, startPoint y: 461, endPoint x: 394, endPoint y: 431, distance: 172.5
click at [561, 617] on p "50.4" at bounding box center [828, 624] width 698 height 15
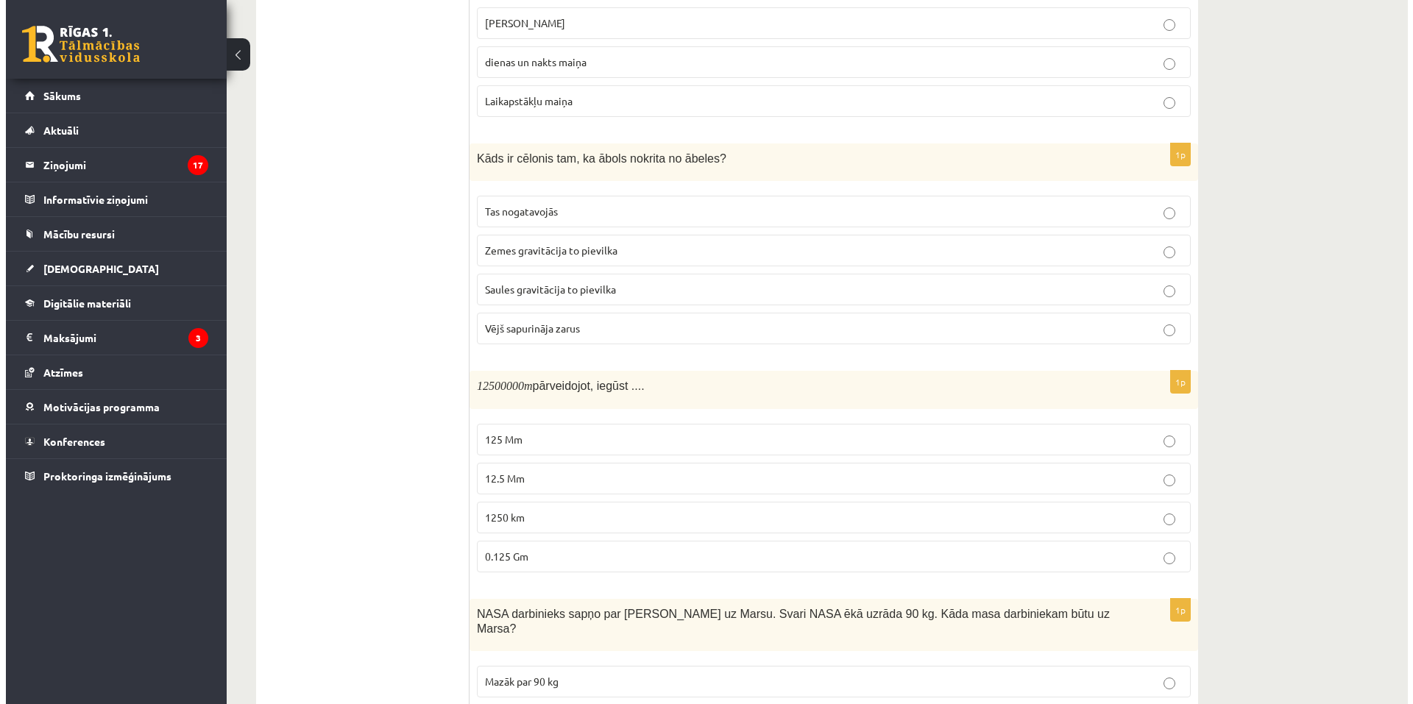
scroll to position [0, 0]
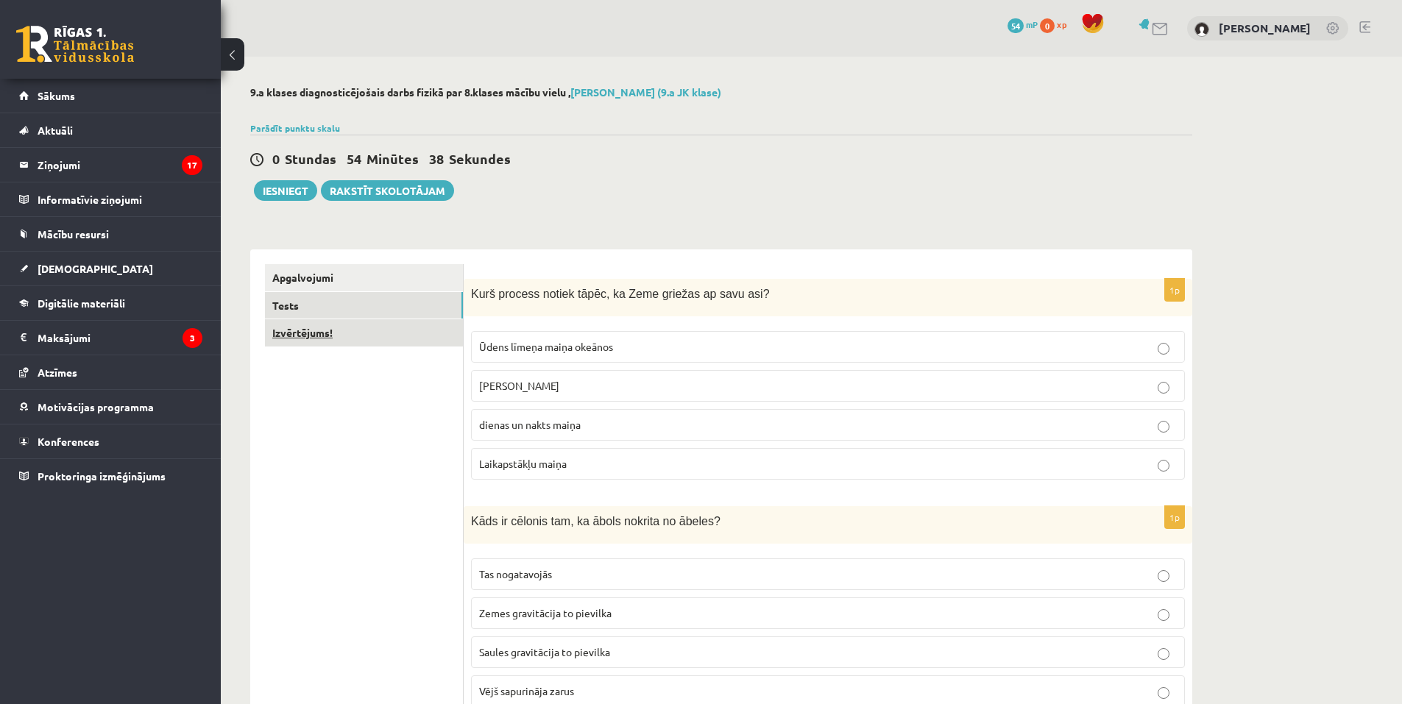
click at [332, 331] on link "Izvērtējums!" at bounding box center [364, 332] width 198 height 27
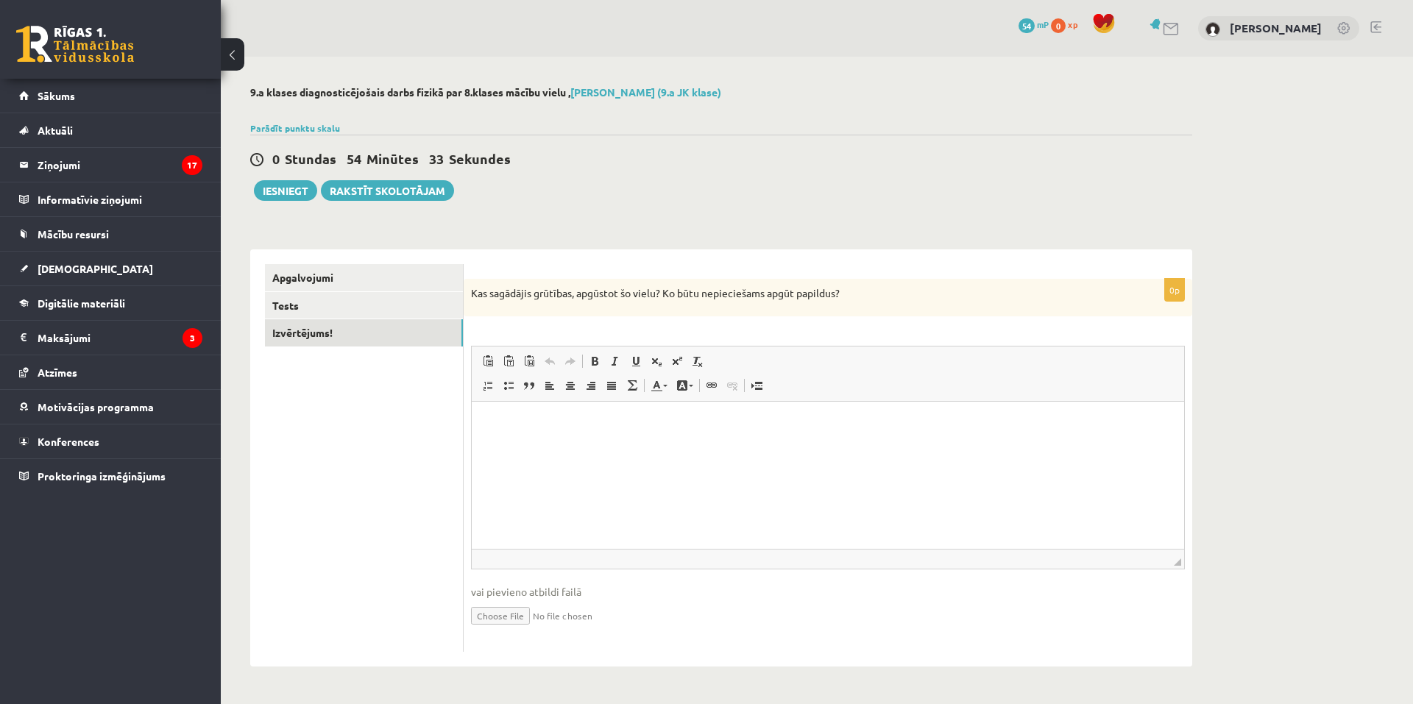
drag, startPoint x: 630, startPoint y: 429, endPoint x: 631, endPoint y: 445, distance: 16.3
click at [631, 430] on p "Rich Text Editor, wiswyg-editor-user-answer-47433963986560" at bounding box center [827, 423] width 683 height 15
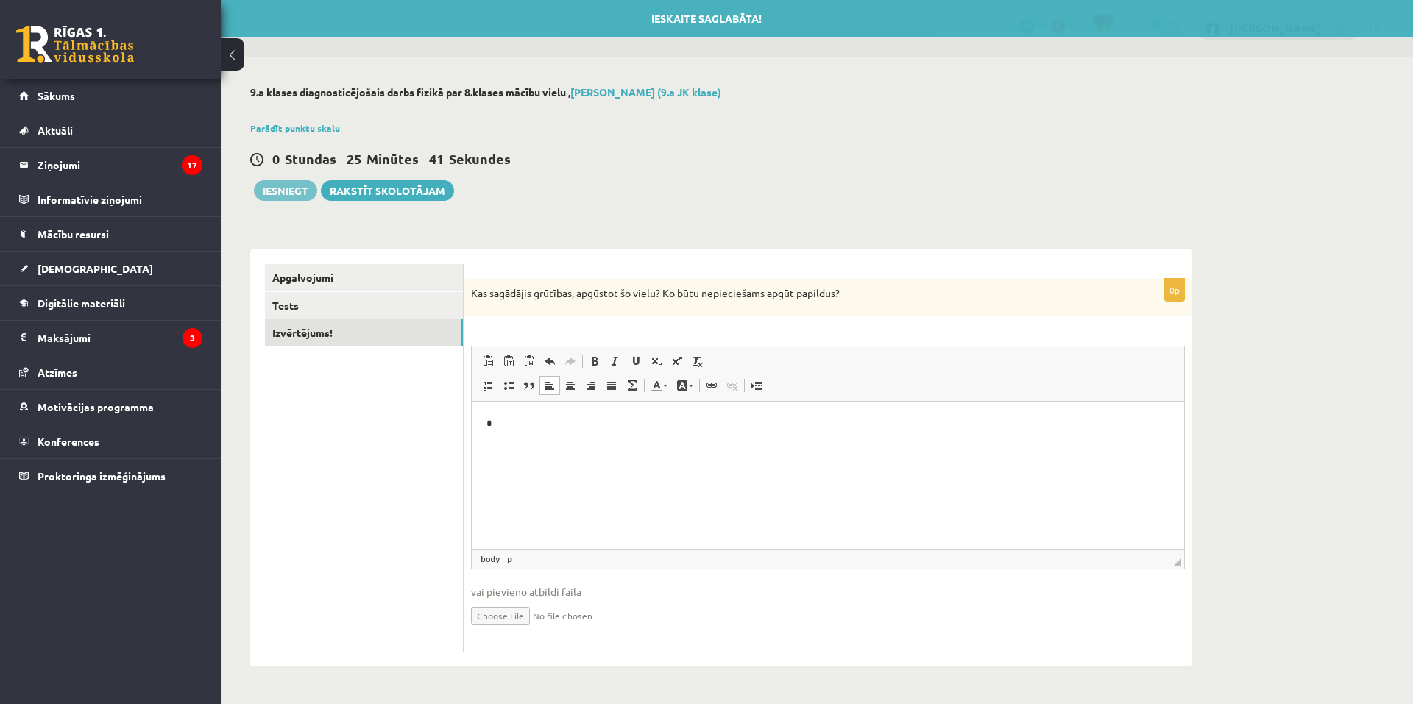
click at [296, 185] on button "Iesniegt" at bounding box center [285, 190] width 63 height 21
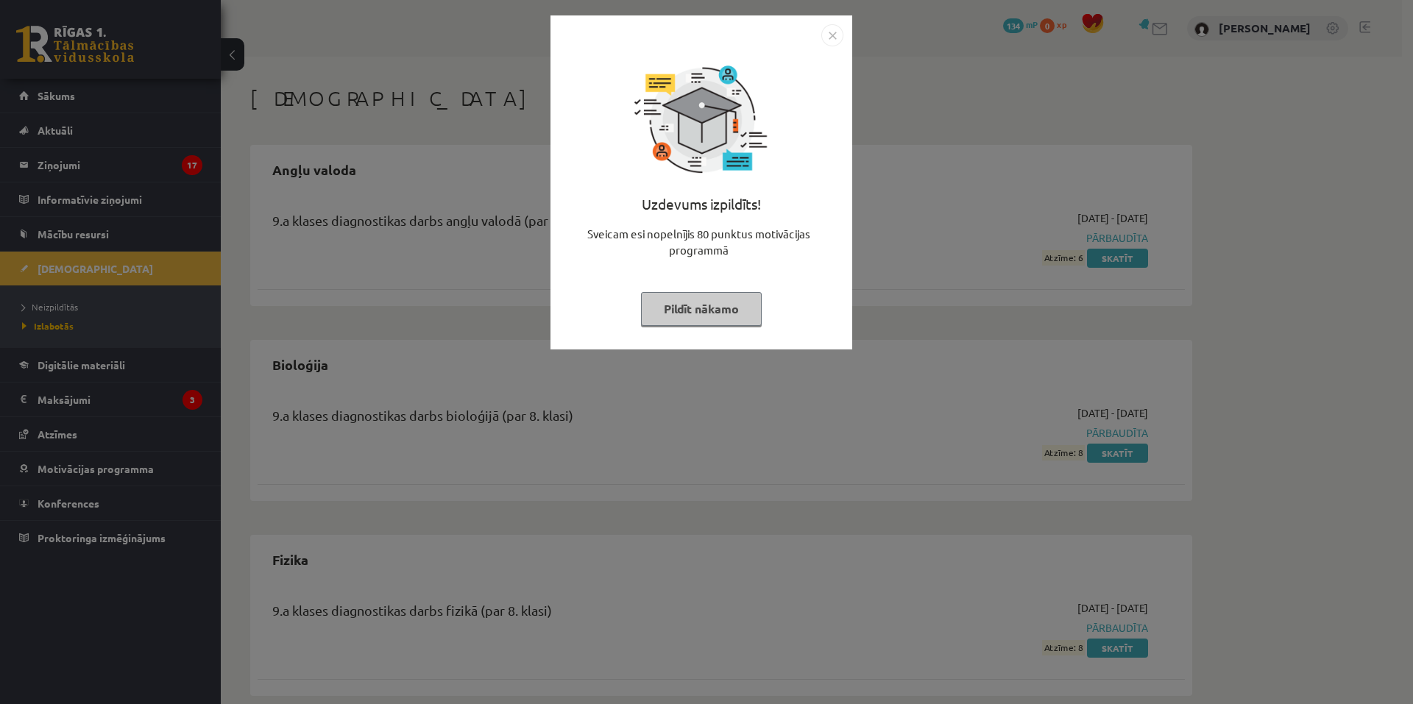
click at [839, 38] on img "Close" at bounding box center [832, 35] width 22 height 22
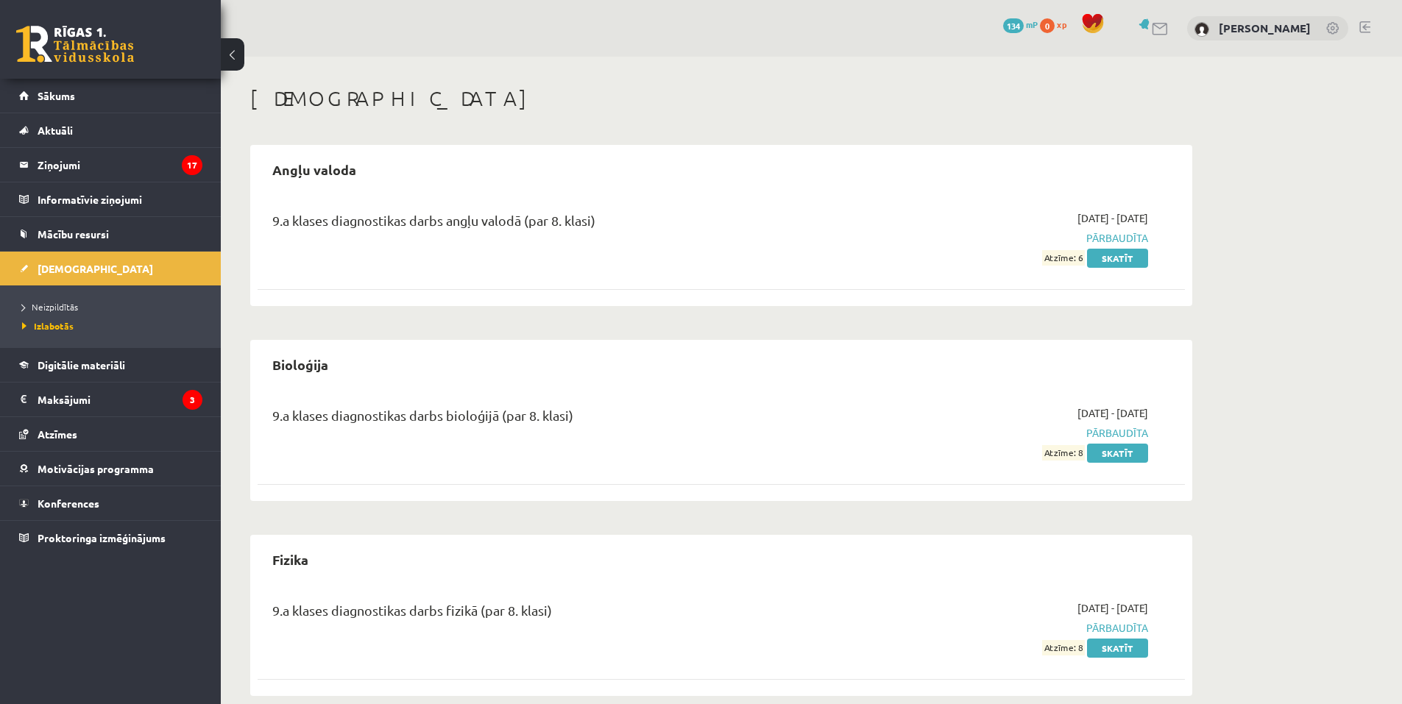
click at [1023, 28] on span "134" at bounding box center [1013, 25] width 21 height 15
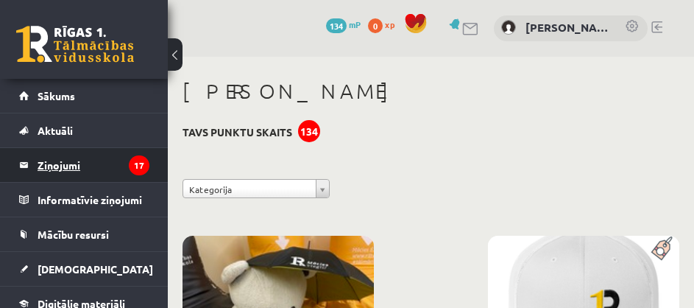
click at [64, 165] on legend "Ziņojumi 17" at bounding box center [94, 165] width 112 height 34
